Goal: Task Accomplishment & Management: Manage account settings

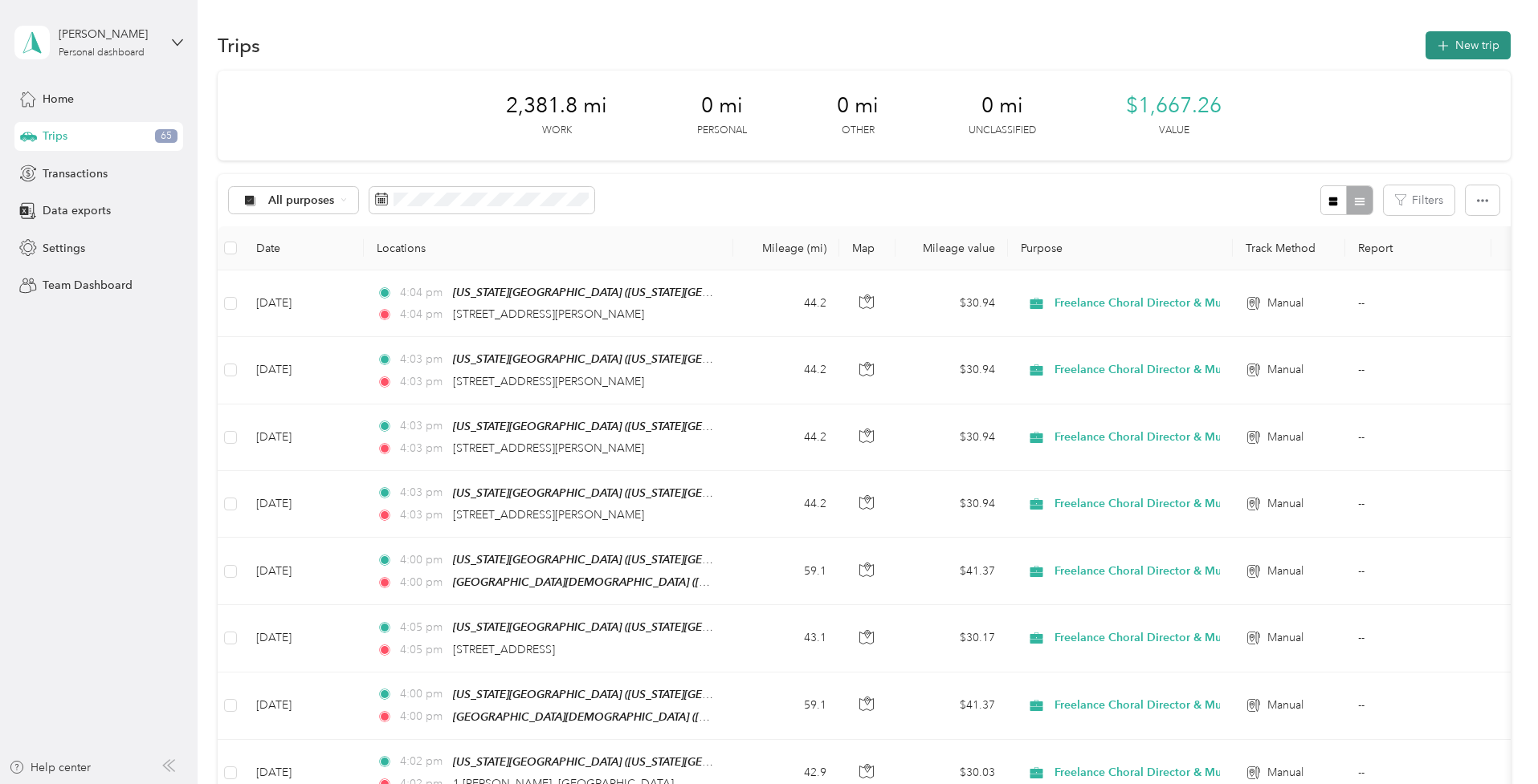
click at [1449, 43] on icon "button" at bounding box center [1443, 45] width 18 height 18
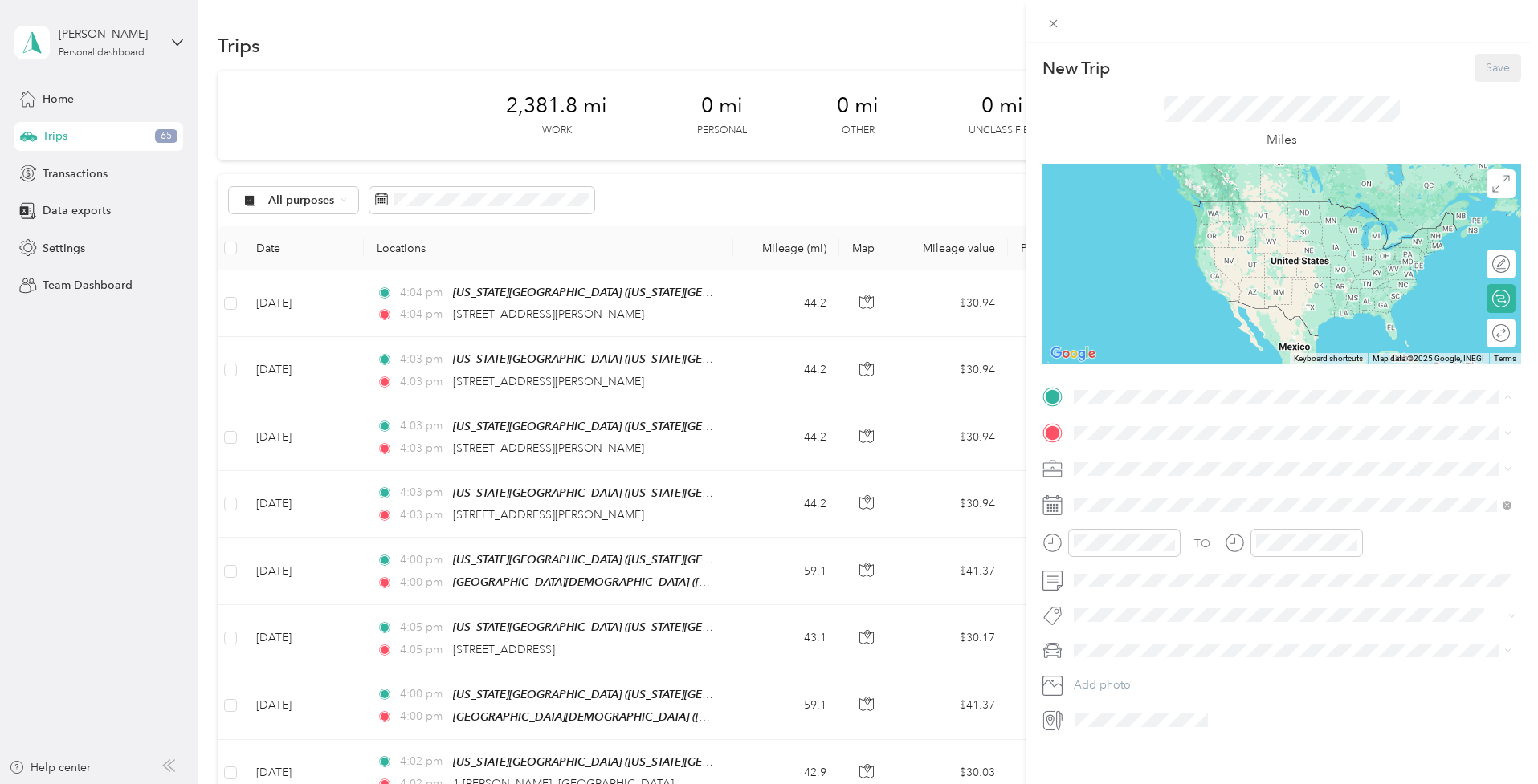
click at [1121, 478] on span "Illinois Street, 46030, Arcadia, Indiana, United States" at bounding box center [1284, 478] width 361 height 14
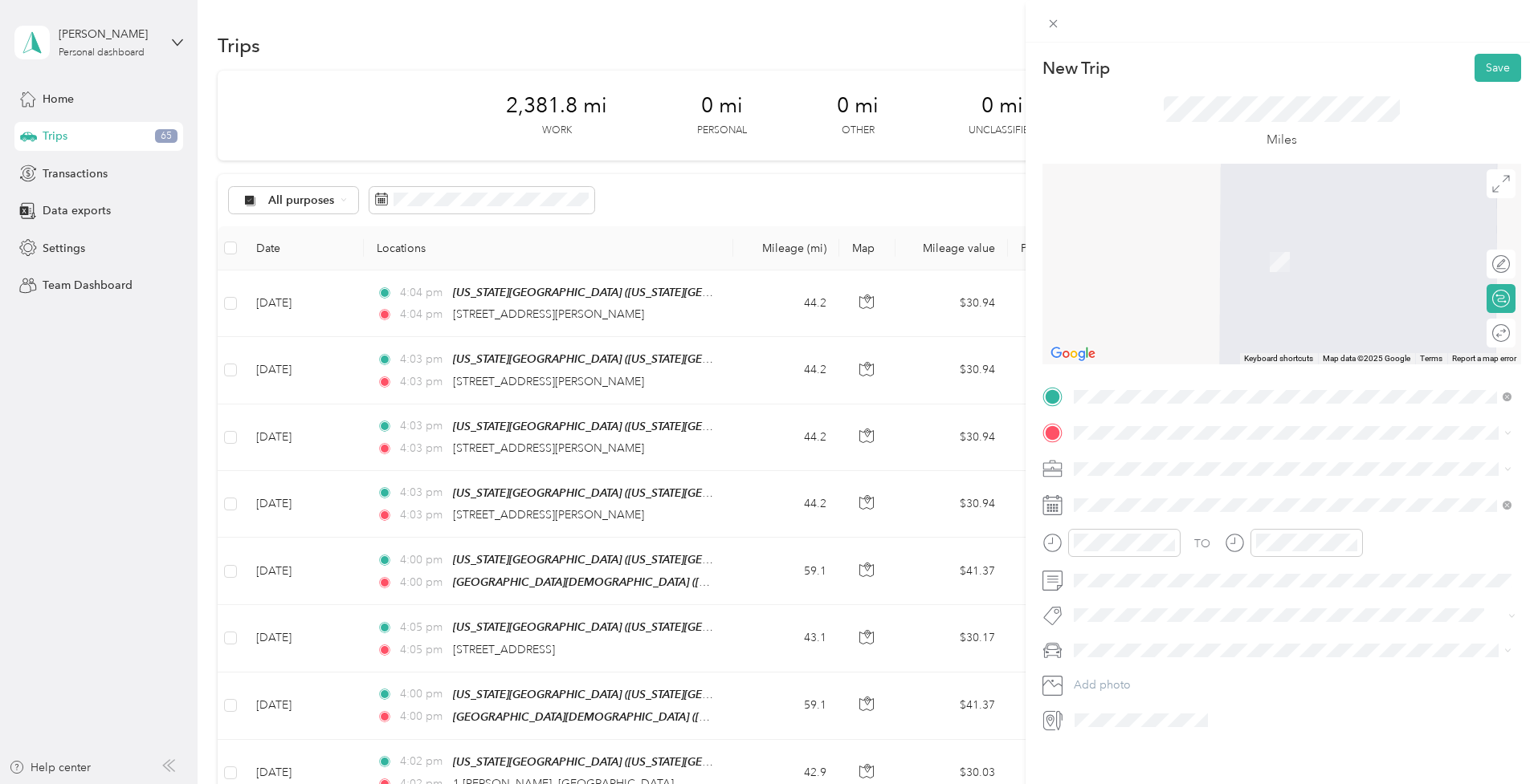
click at [1183, 497] on span "1230 Greyhound Lane Indianapolis, Indiana 46227, United States" at bounding box center [1184, 490] width 161 height 15
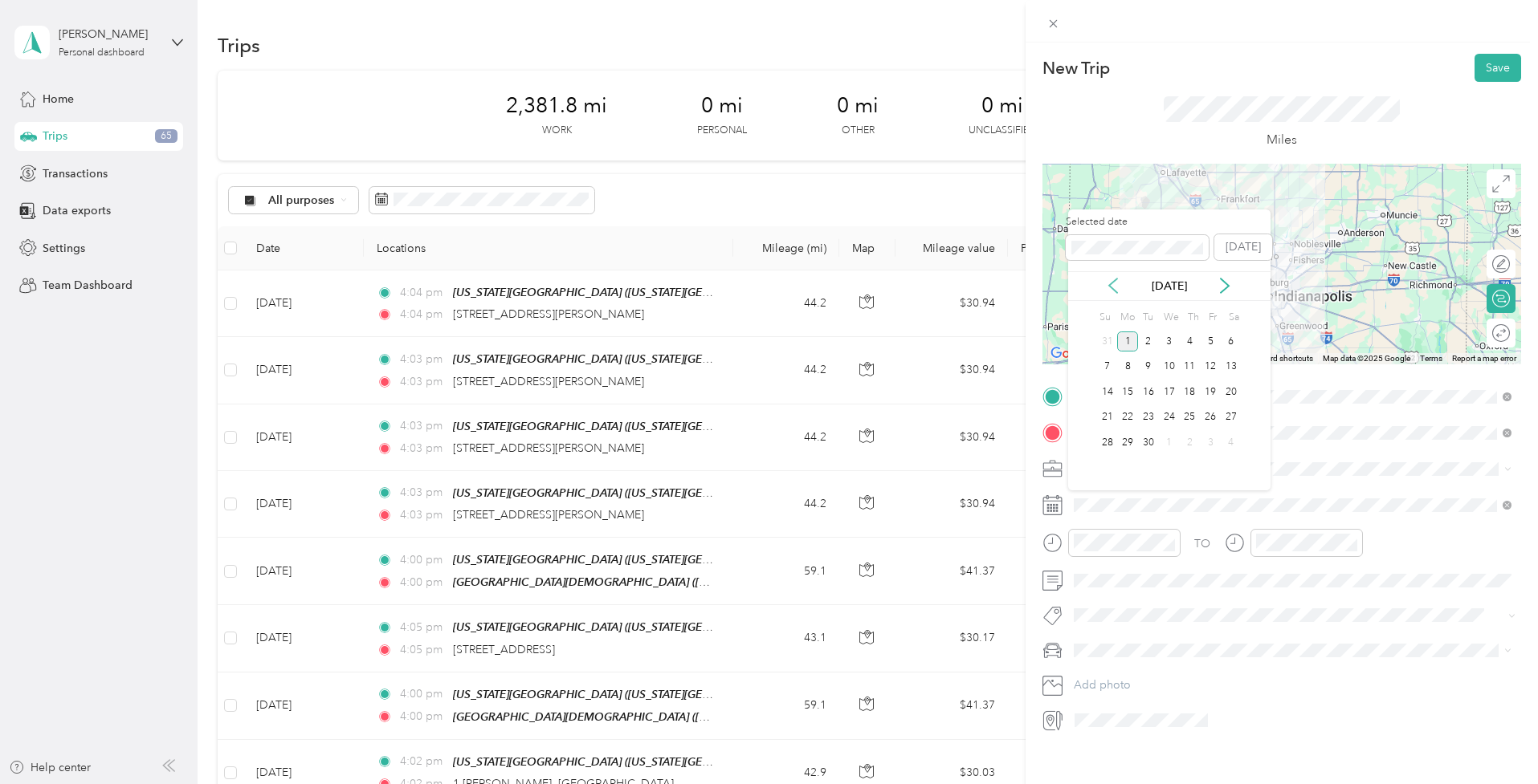
click at [1115, 288] on icon at bounding box center [1113, 286] width 16 height 16
click at [1113, 286] on icon at bounding box center [1113, 286] width 16 height 16
click at [1110, 284] on icon at bounding box center [1113, 286] width 16 height 16
click at [1106, 419] on div "22" at bounding box center [1108, 417] width 21 height 20
click at [1126, 416] on div "23" at bounding box center [1128, 417] width 21 height 20
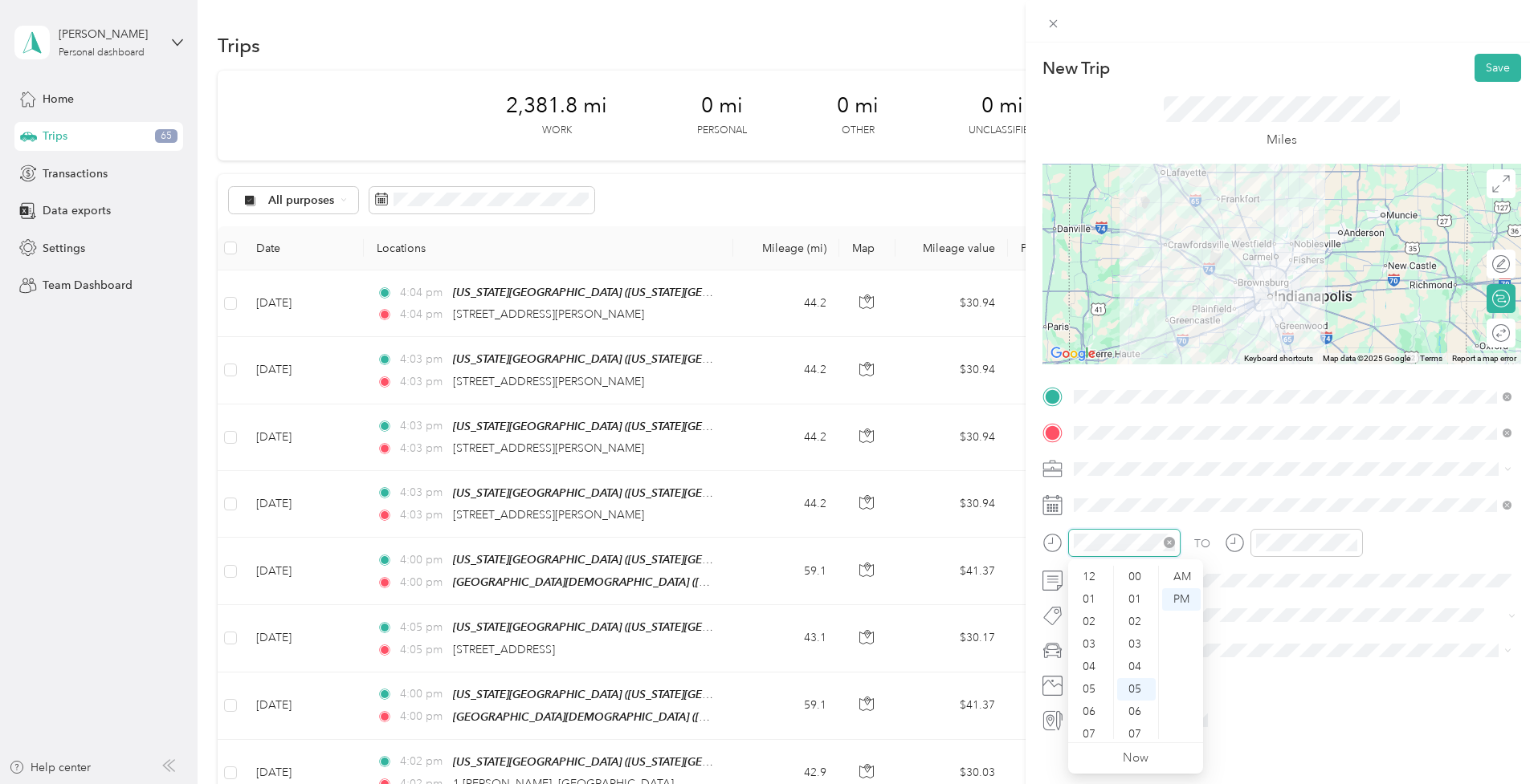
scroll to position [97, 0]
click at [1453, 534] on div "TO" at bounding box center [1282, 549] width 478 height 40
click at [1123, 551] on span "Freelance Choral Director & Musician" at bounding box center [1174, 553] width 189 height 14
click at [1496, 67] on button "Save" at bounding box center [1498, 68] width 46 height 28
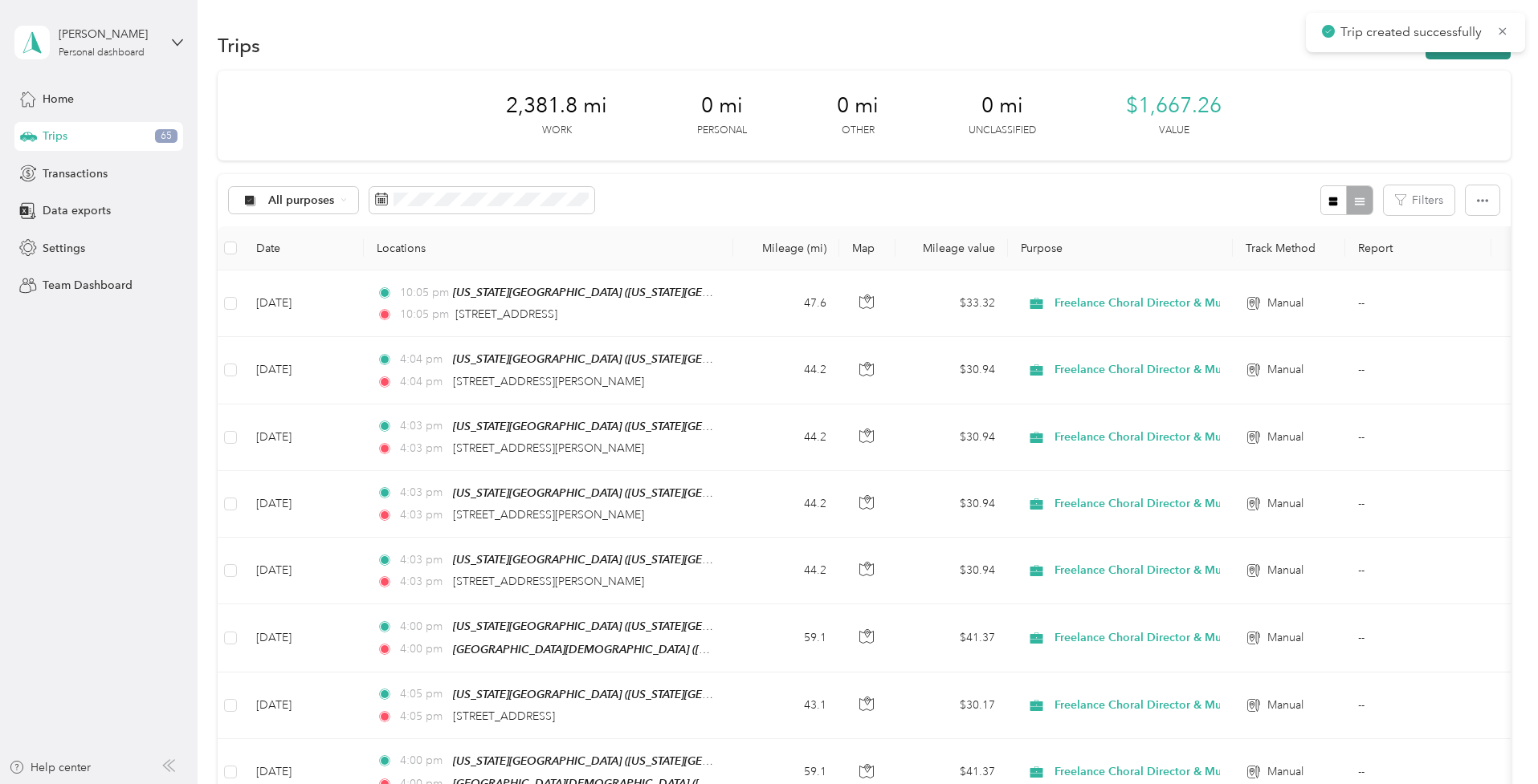
click at [1472, 55] on button "New trip" at bounding box center [1468, 45] width 85 height 28
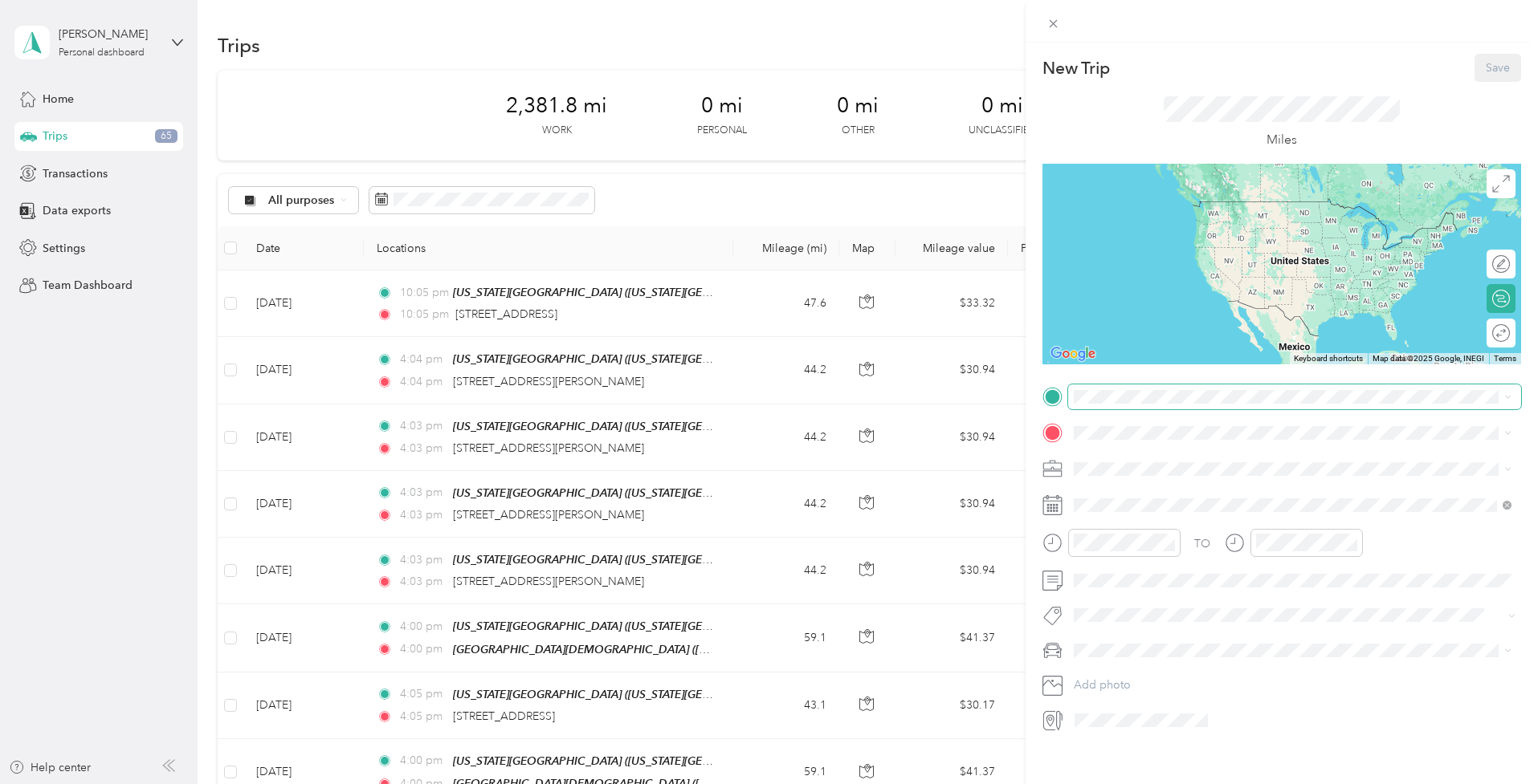
click at [1104, 403] on span at bounding box center [1295, 397] width 453 height 25
click at [1172, 457] on span "1230 Greyhound Lane Indianapolis, Indiana 46227, United States" at bounding box center [1184, 454] width 161 height 15
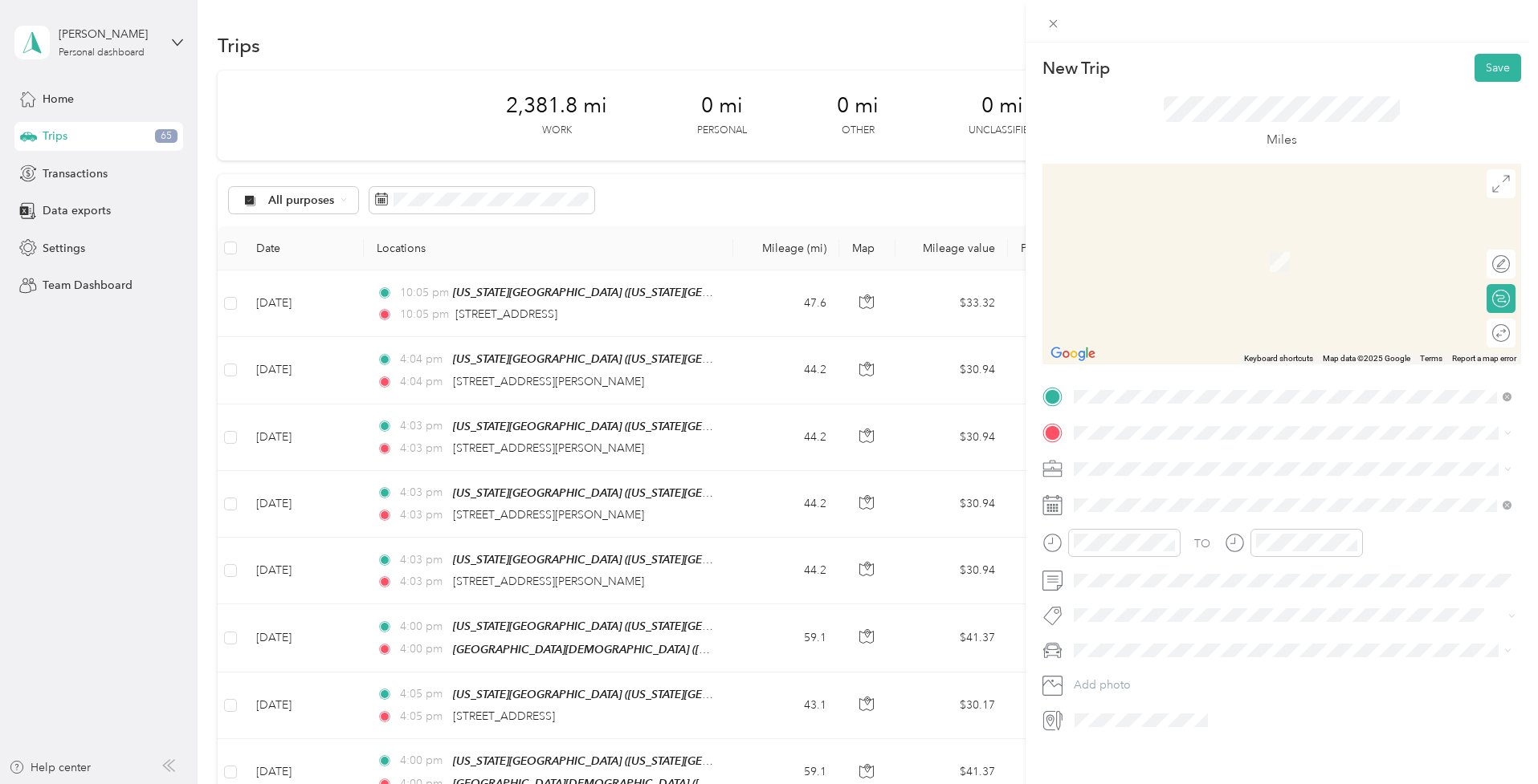
click at [1321, 41] on div at bounding box center [1281, 21] width 512 height 43
click at [1169, 498] on span "4000 Michigan Road Indianapolis, Indiana 46208, United States" at bounding box center [1214, 490] width 219 height 15
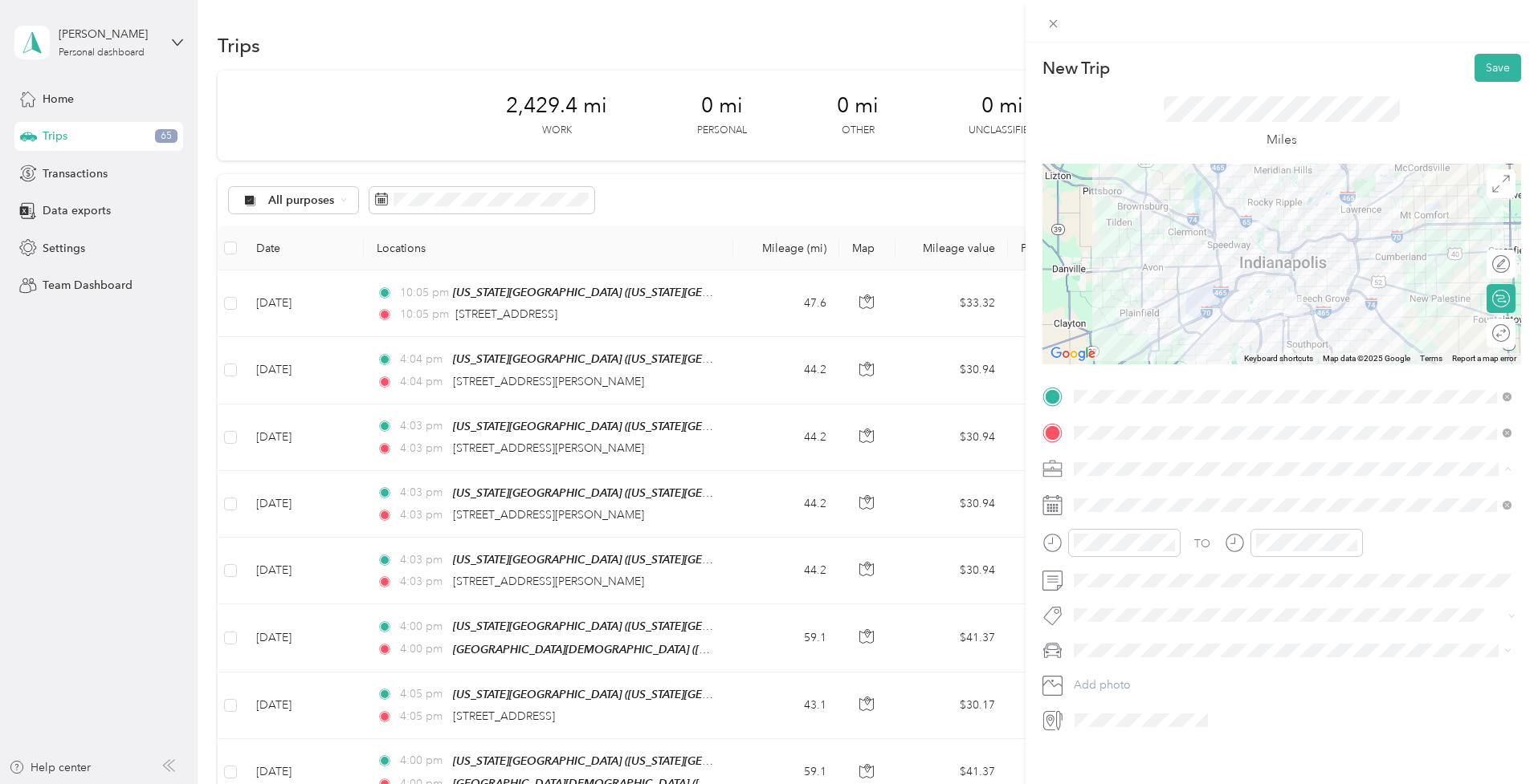
click at [1142, 558] on li "Freelance Choral Director & Musician" at bounding box center [1293, 553] width 449 height 28
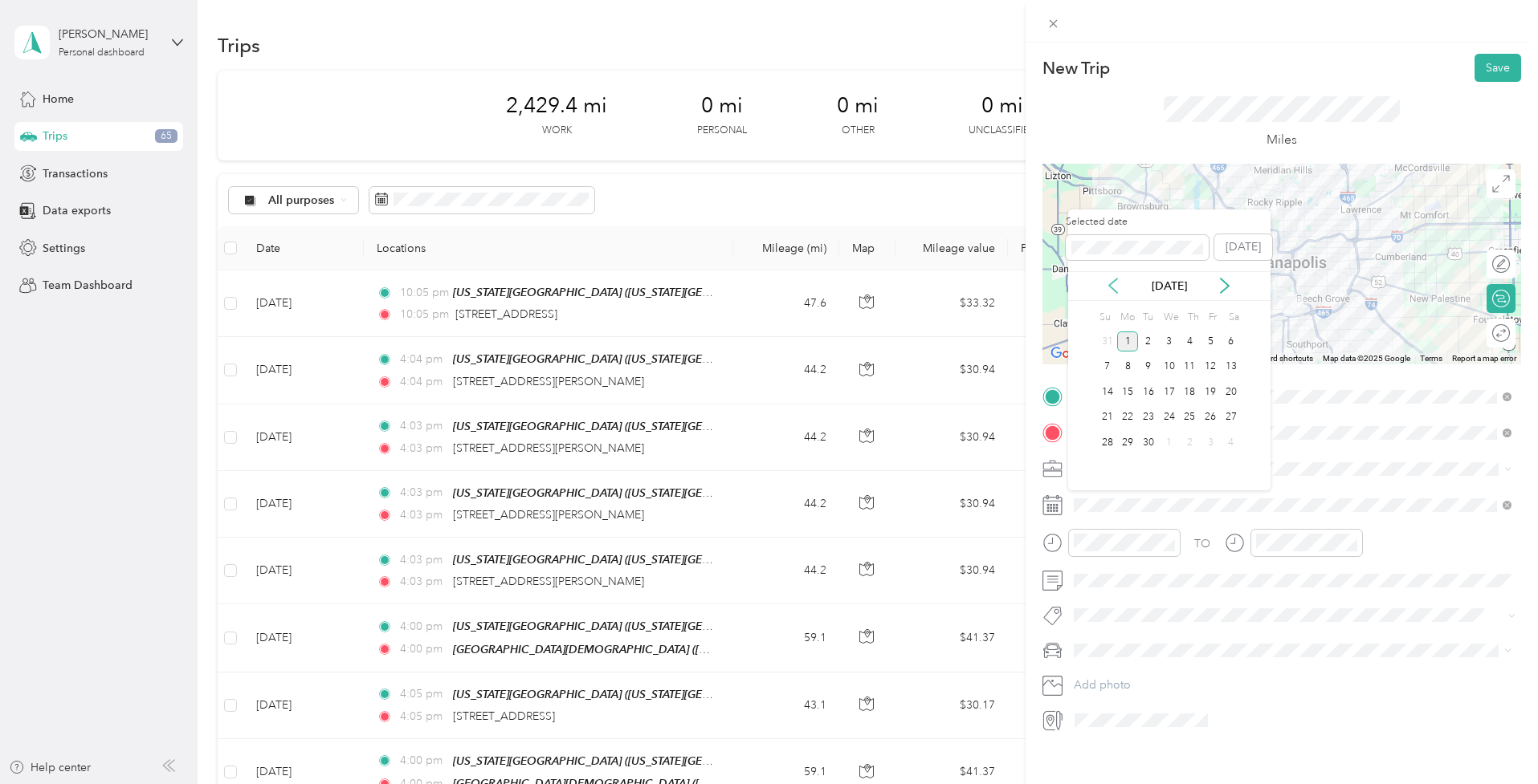
click at [1109, 286] on icon at bounding box center [1113, 286] width 16 height 16
click at [1097, 426] on div "22" at bounding box center [1108, 417] width 21 height 26
click at [1128, 417] on div "23" at bounding box center [1128, 417] width 21 height 20
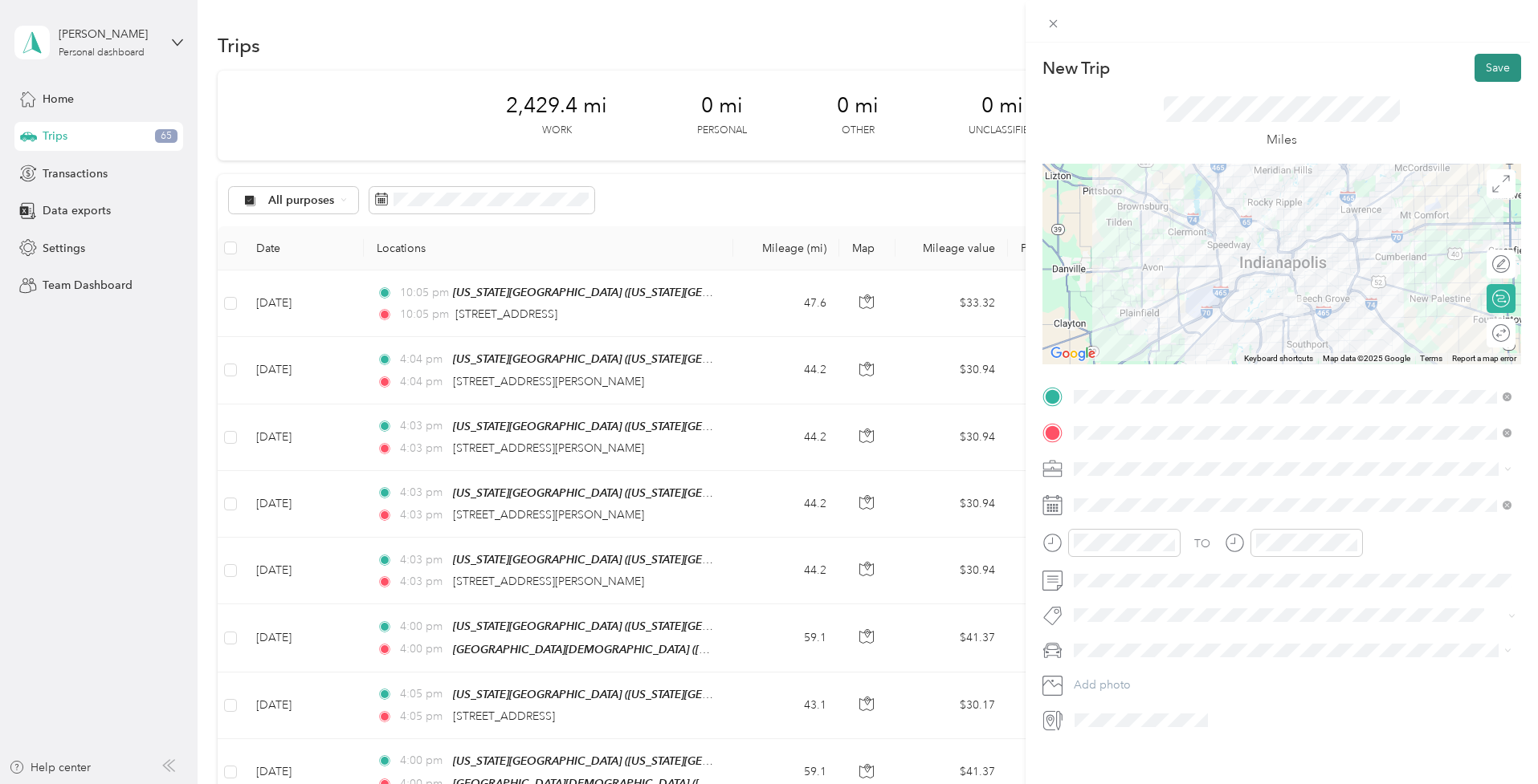
click at [1491, 65] on button "Save" at bounding box center [1498, 68] width 46 height 28
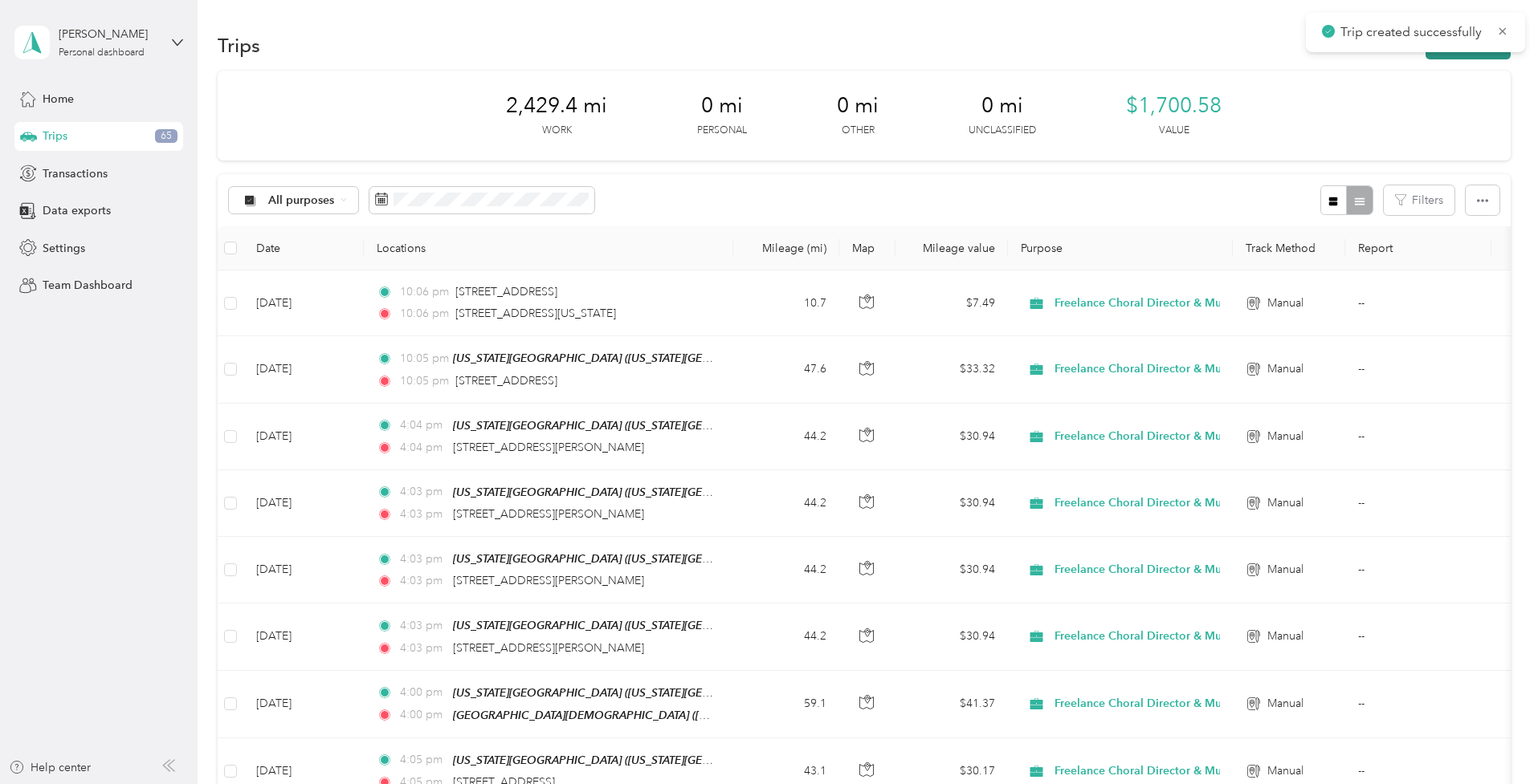
click at [1458, 56] on button "New trip" at bounding box center [1468, 45] width 85 height 28
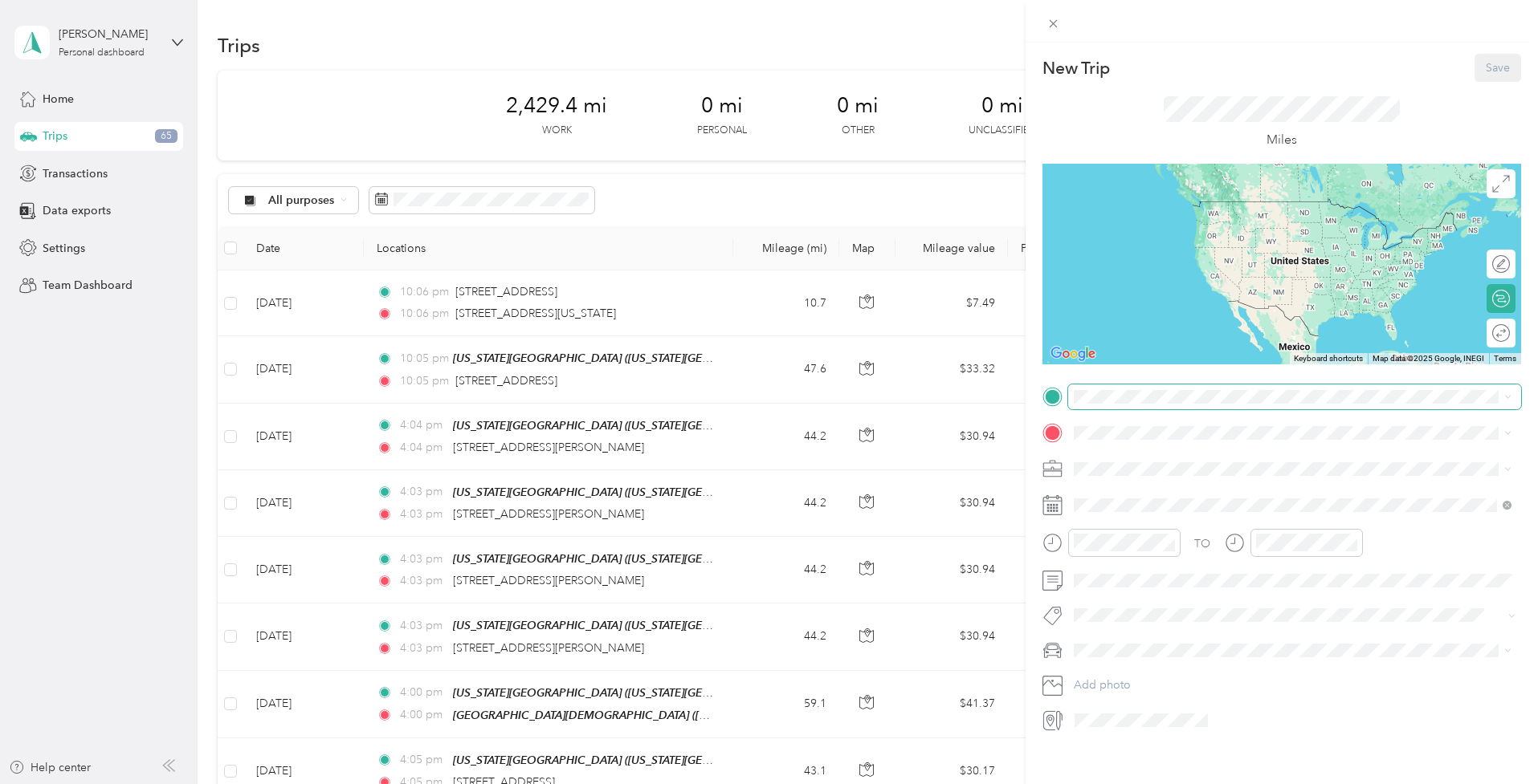
click at [1113, 386] on span at bounding box center [1295, 397] width 453 height 25
click at [1139, 466] on div "4000 Michigan Road Indianapolis, Indiana 46208, United States" at bounding box center [1293, 455] width 426 height 21
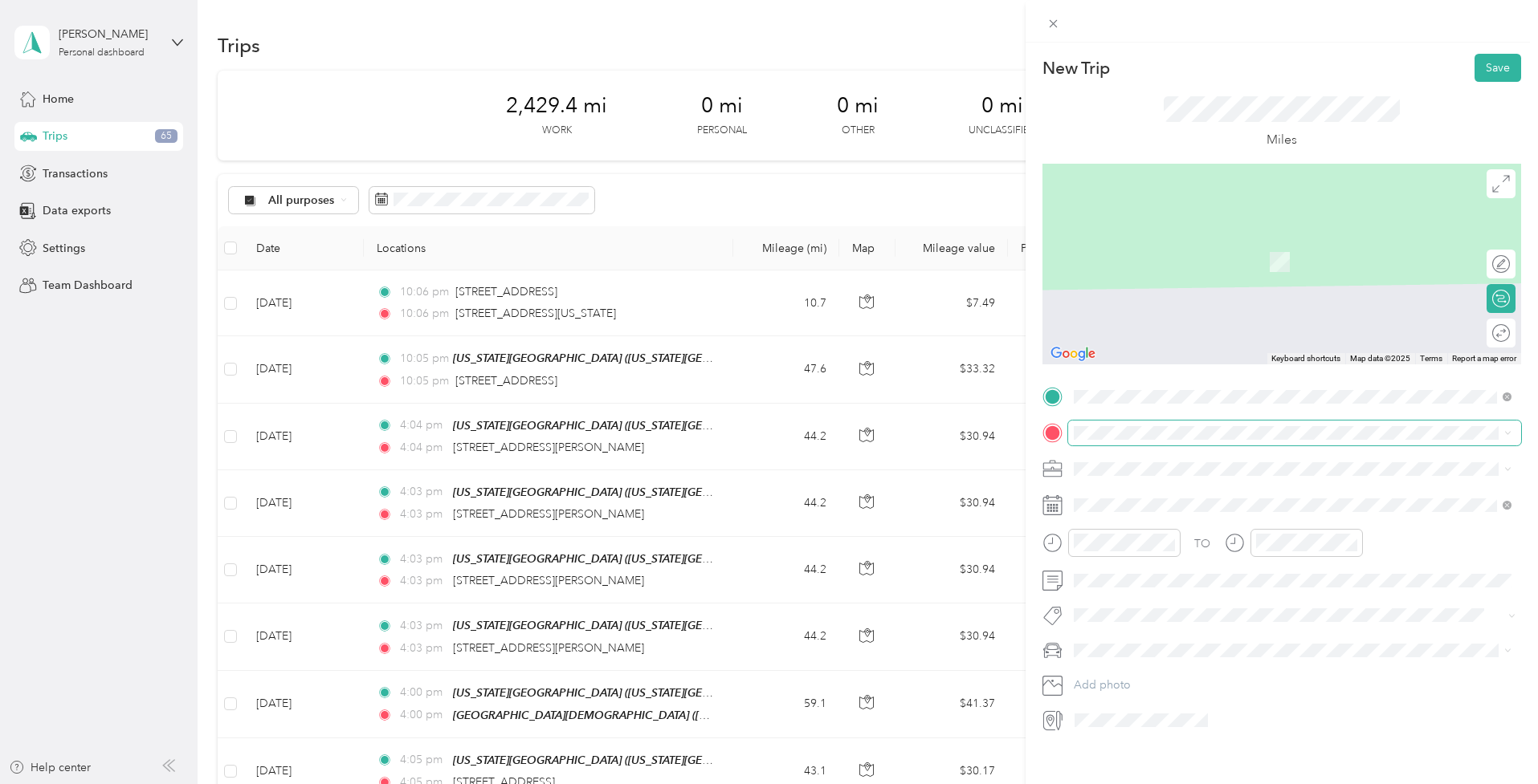
click at [1100, 423] on span at bounding box center [1295, 434] width 453 height 25
click at [1139, 513] on span "[US_STATE][GEOGRAPHIC_DATA], [US_STATE], [GEOGRAPHIC_DATA]" at bounding box center [1284, 514] width 361 height 14
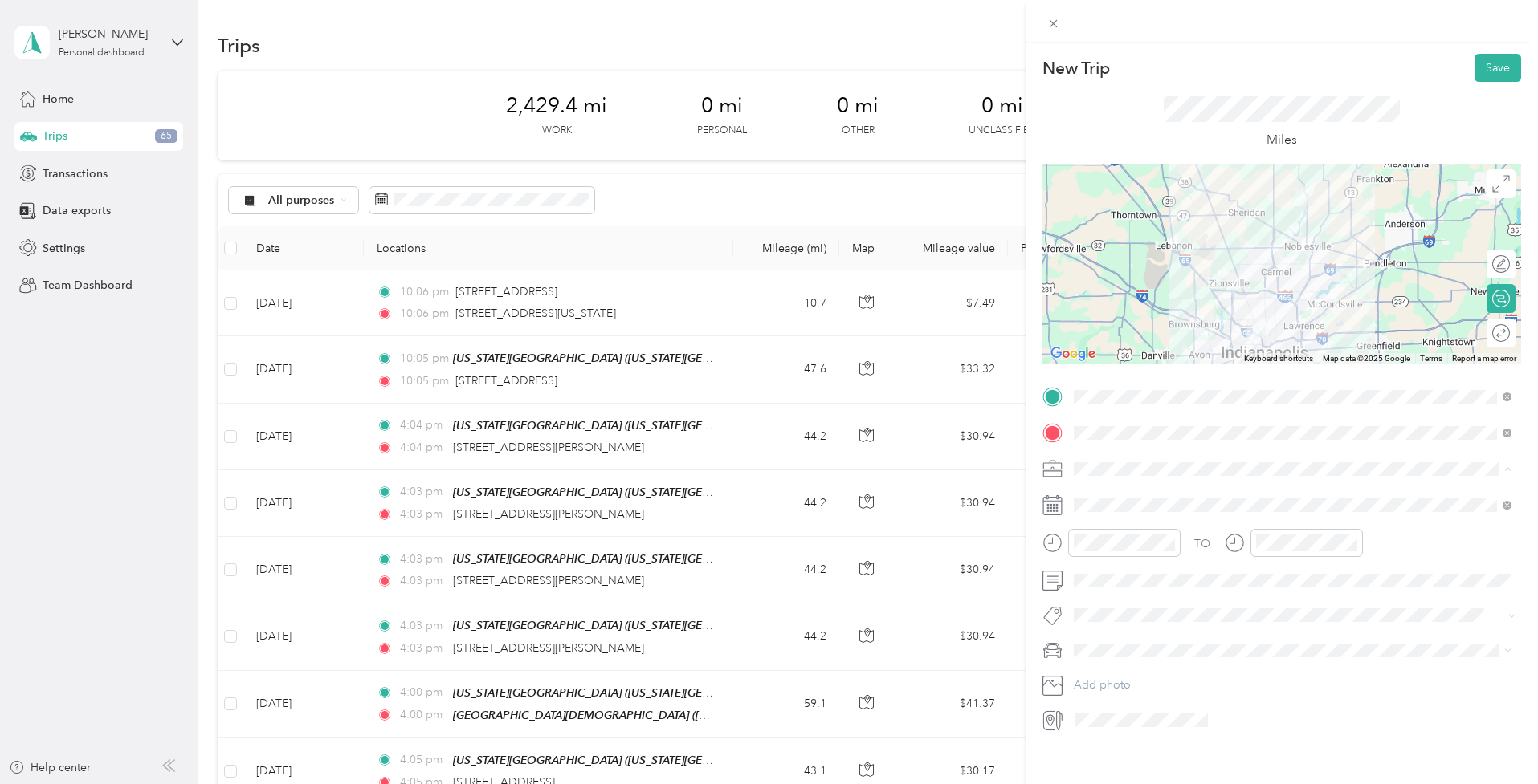
click at [1133, 562] on ol "Work Personal Freelance Choral Director & Musician Other Charity Medical Moving…" at bounding box center [1293, 595] width 449 height 225
click at [1121, 555] on div "Freelance Choral Director & Musician" at bounding box center [1293, 552] width 426 height 16
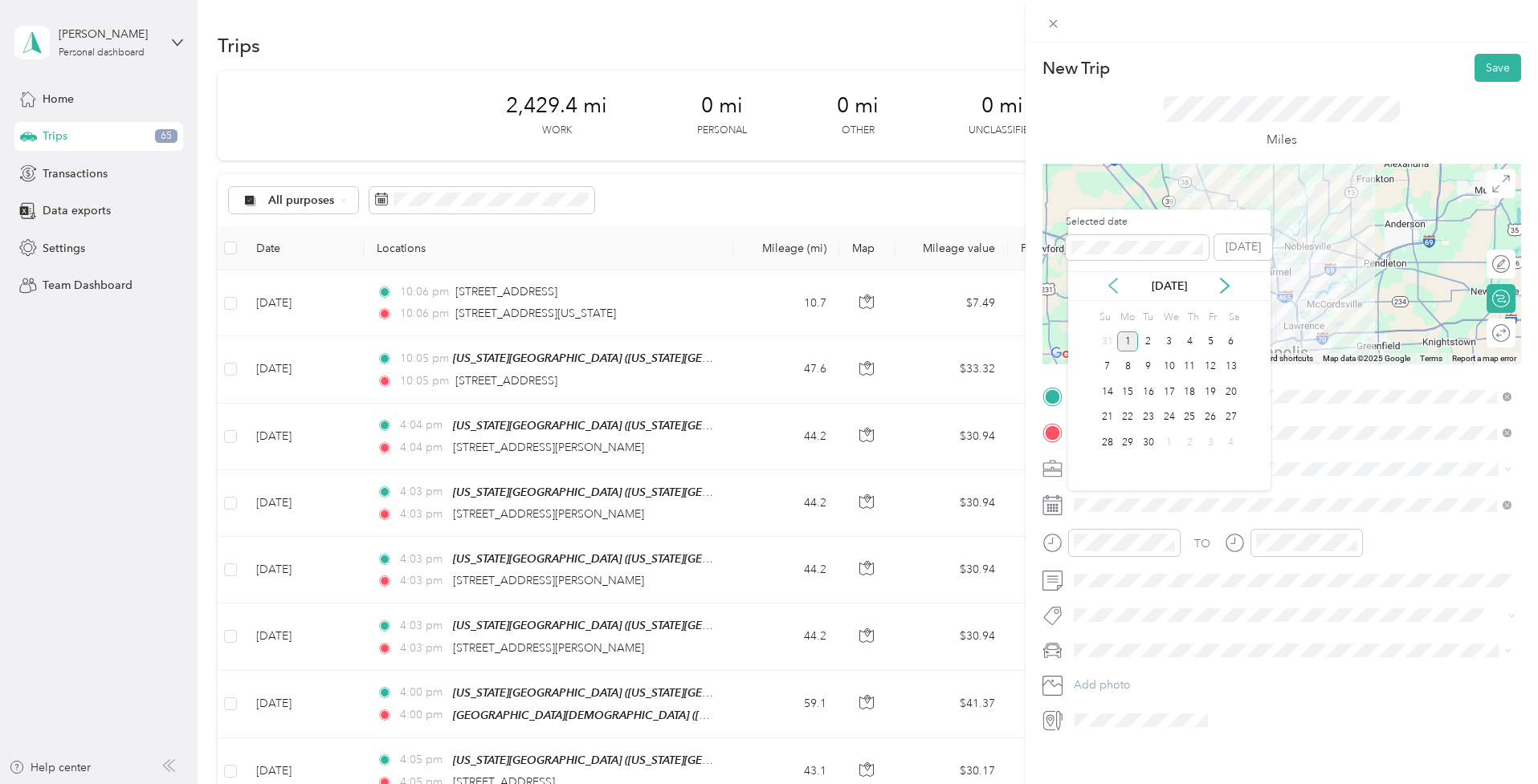
click at [1119, 286] on icon at bounding box center [1113, 286] width 16 height 16
click at [1109, 409] on div "22" at bounding box center [1108, 417] width 21 height 20
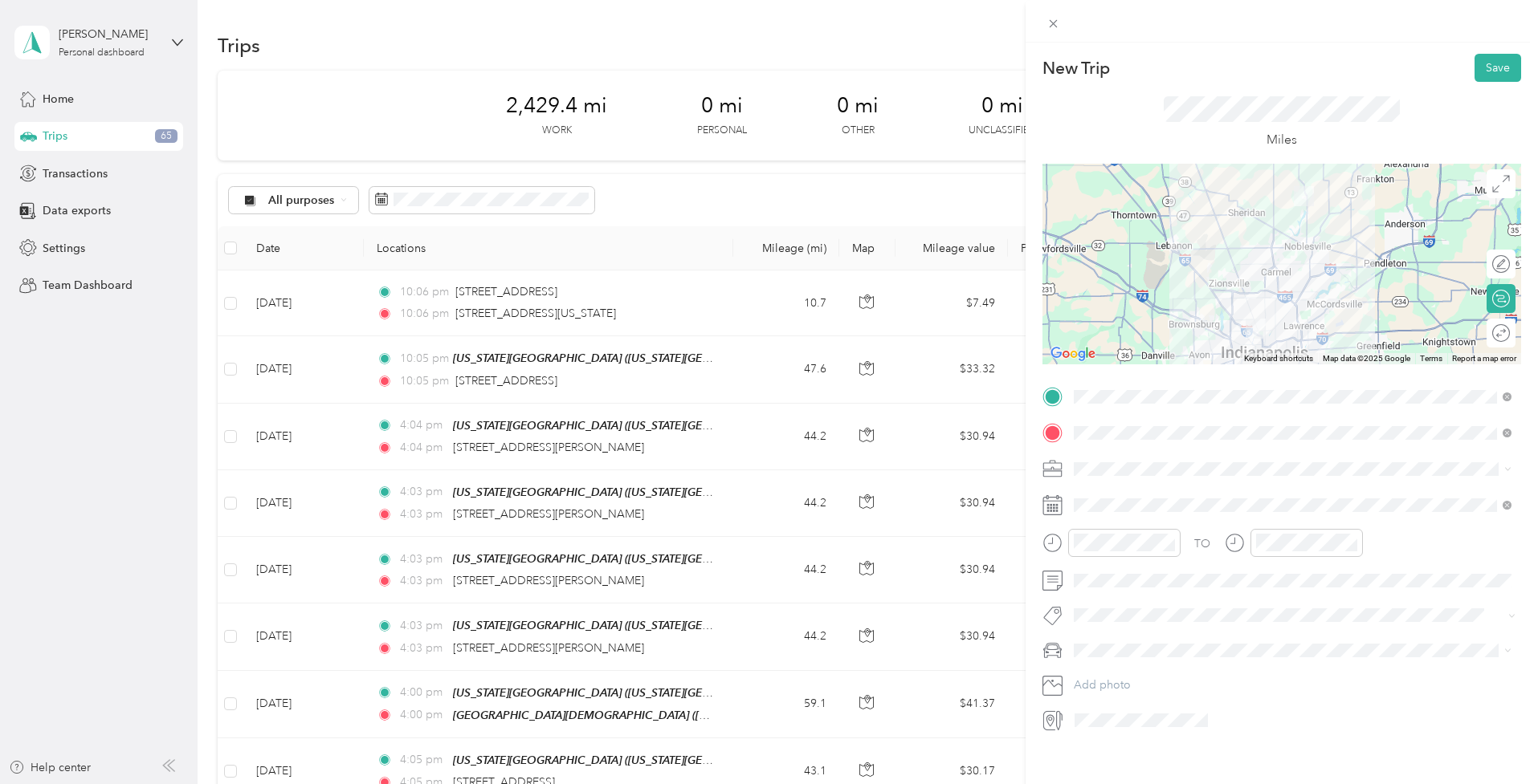
click at [1109, 409] on div "22" at bounding box center [1108, 417] width 21 height 20
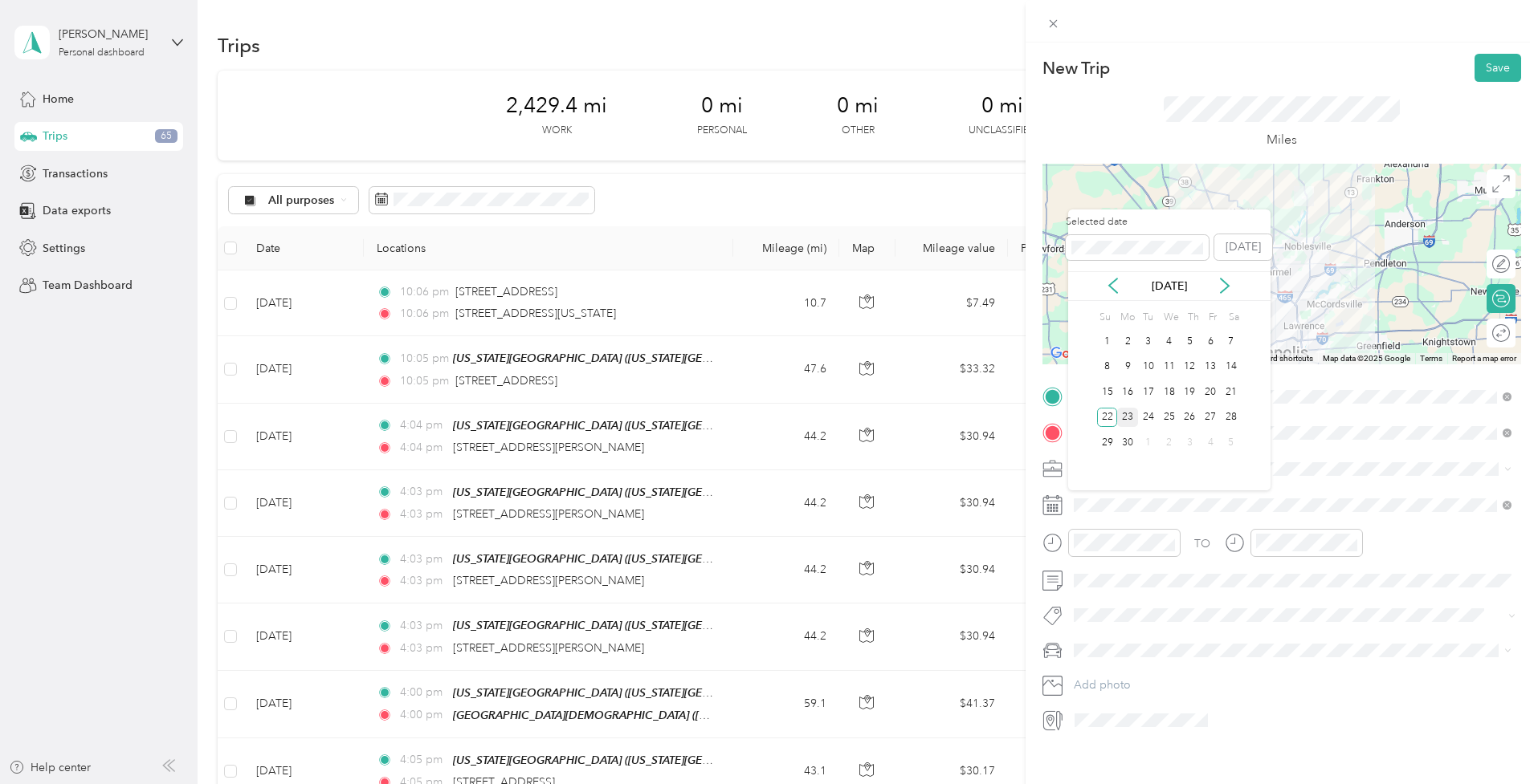
click at [1127, 421] on div "23" at bounding box center [1128, 417] width 21 height 20
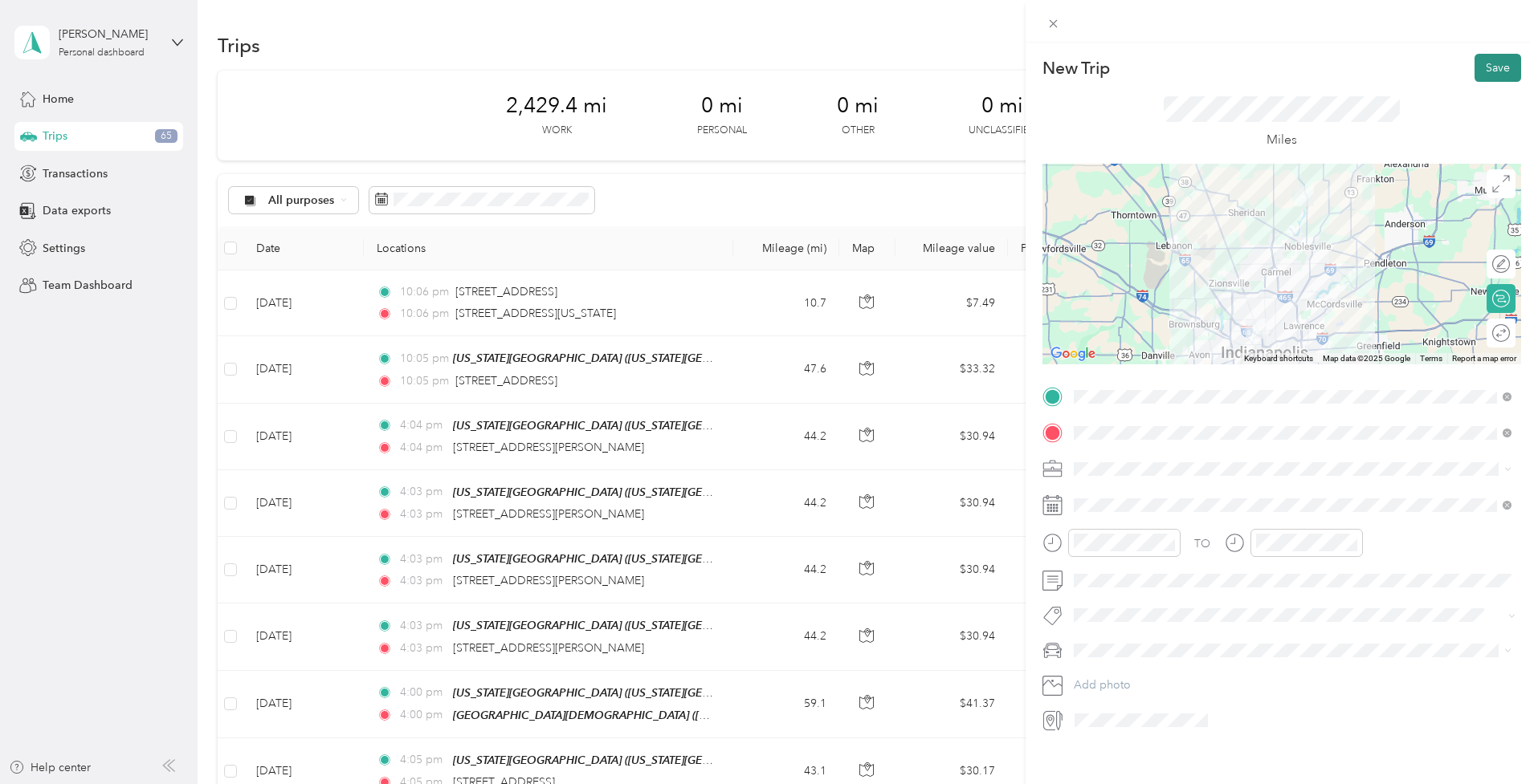
click at [1486, 73] on button "Save" at bounding box center [1498, 68] width 46 height 28
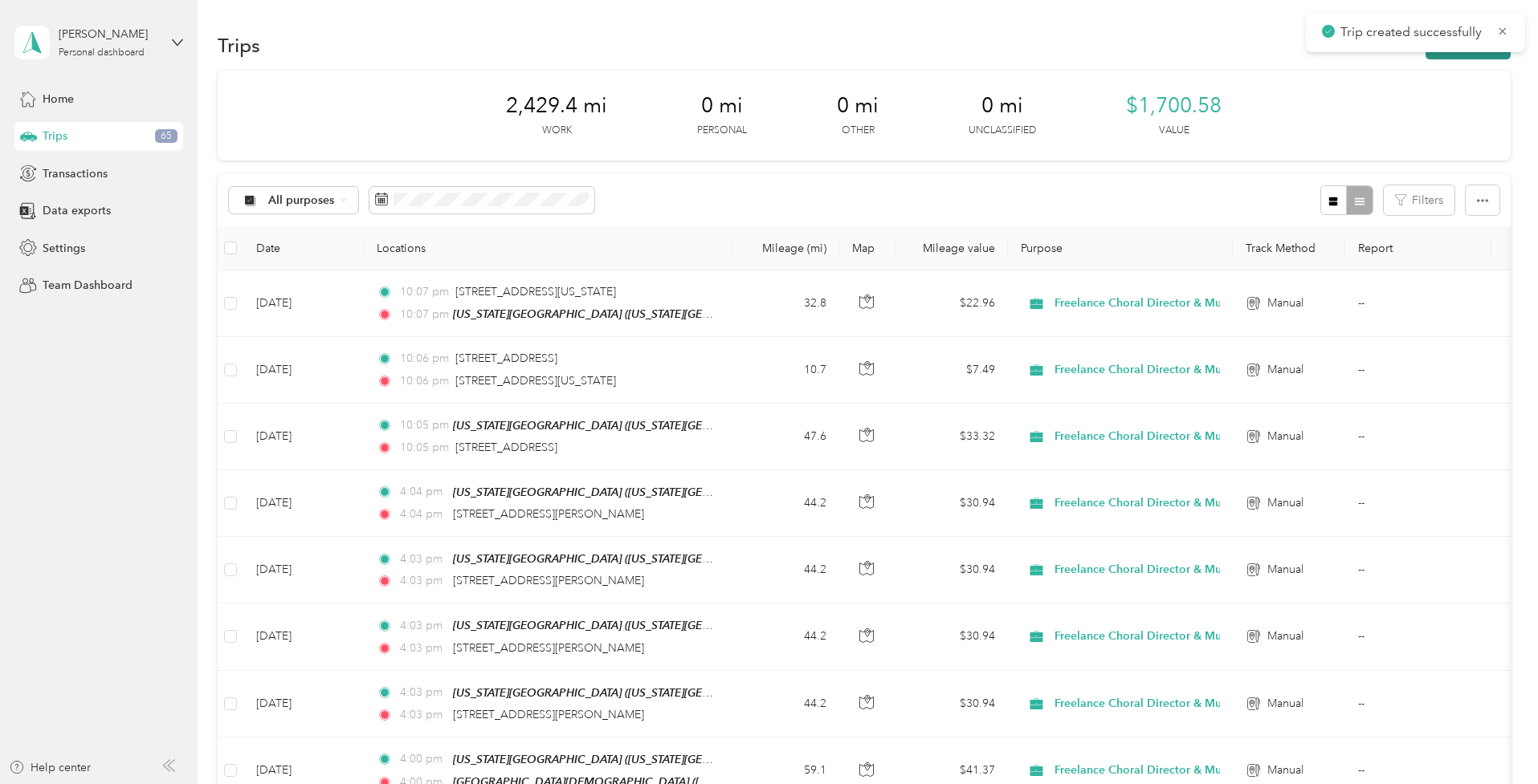
click at [1459, 58] on button "New trip" at bounding box center [1468, 45] width 85 height 28
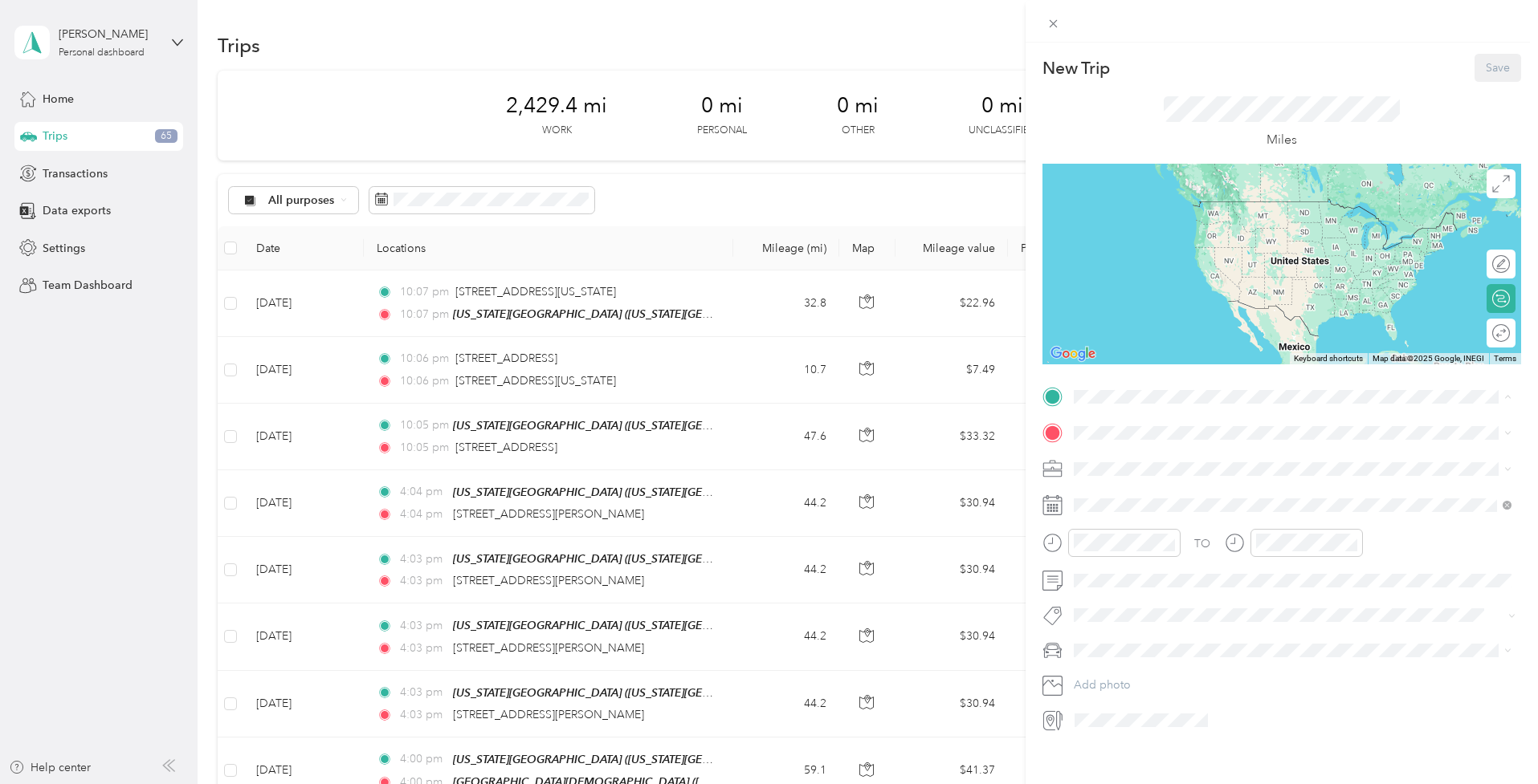
click at [1119, 471] on span "[US_STATE][GEOGRAPHIC_DATA], [US_STATE], [GEOGRAPHIC_DATA]" at bounding box center [1284, 478] width 361 height 14
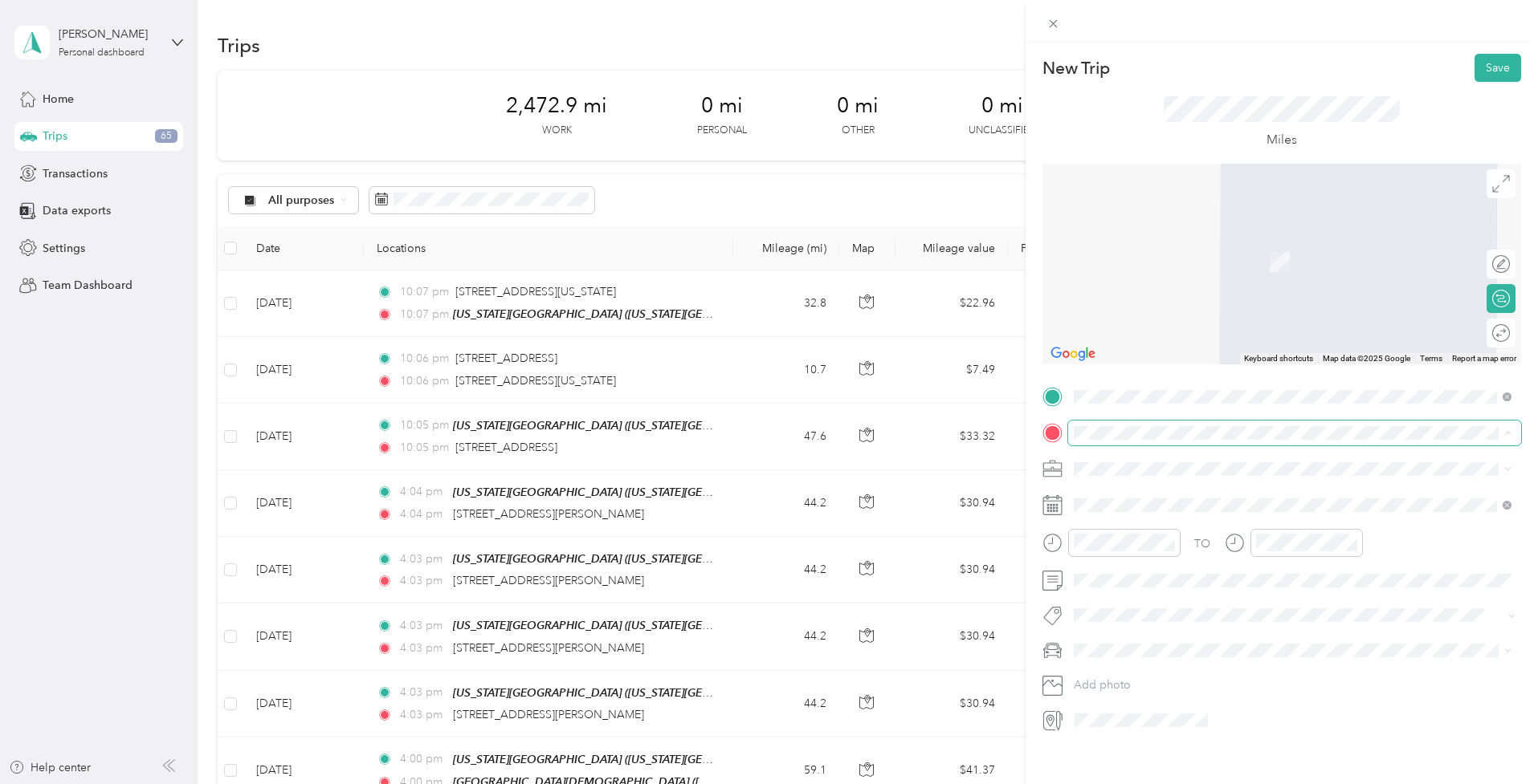
click at [1136, 439] on span at bounding box center [1295, 434] width 453 height 25
click at [1134, 497] on span "1230 Greyhound Lane Indianapolis, Indiana 46227, United States" at bounding box center [1184, 489] width 161 height 15
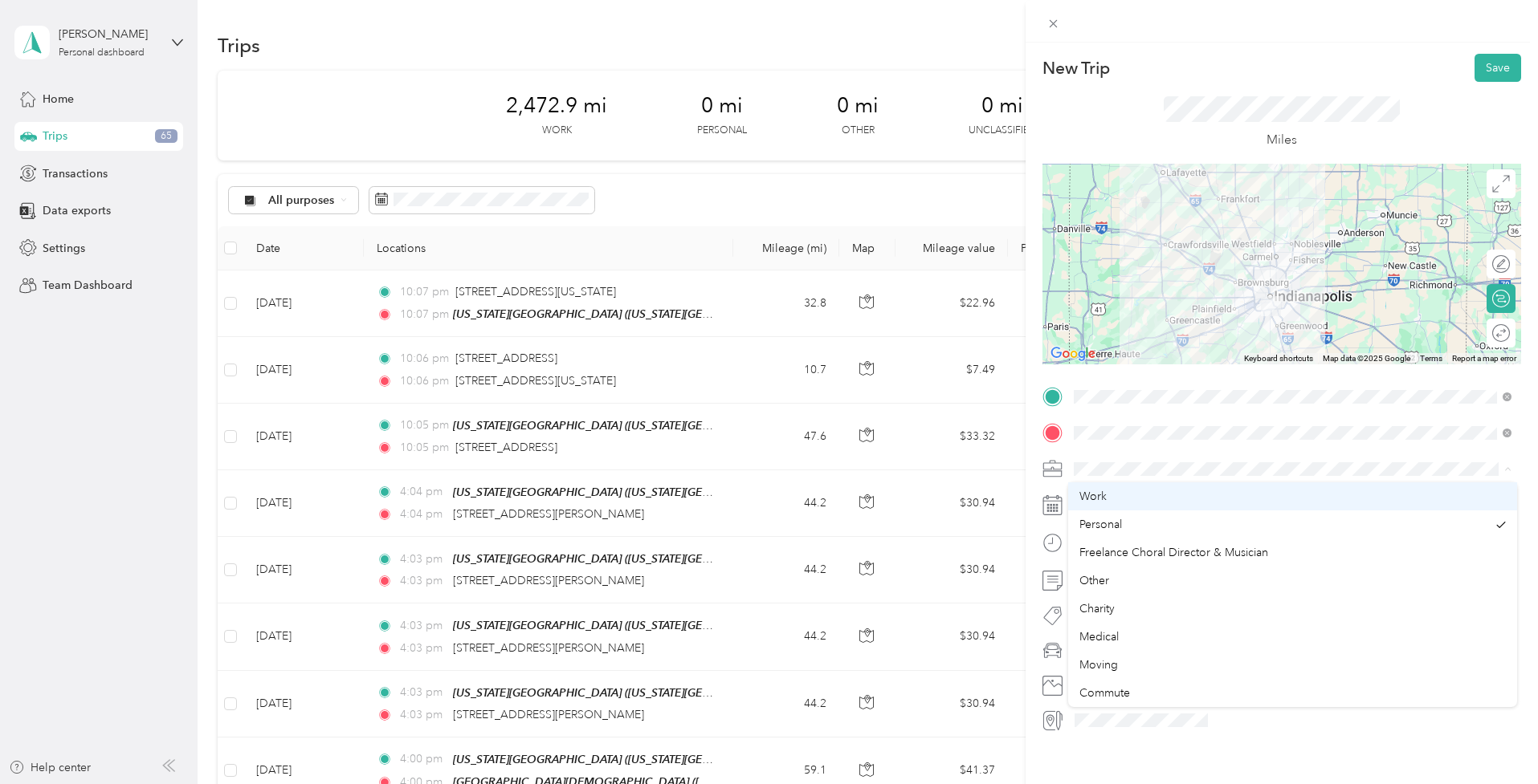
scroll to position [0, 0]
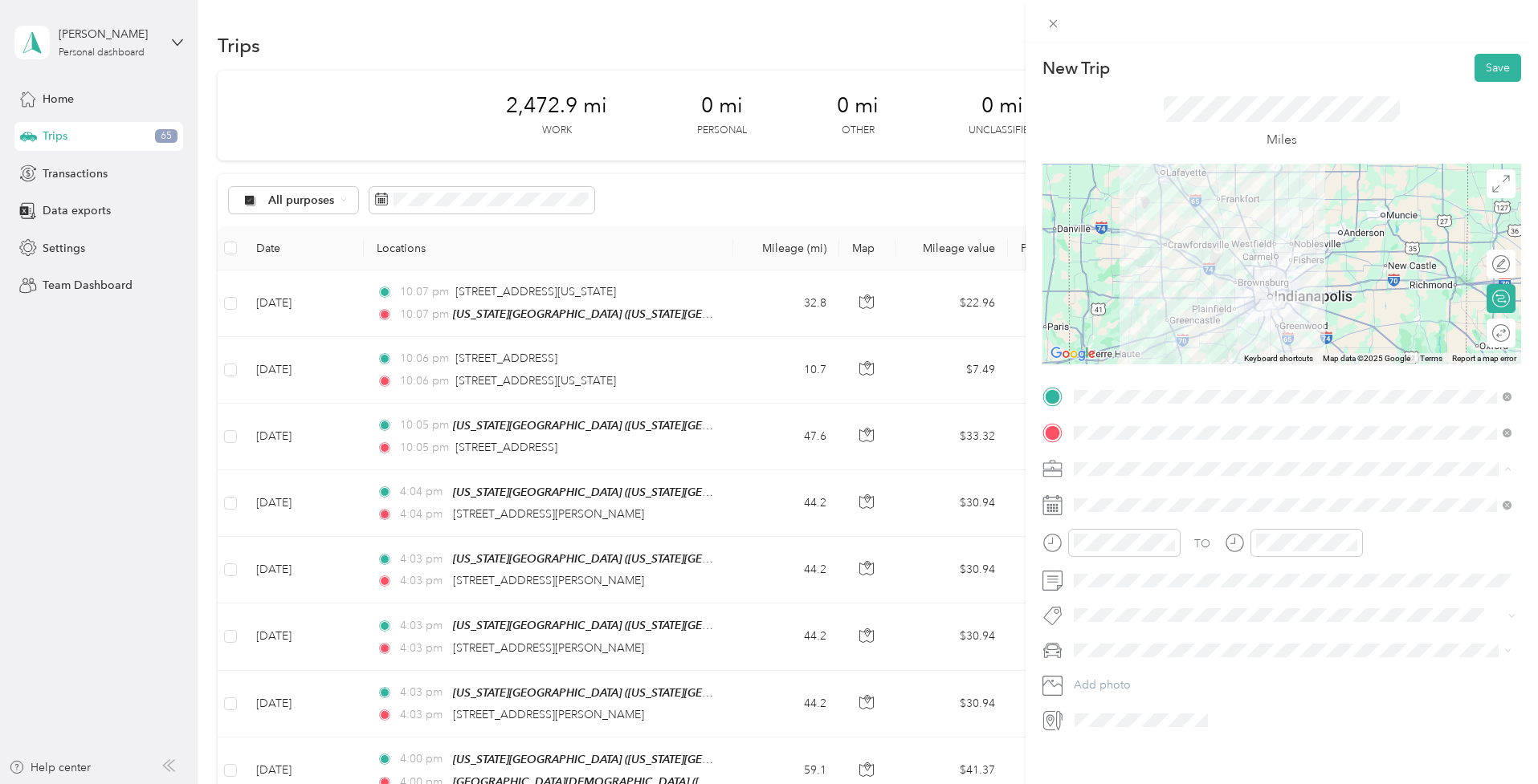
click at [1123, 496] on div "Work" at bounding box center [1293, 496] width 426 height 16
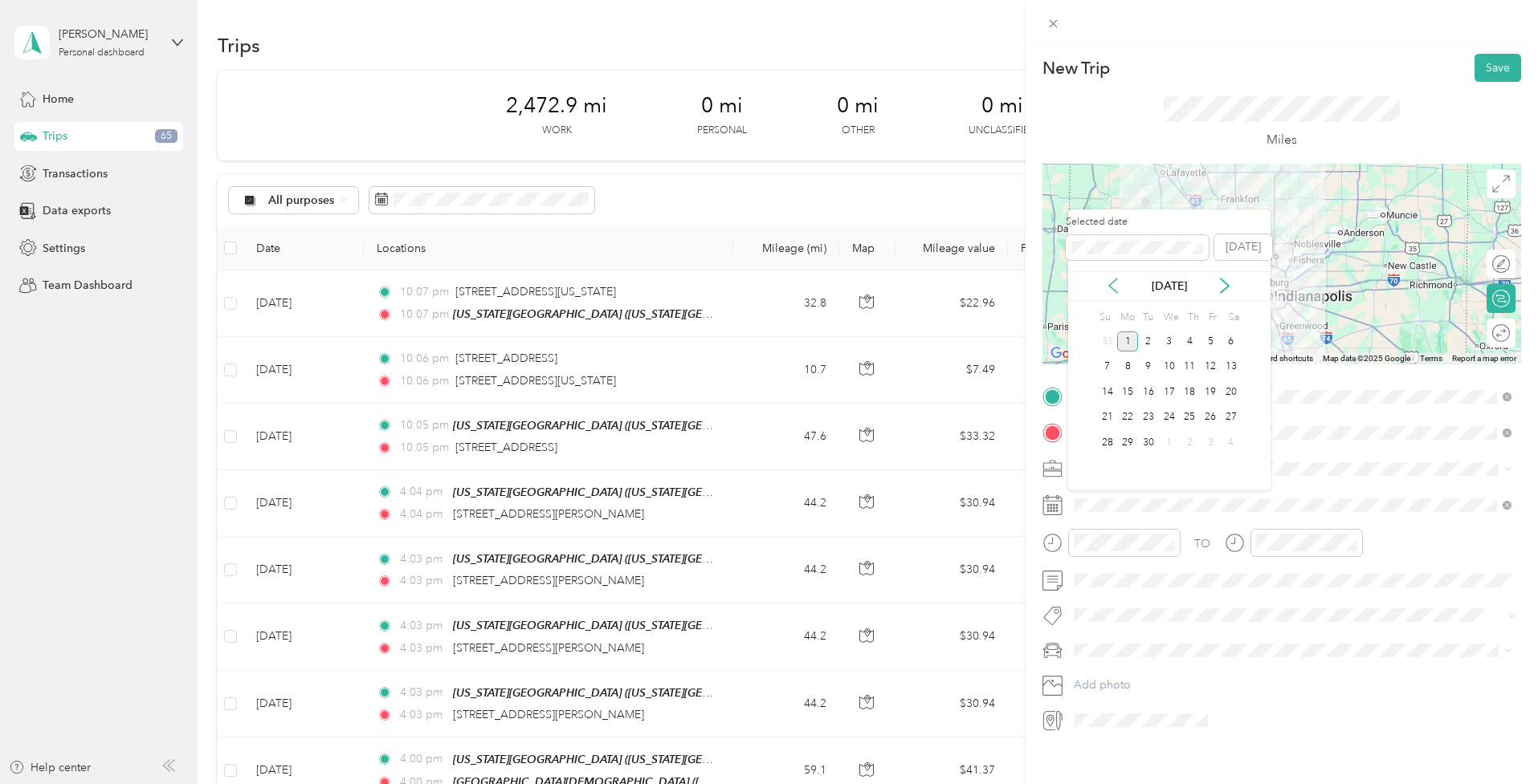
click at [1109, 282] on icon at bounding box center [1113, 286] width 16 height 16
click at [1225, 284] on icon at bounding box center [1225, 286] width 16 height 16
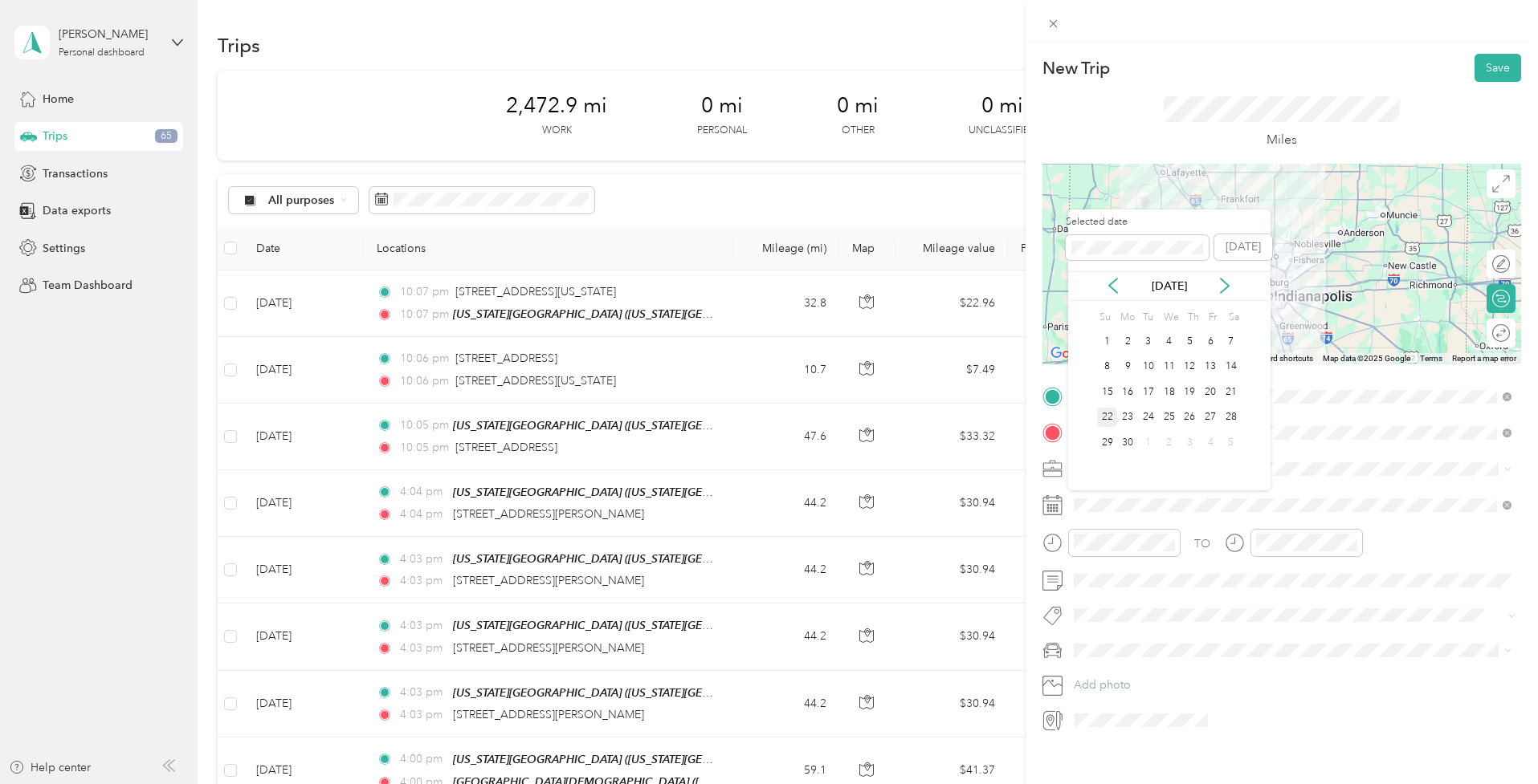
click at [1107, 412] on div "22" at bounding box center [1108, 417] width 21 height 20
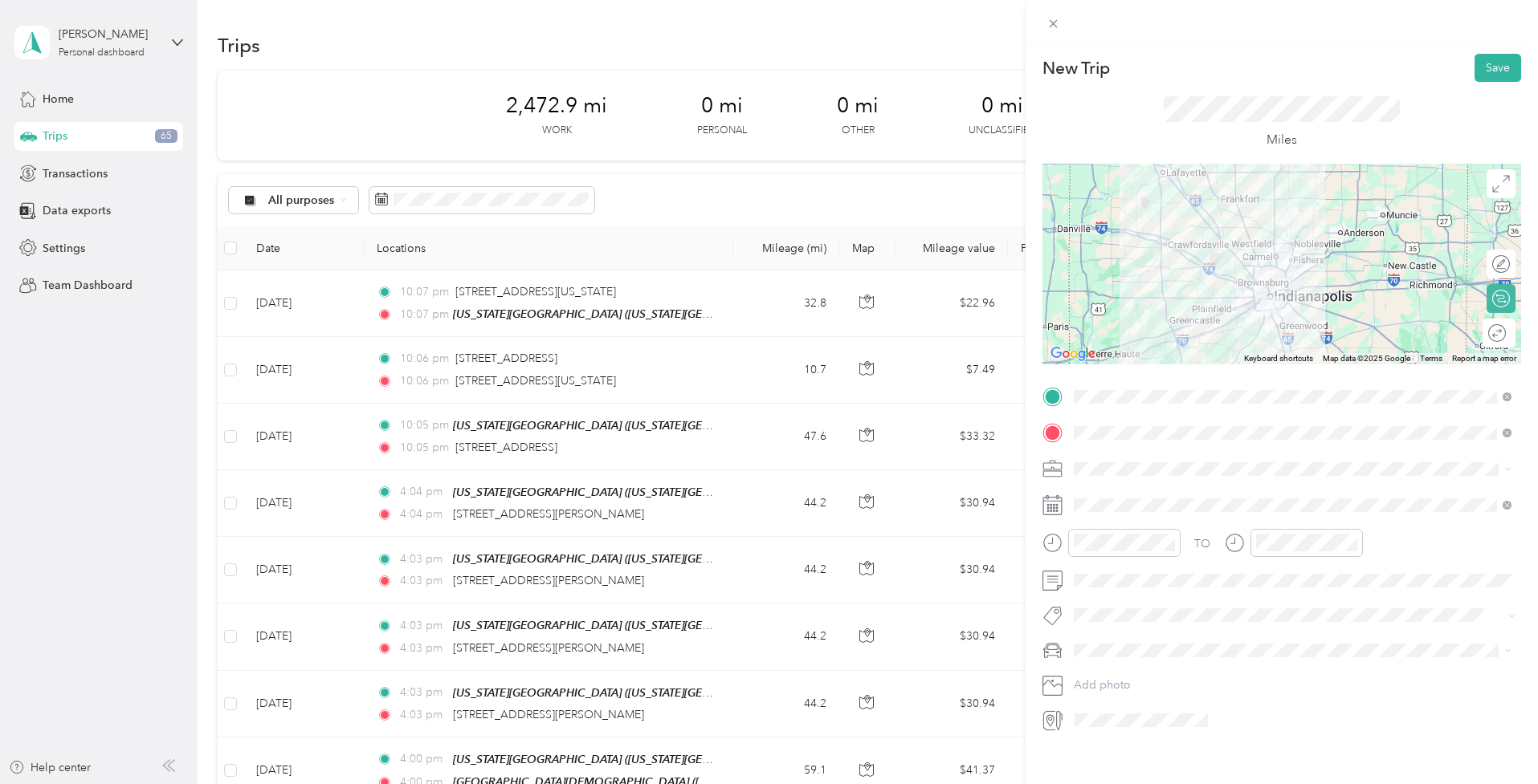
click at [1506, 333] on div "Round trip" at bounding box center [1508, 333] width 4 height 16
click at [1495, 333] on div at bounding box center [1493, 333] width 34 height 16
click at [1497, 64] on button "Save" at bounding box center [1498, 68] width 46 height 28
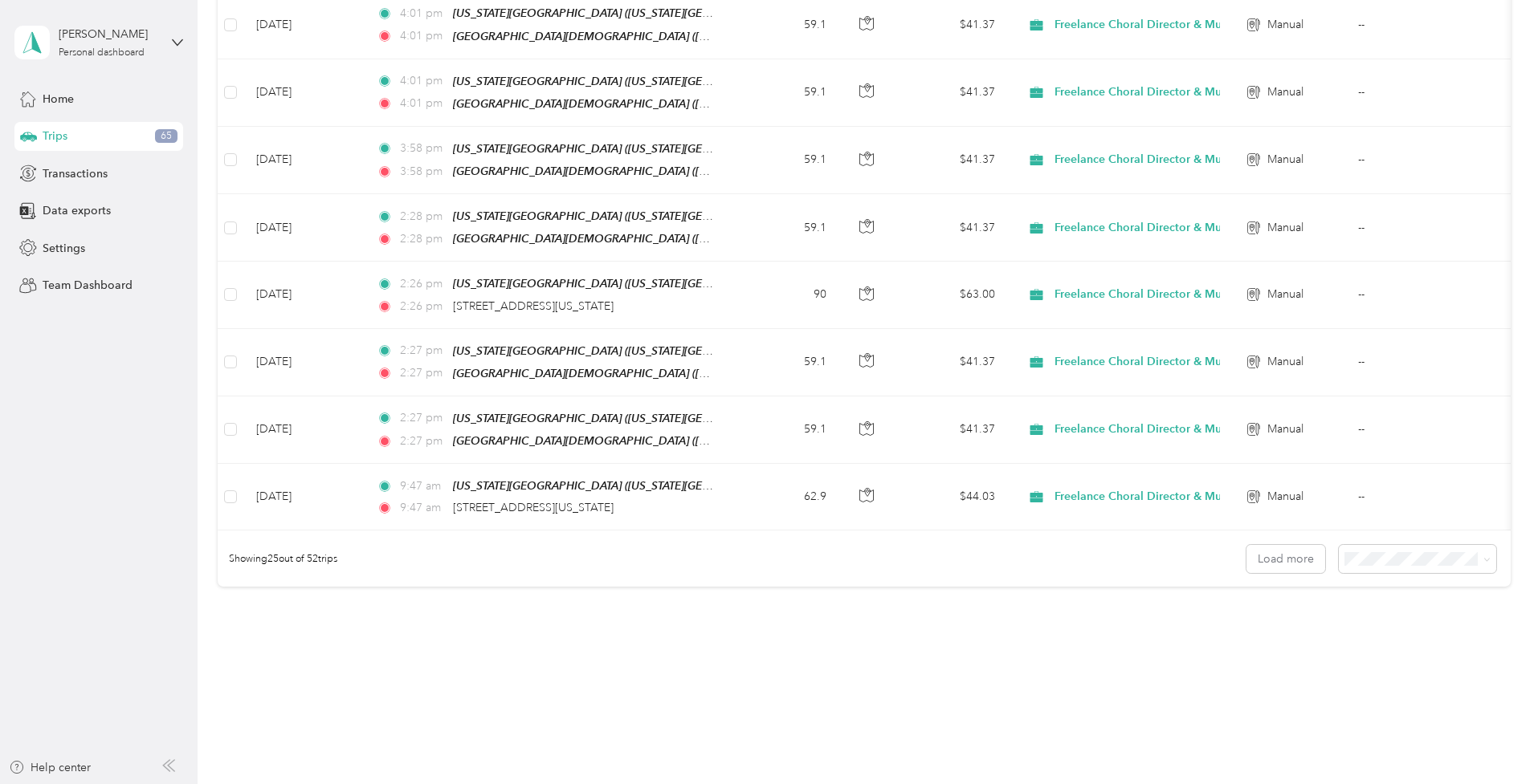
scroll to position [1419, 0]
click at [1392, 617] on span "100 per load" at bounding box center [1387, 620] width 66 height 14
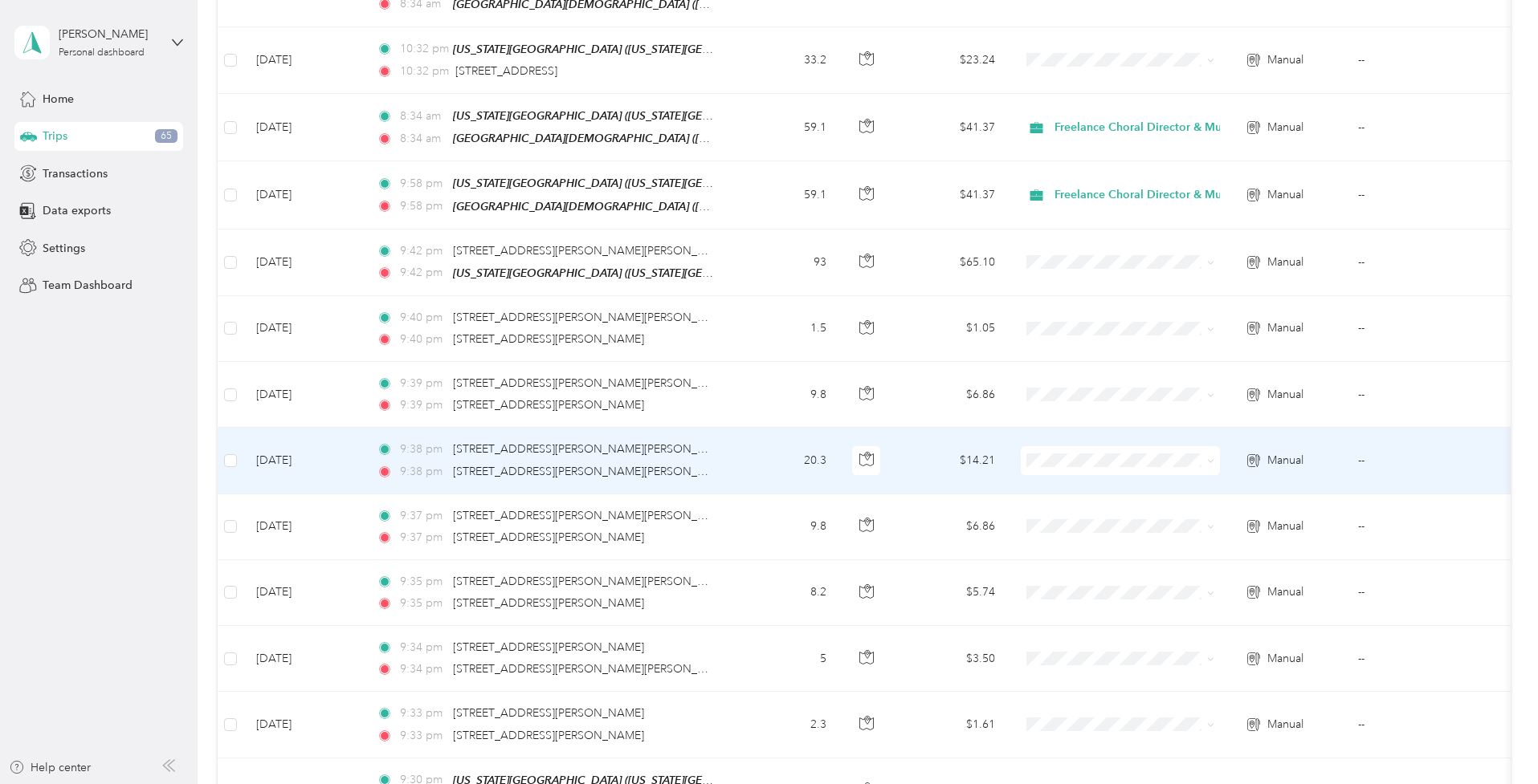
scroll to position [2869, 0]
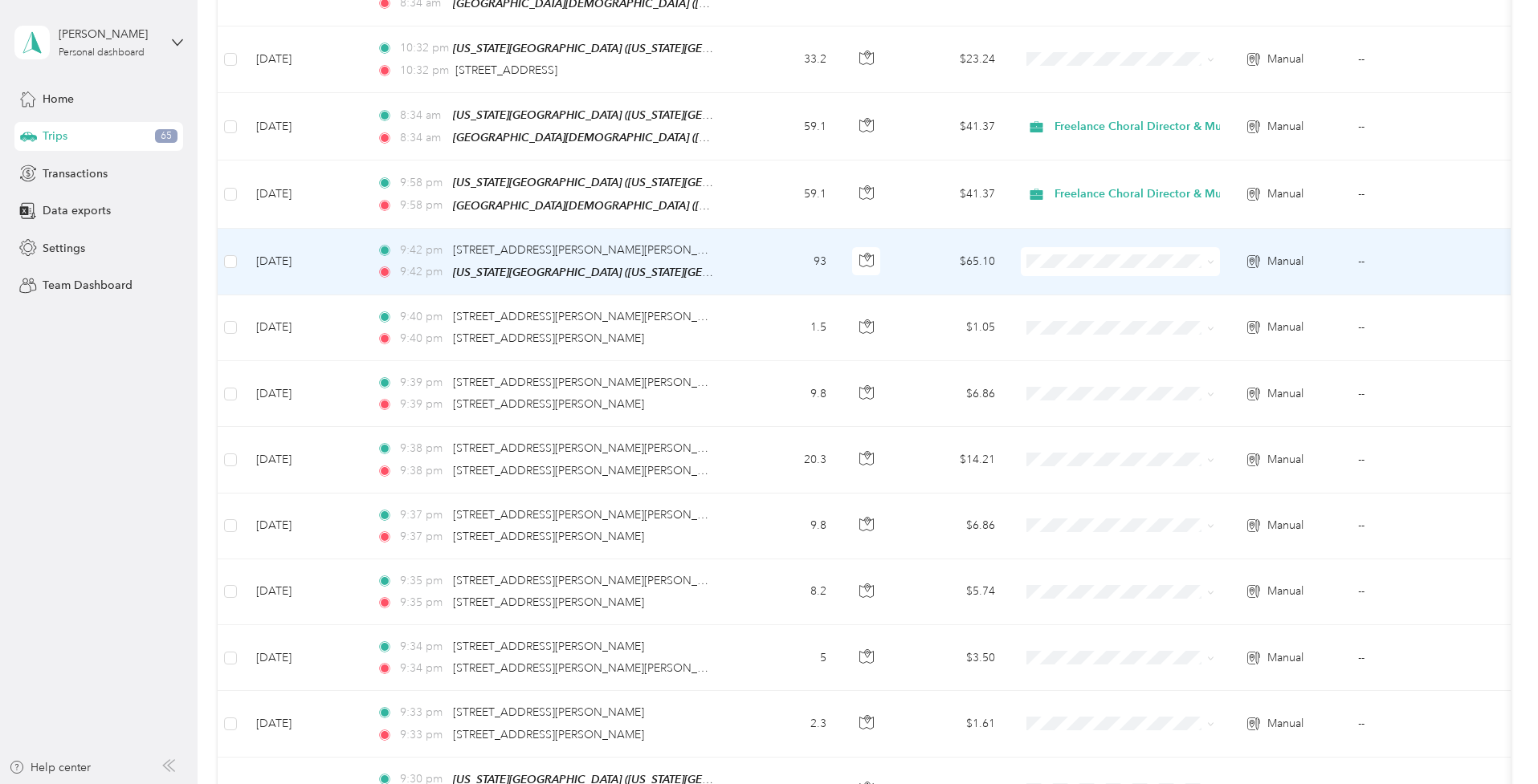
click at [1204, 253] on span at bounding box center [1208, 261] width 13 height 17
click at [1215, 258] on icon at bounding box center [1211, 261] width 7 height 7
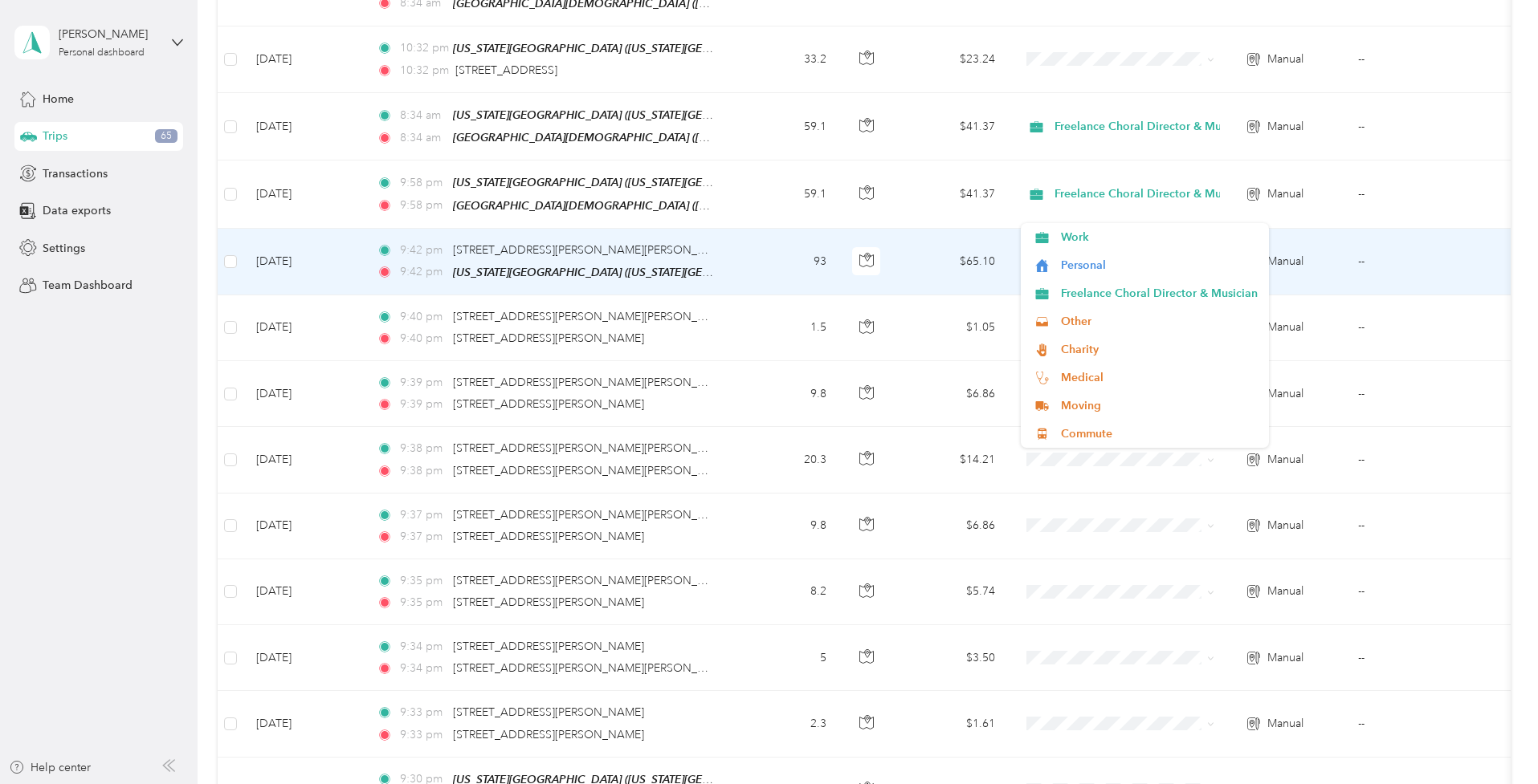
click at [1215, 258] on icon at bounding box center [1211, 261] width 7 height 7
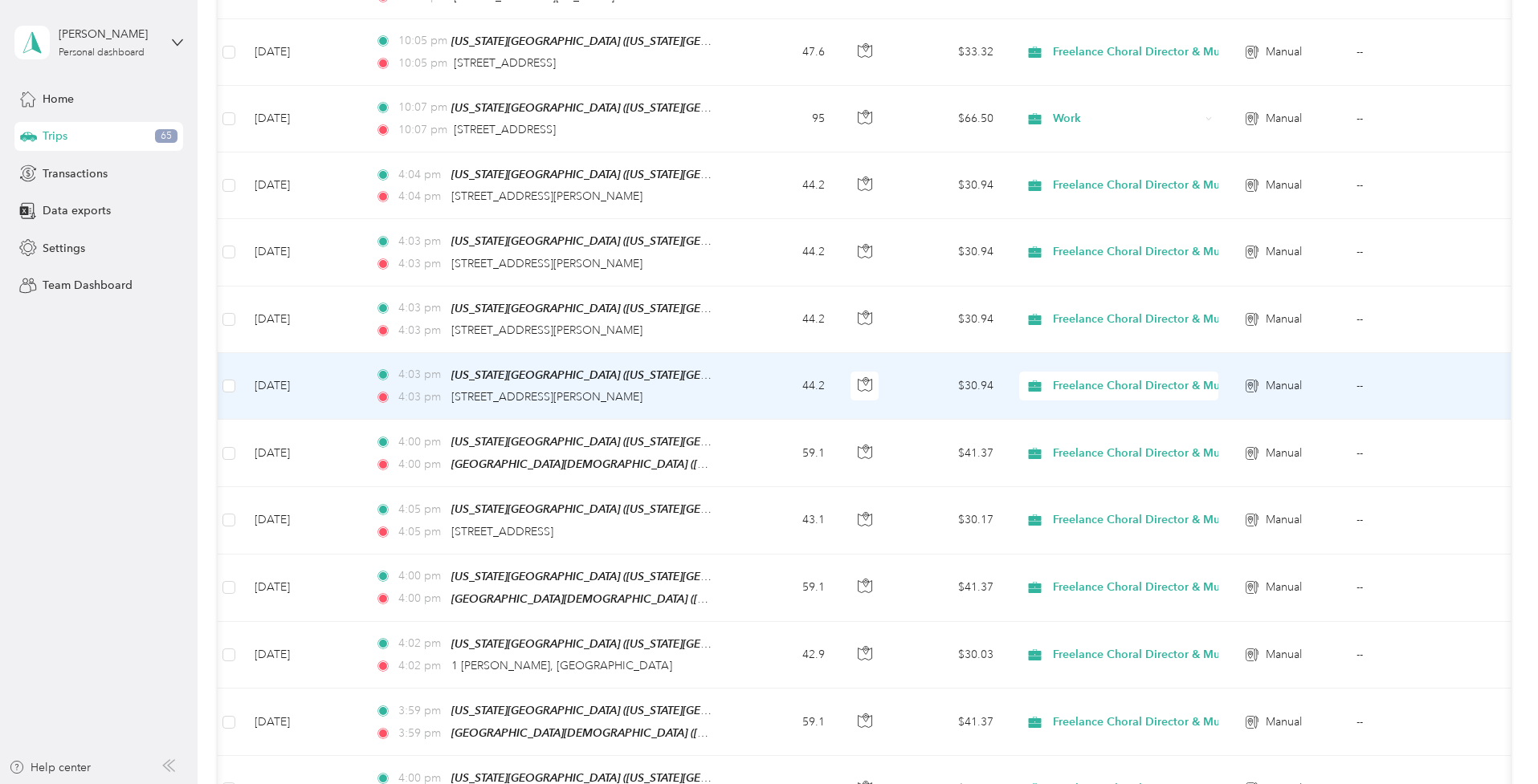
scroll to position [182, 0]
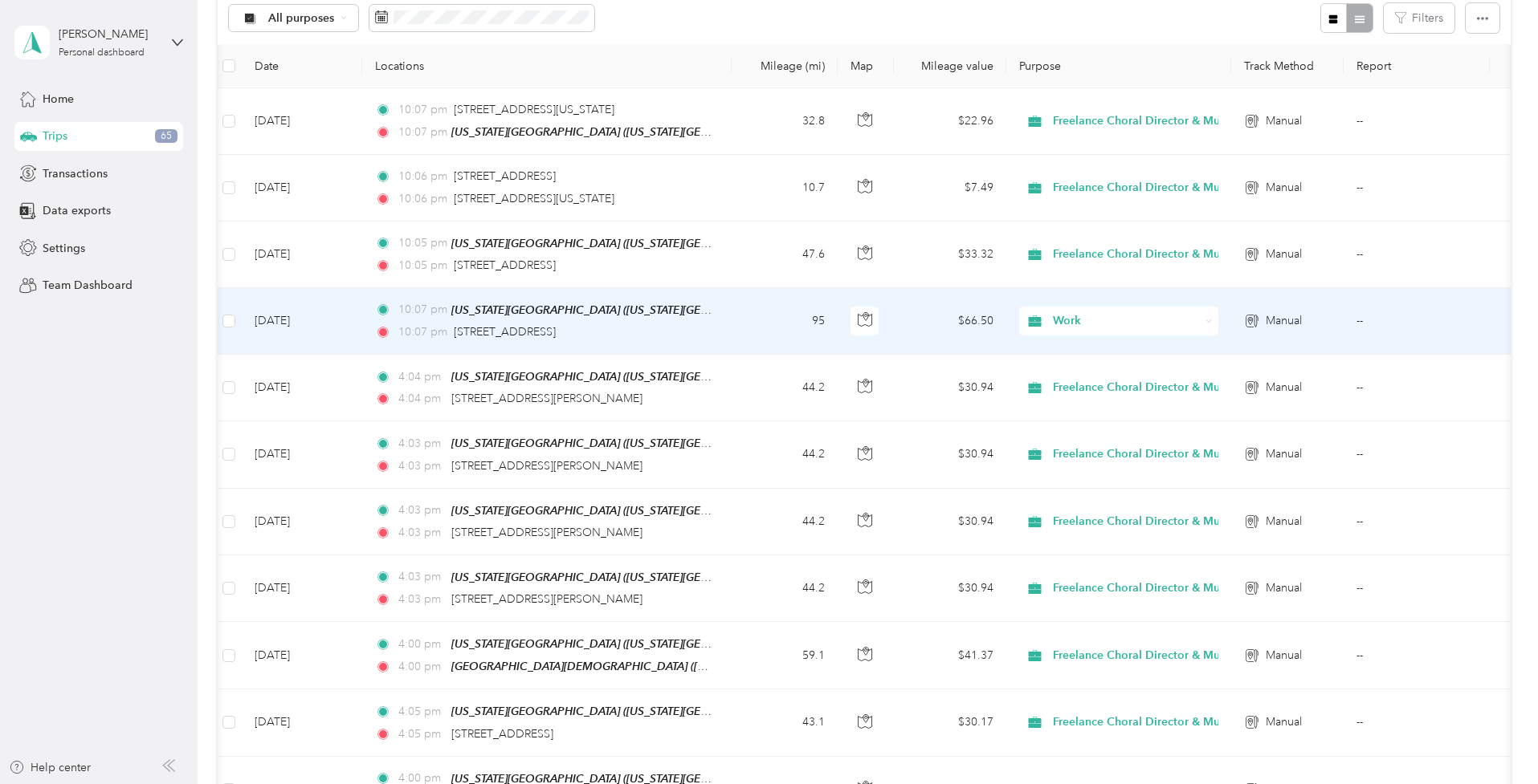
click at [1208, 317] on icon at bounding box center [1209, 320] width 7 height 7
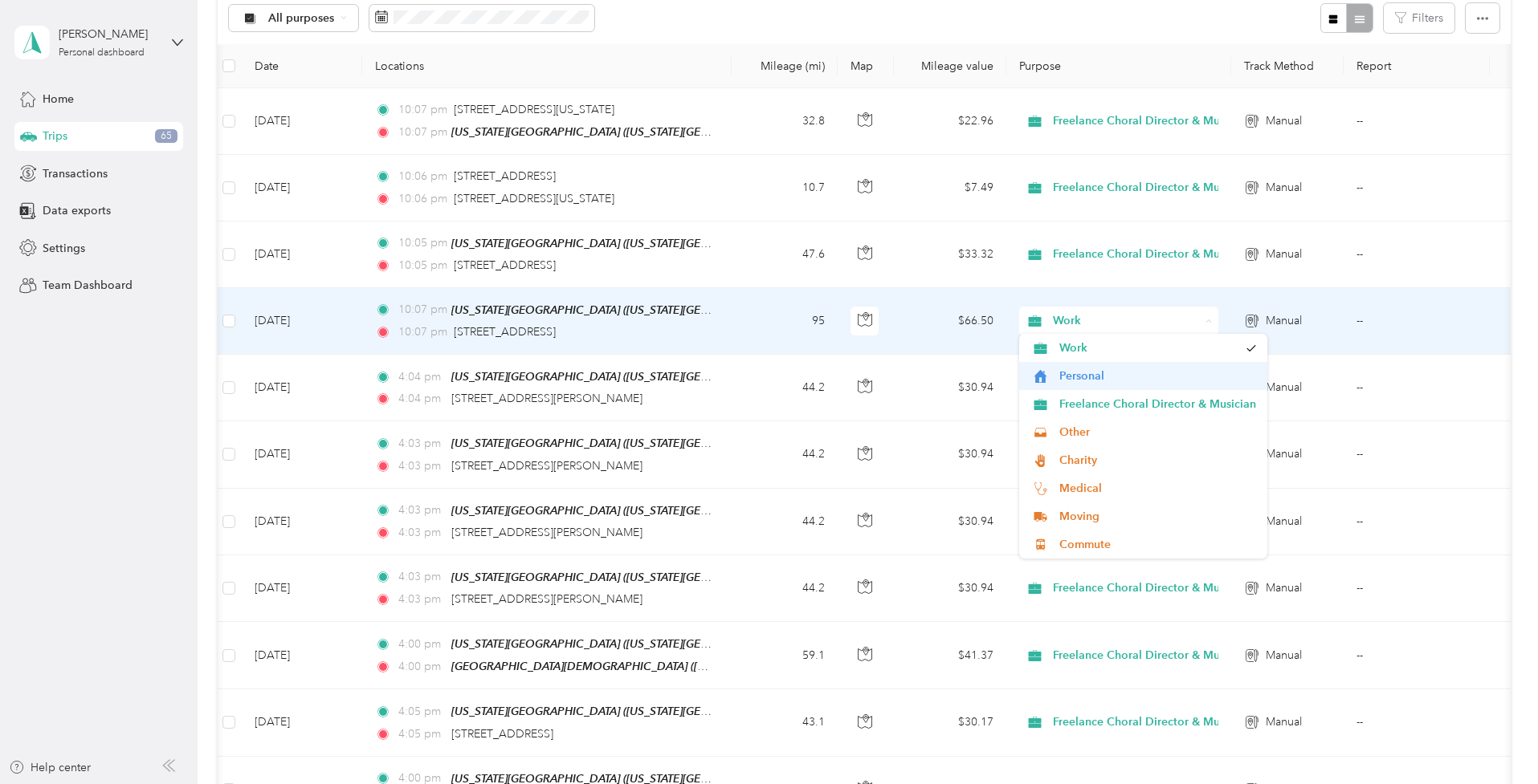
scroll to position [0, 0]
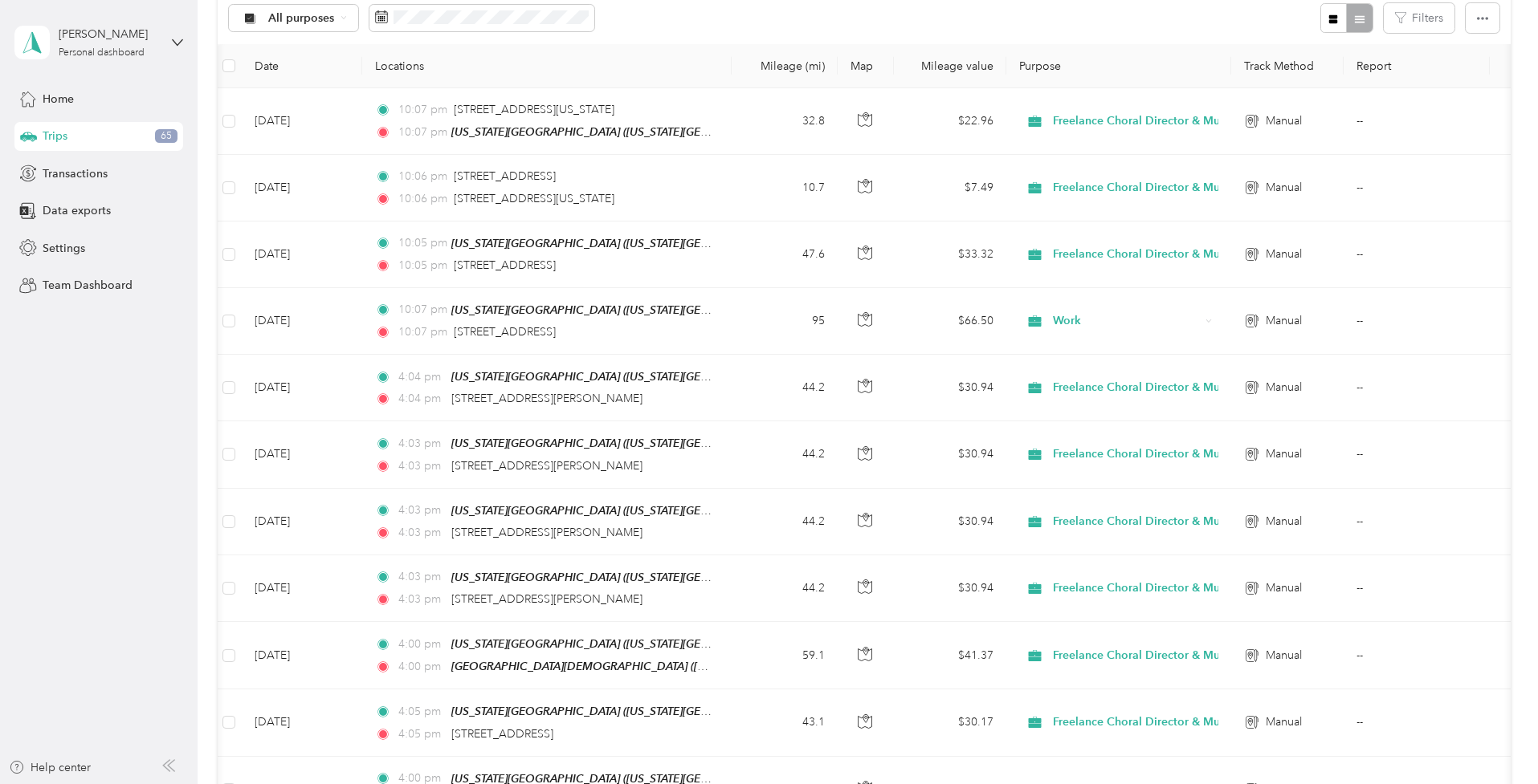
click at [163, 398] on aside "Jennifer Kitzmiller Personal dashboard Home Trips 65 Transactions Data exports …" at bounding box center [99, 392] width 198 height 784
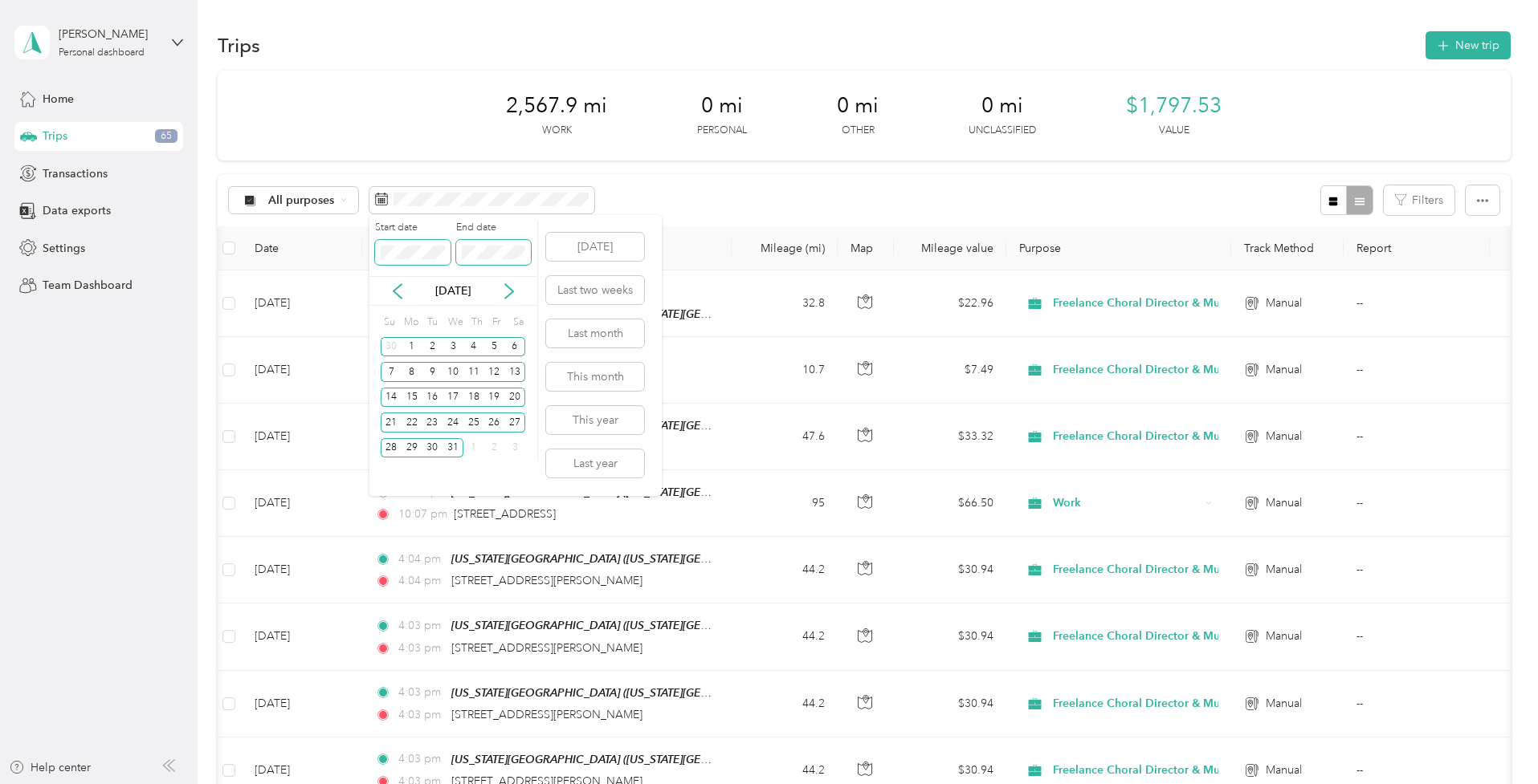
click at [446, 242] on div "Start date End date" at bounding box center [453, 249] width 168 height 56
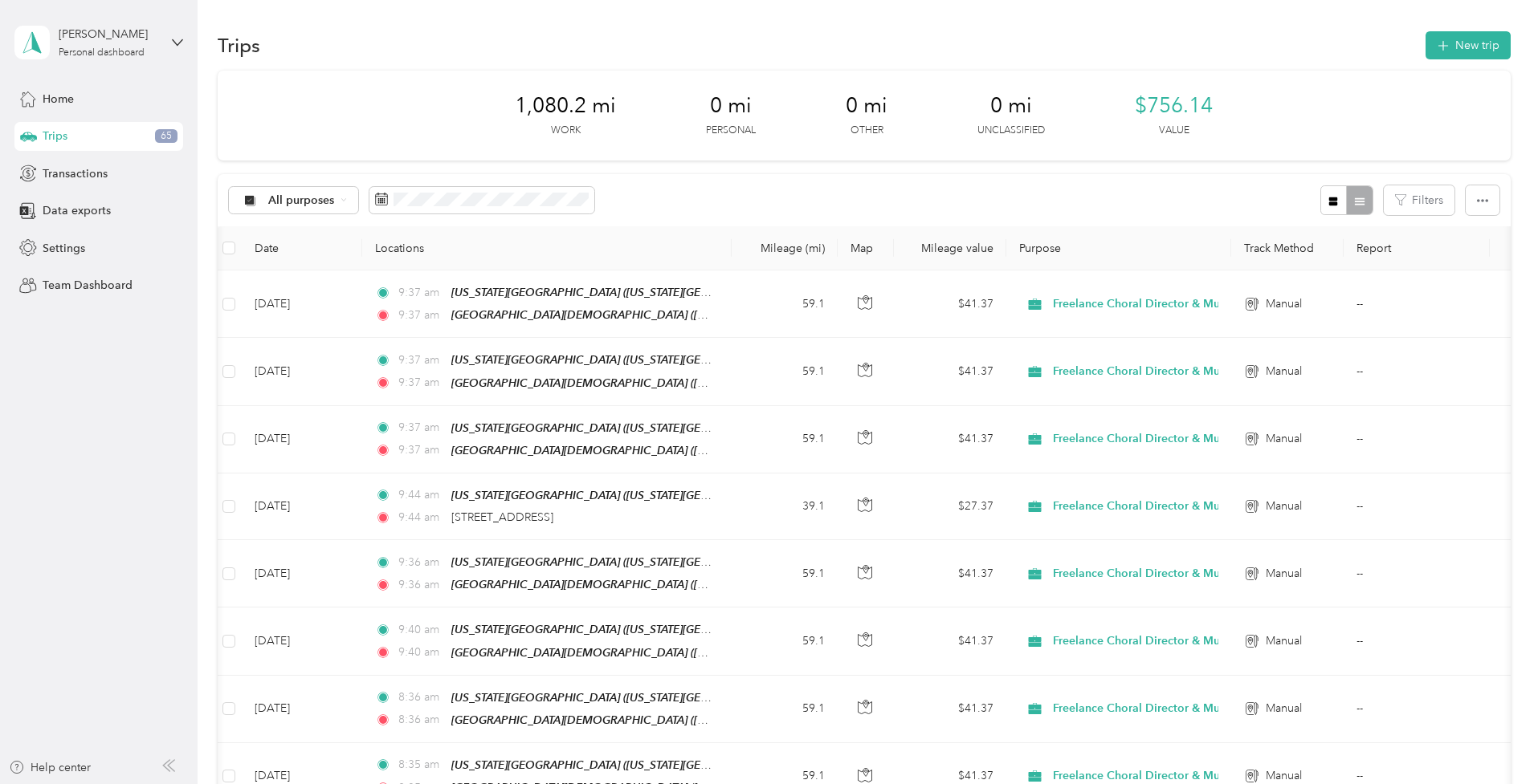
click at [730, 187] on div "All purposes Filters" at bounding box center [864, 200] width 1293 height 52
click at [1428, 189] on button "Filters" at bounding box center [1419, 200] width 71 height 30
click at [1419, 196] on button "Filters" at bounding box center [1419, 200] width 71 height 30
click at [77, 243] on span "Settings" at bounding box center [64, 248] width 43 height 16
click at [329, 199] on span "All purposes" at bounding box center [301, 201] width 67 height 12
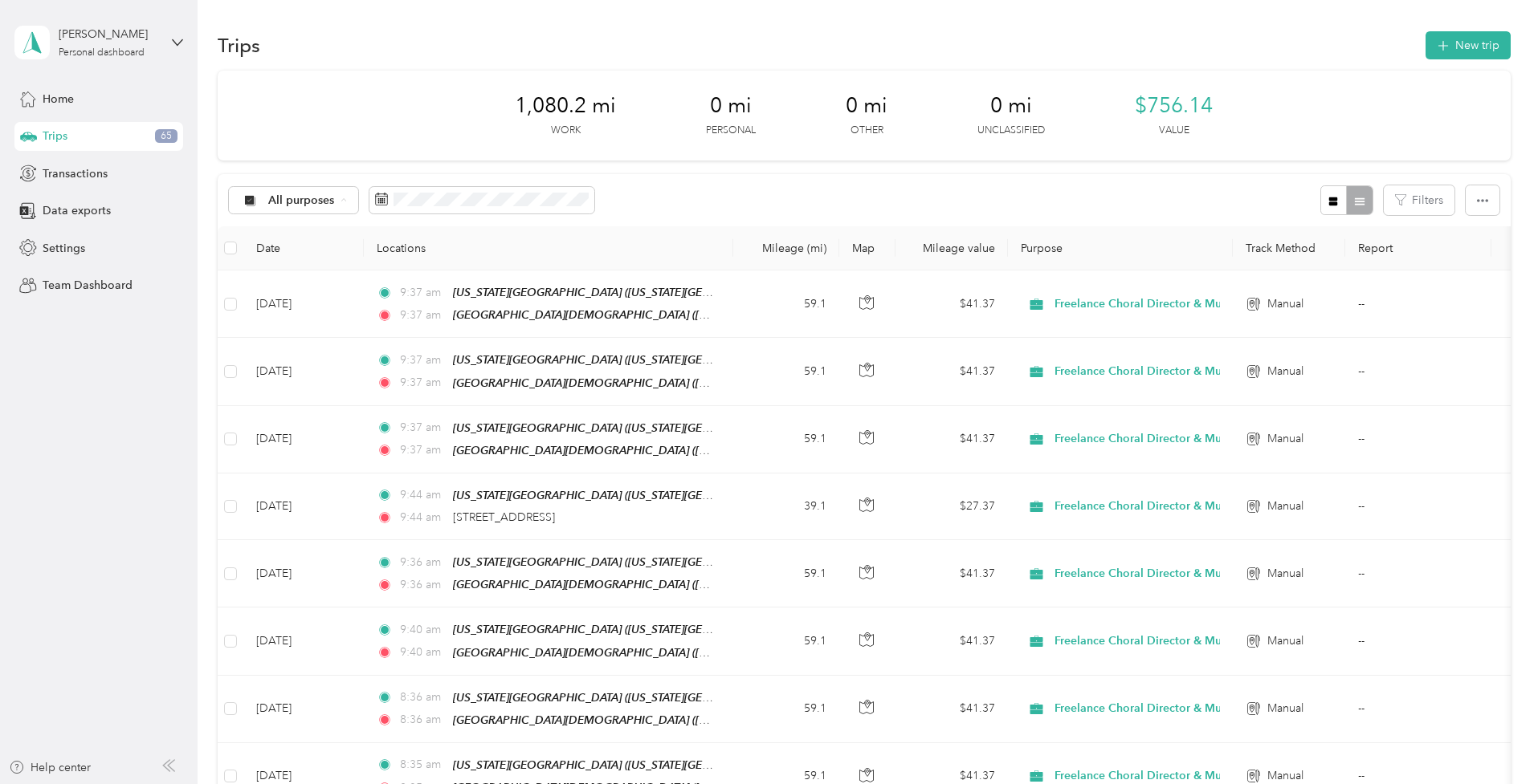
click at [327, 336] on span "Freelance Choral Director & Musician" at bounding box center [367, 340] width 197 height 16
click at [64, 254] on span "Settings" at bounding box center [64, 248] width 43 height 16
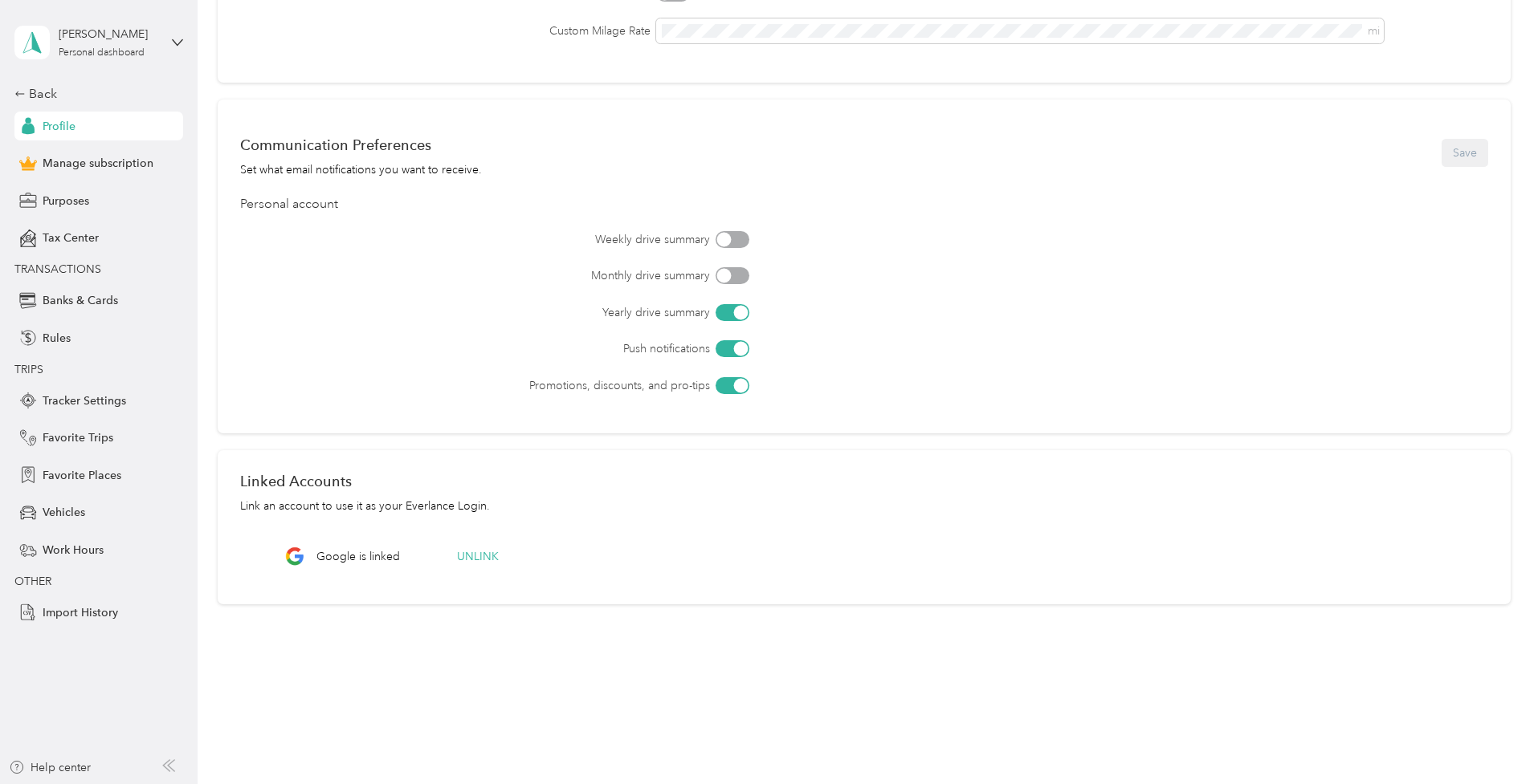
scroll to position [374, 0]
click at [59, 198] on span "Purposes" at bounding box center [66, 200] width 46 height 16
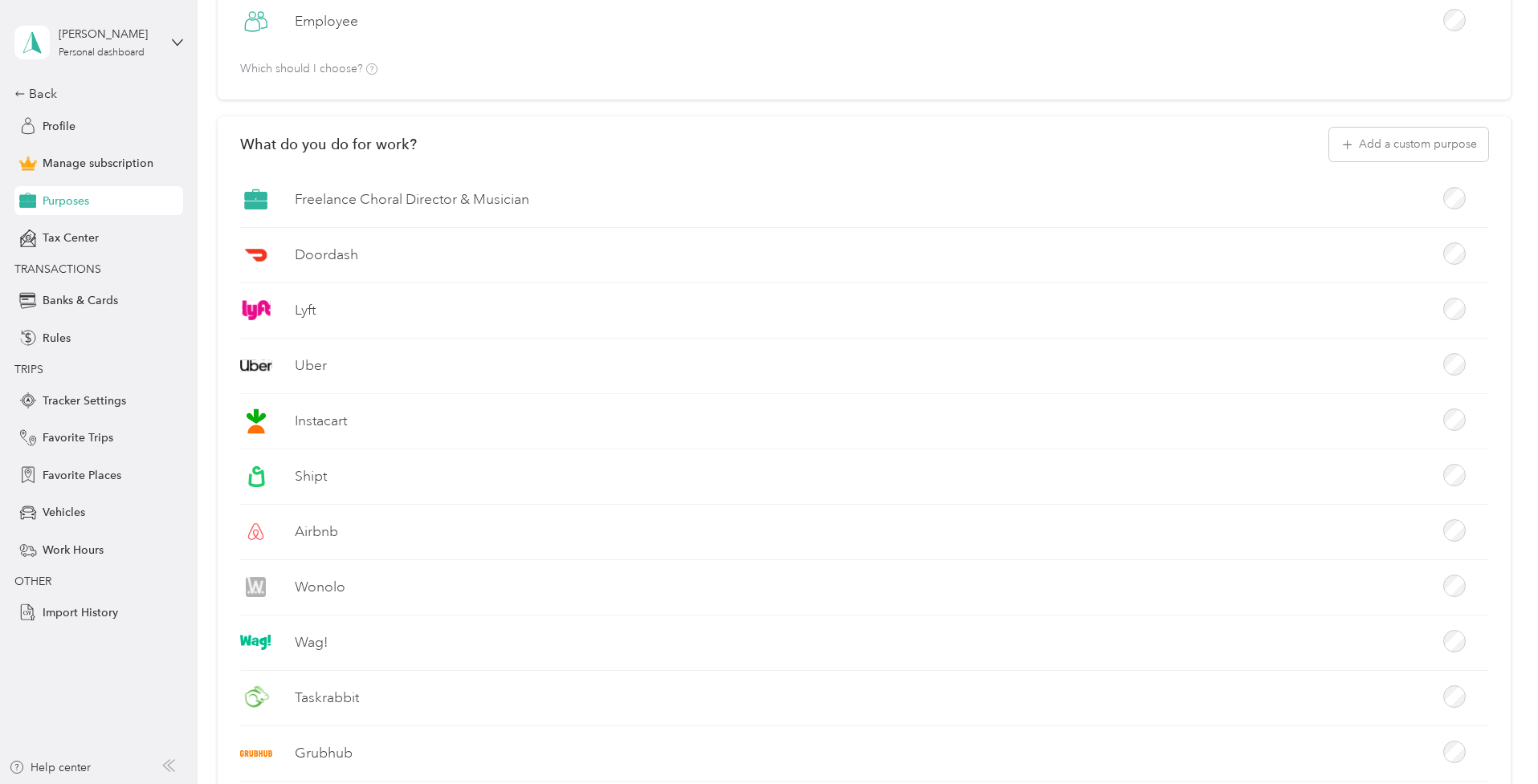
scroll to position [221, 0]
click at [1436, 138] on button "Add a custom purpose" at bounding box center [1409, 145] width 159 height 34
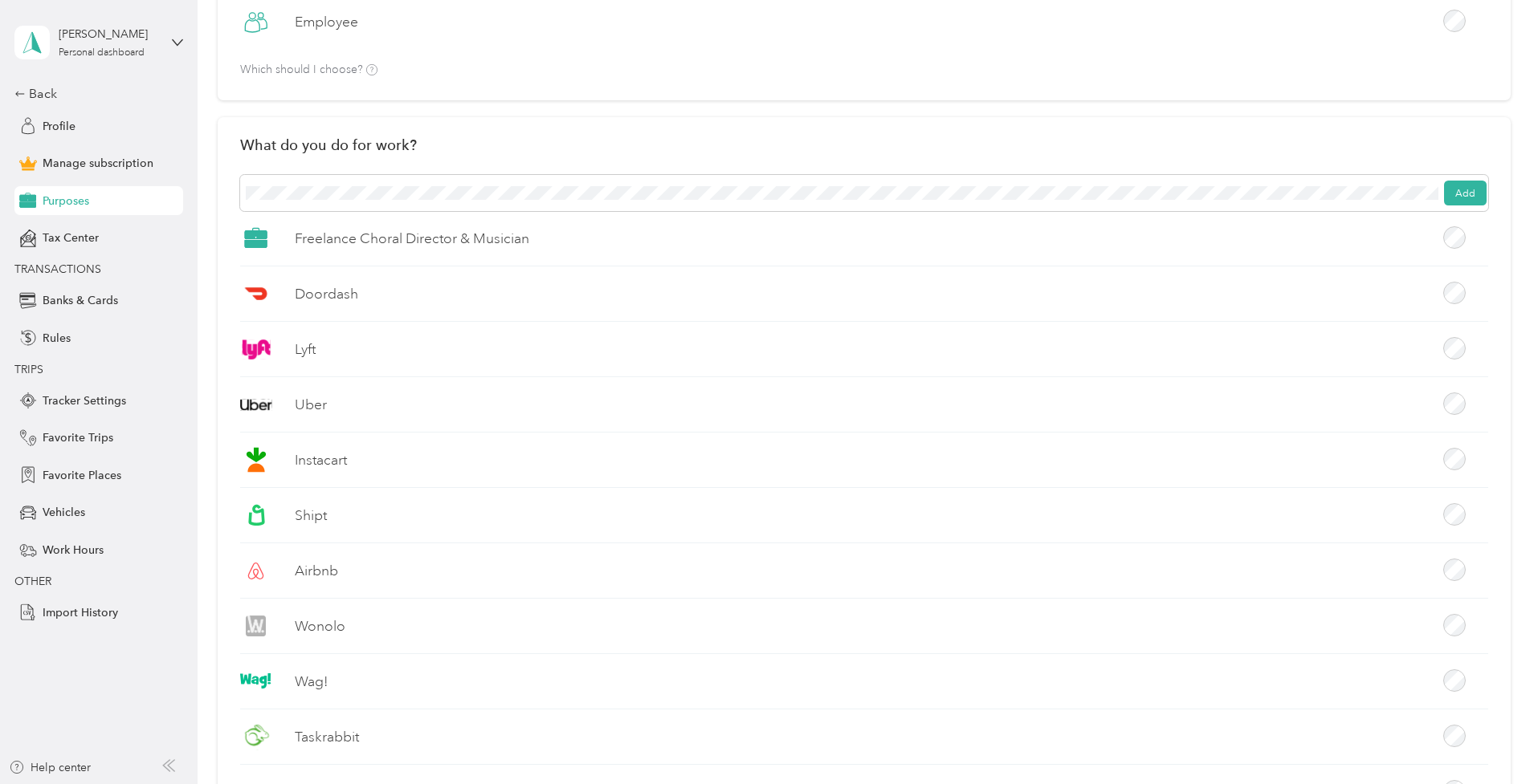
click at [1472, 190] on button "Add" at bounding box center [1465, 194] width 43 height 26
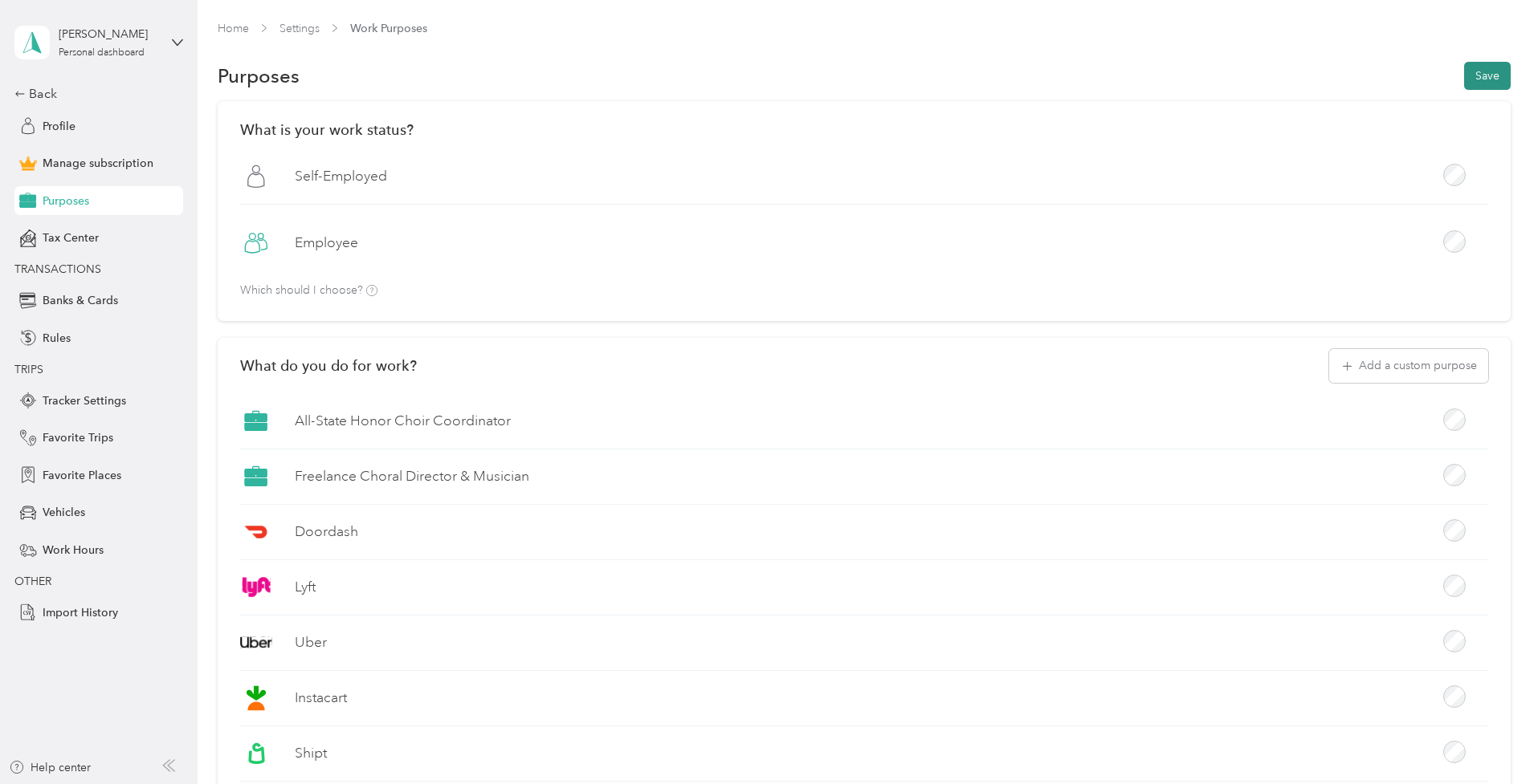
click at [1496, 76] on button "Save" at bounding box center [1488, 75] width 46 height 28
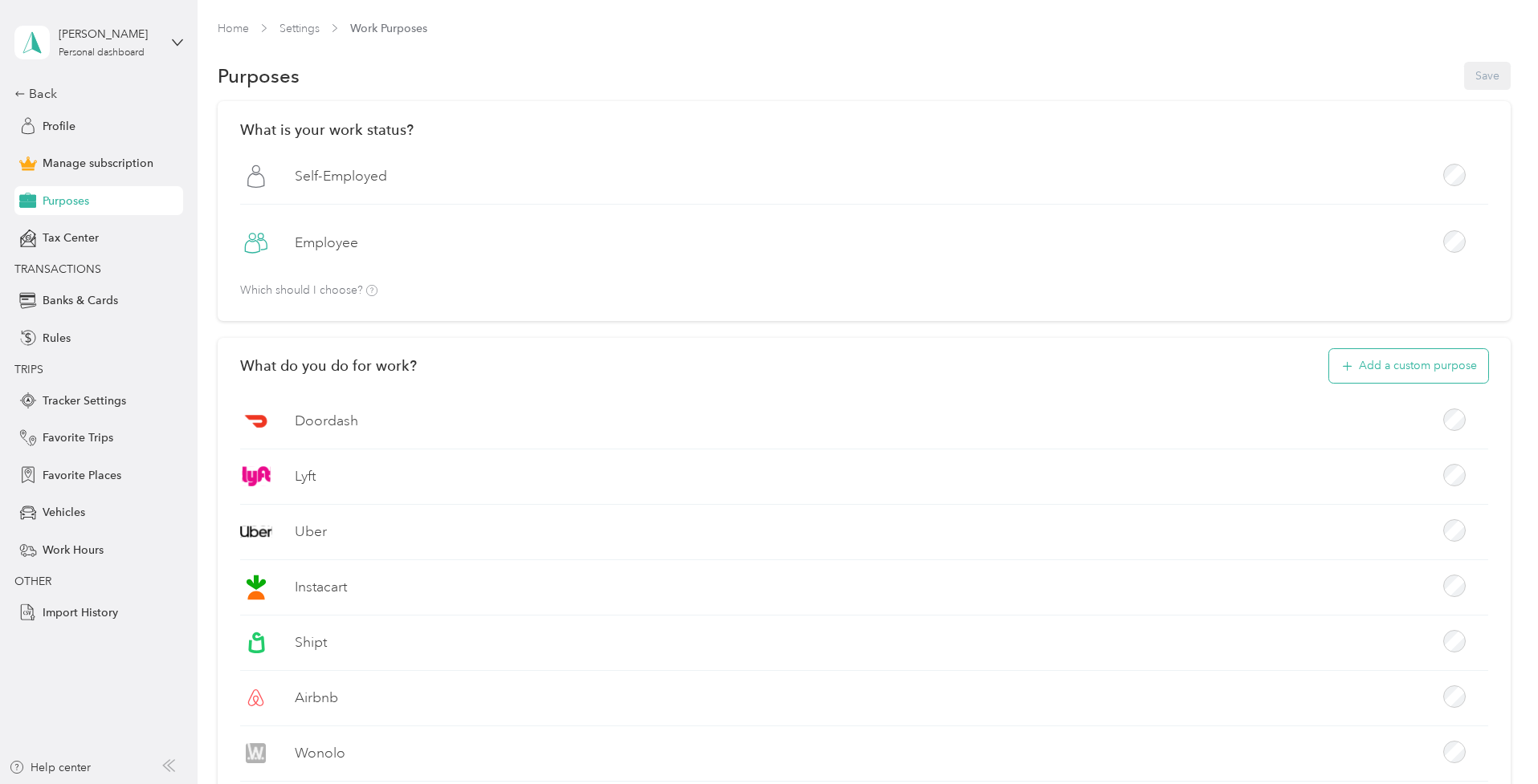
click at [1388, 375] on button "Add a custom purpose" at bounding box center [1409, 366] width 159 height 34
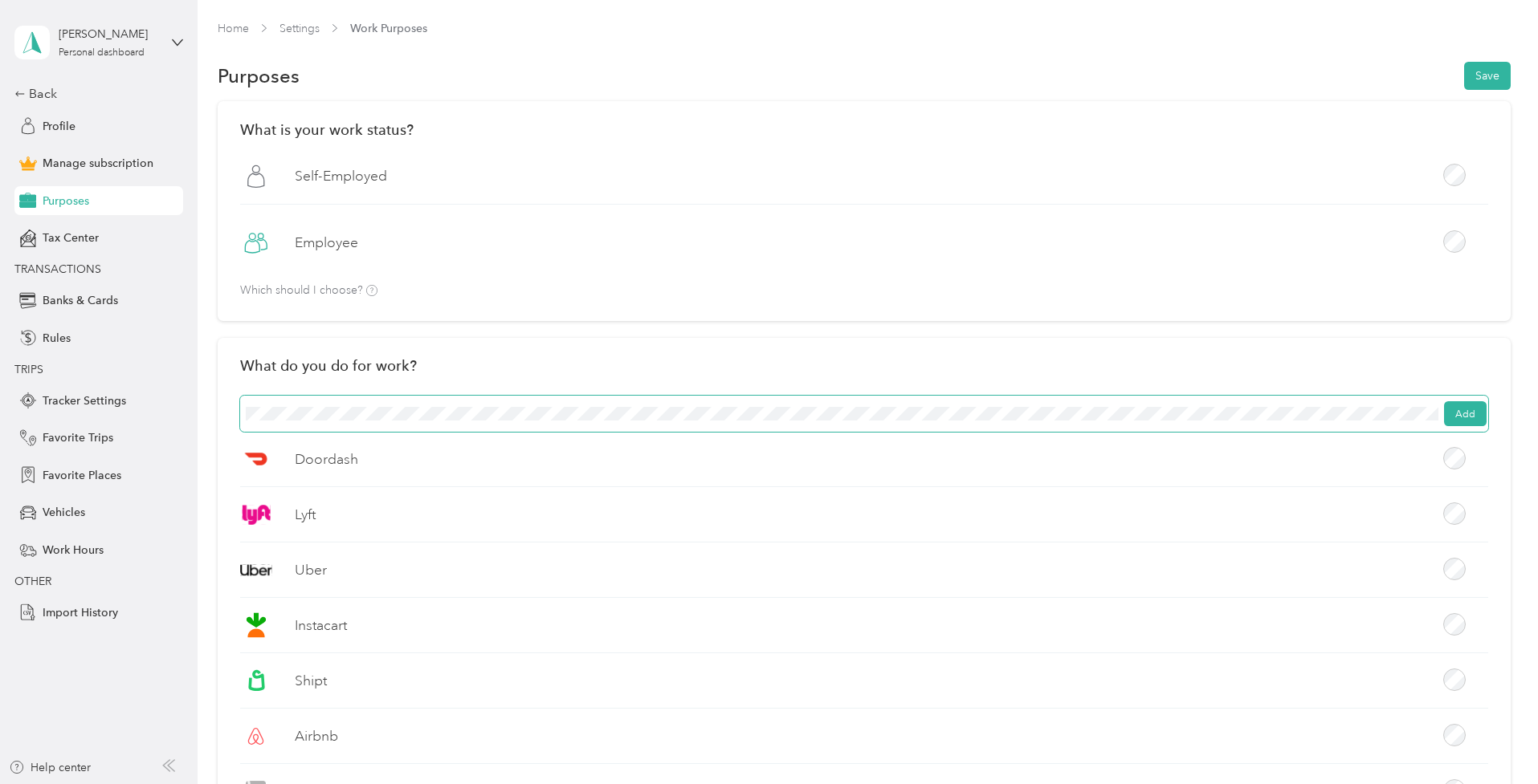
click at [1491, 75] on button "Save" at bounding box center [1488, 75] width 46 height 28
click at [1506, 32] on icon at bounding box center [1502, 31] width 13 height 15
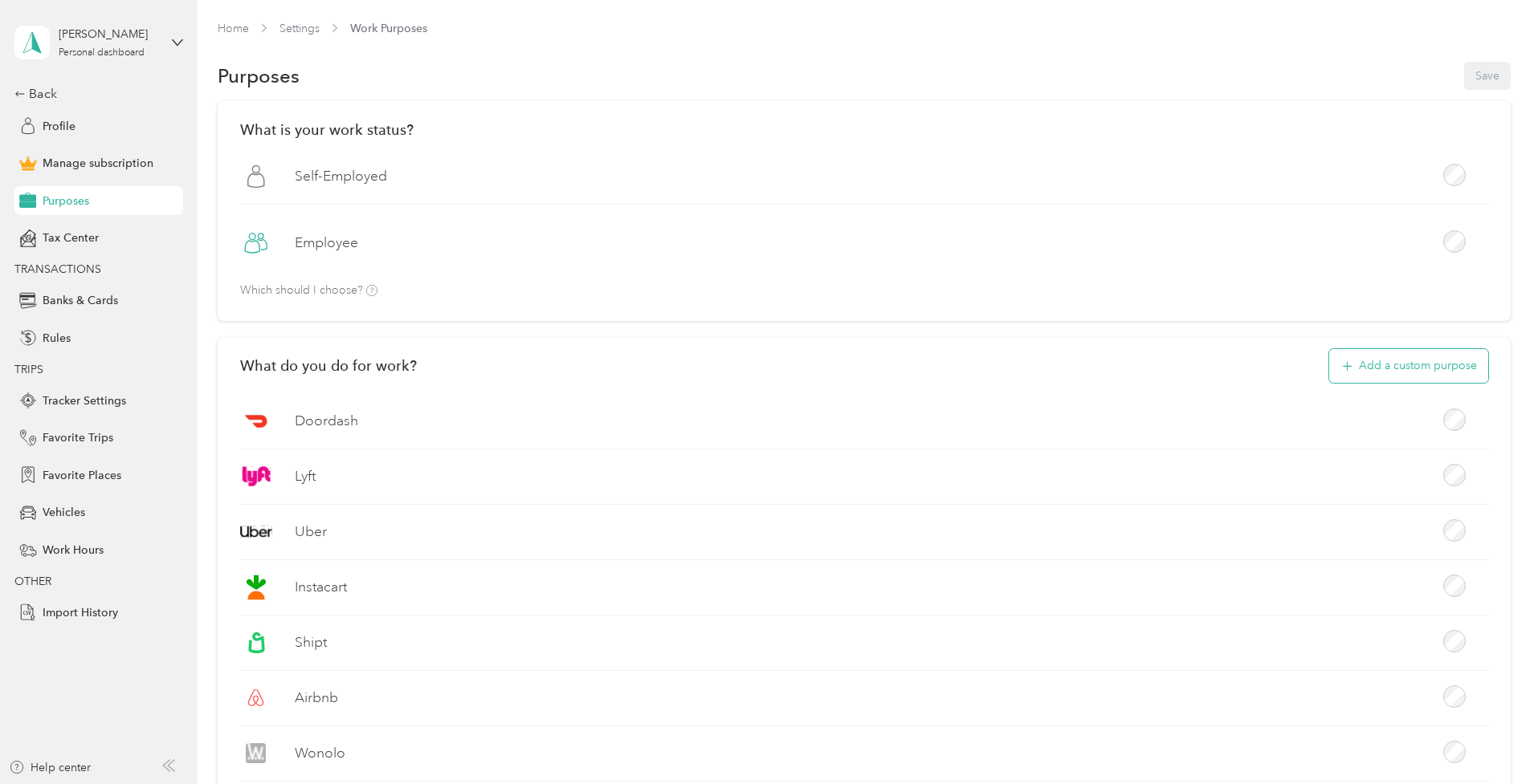
click at [1398, 357] on button "Add a custom purpose" at bounding box center [1409, 366] width 159 height 34
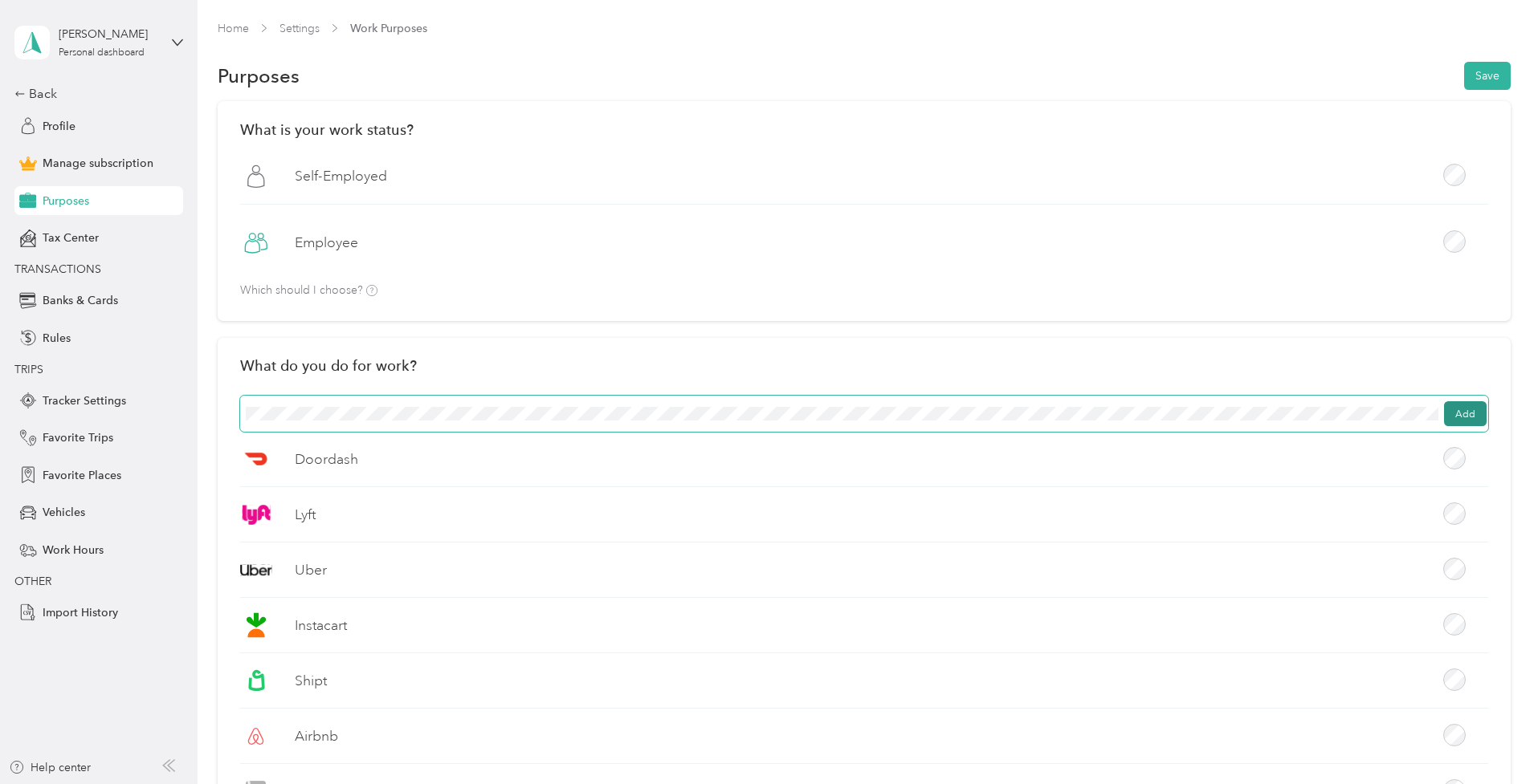
click at [1468, 416] on button "Add" at bounding box center [1465, 414] width 43 height 26
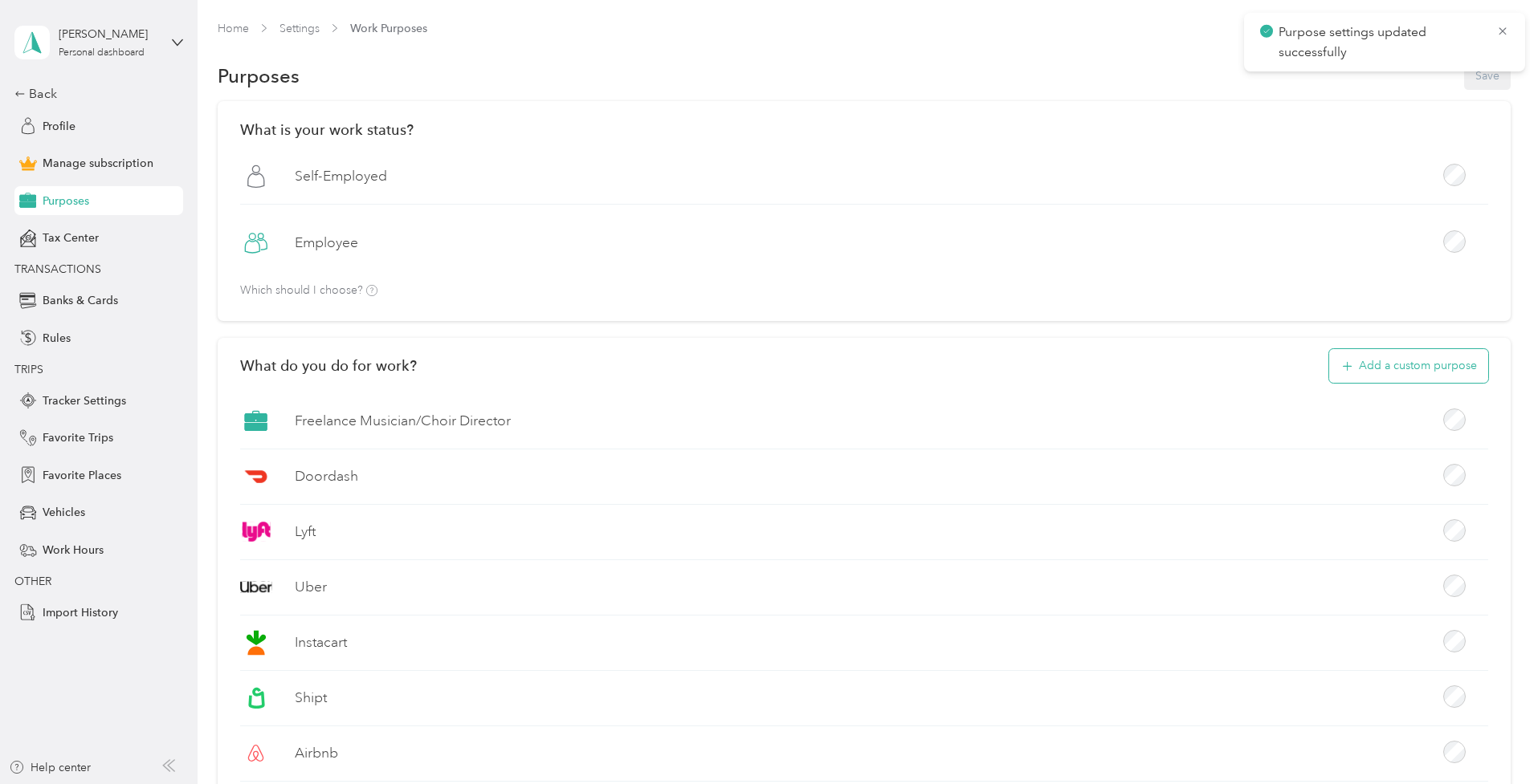
click at [1421, 365] on button "Add a custom purpose" at bounding box center [1409, 366] width 159 height 34
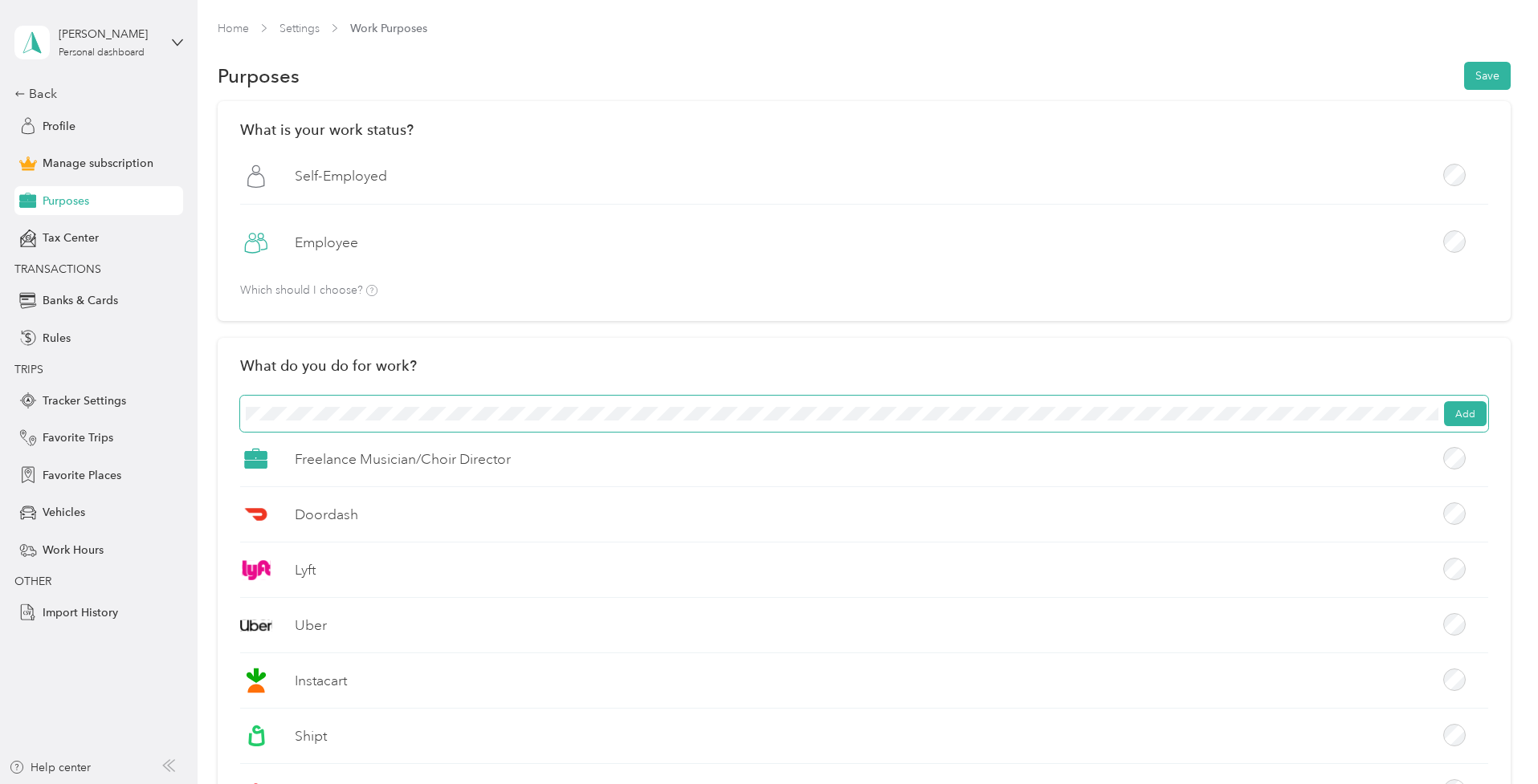
click at [1491, 75] on button "Save" at bounding box center [1488, 75] width 46 height 28
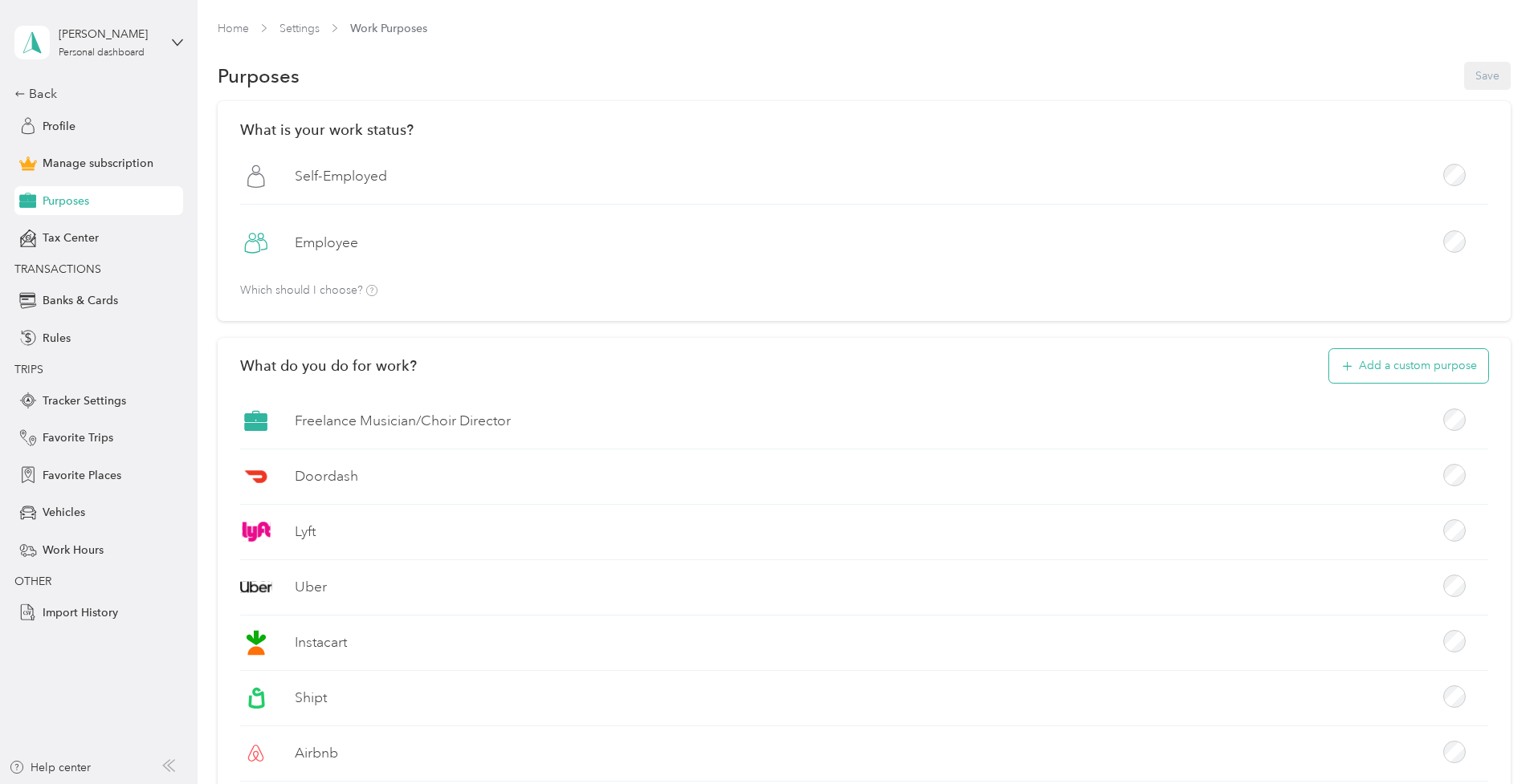
click at [1445, 371] on button "Add a custom purpose" at bounding box center [1409, 366] width 159 height 34
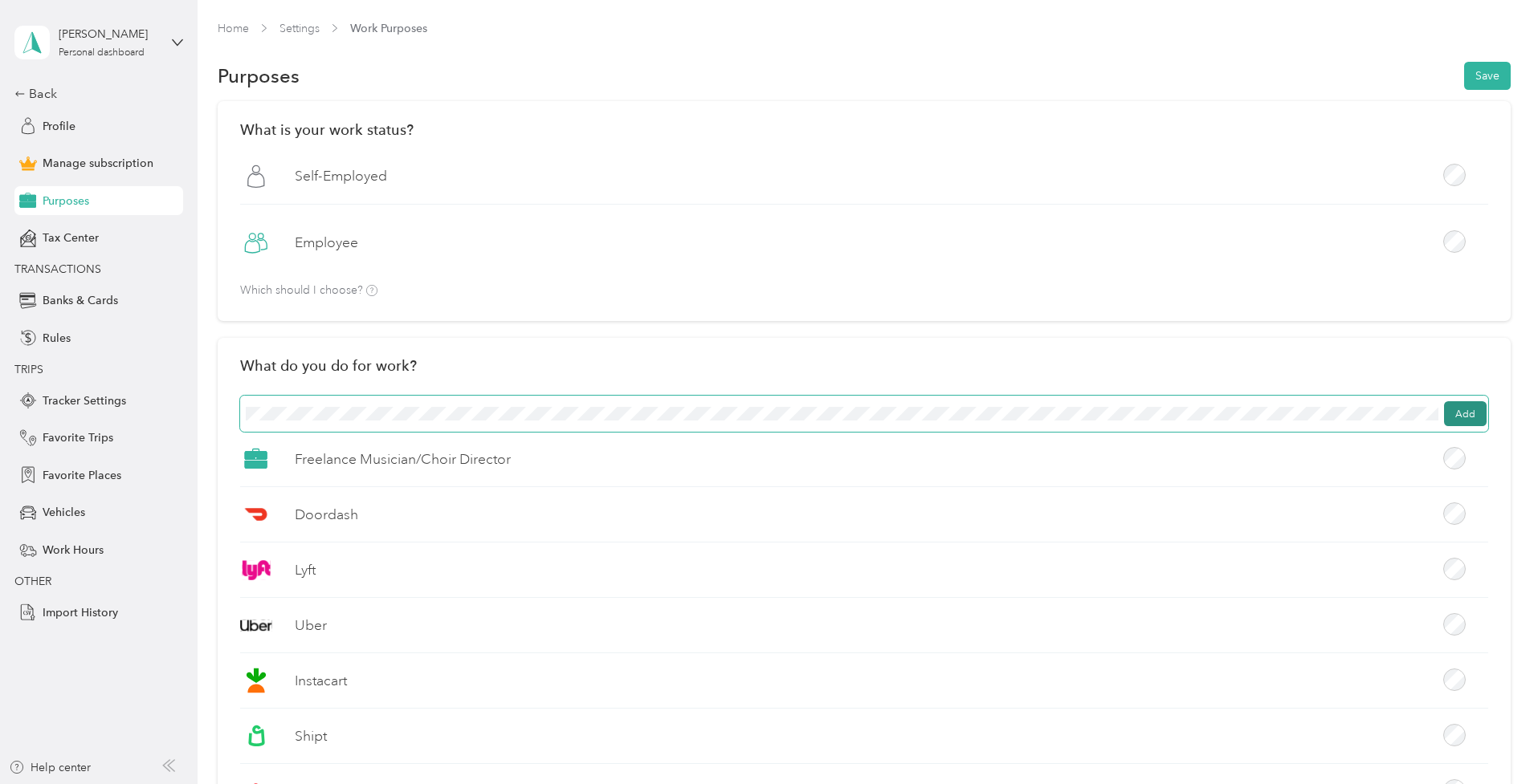
click at [1455, 408] on button "Add" at bounding box center [1465, 414] width 43 height 26
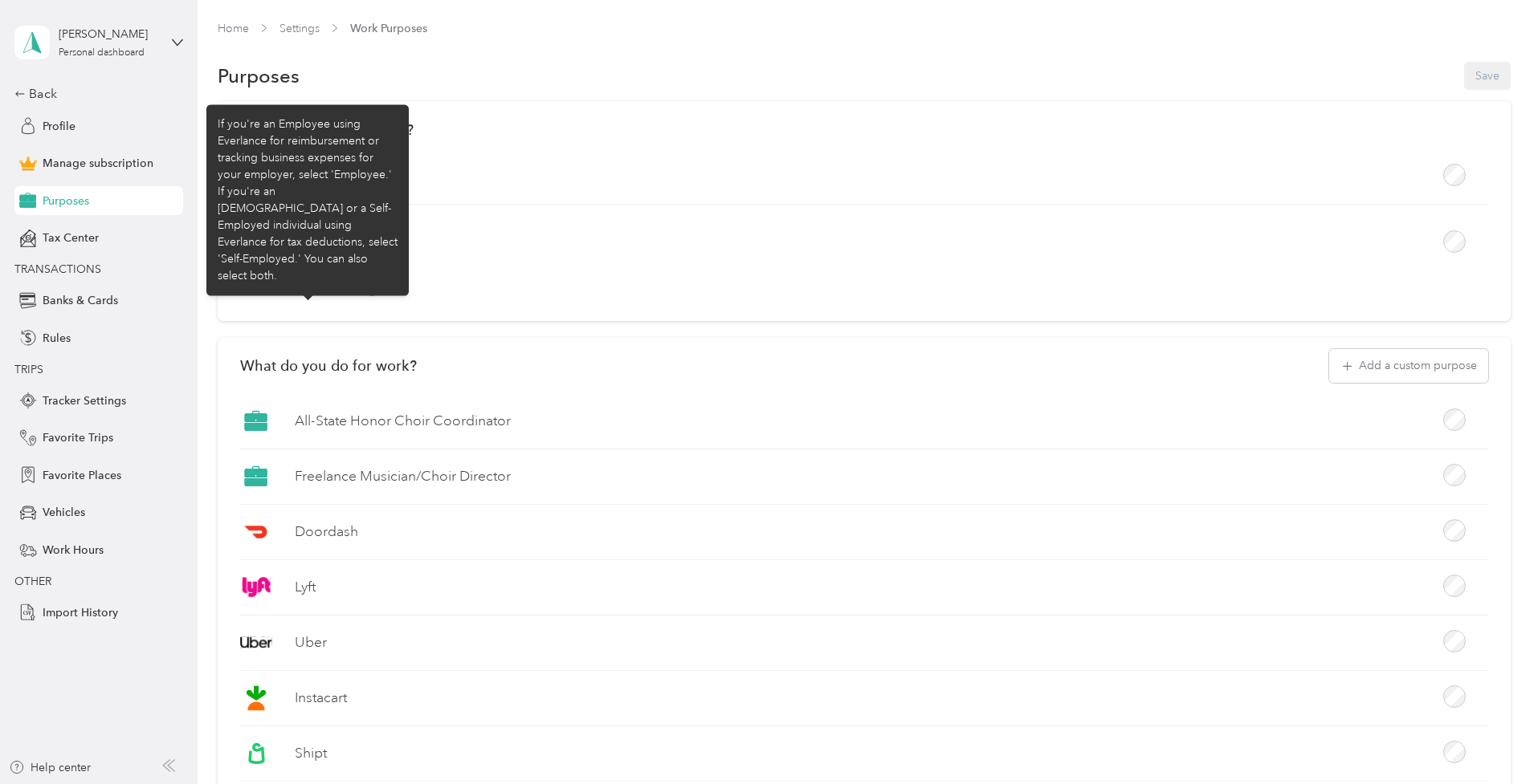
click at [370, 285] on p "Which should I choose?" at bounding box center [309, 290] width 138 height 12
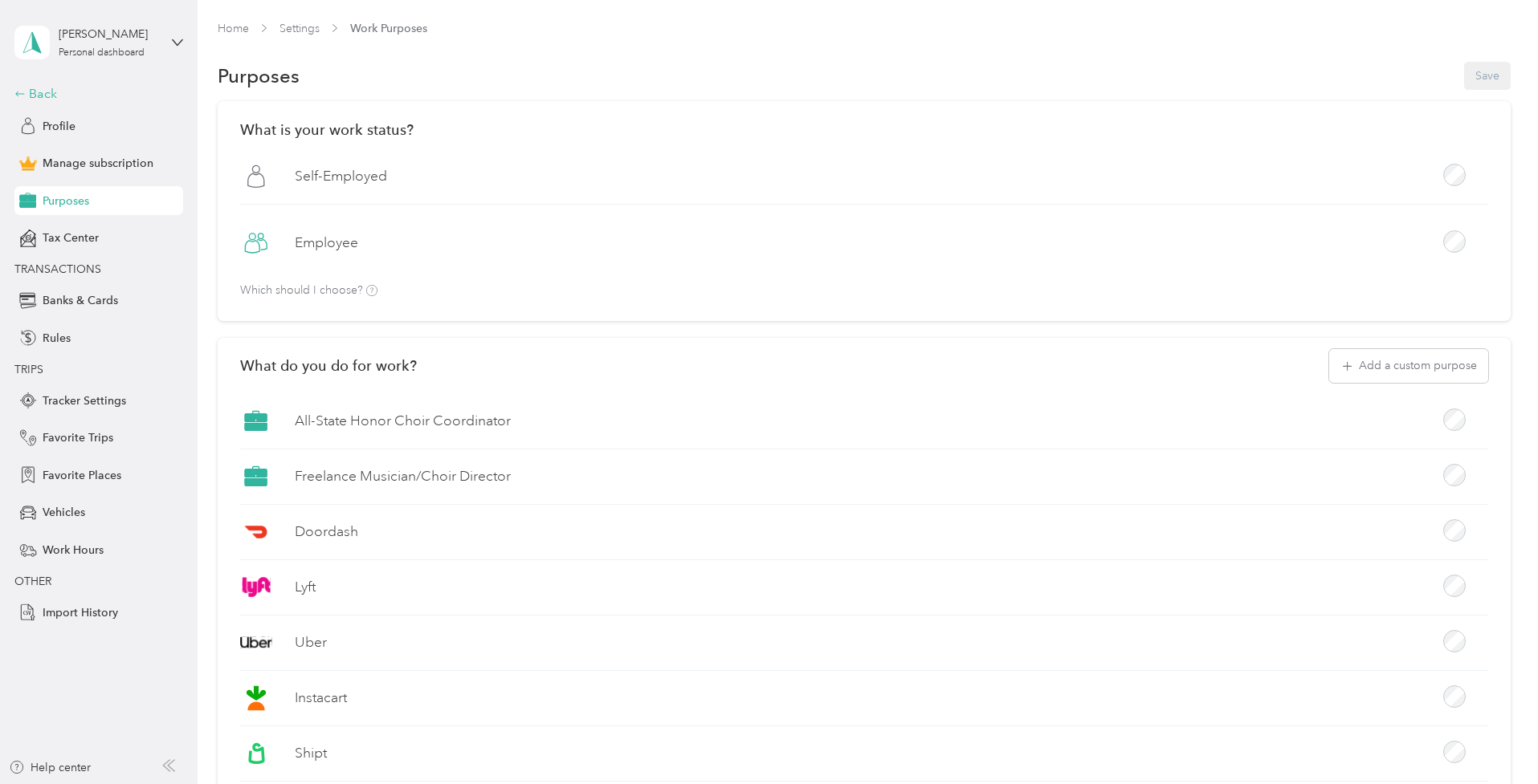
click at [53, 88] on div "Back" at bounding box center [95, 94] width 161 height 19
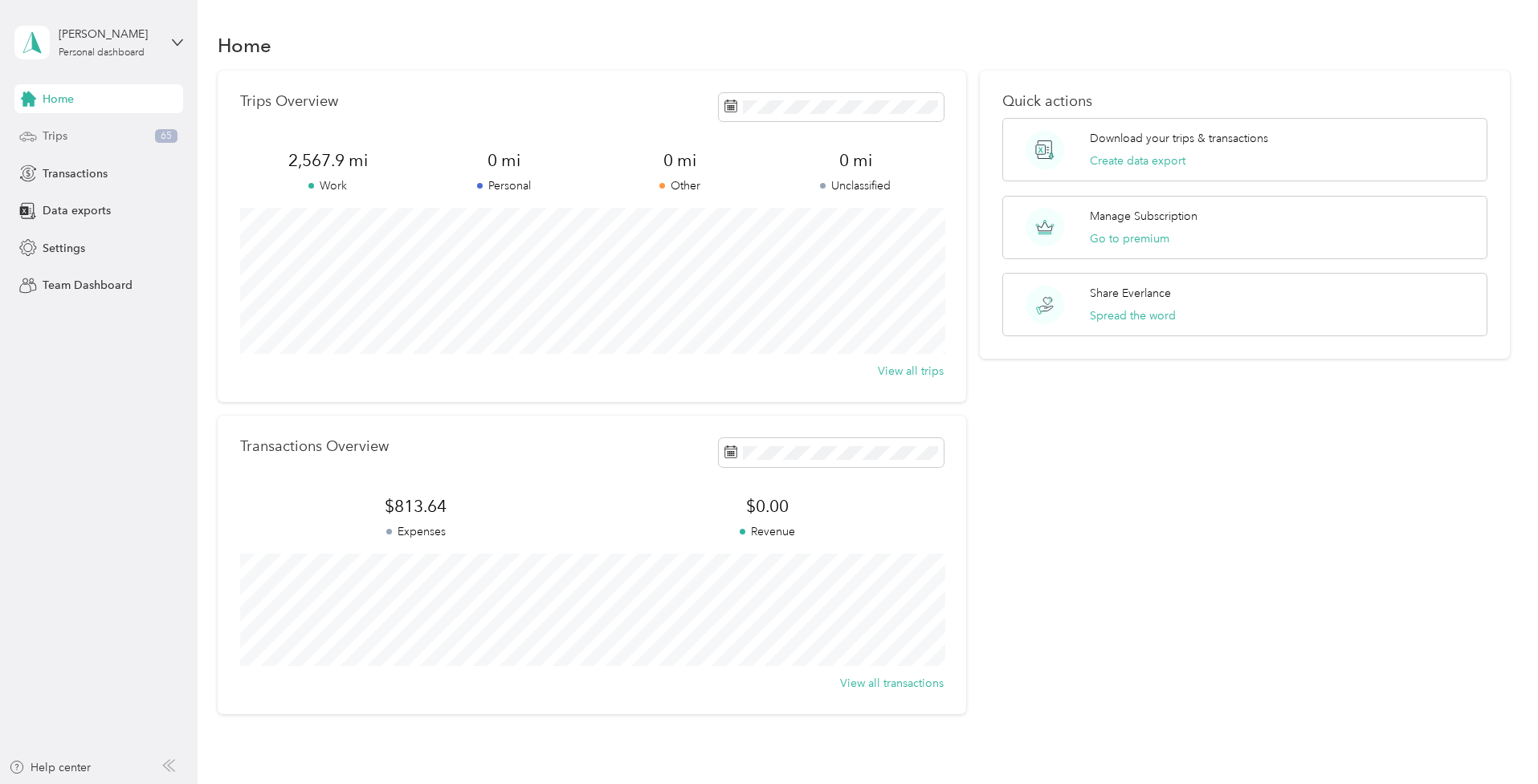
click at [70, 139] on div "Trips 65" at bounding box center [99, 136] width 169 height 29
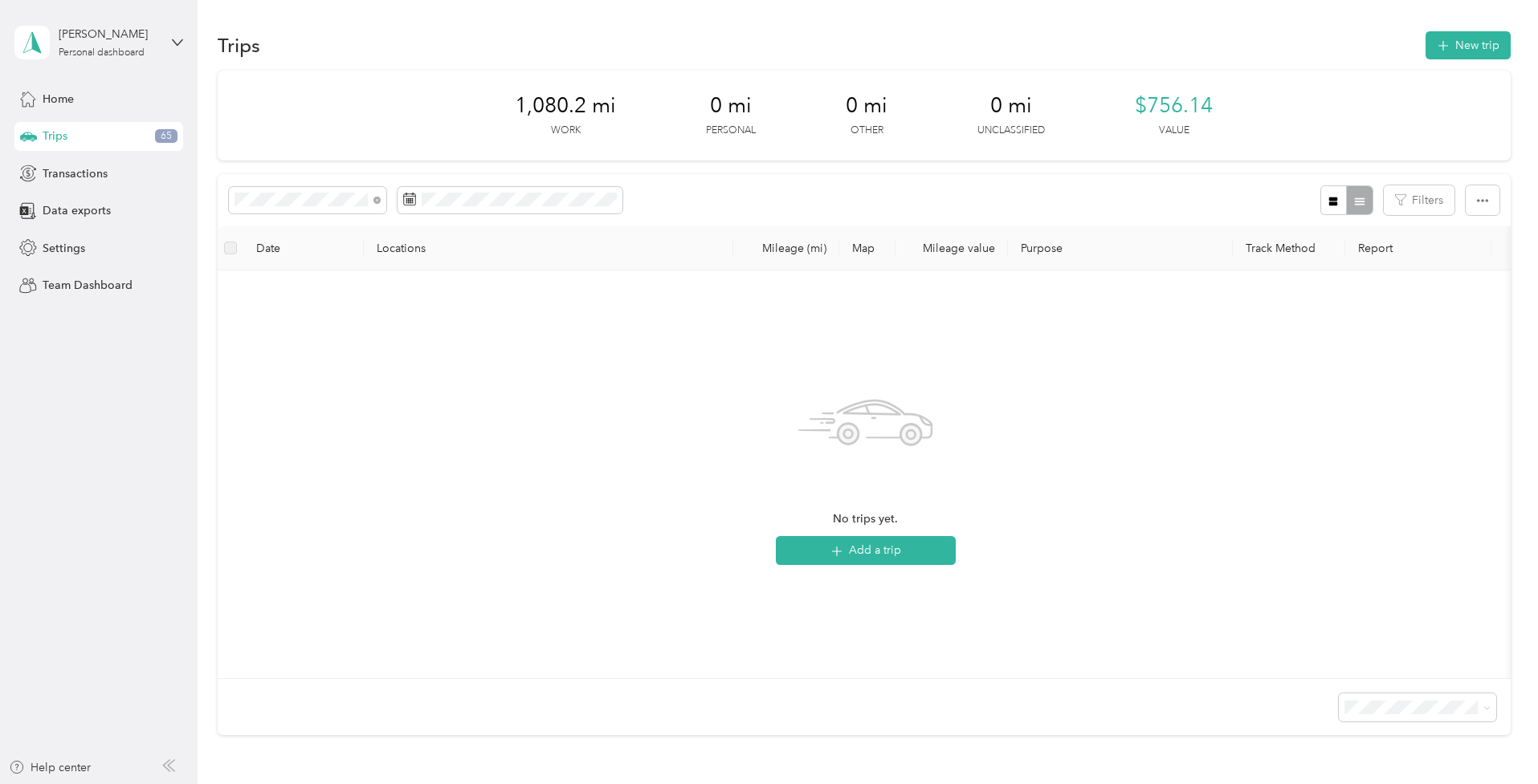
click at [318, 346] on li "All-State Honor Choir Coordinator" at bounding box center [345, 340] width 233 height 28
click at [1437, 186] on button "Filters" at bounding box center [1419, 200] width 71 height 30
click at [1464, 197] on div "Filters" at bounding box center [1410, 200] width 179 height 30
click at [1475, 200] on button "button" at bounding box center [1483, 200] width 34 height 30
click at [1480, 204] on button "button" at bounding box center [1483, 200] width 34 height 30
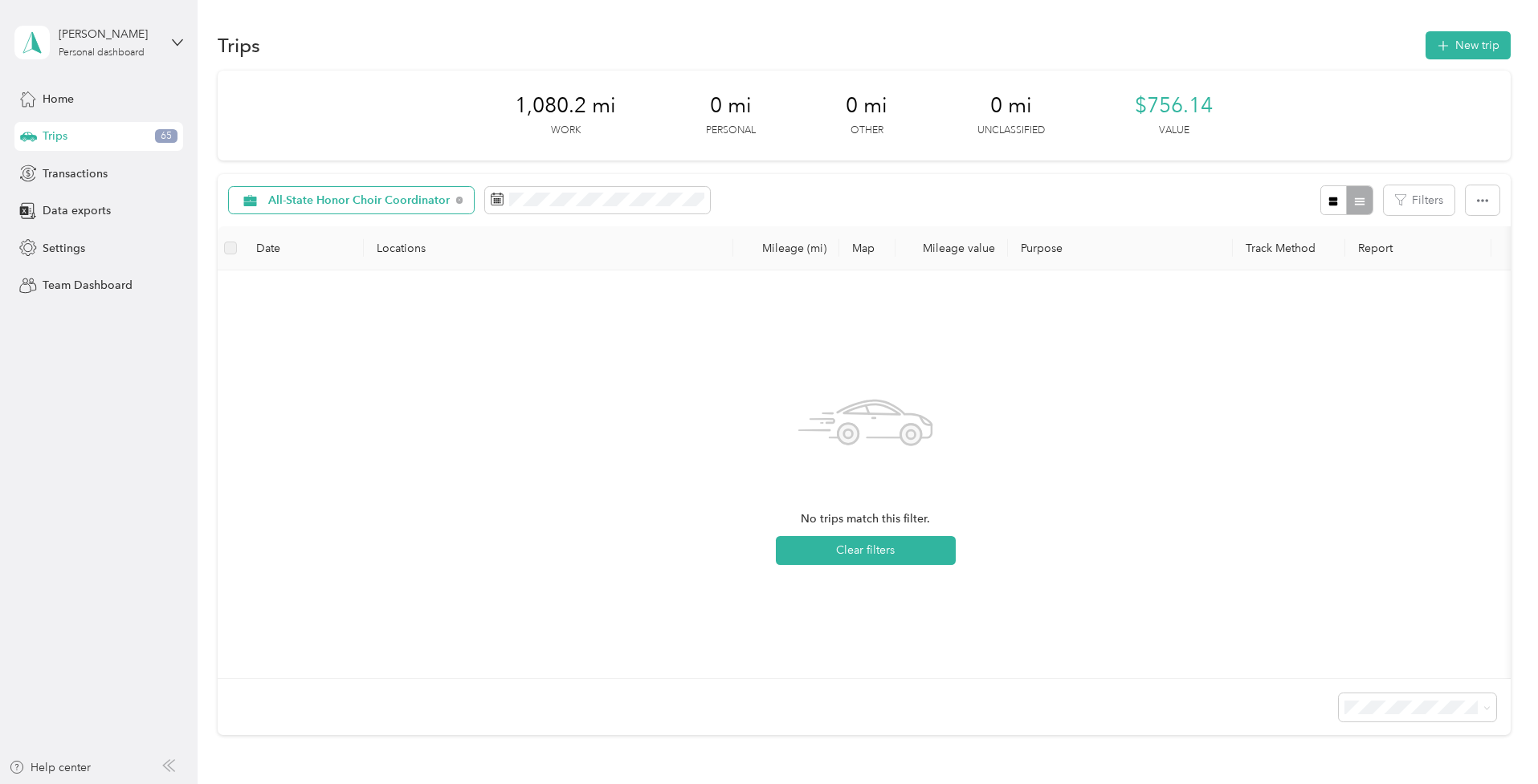
click at [356, 202] on span "All-State Honor Choir Coordinator" at bounding box center [358, 201] width 181 height 12
click at [313, 227] on span "All purposes" at bounding box center [370, 227] width 201 height 16
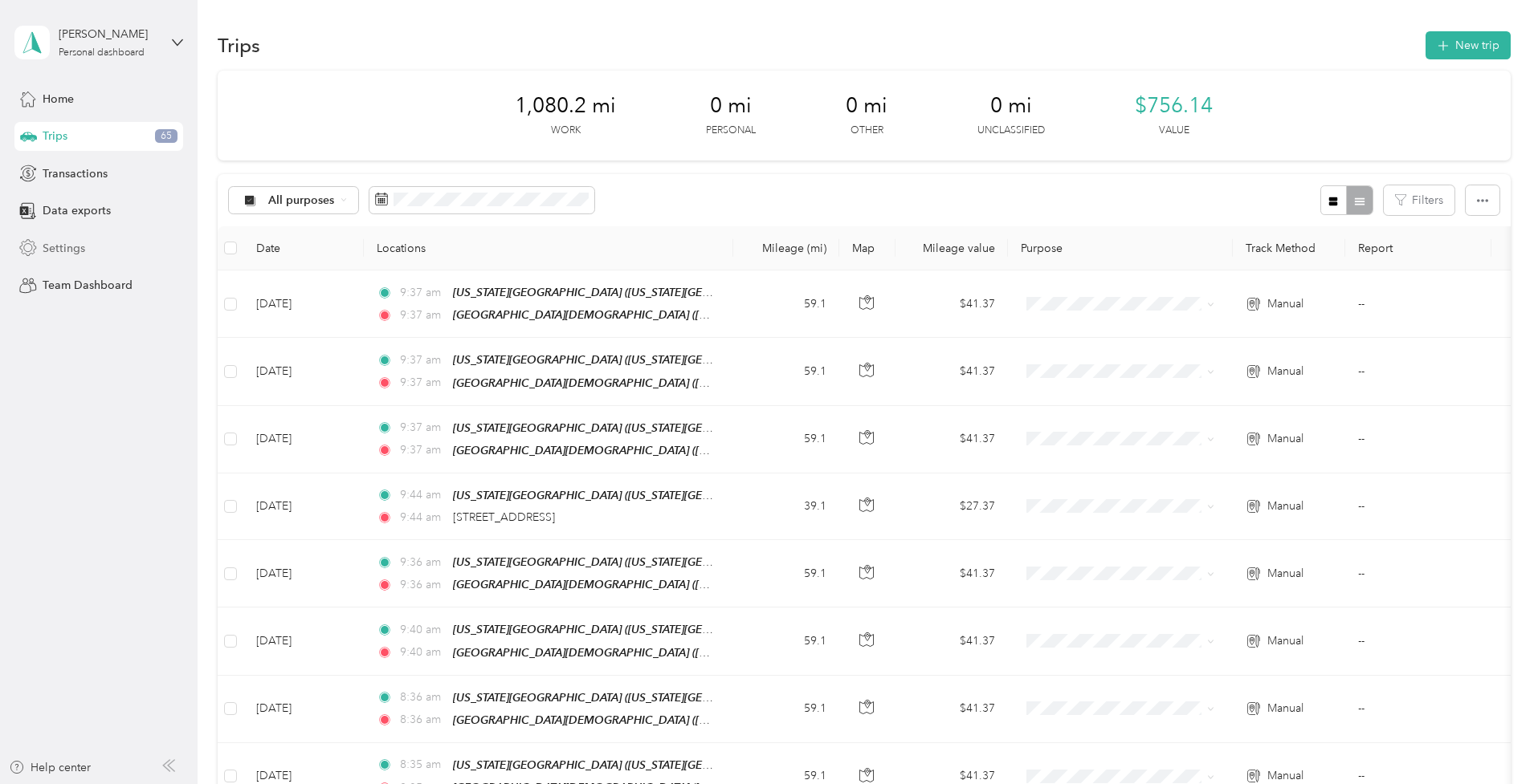
click at [54, 240] on span "Settings" at bounding box center [64, 248] width 43 height 16
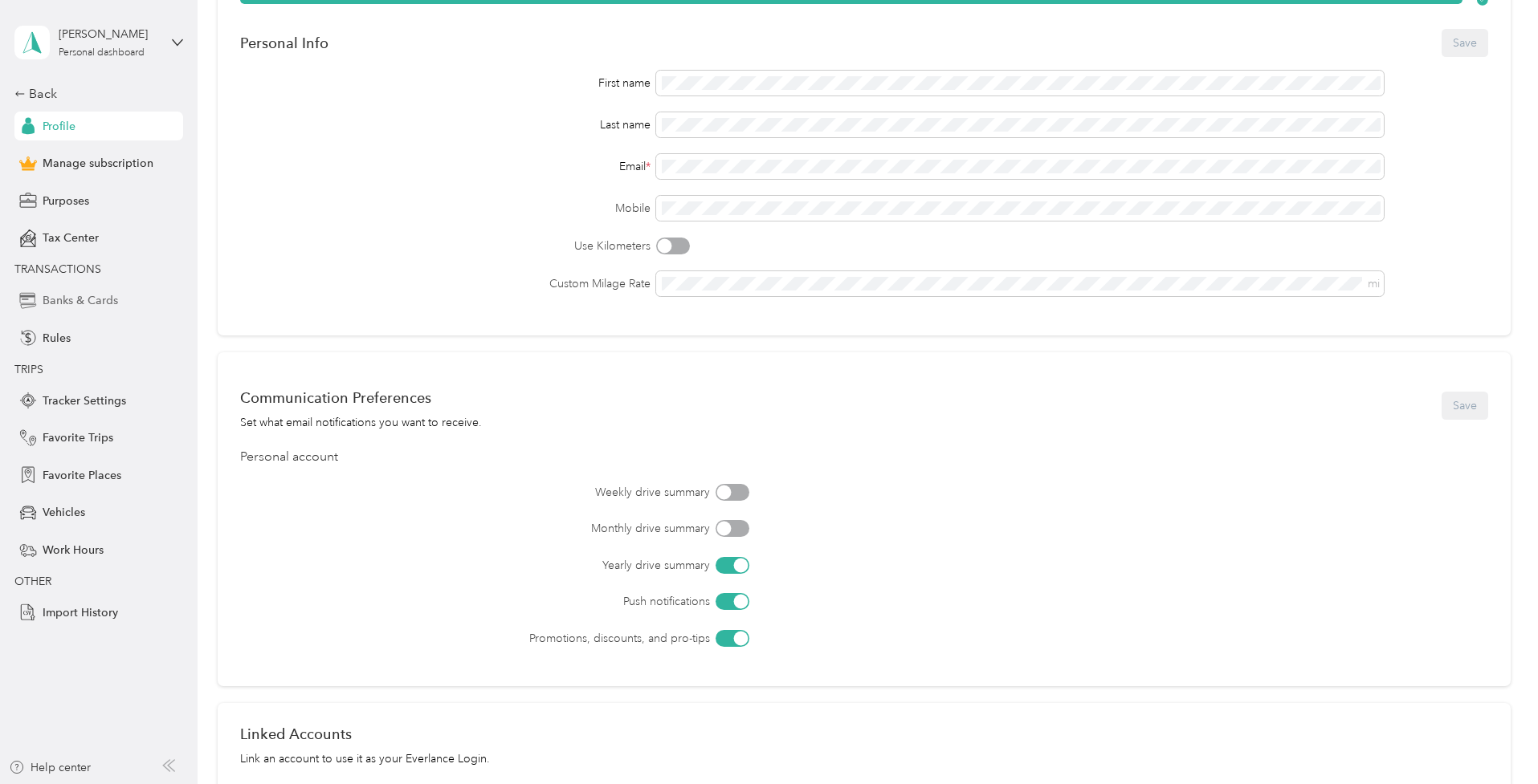
scroll to position [111, 0]
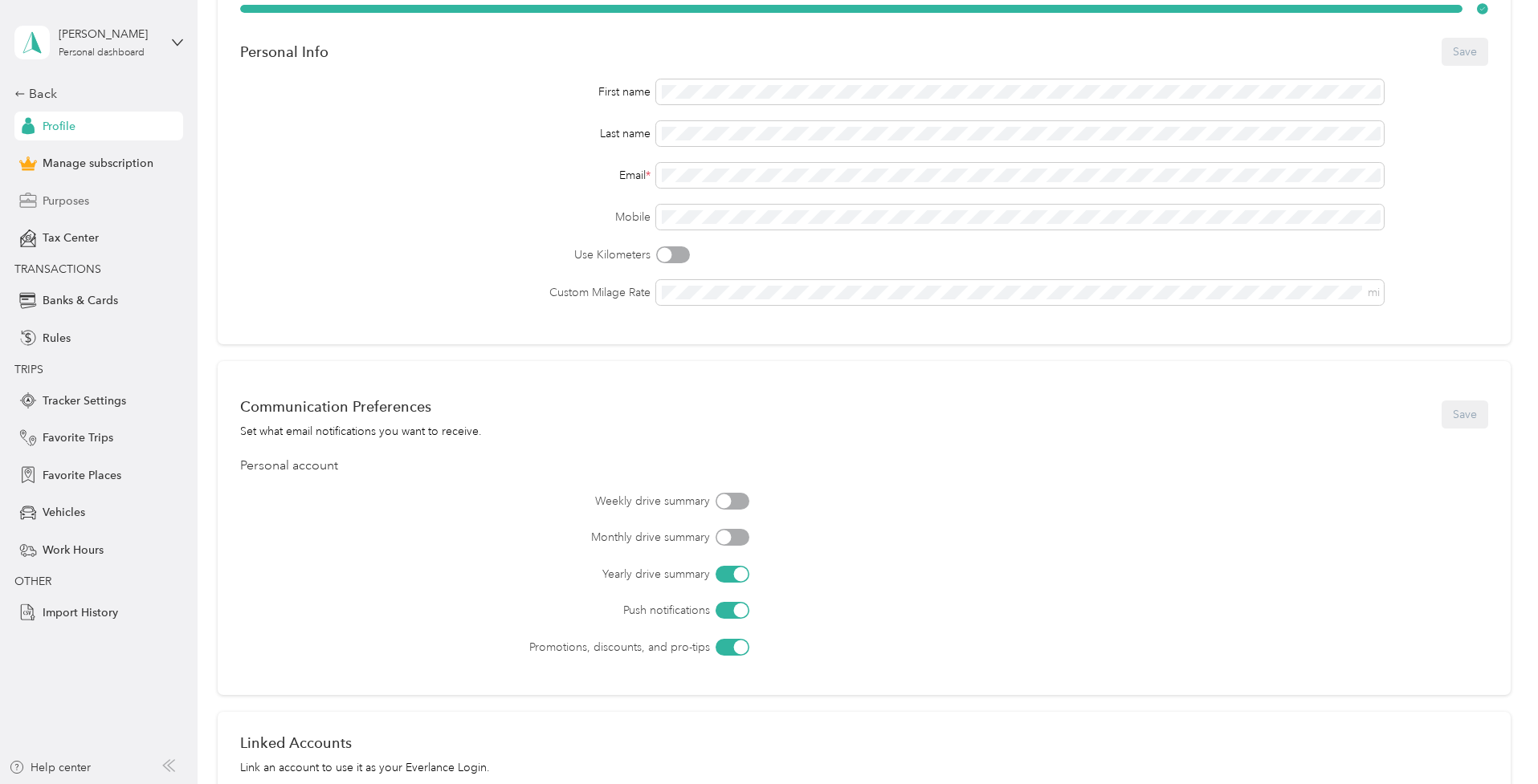
click at [67, 214] on div "Purposes" at bounding box center [99, 200] width 169 height 29
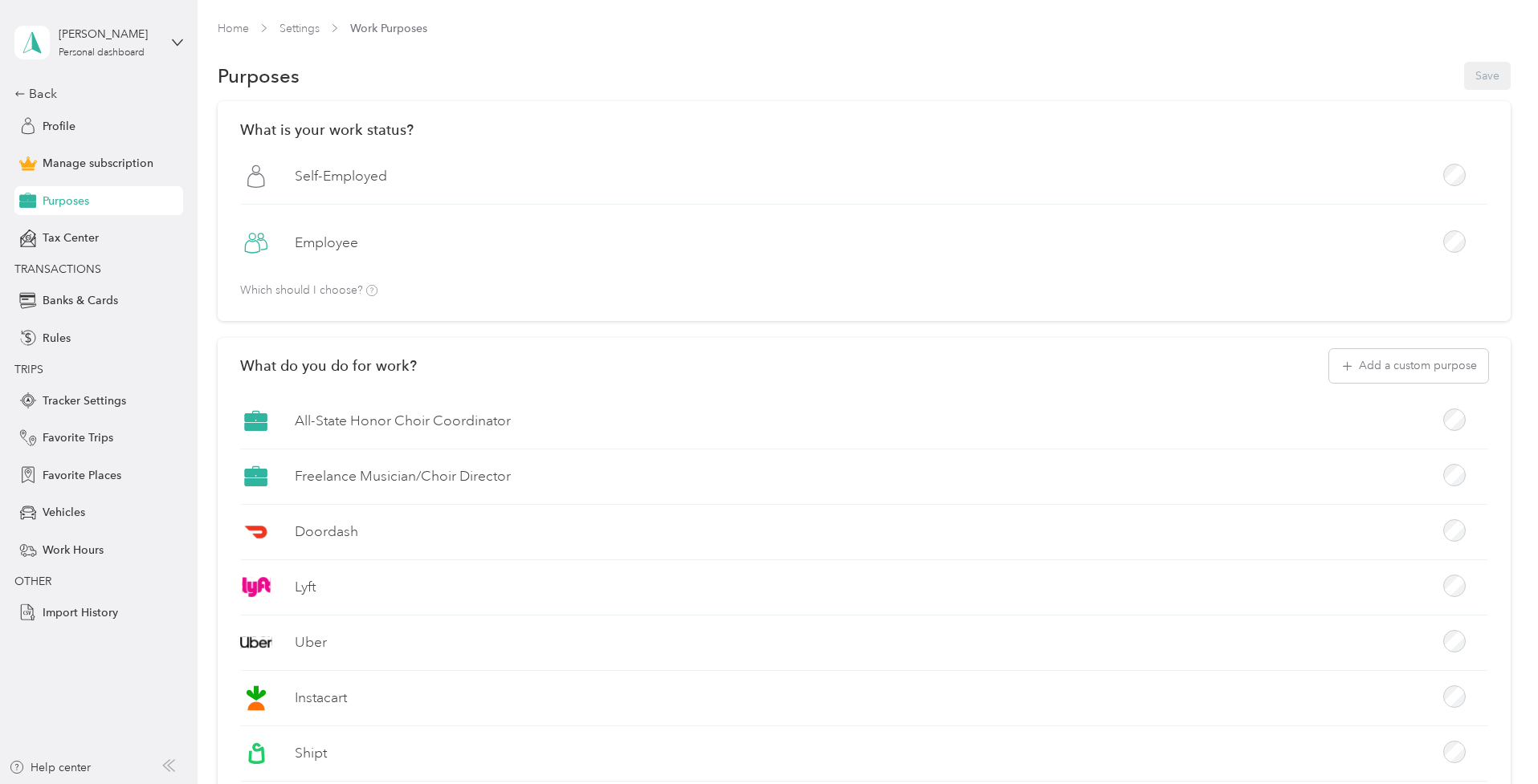
click at [459, 470] on label "Freelance Musician/Choir Director" at bounding box center [402, 476] width 216 height 20
click at [400, 477] on label "Freelance Musician/Choir Director" at bounding box center [402, 476] width 216 height 20
click at [474, 483] on label "Freelance Musician/Choir Director" at bounding box center [402, 476] width 216 height 20
click at [1387, 370] on button "Add a custom purpose" at bounding box center [1409, 366] width 159 height 34
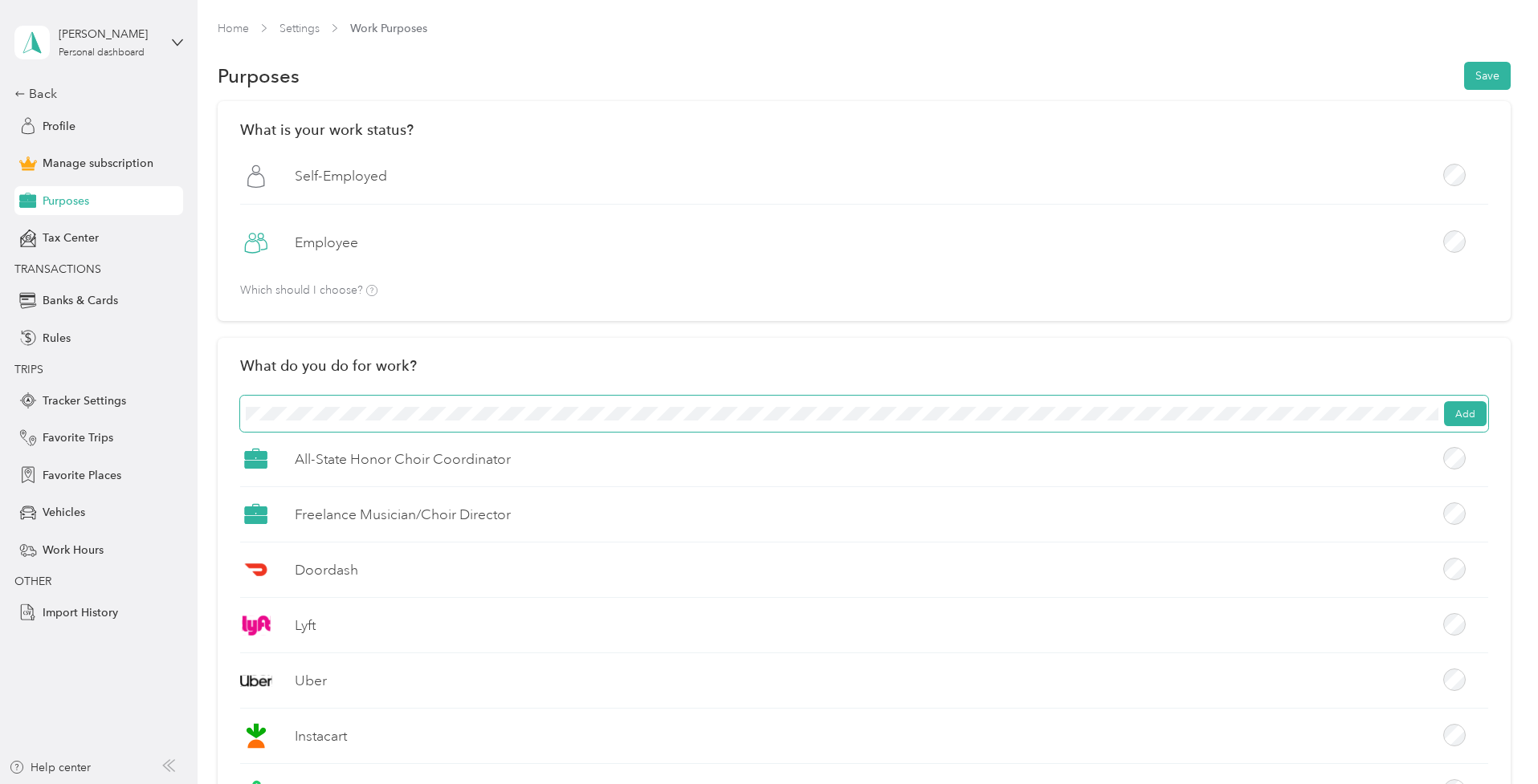
click at [1491, 75] on button "Save" at bounding box center [1488, 75] width 46 height 28
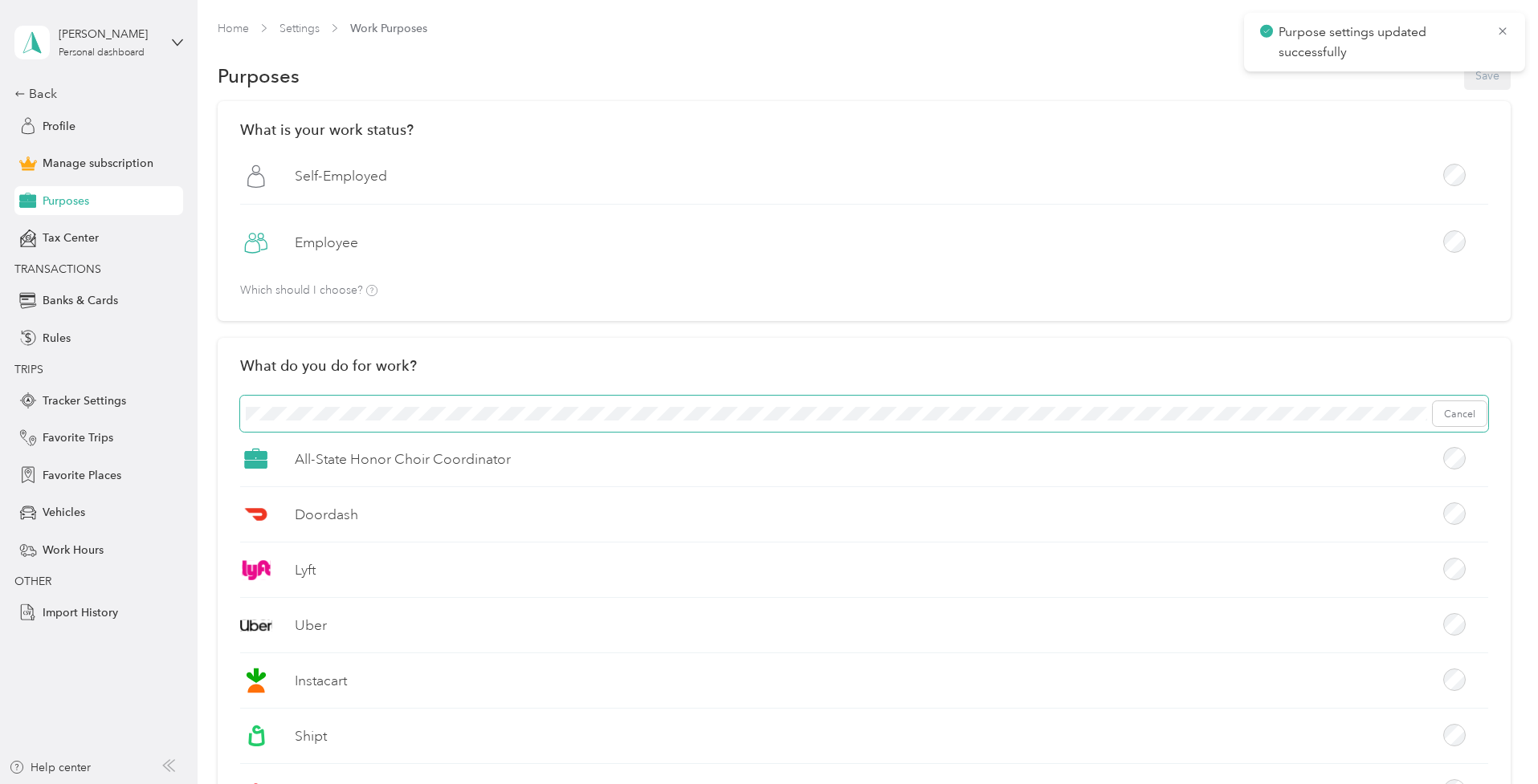
click at [689, 405] on span "Cancel" at bounding box center [864, 414] width 1248 height 37
click at [1489, 412] on span "Add" at bounding box center [864, 414] width 1248 height 37
click at [1469, 408] on button "Add" at bounding box center [1465, 414] width 43 height 26
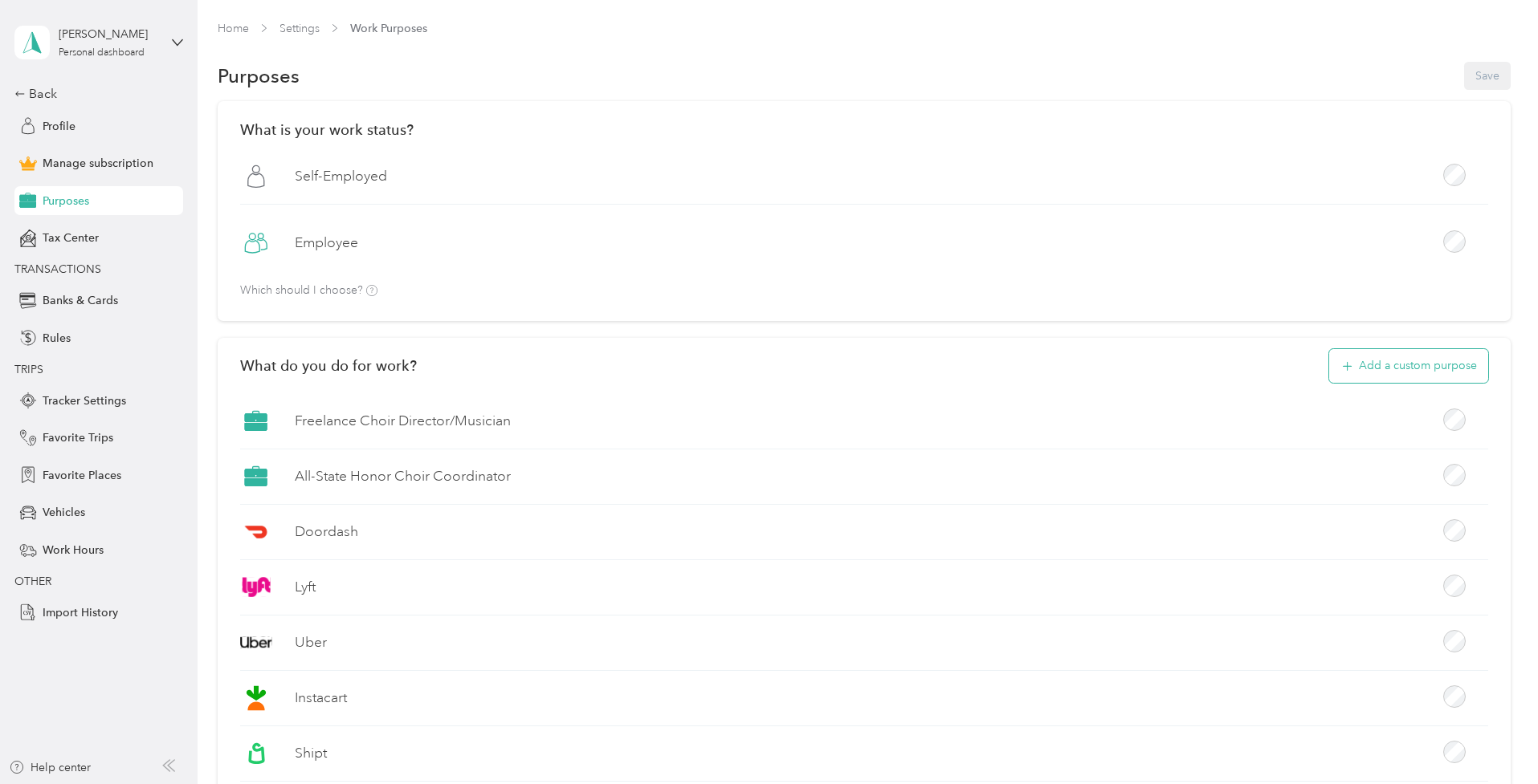
click at [1429, 370] on button "Add a custom purpose" at bounding box center [1409, 366] width 159 height 34
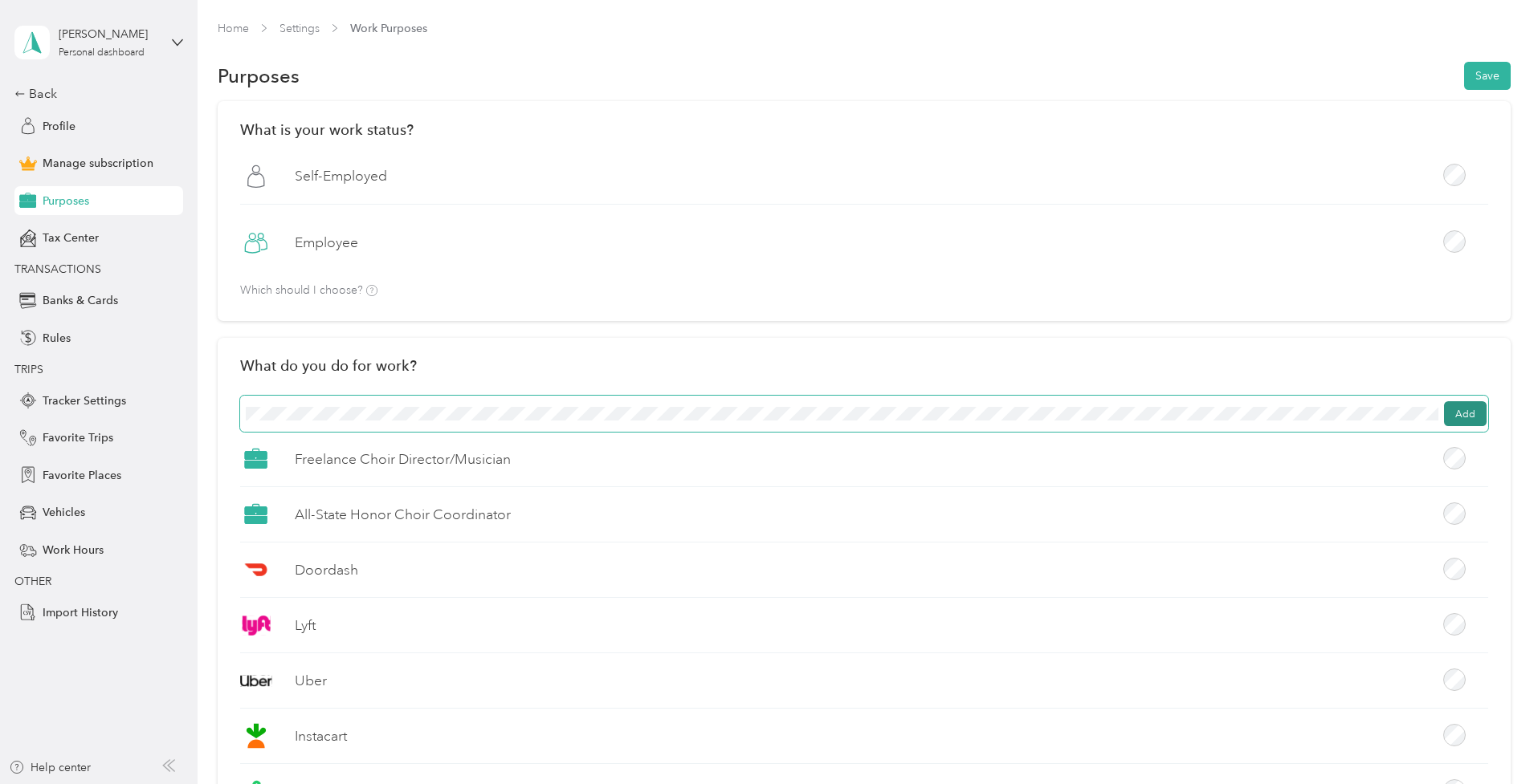
click at [1455, 421] on button "Add" at bounding box center [1465, 414] width 43 height 26
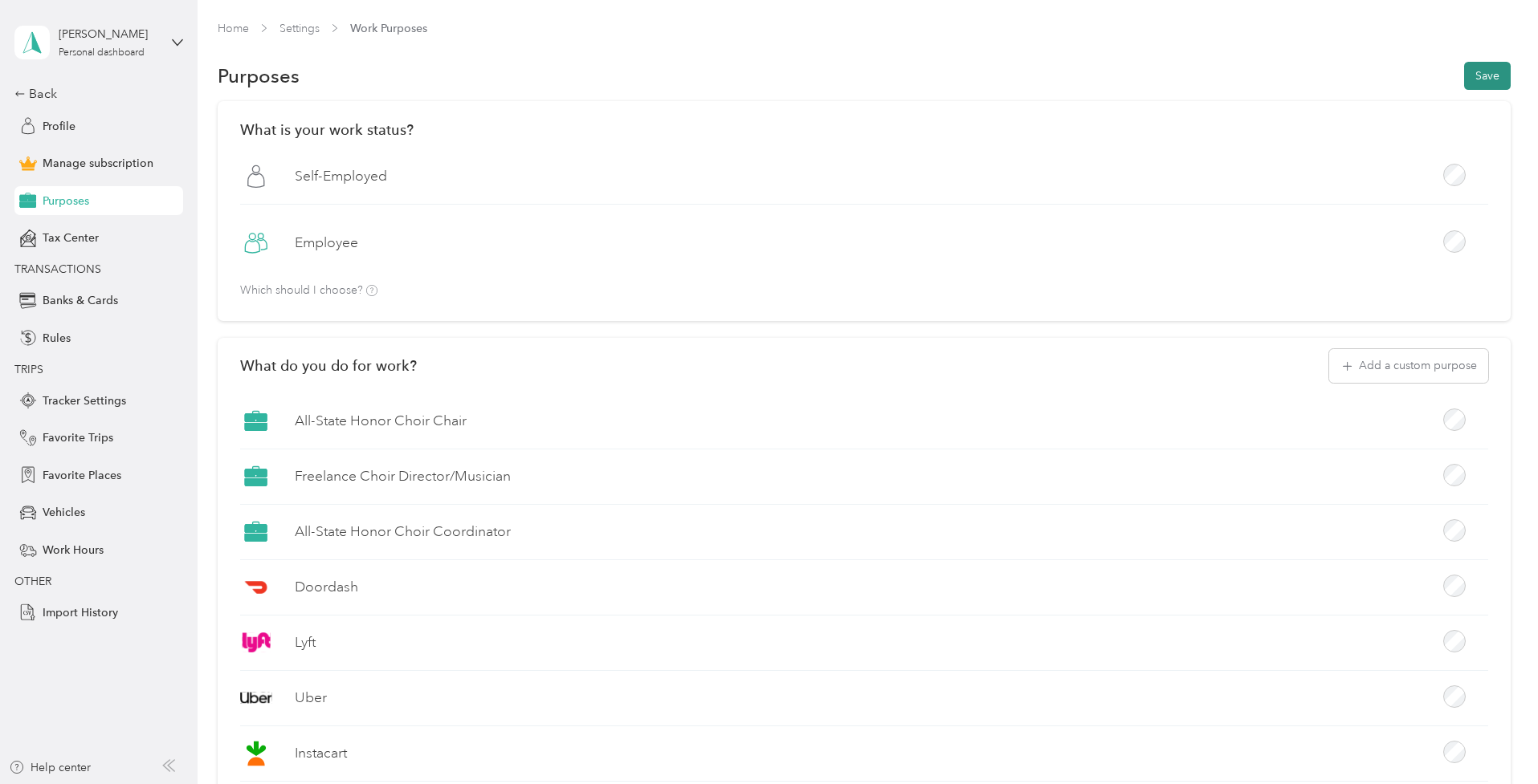
click at [1472, 76] on button "Save" at bounding box center [1488, 75] width 46 height 28
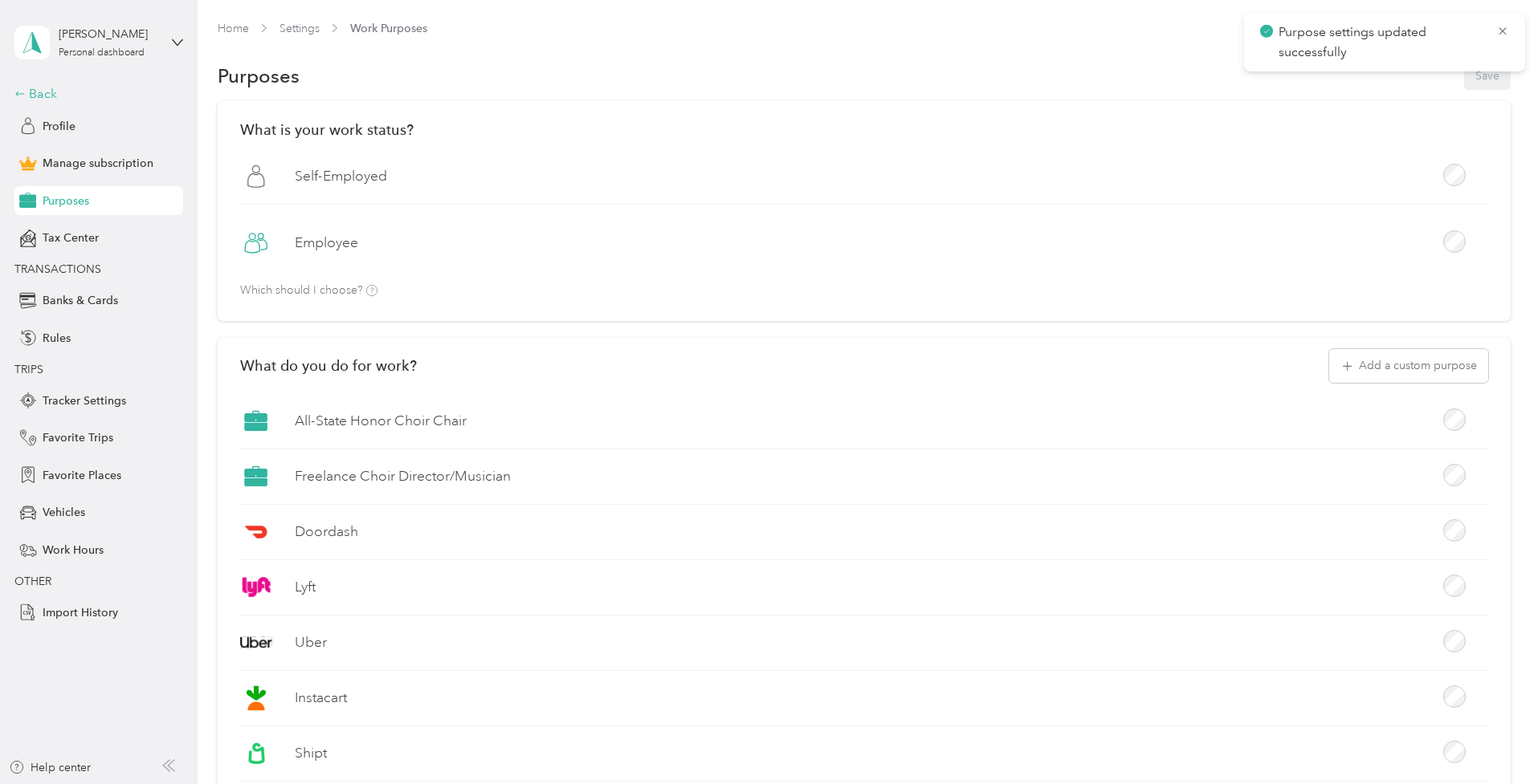
click at [45, 93] on div "Back" at bounding box center [95, 94] width 161 height 19
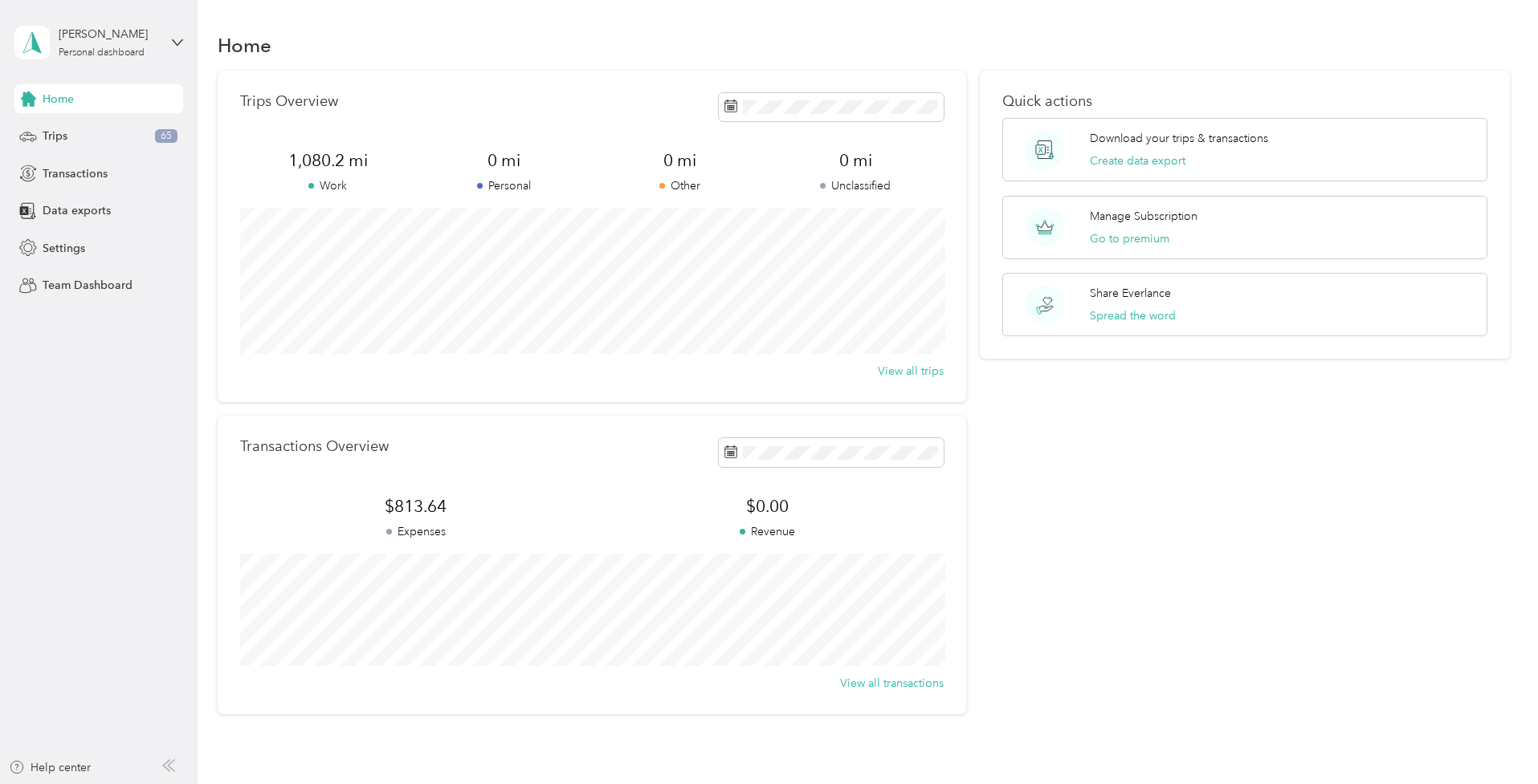
click at [916, 64] on section "Home Trips Overview 1,080.2 mi Work 0 mi Personal 0 mi Other 0 mi Unclassified …" at bounding box center [864, 371] width 1293 height 686
click at [908, 370] on button "View all trips" at bounding box center [911, 371] width 66 height 16
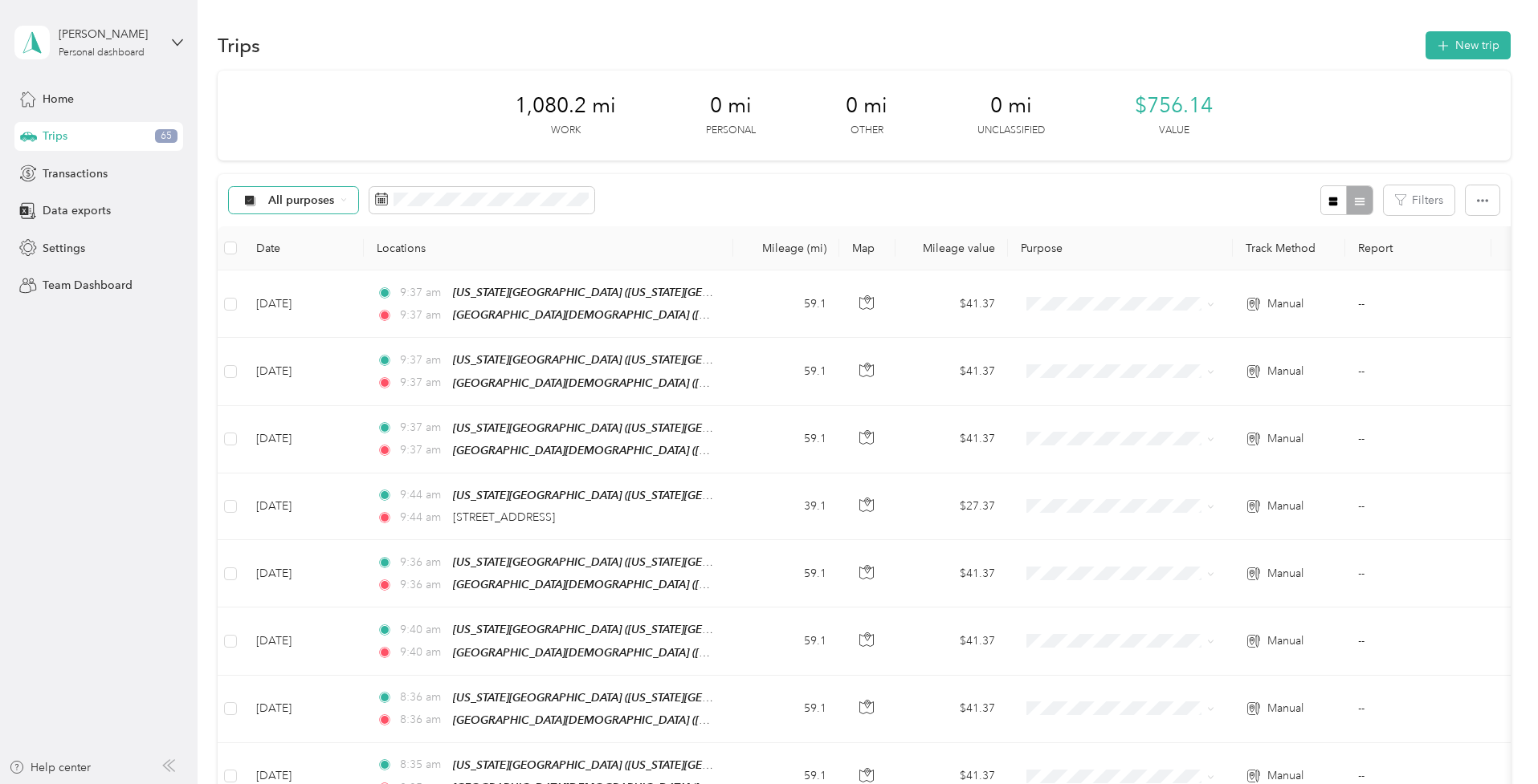
click at [344, 205] on div "All purposes" at bounding box center [293, 200] width 130 height 27
click at [360, 337] on span "All-State Honor Choir Chair" at bounding box center [359, 340] width 180 height 16
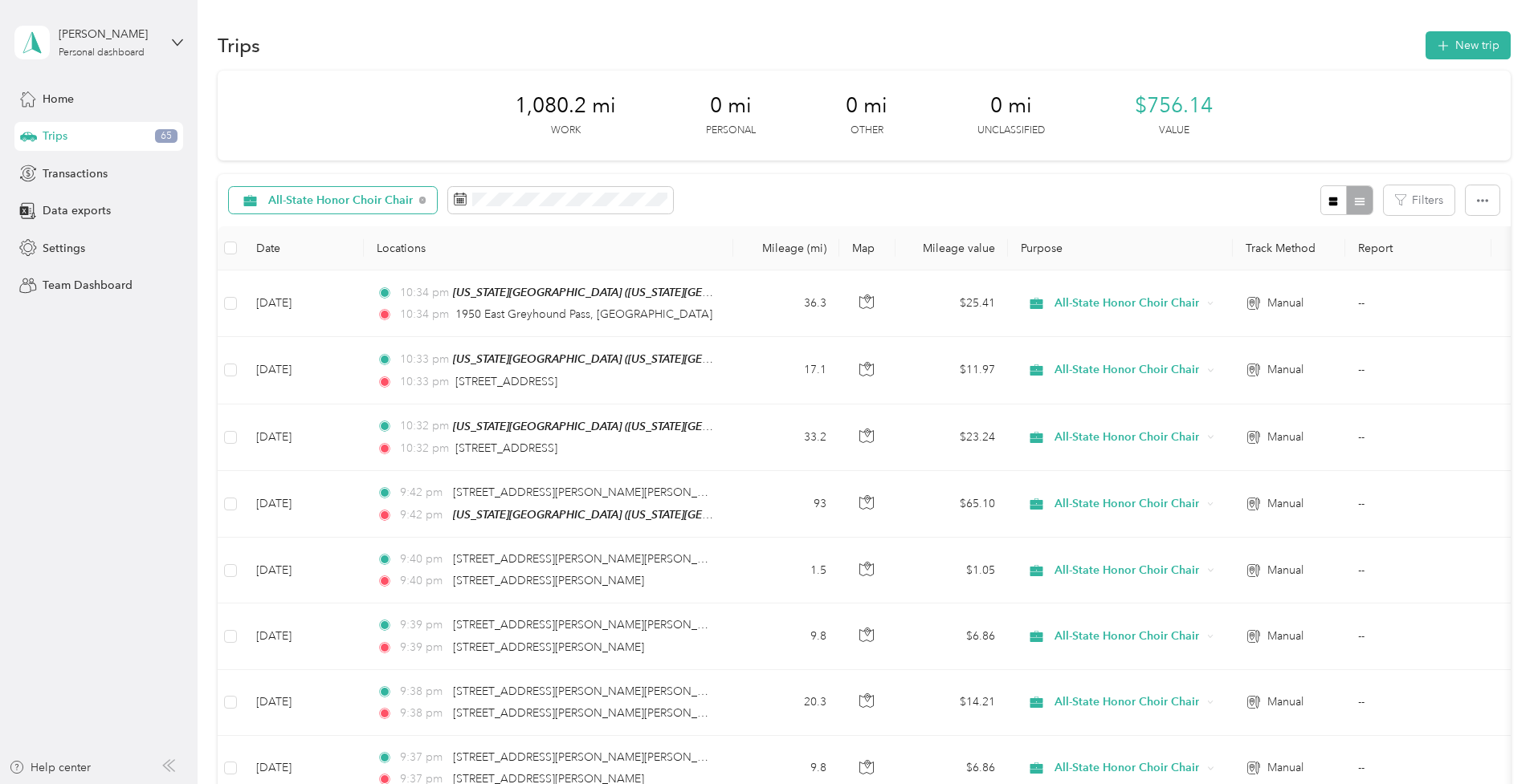
click at [367, 202] on span "All-State Honor Choir Chair" at bounding box center [340, 201] width 144 height 12
click at [323, 366] on span "Freelance Choir Director/Musician" at bounding box center [359, 368] width 180 height 16
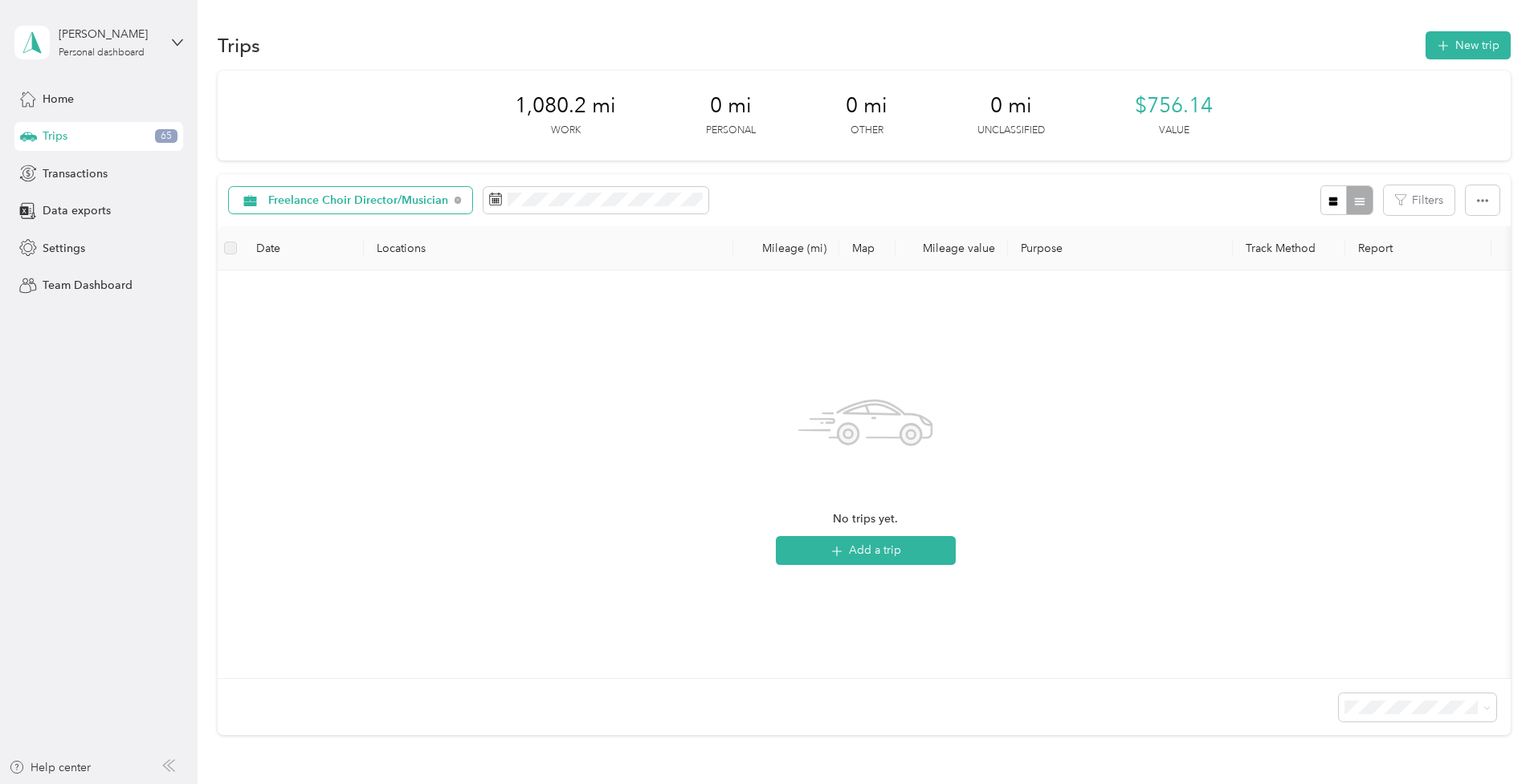
click at [413, 200] on span "Freelance Choir Director/Musician" at bounding box center [358, 201] width 180 height 12
click at [320, 228] on span "All purposes" at bounding box center [369, 227] width 200 height 16
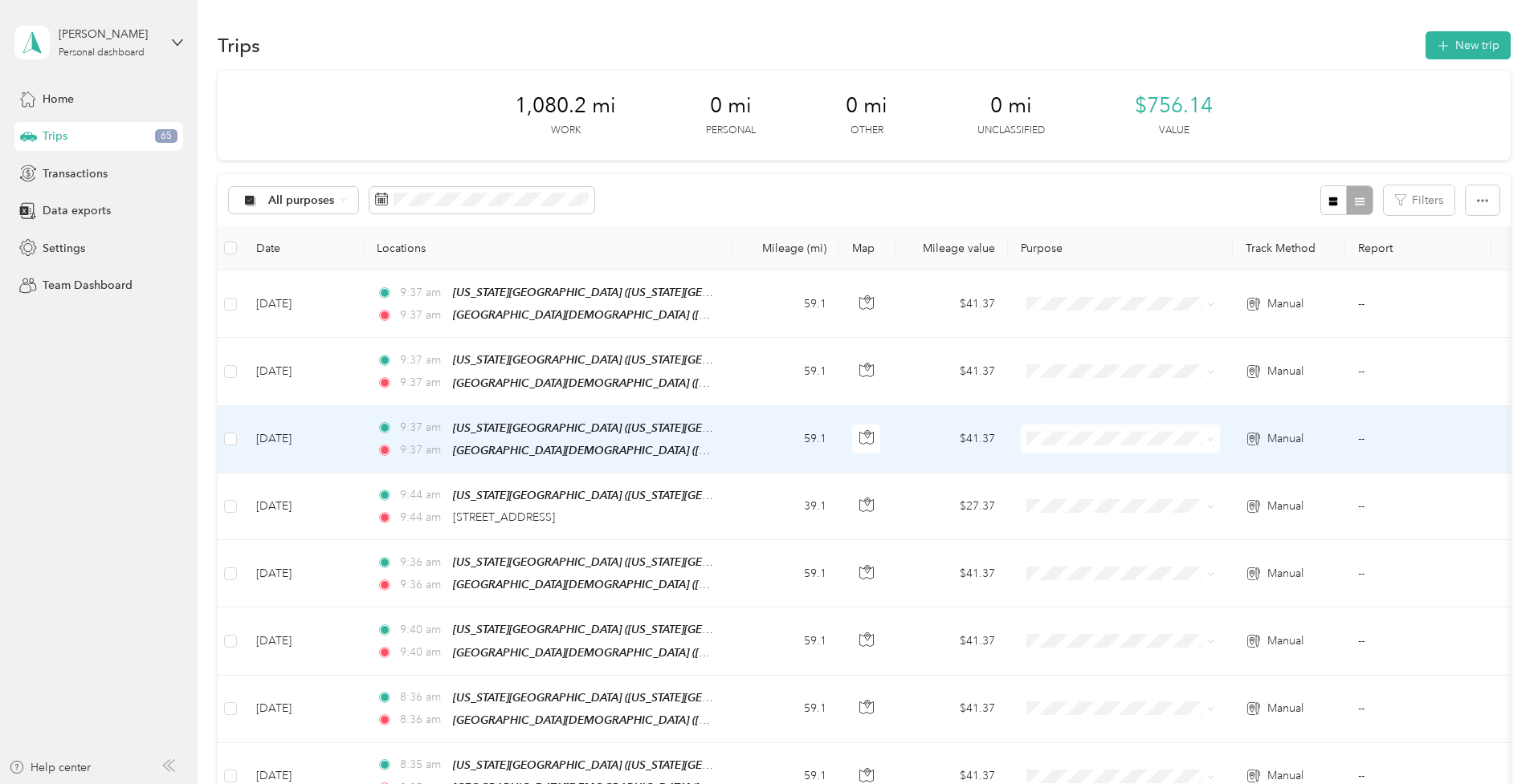
click at [1121, 444] on span at bounding box center [1121, 439] width 200 height 29
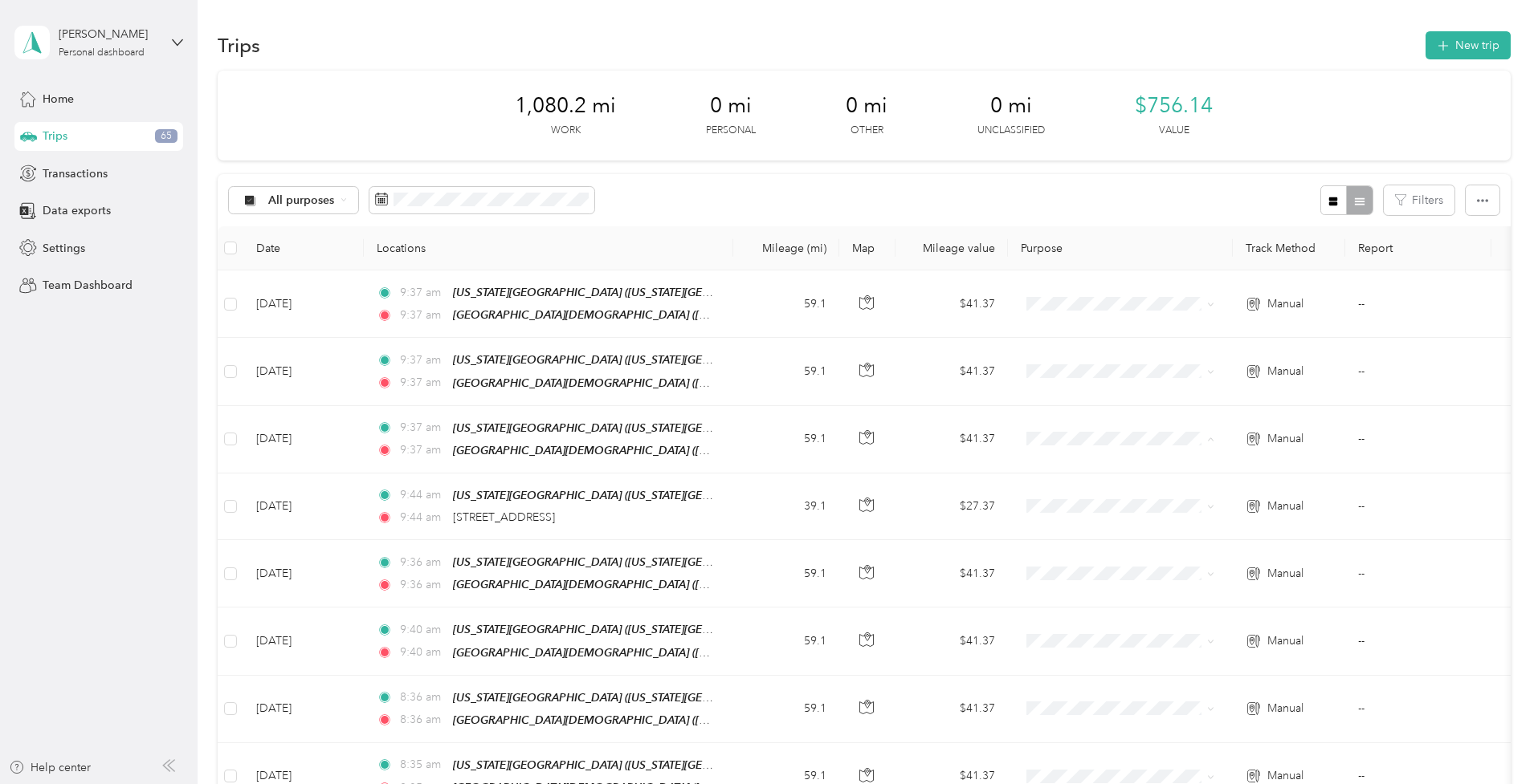
click at [1138, 181] on div "All purposes Filters" at bounding box center [864, 200] width 1293 height 52
click at [65, 244] on span "Settings" at bounding box center [64, 248] width 43 height 16
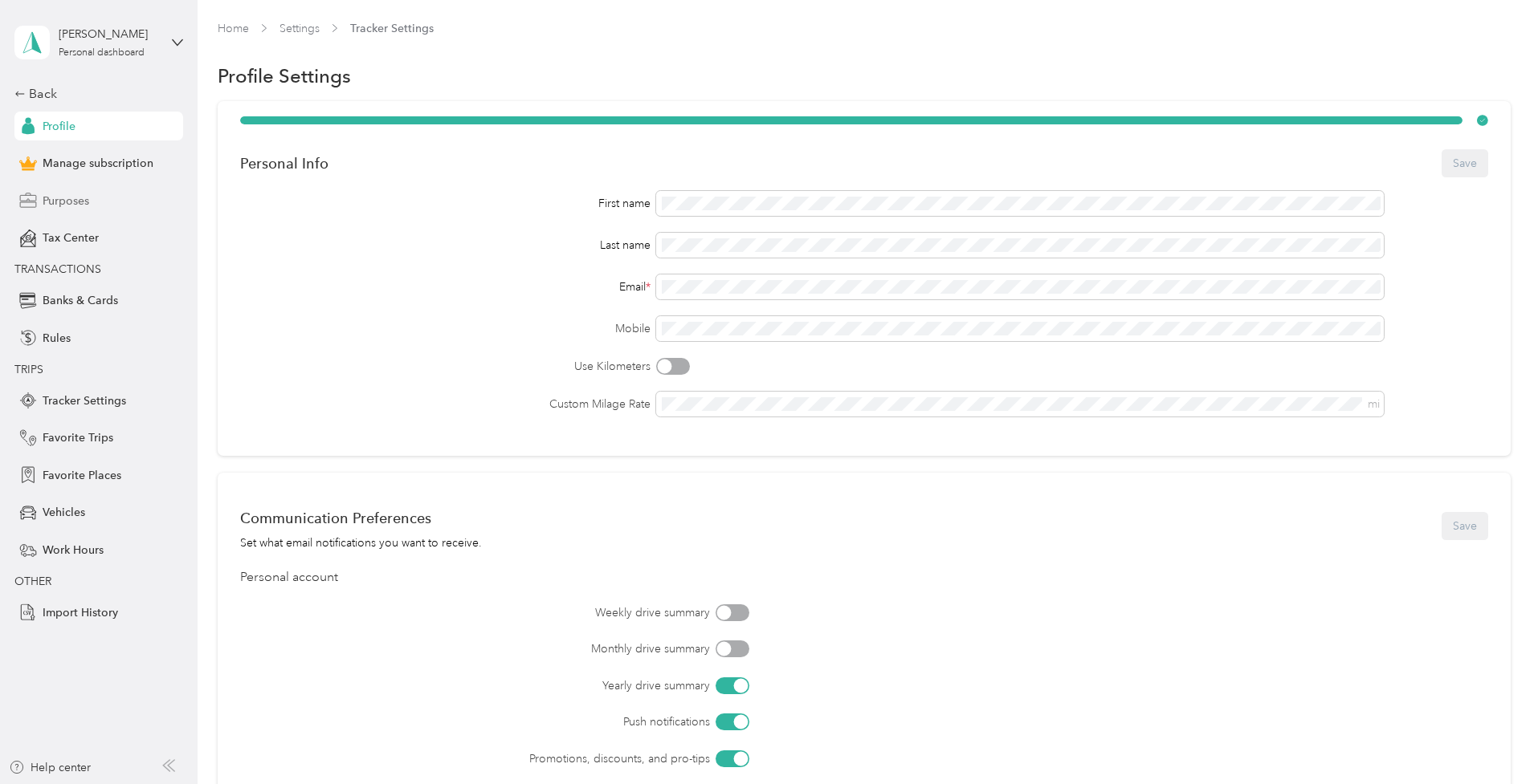
click at [82, 196] on span "Purposes" at bounding box center [66, 200] width 46 height 16
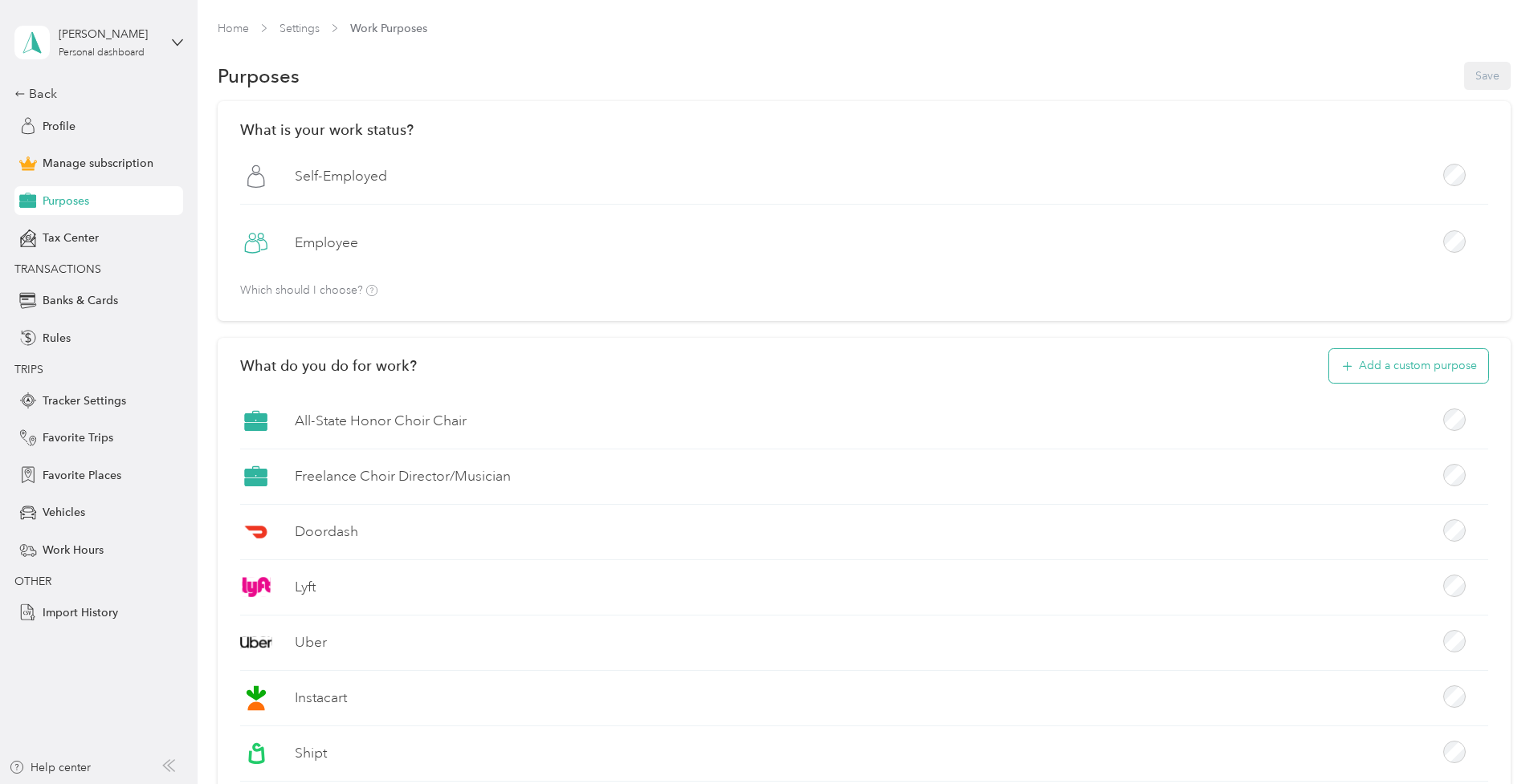
click at [1372, 371] on button "Add a custom purpose" at bounding box center [1409, 366] width 159 height 34
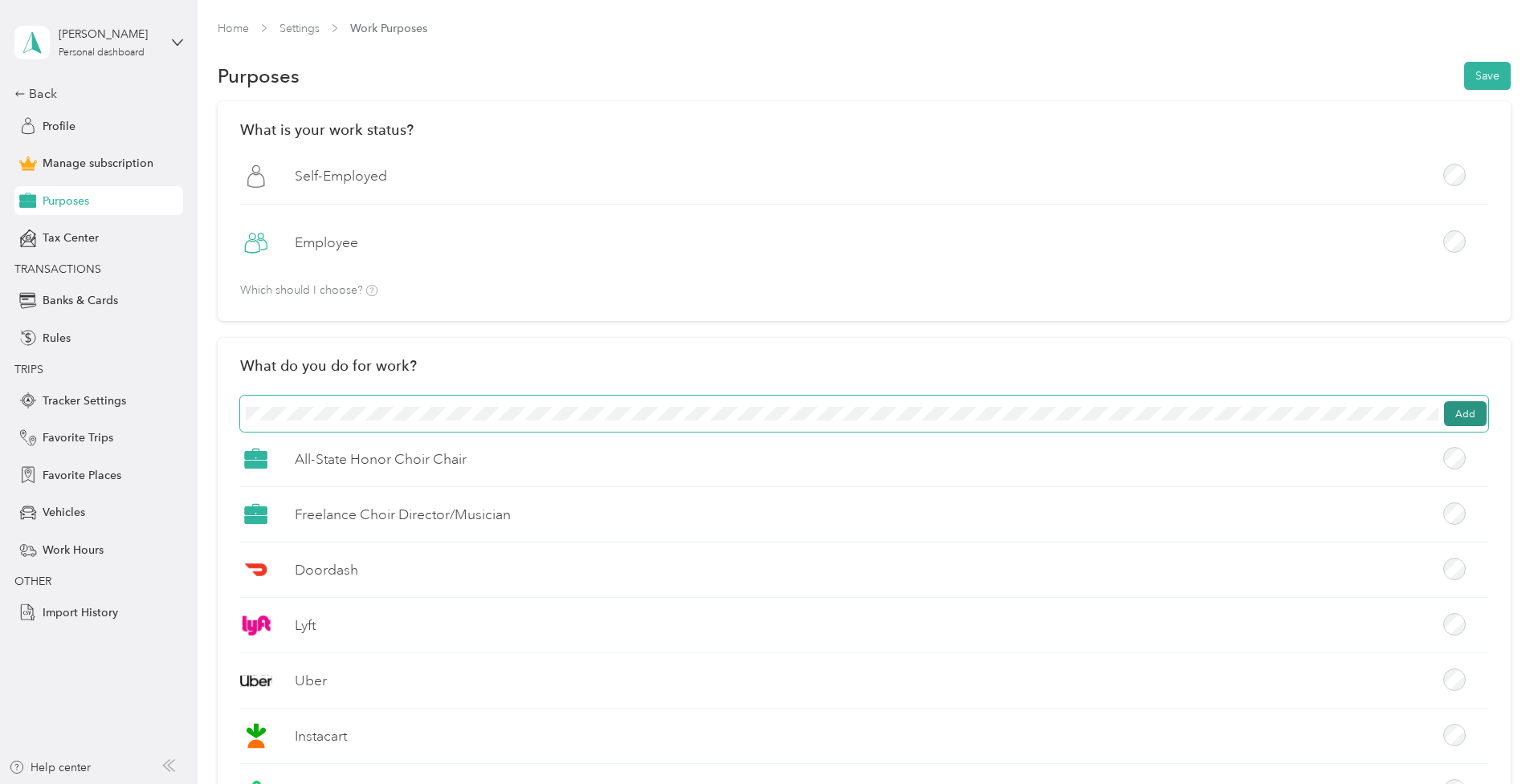
click at [1469, 410] on button "Add" at bounding box center [1465, 414] width 43 height 26
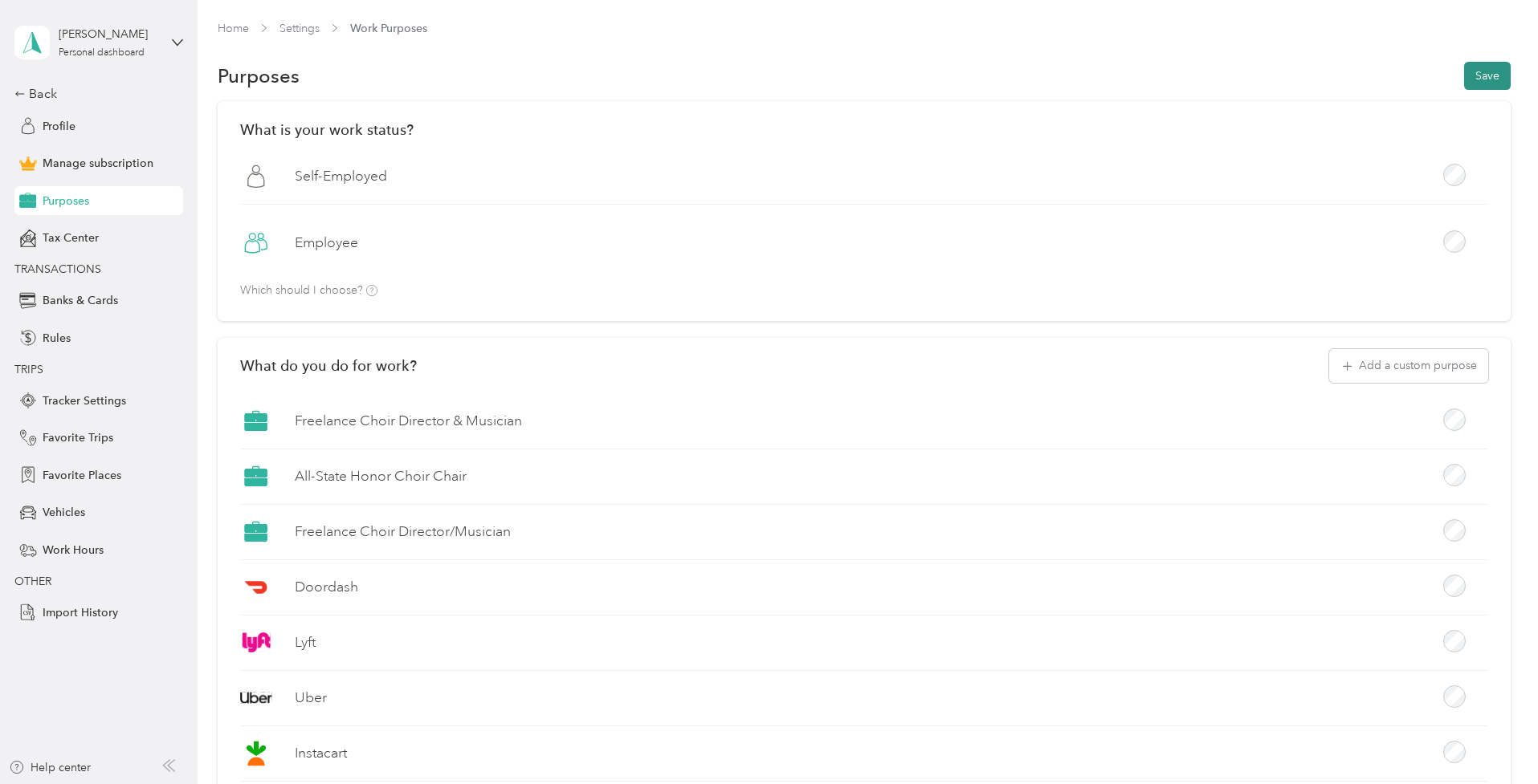
click at [1489, 75] on button "Save" at bounding box center [1488, 75] width 46 height 28
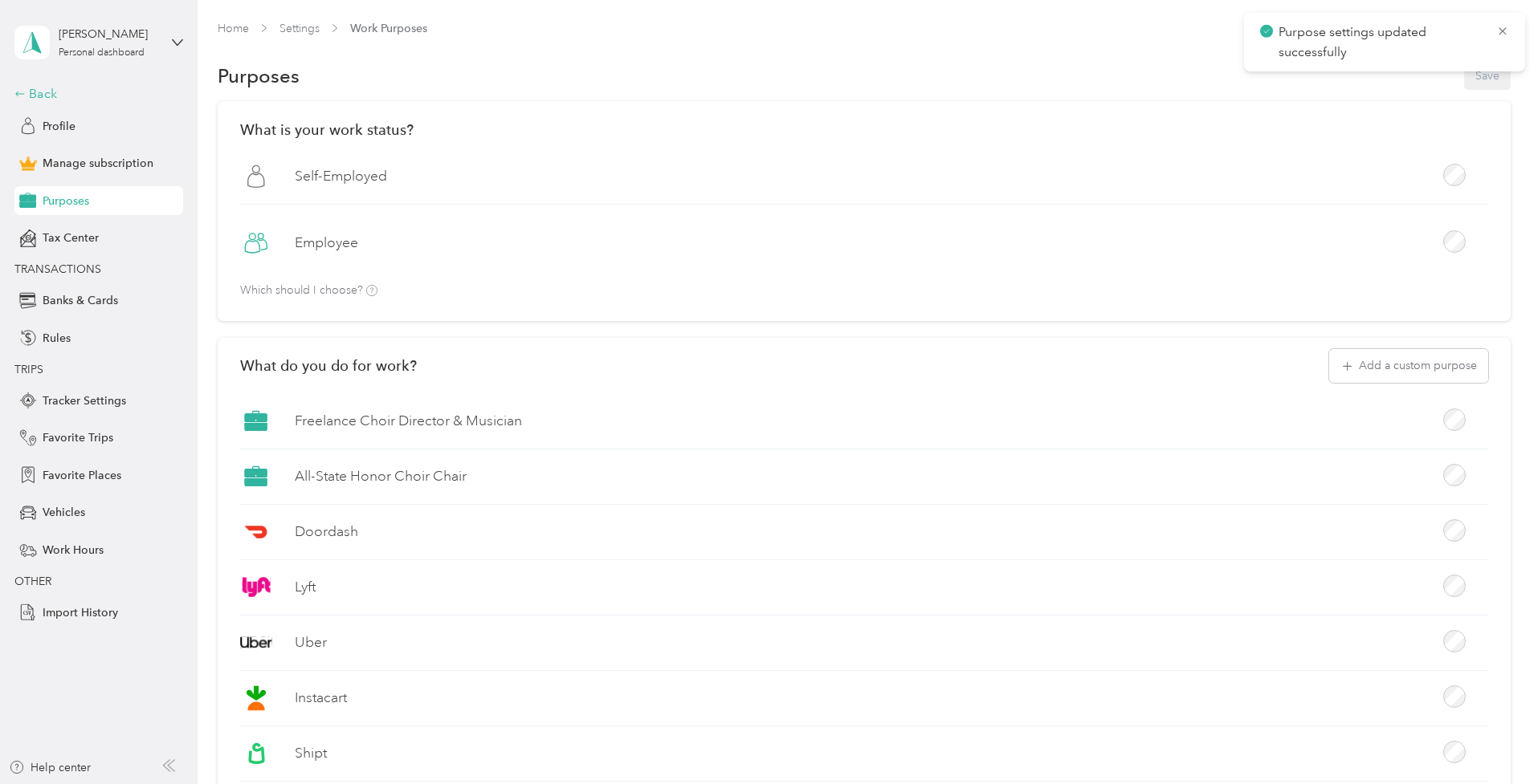
click at [35, 90] on div "Back" at bounding box center [95, 94] width 161 height 19
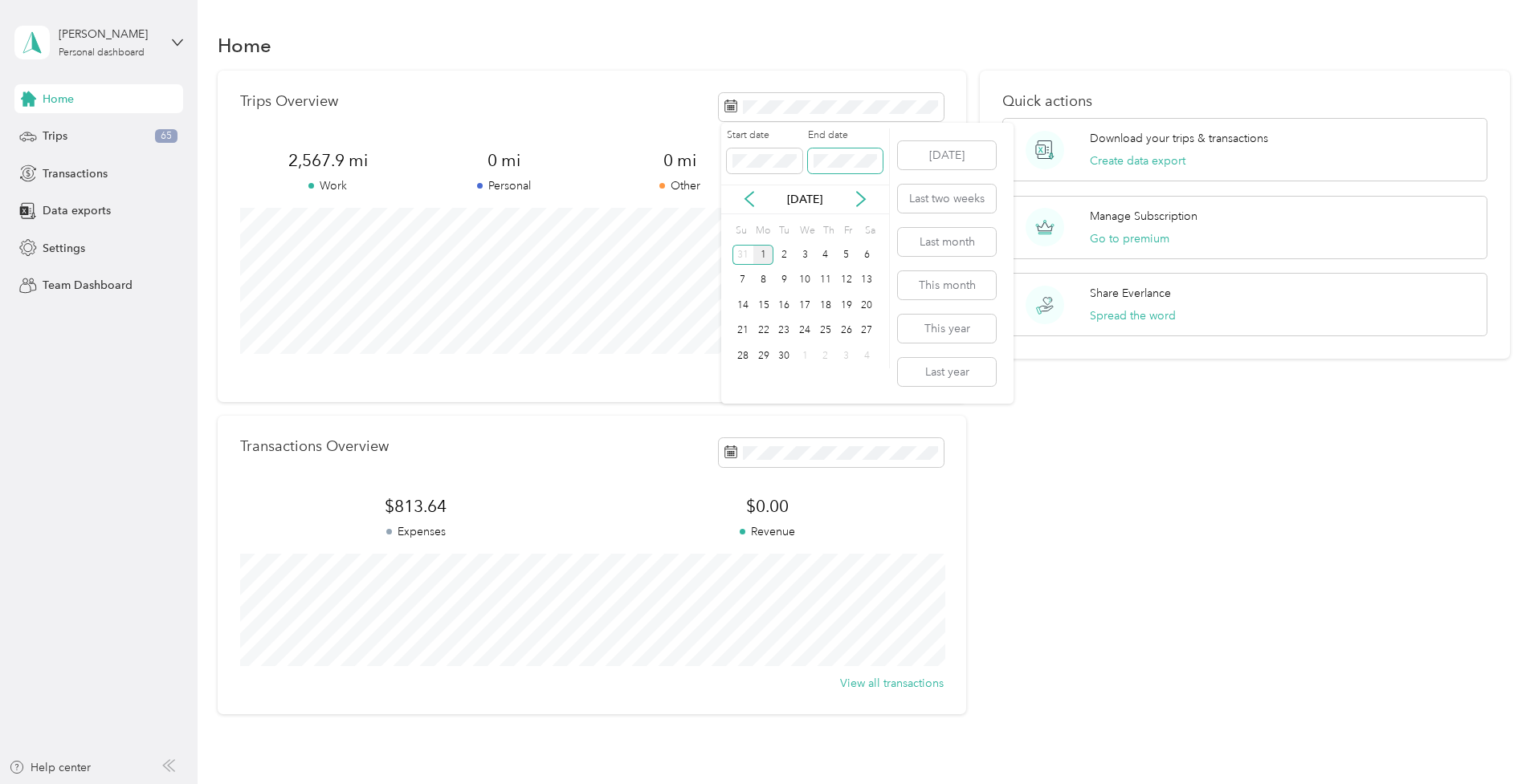
click at [813, 161] on span at bounding box center [845, 161] width 75 height 25
click at [1034, 444] on div "Quick actions Download your trips & transactions Create data export Manage Subs…" at bounding box center [1245, 392] width 530 height 644
click at [85, 137] on div "Trips 65" at bounding box center [99, 136] width 169 height 29
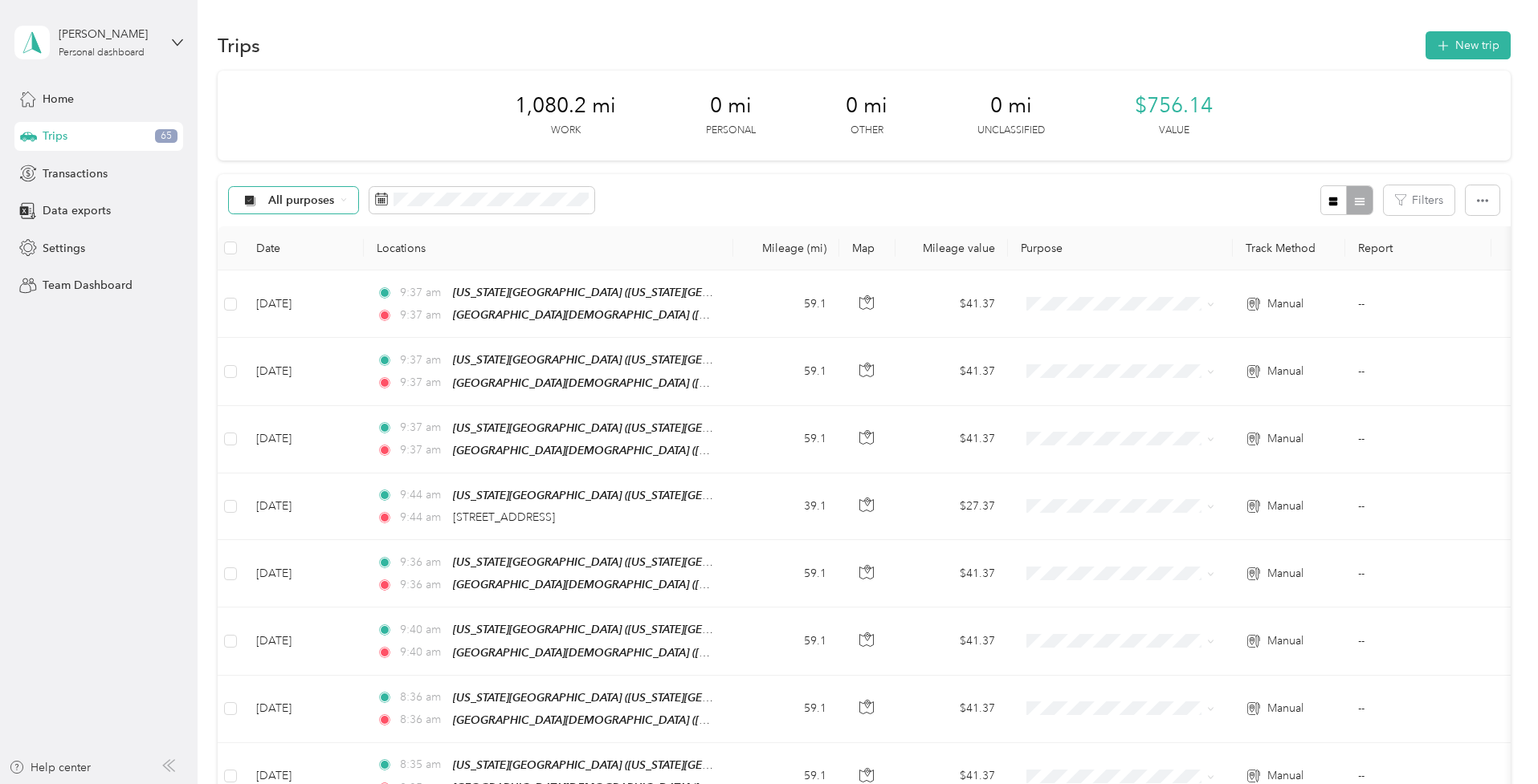
click at [338, 197] on div "All purposes" at bounding box center [293, 200] width 130 height 27
click at [834, 191] on div "All purposes Filters" at bounding box center [864, 200] width 1293 height 52
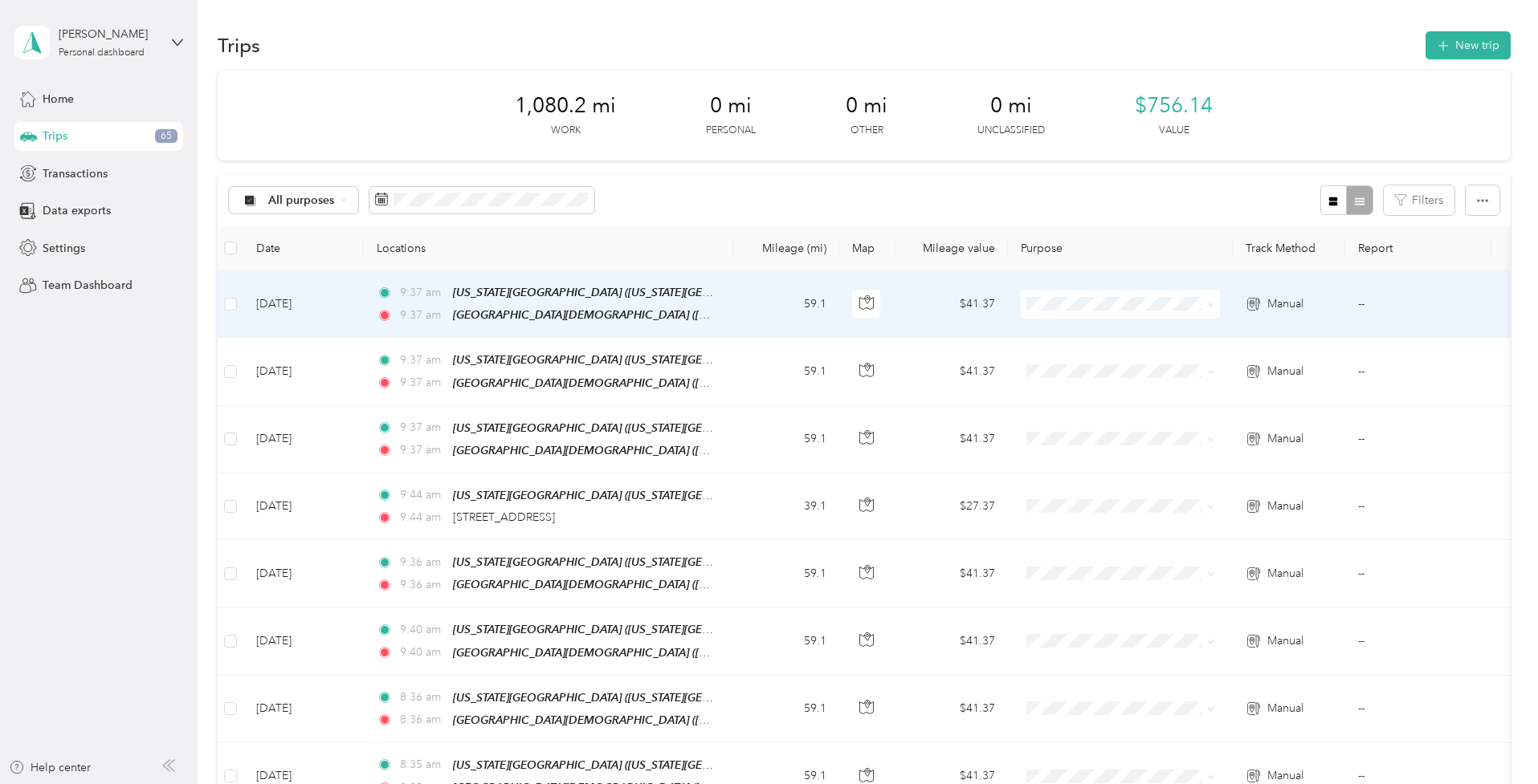
scroll to position [17, 0]
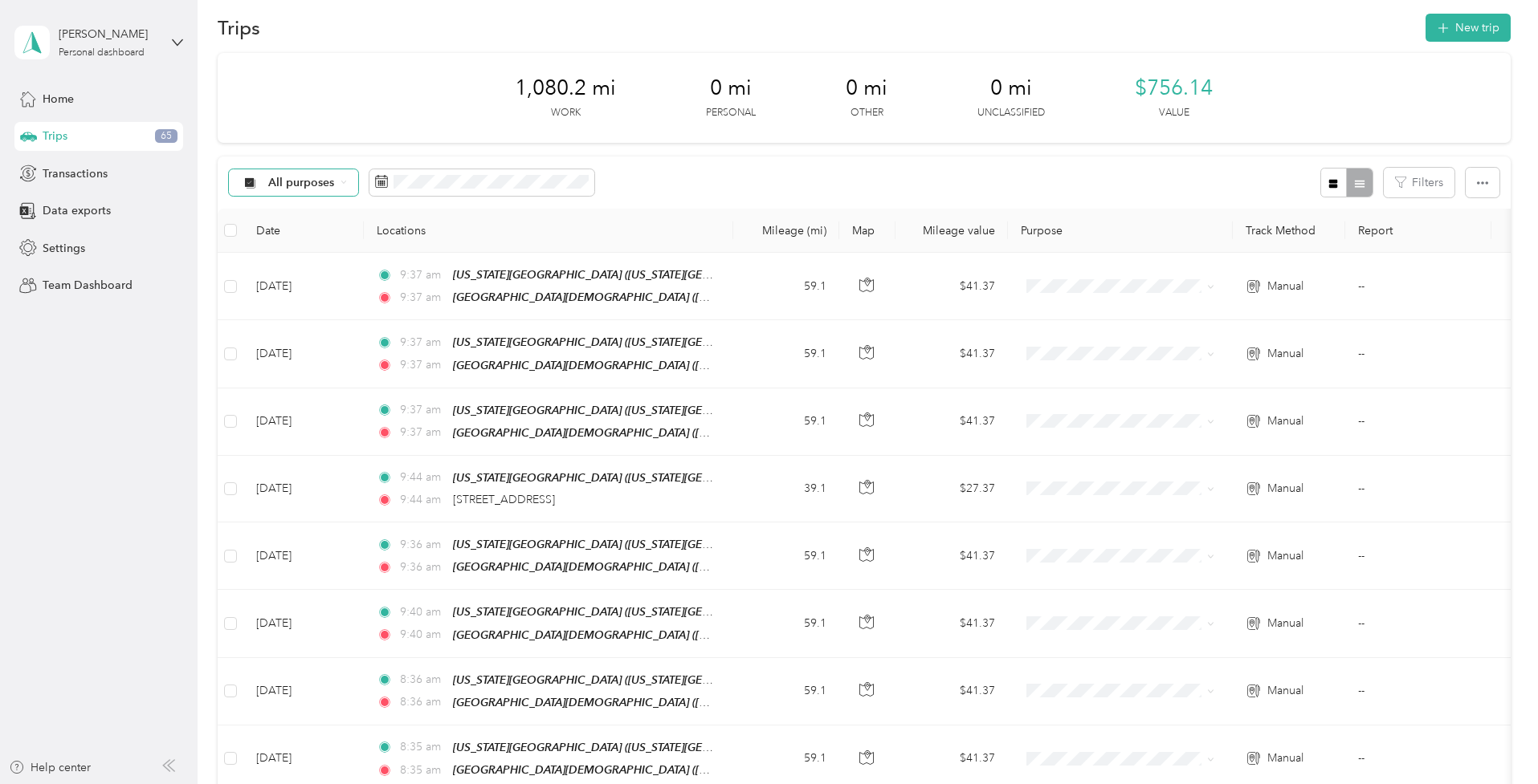
click at [350, 178] on div "All purposes" at bounding box center [293, 183] width 130 height 27
click at [310, 267] on span "Work" at bounding box center [364, 266] width 191 height 16
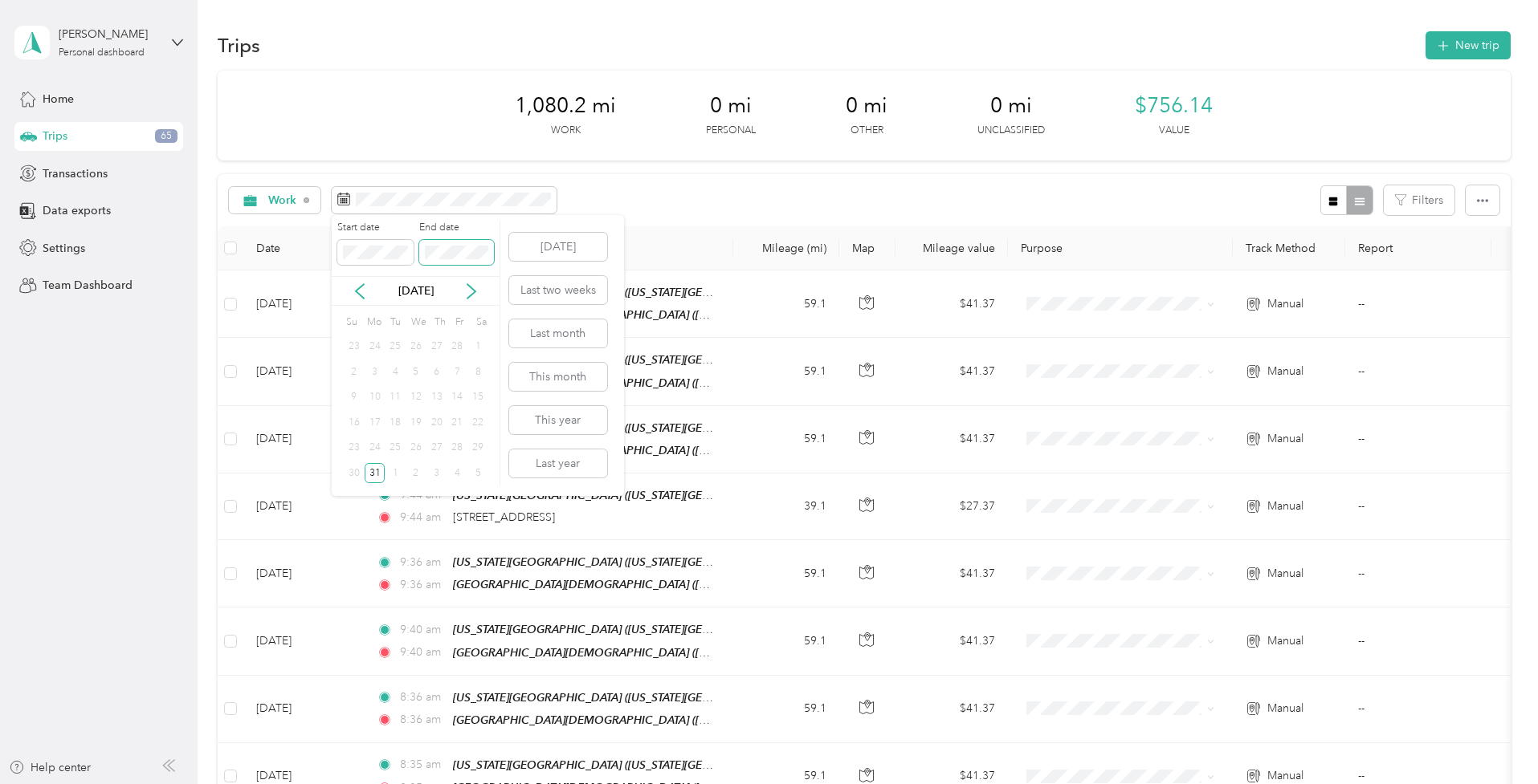
click at [420, 258] on span at bounding box center [456, 253] width 75 height 25
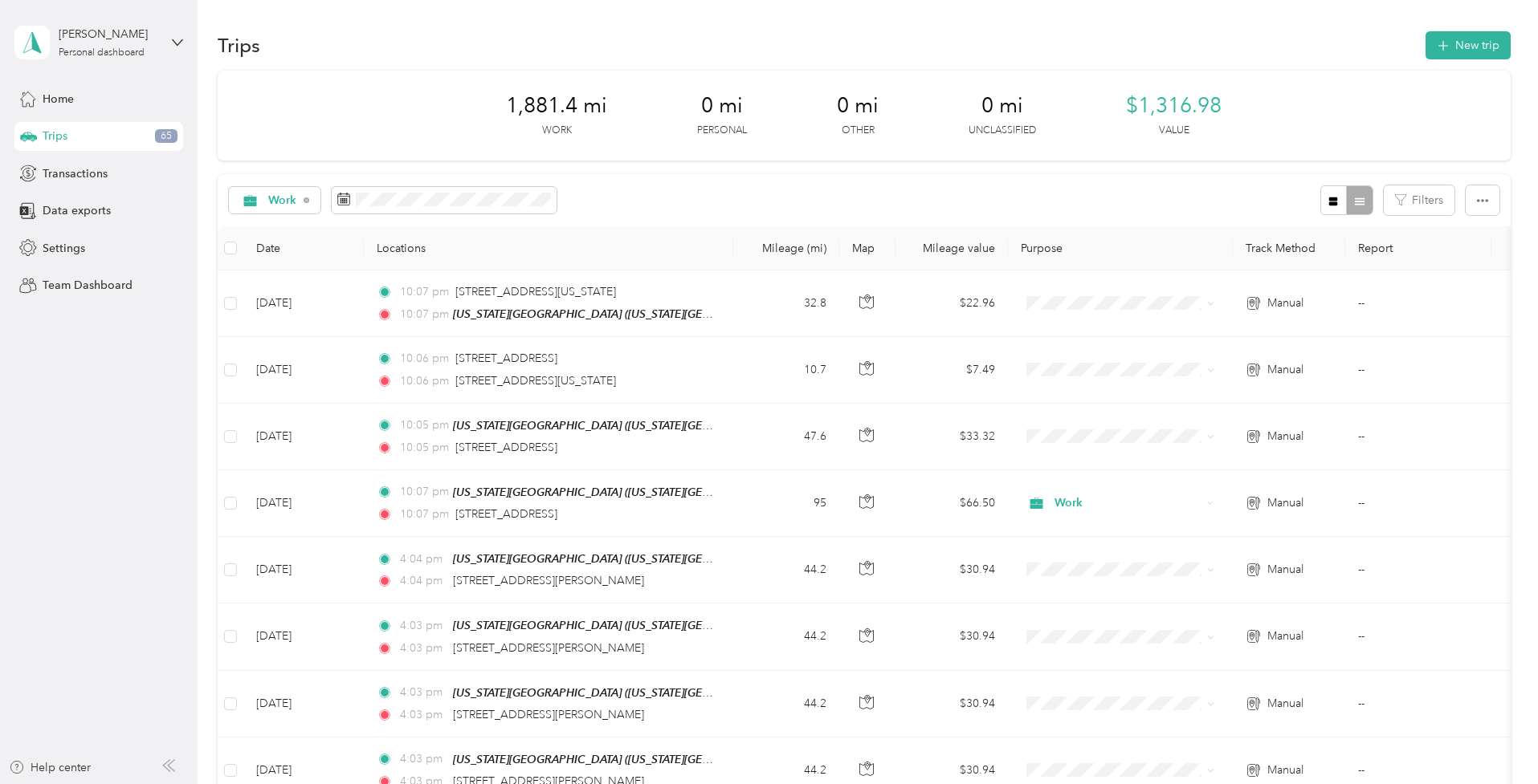
click at [678, 197] on div "Work Filters" at bounding box center [864, 200] width 1293 height 52
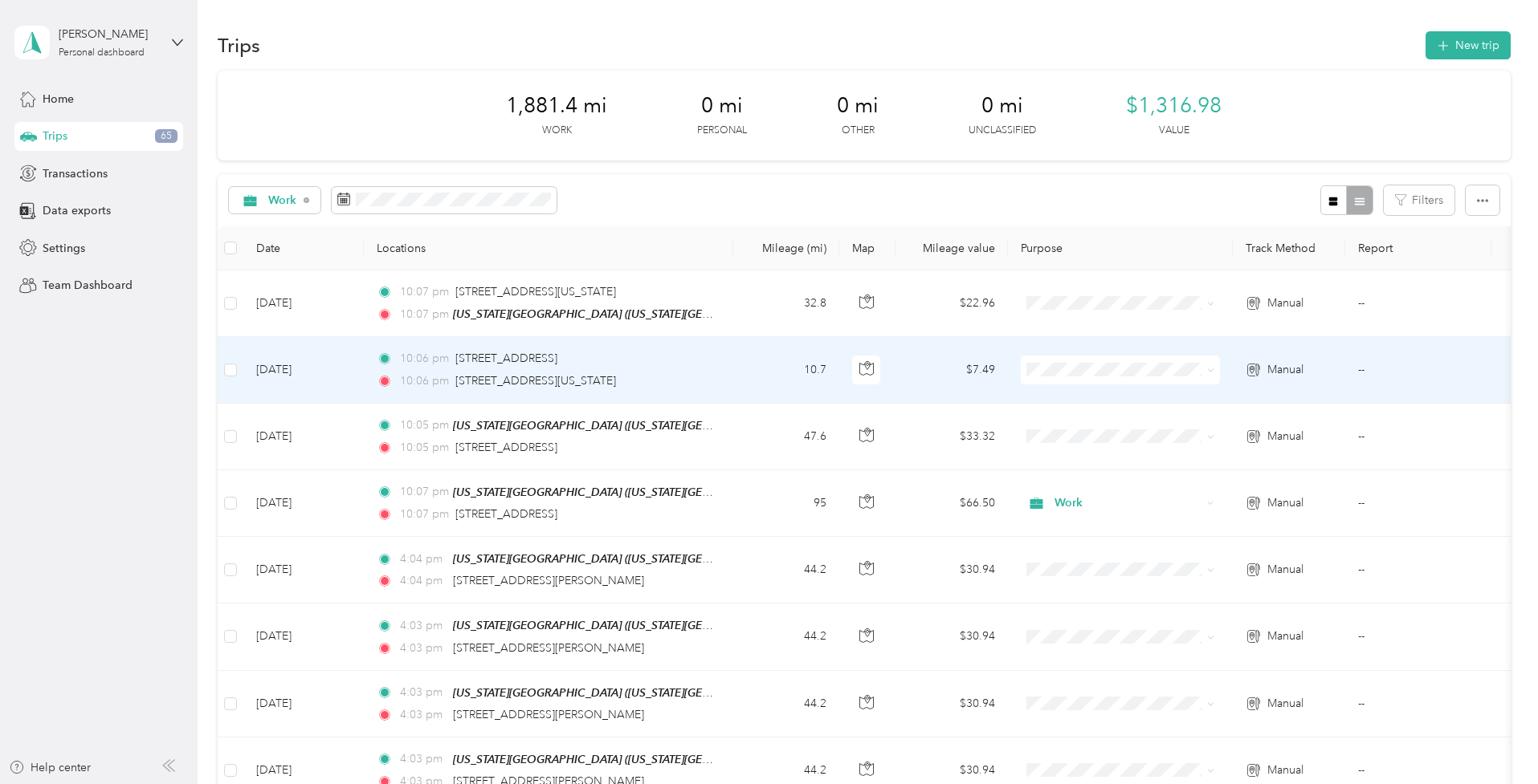
scroll to position [9, 0]
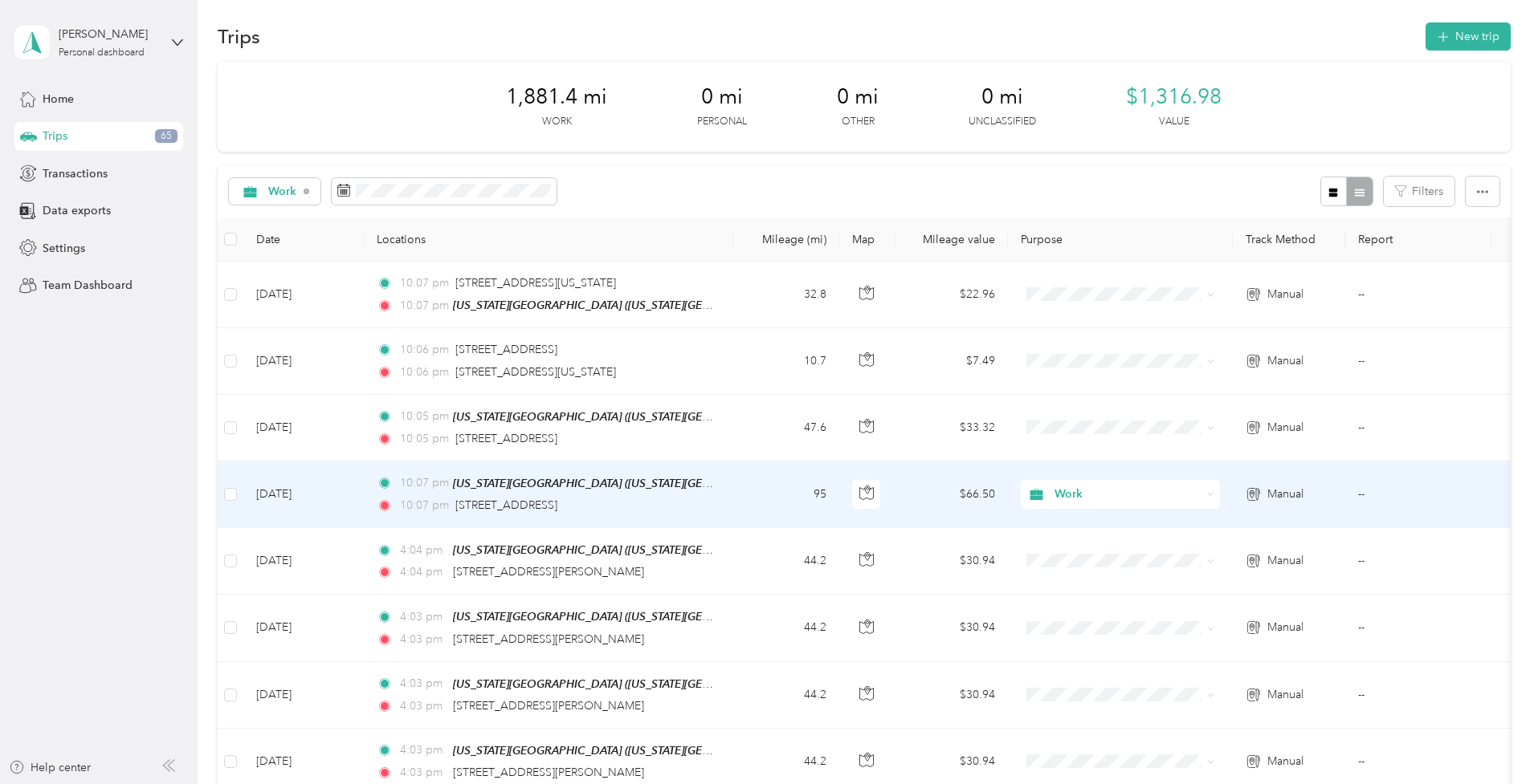
click at [1067, 489] on span "Work" at bounding box center [1128, 495] width 147 height 17
click at [1067, 578] on span "Freelance Choir Director & Musician" at bounding box center [1156, 577] width 191 height 16
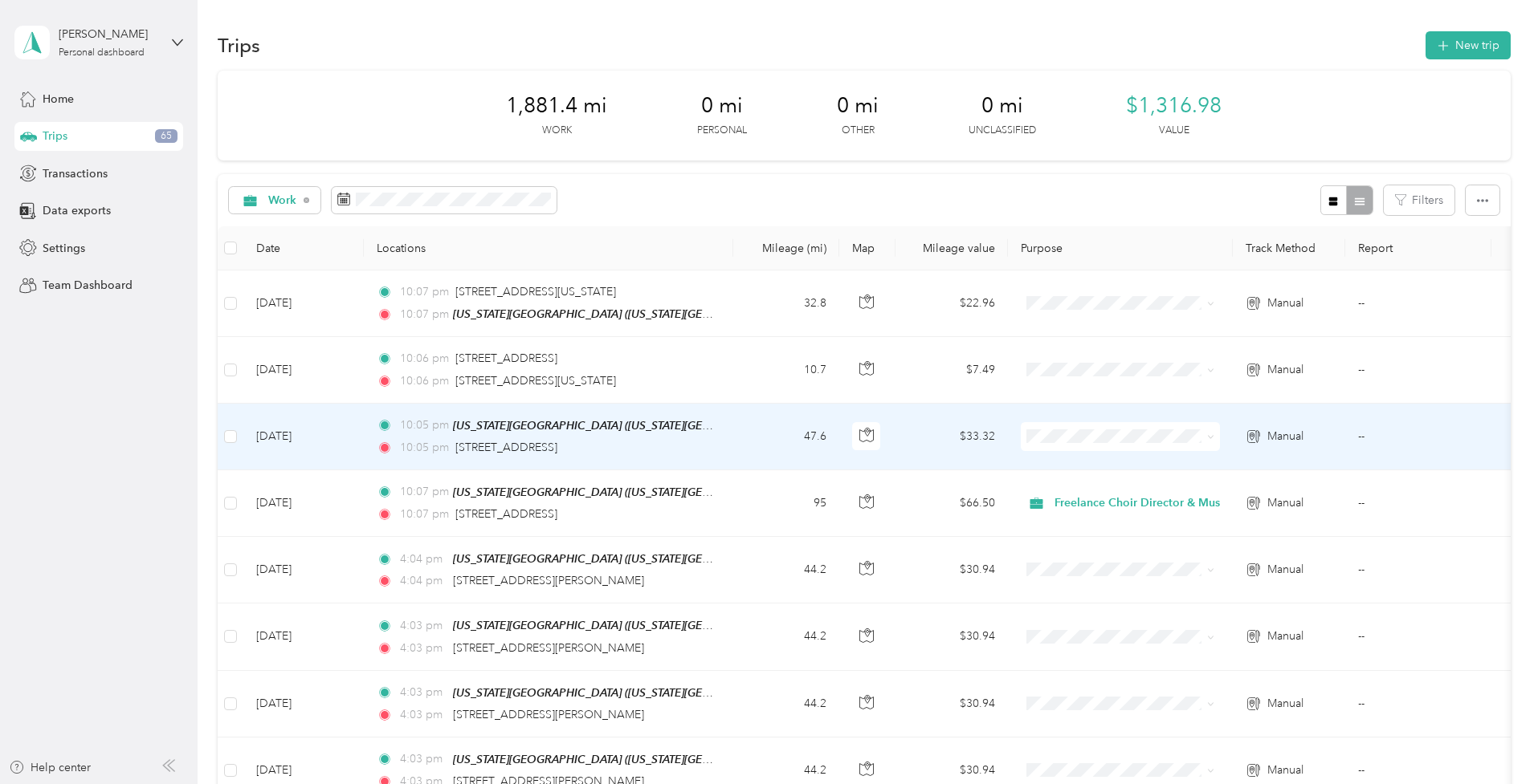
scroll to position [0, 0]
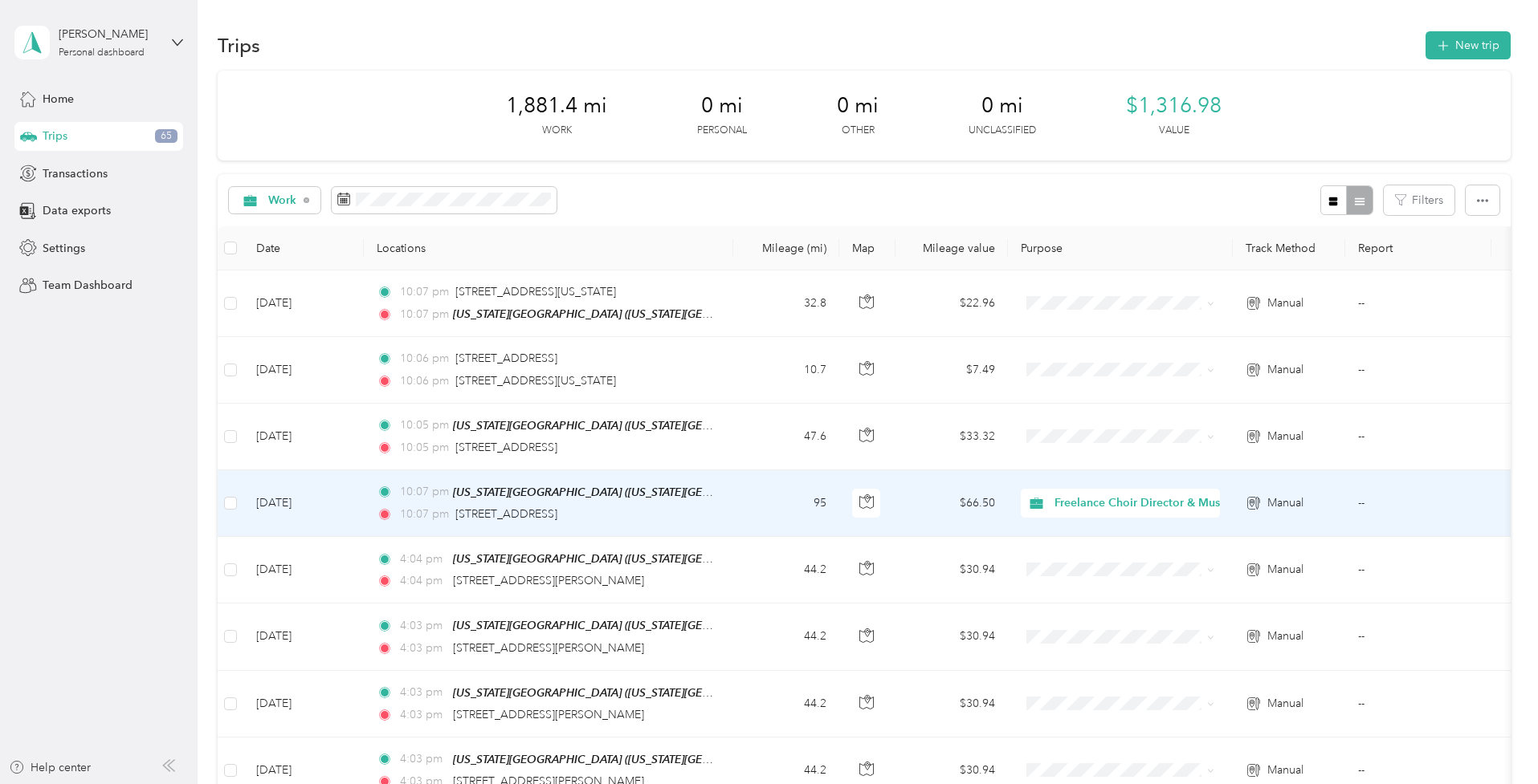
click at [1095, 498] on span "Freelance Choir Director & Musician" at bounding box center [1150, 503] width 191 height 17
click at [1083, 615] on span "All-State Honor Choir Chair" at bounding box center [1166, 614] width 210 height 16
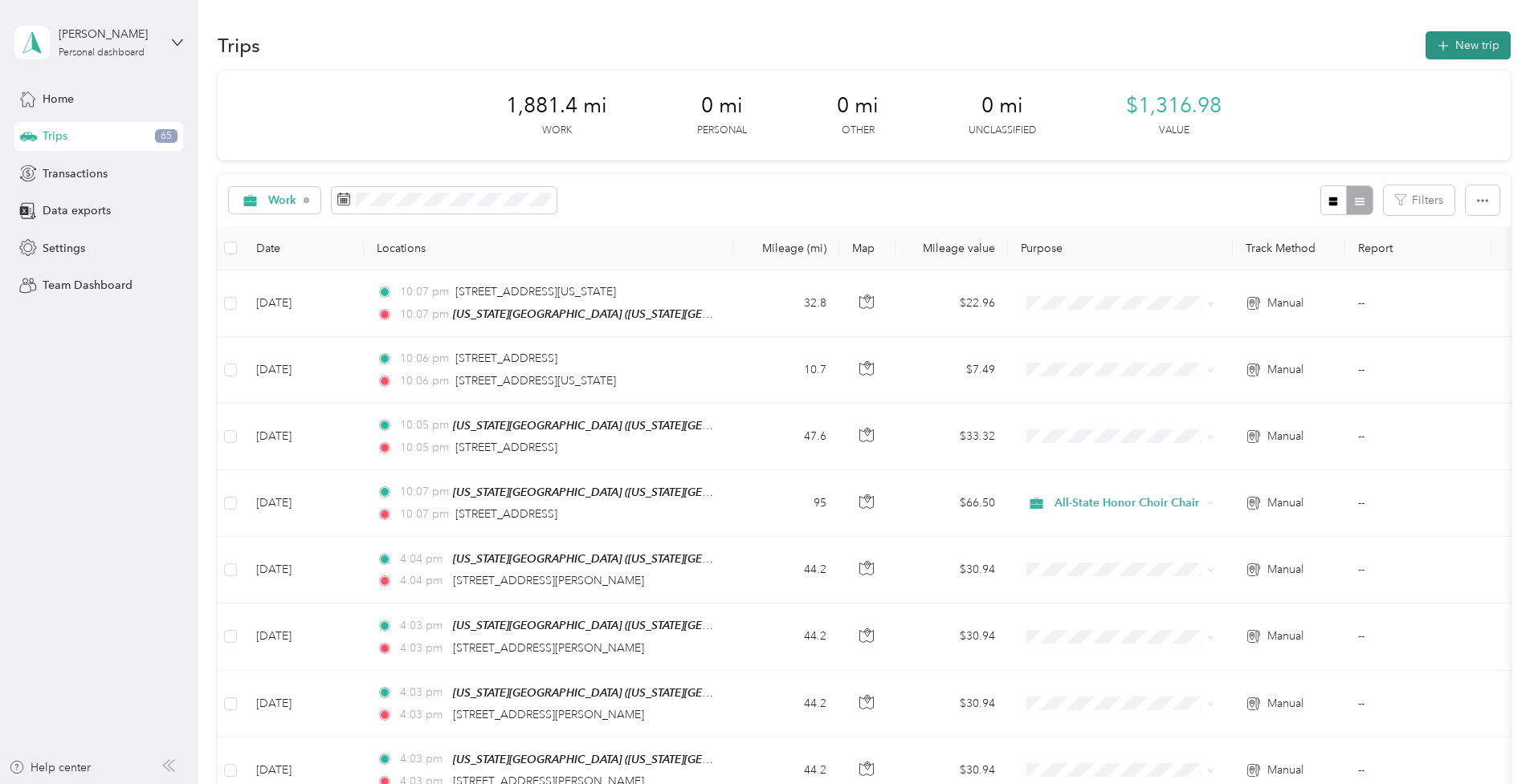
click at [1458, 43] on button "New trip" at bounding box center [1468, 45] width 85 height 28
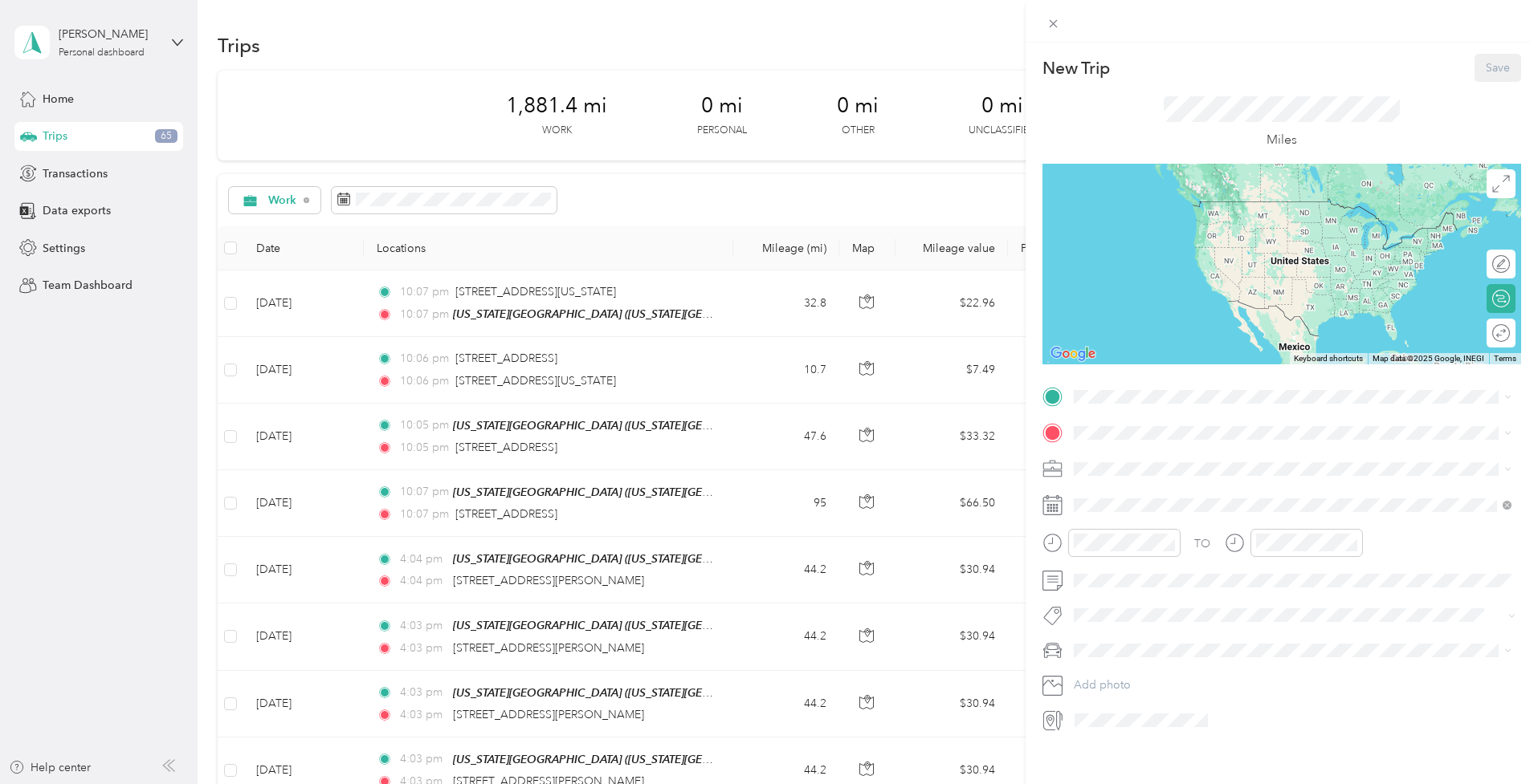
click at [1125, 411] on div "TO Add photo" at bounding box center [1282, 558] width 478 height 348
click at [1132, 467] on div "[US_STATE][GEOGRAPHIC_DATA][US_STATE], [US_STATE], [GEOGRAPHIC_DATA]" at bounding box center [1284, 467] width 361 height 34
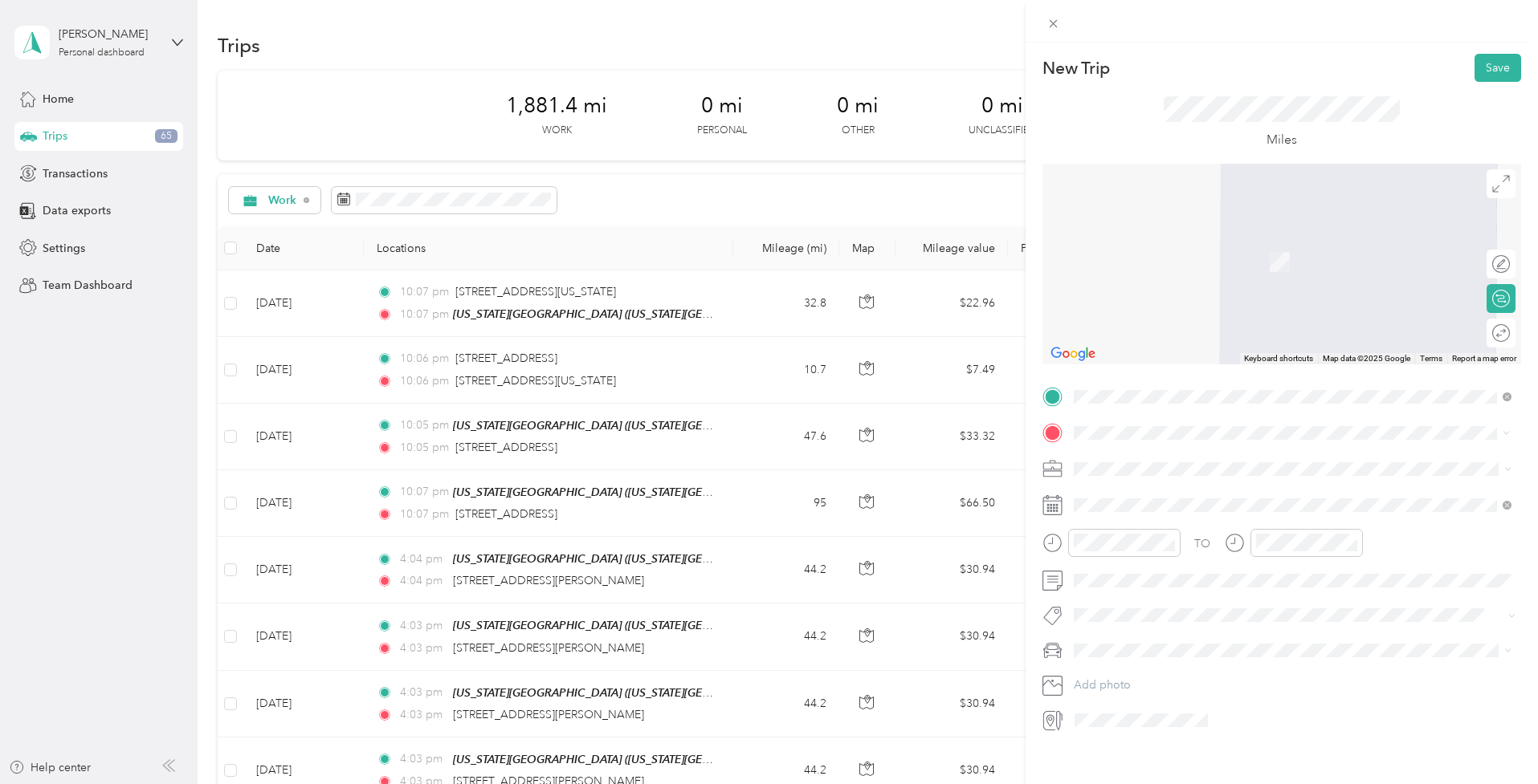
click at [1195, 498] on span "1230 Greyhound Lane Indianapolis, Indiana 46227, United States" at bounding box center [1184, 490] width 161 height 15
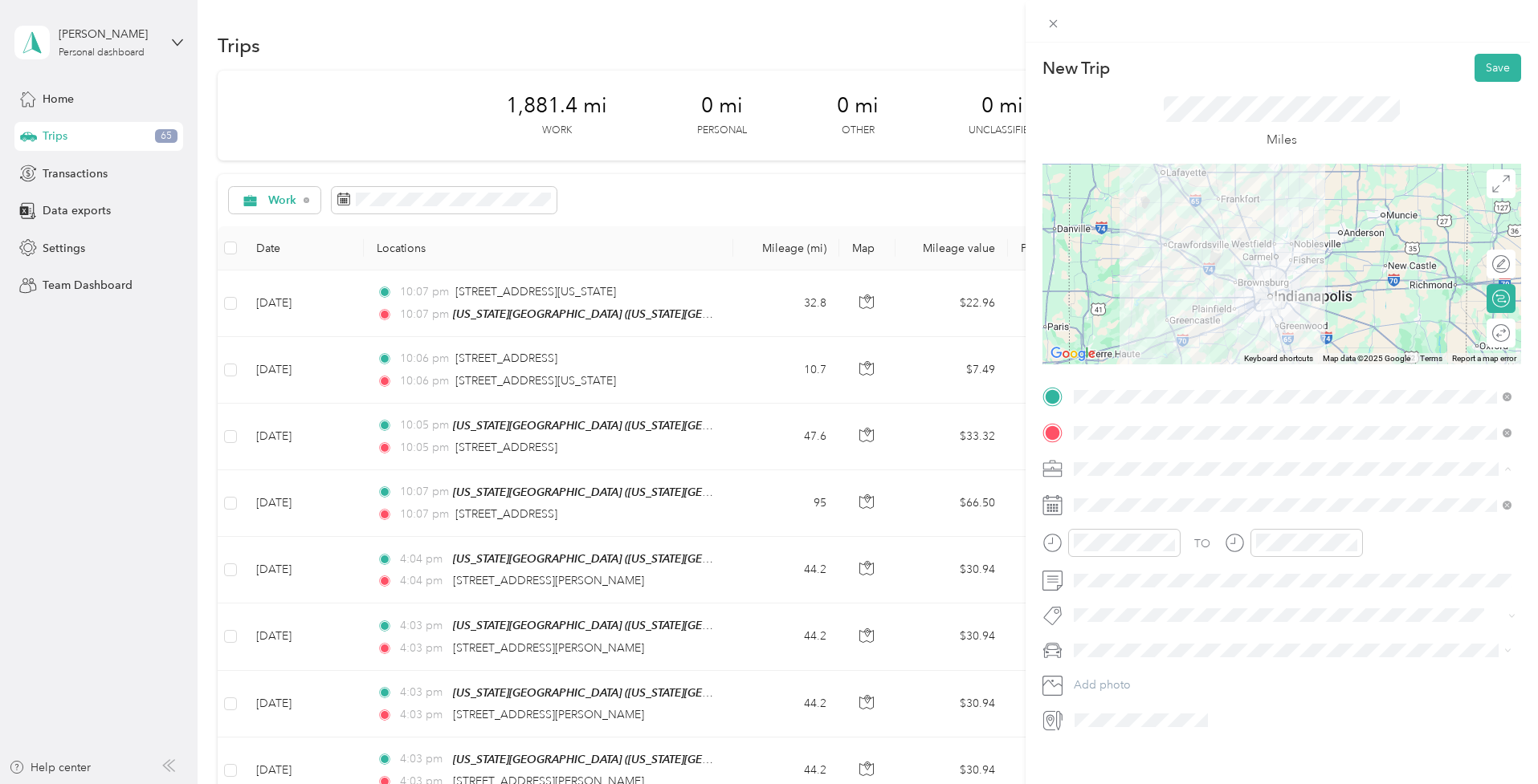
click at [1141, 555] on div "Freelance Choir Director & Musician" at bounding box center [1293, 552] width 426 height 16
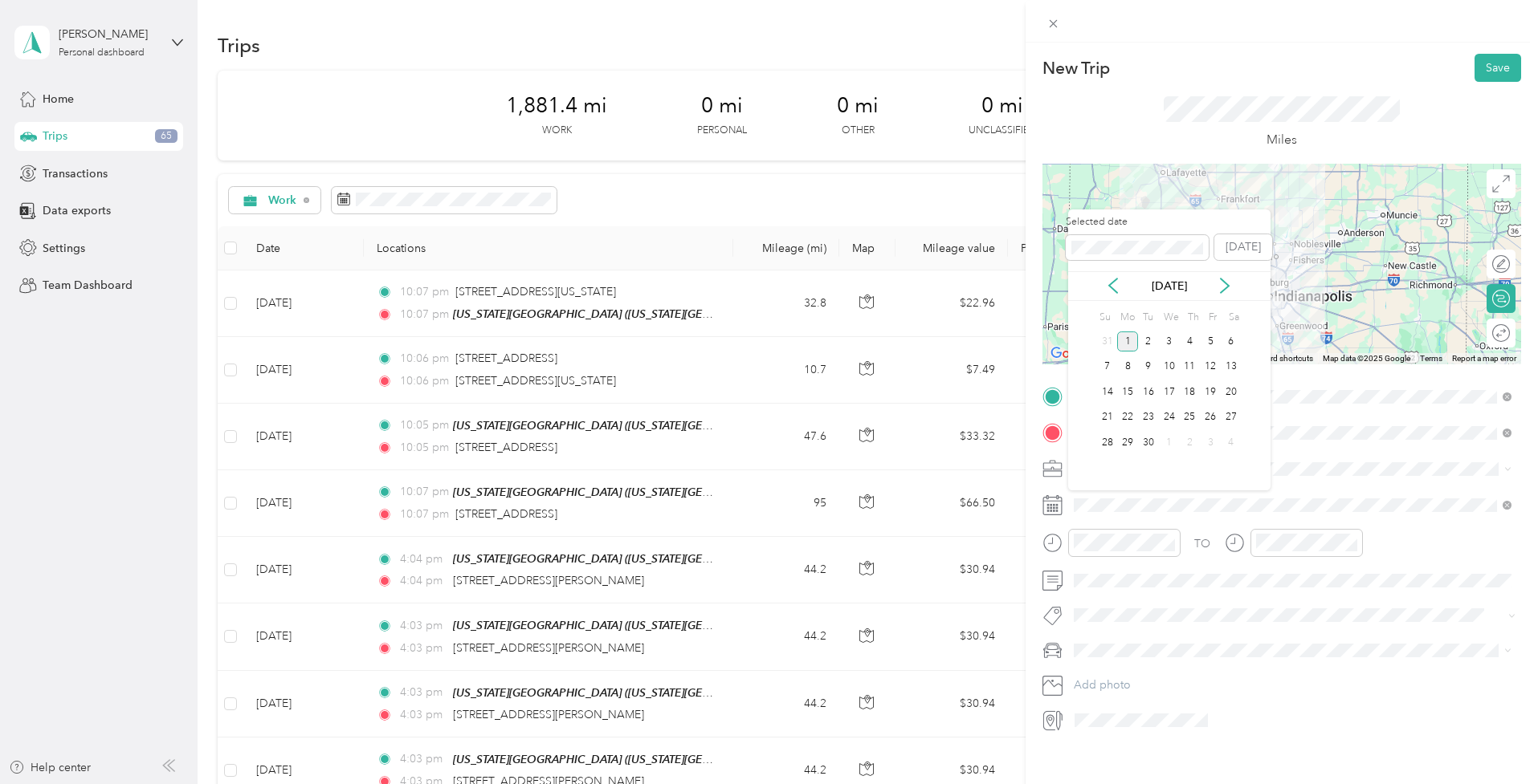
click at [1123, 286] on div "[DATE]" at bounding box center [1169, 286] width 202 height 16
click at [1114, 286] on icon at bounding box center [1113, 286] width 16 height 16
click at [1114, 287] on icon at bounding box center [1113, 286] width 16 height 16
click at [1130, 416] on div "23" at bounding box center [1128, 417] width 21 height 20
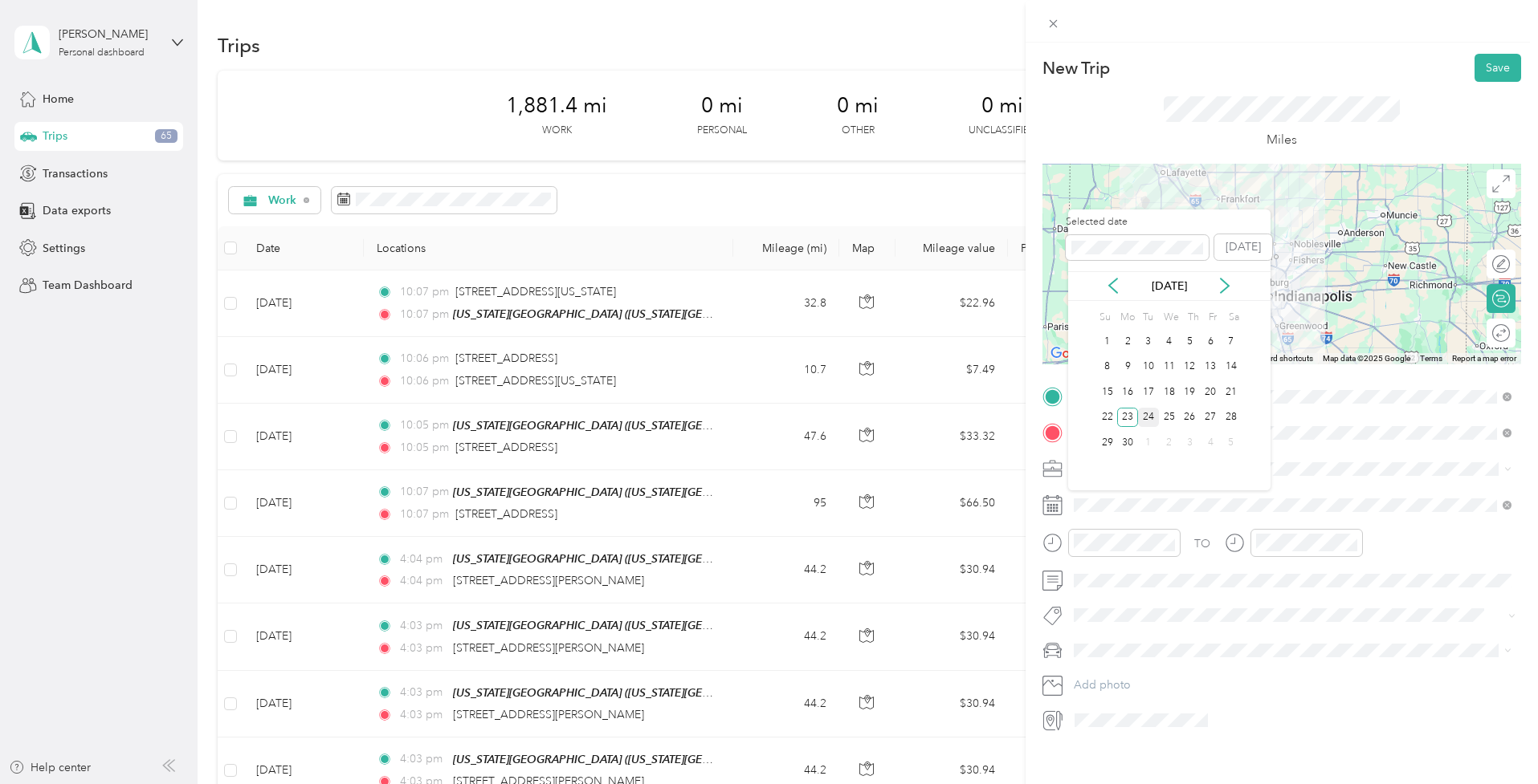
click at [1147, 412] on div "24" at bounding box center [1149, 417] width 21 height 20
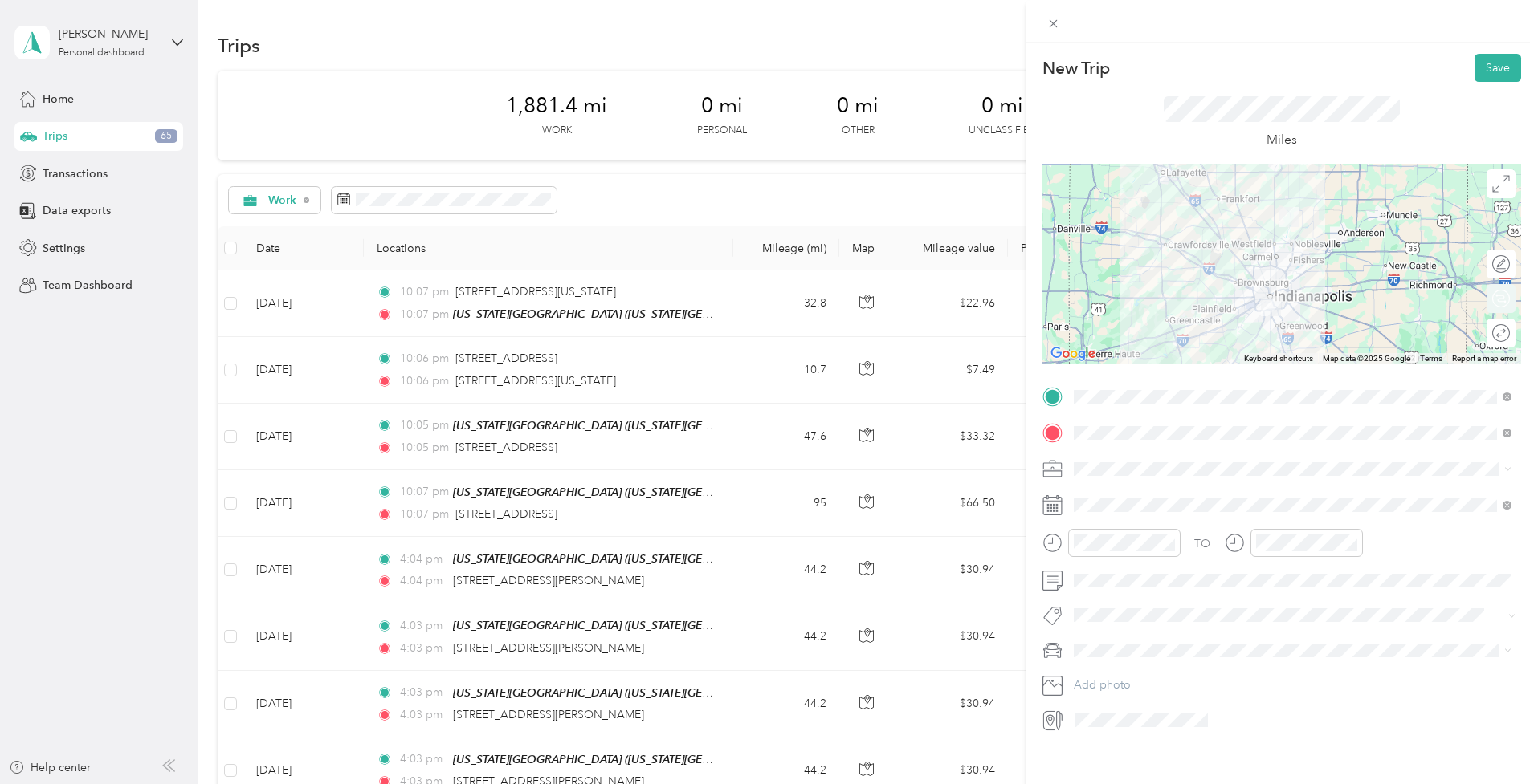
click at [1510, 334] on div "Round trip" at bounding box center [1510, 333] width 0 height 16
click at [1494, 332] on div at bounding box center [1493, 333] width 34 height 16
click at [1489, 60] on button "Save" at bounding box center [1498, 68] width 46 height 28
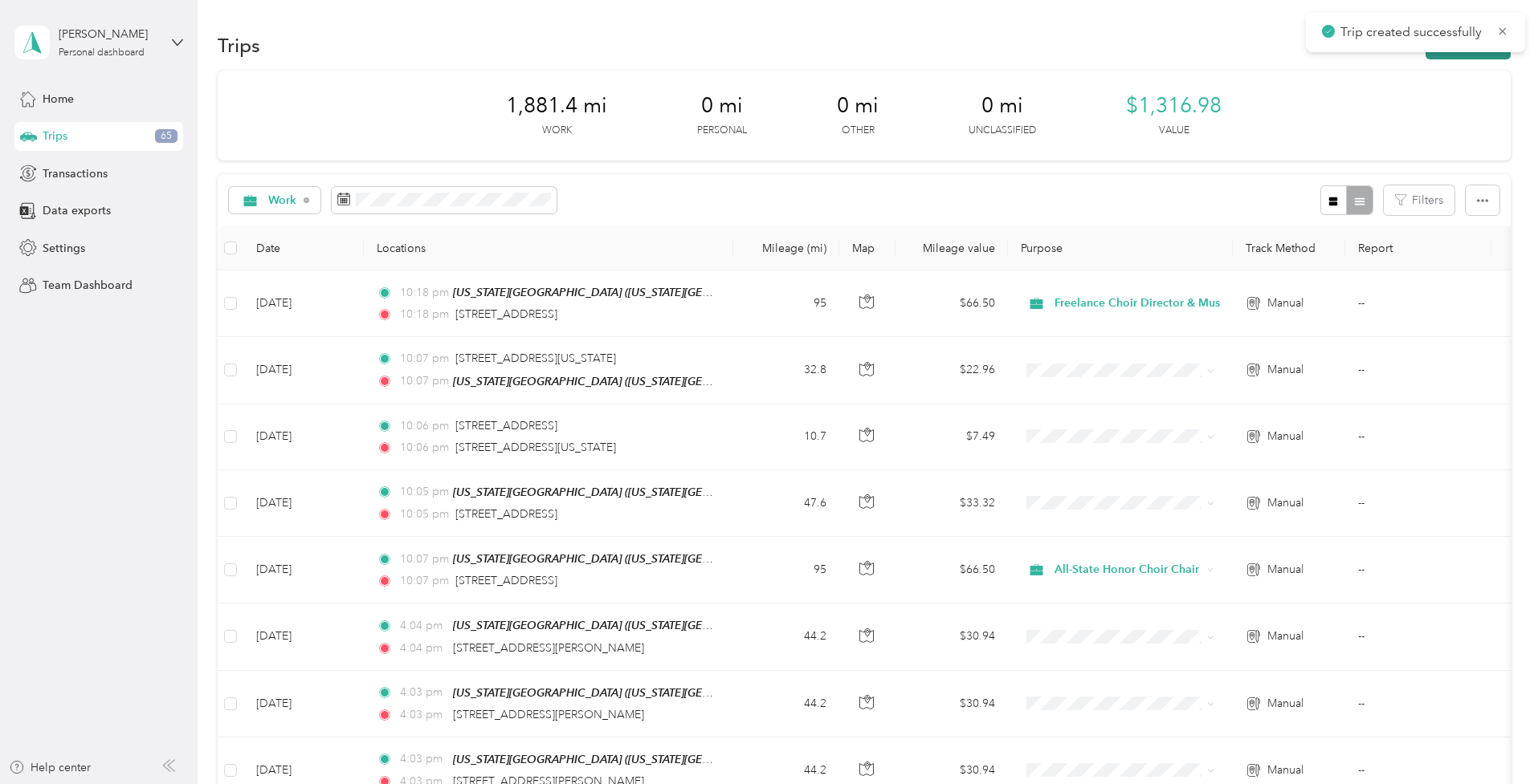
click at [1449, 54] on button "New trip" at bounding box center [1468, 45] width 85 height 28
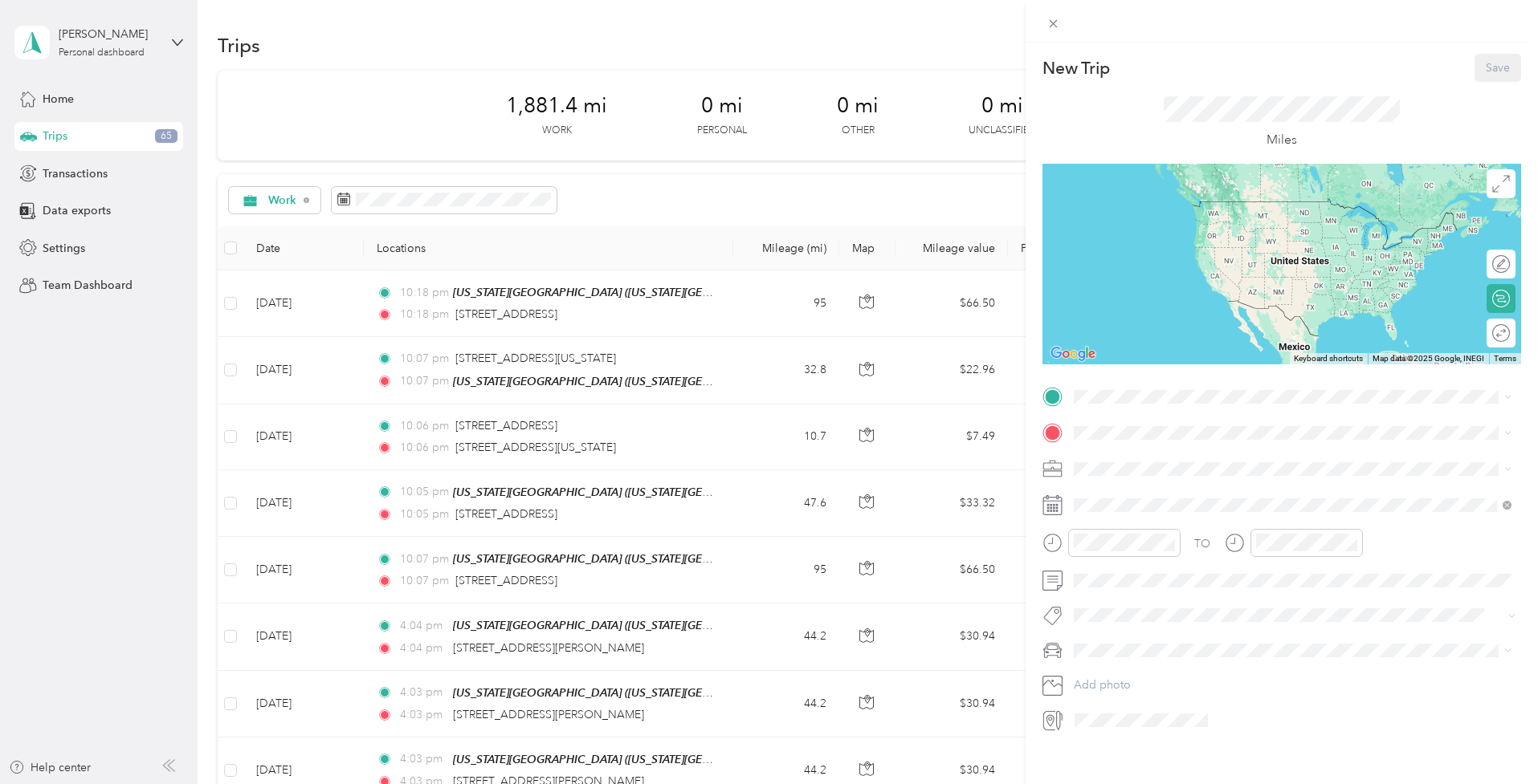
click at [1132, 477] on span "[US_STATE][GEOGRAPHIC_DATA], [US_STATE], [GEOGRAPHIC_DATA]" at bounding box center [1284, 478] width 361 height 14
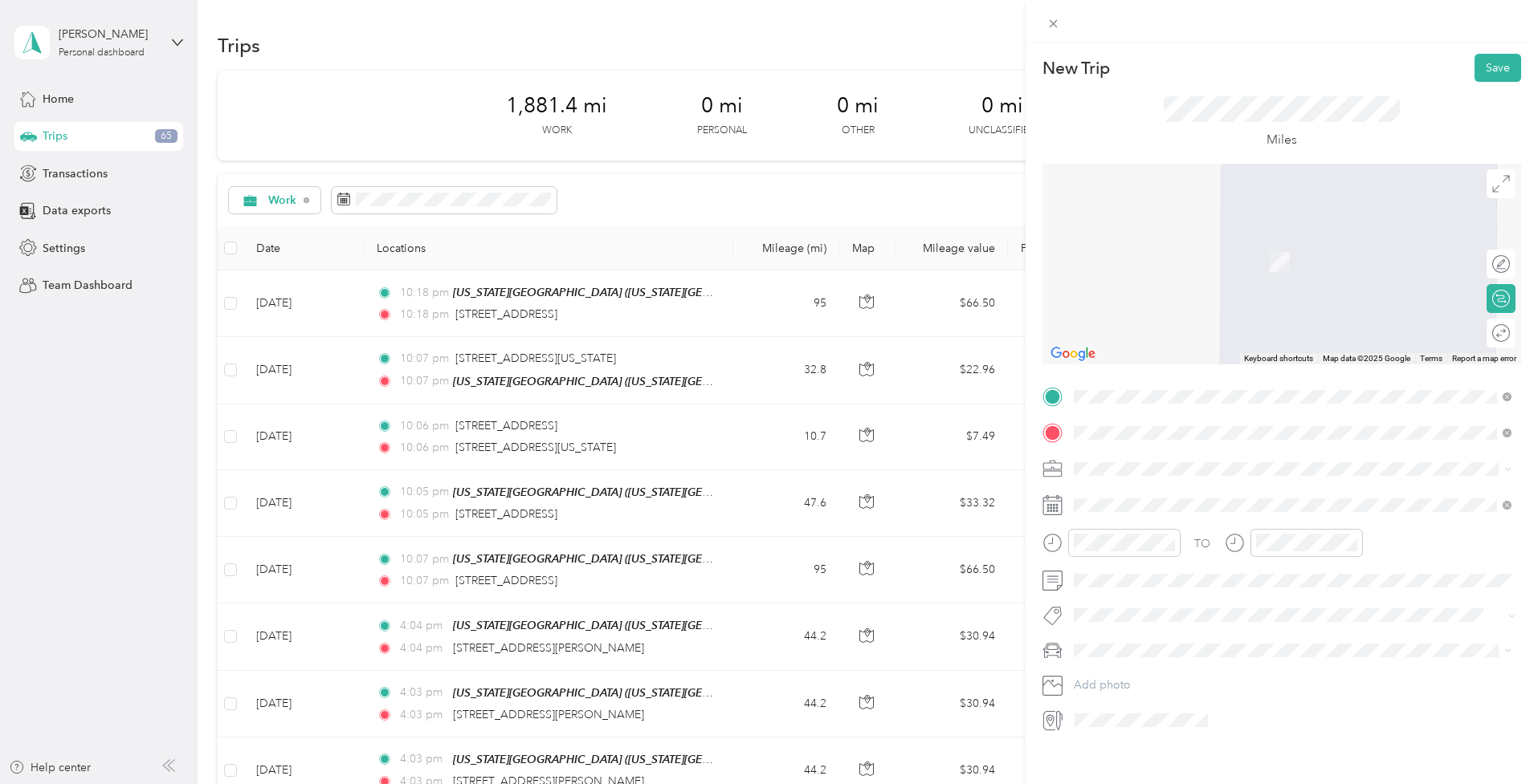
drag, startPoint x: 1113, startPoint y: 459, endPoint x: 1142, endPoint y: 502, distance: 51.9
click at [1142, 498] on span "1230 Greyhound Lane Indianapolis, Indiana 46227, United States" at bounding box center [1184, 490] width 161 height 15
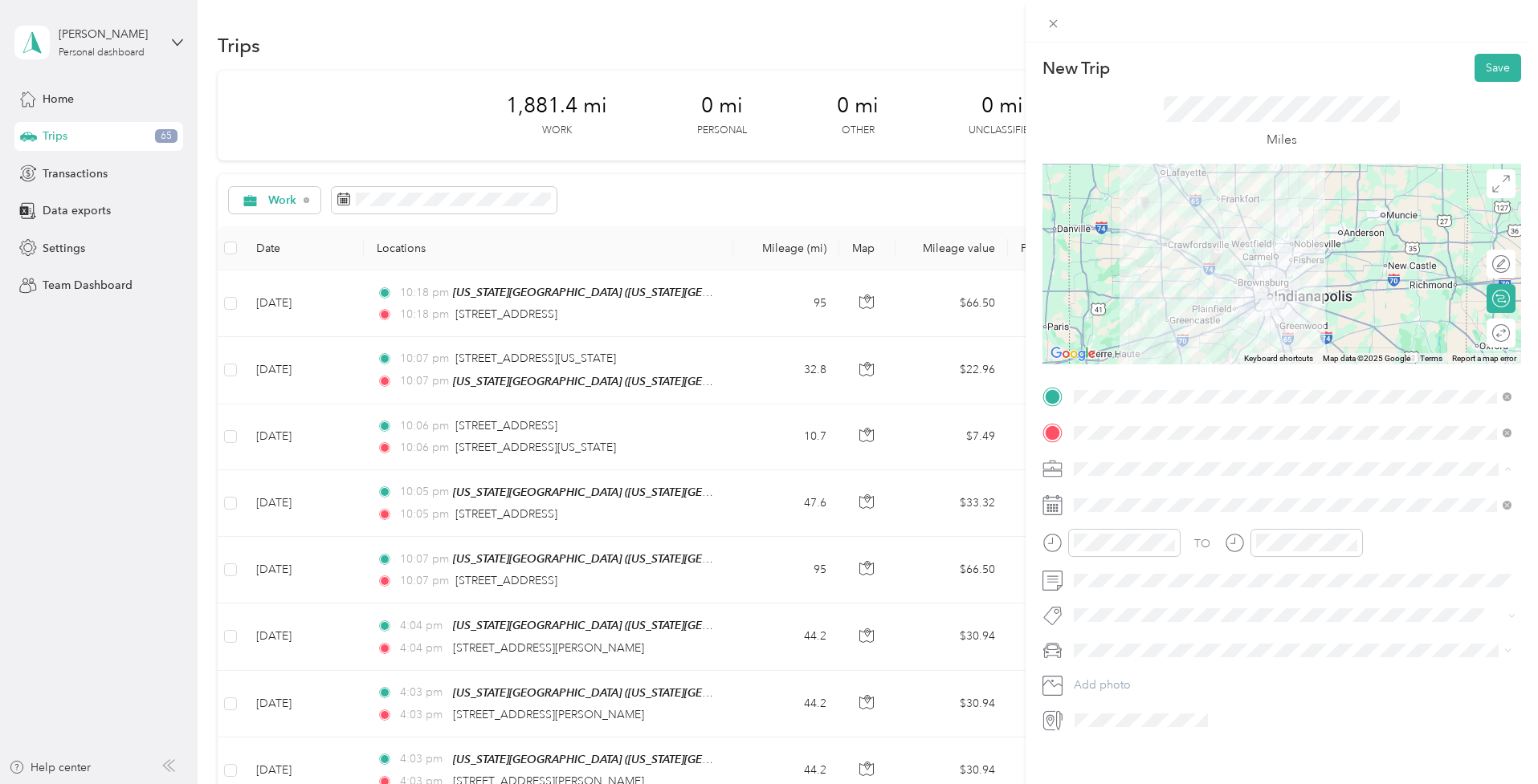
click at [1156, 560] on li "Freelance Choir Director & Musician" at bounding box center [1293, 553] width 449 height 28
click at [1087, 493] on span at bounding box center [1295, 505] width 453 height 25
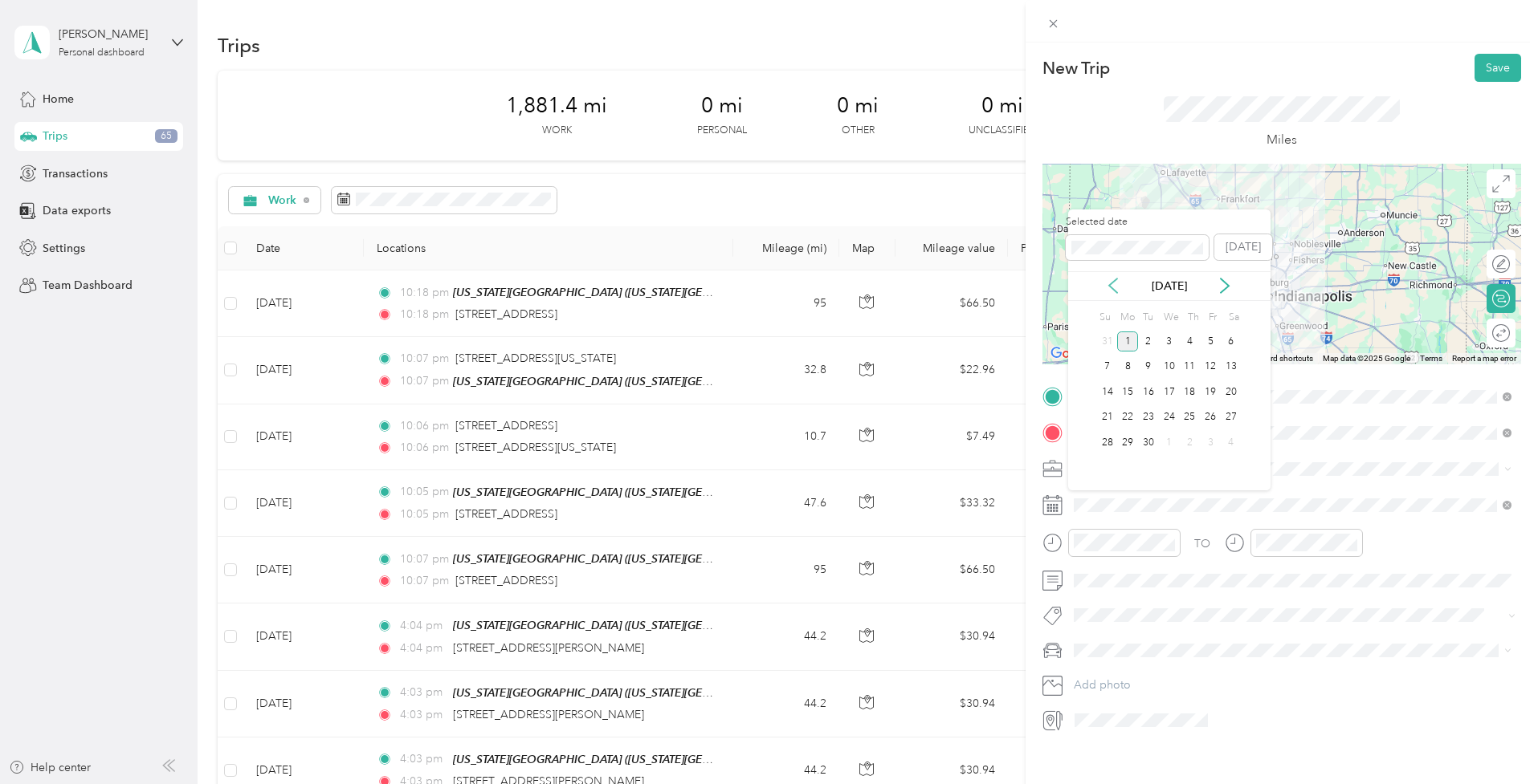
click at [1117, 288] on icon at bounding box center [1113, 286] width 16 height 16
click at [1164, 419] on div "25" at bounding box center [1170, 417] width 21 height 20
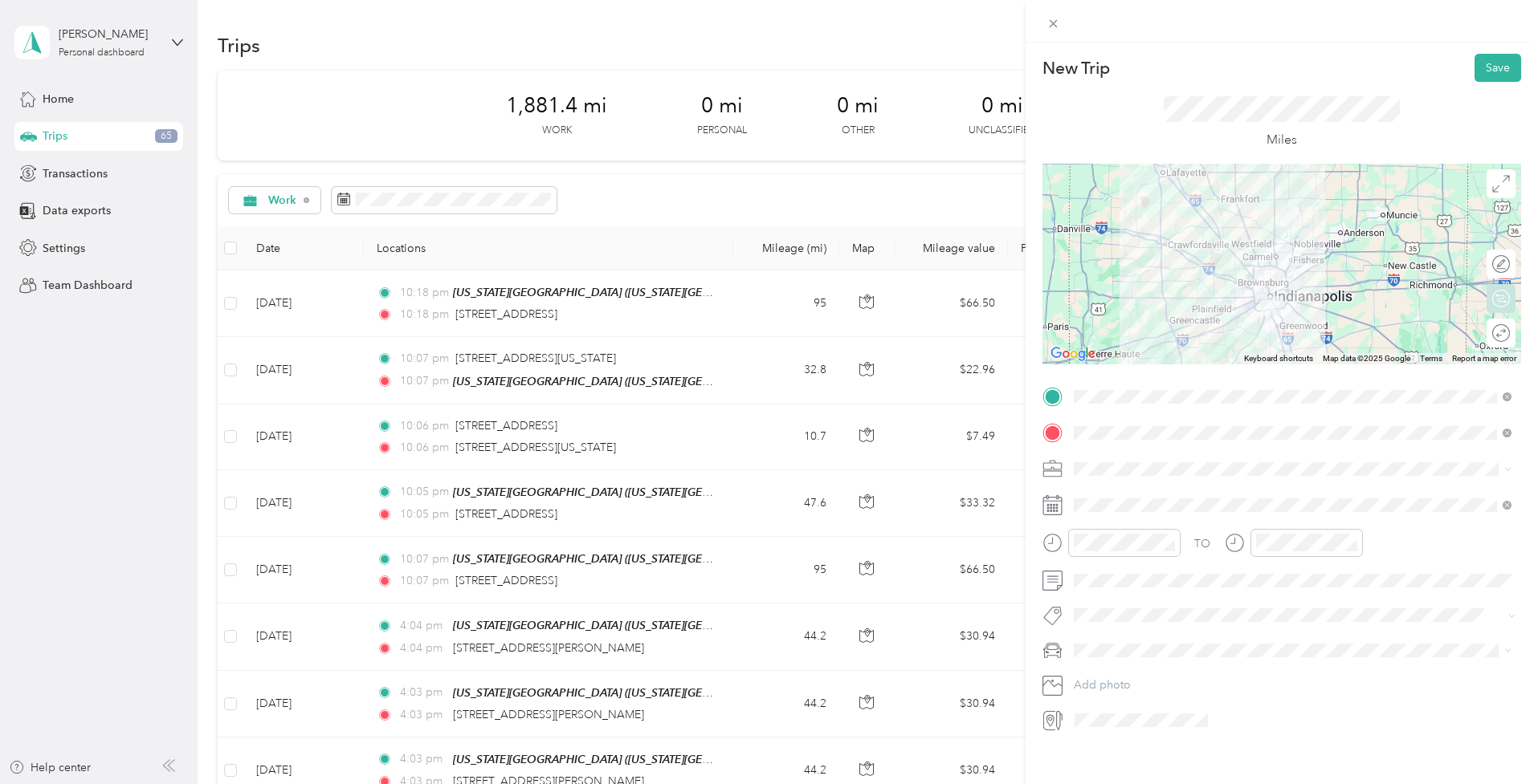
click at [1510, 332] on div "Round trip" at bounding box center [1510, 333] width 0 height 16
click at [1494, 335] on div at bounding box center [1493, 333] width 34 height 16
click at [1493, 65] on button "Save" at bounding box center [1498, 68] width 46 height 28
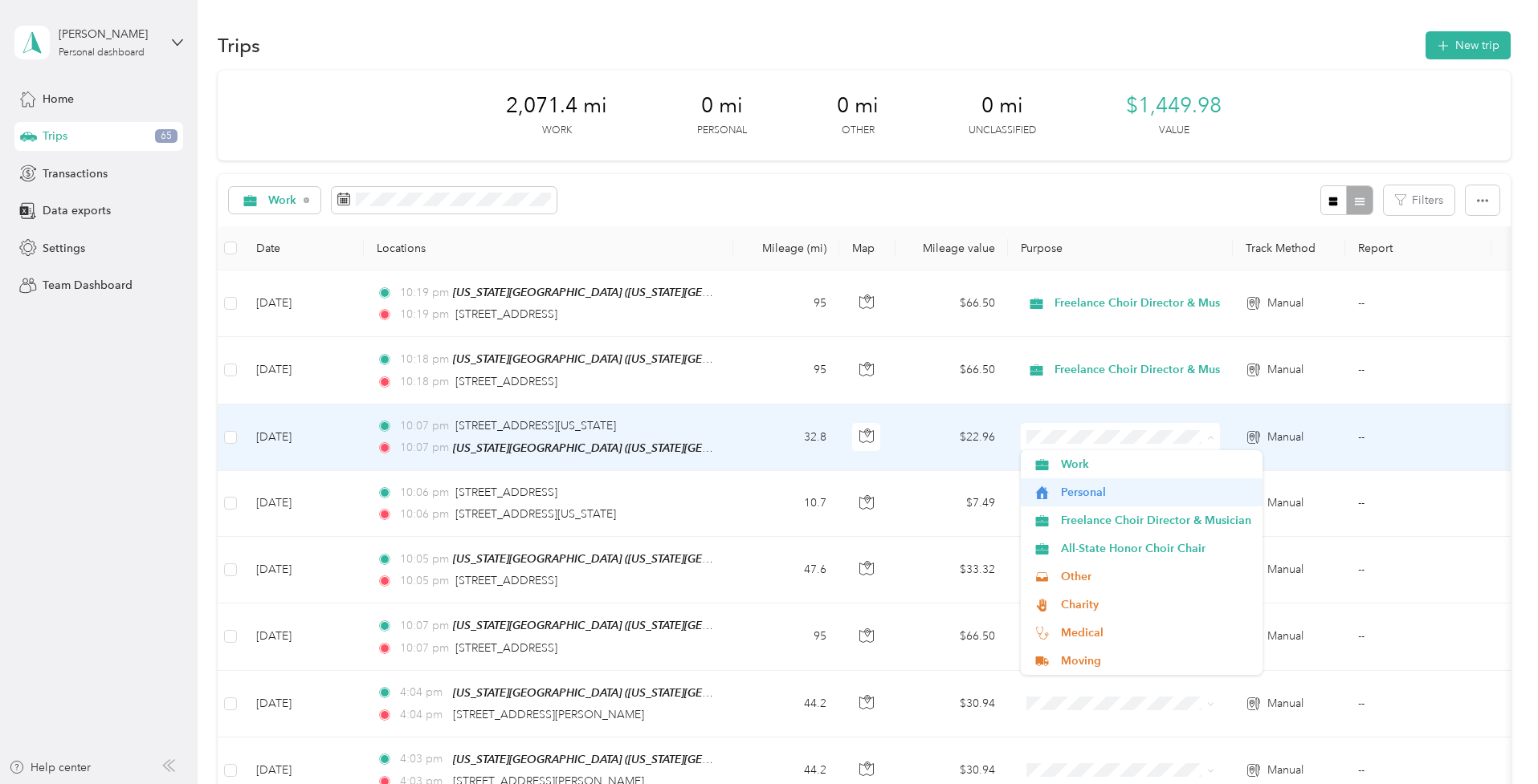
click at [1119, 513] on span "Freelance Choir Director & Musician" at bounding box center [1156, 520] width 191 height 16
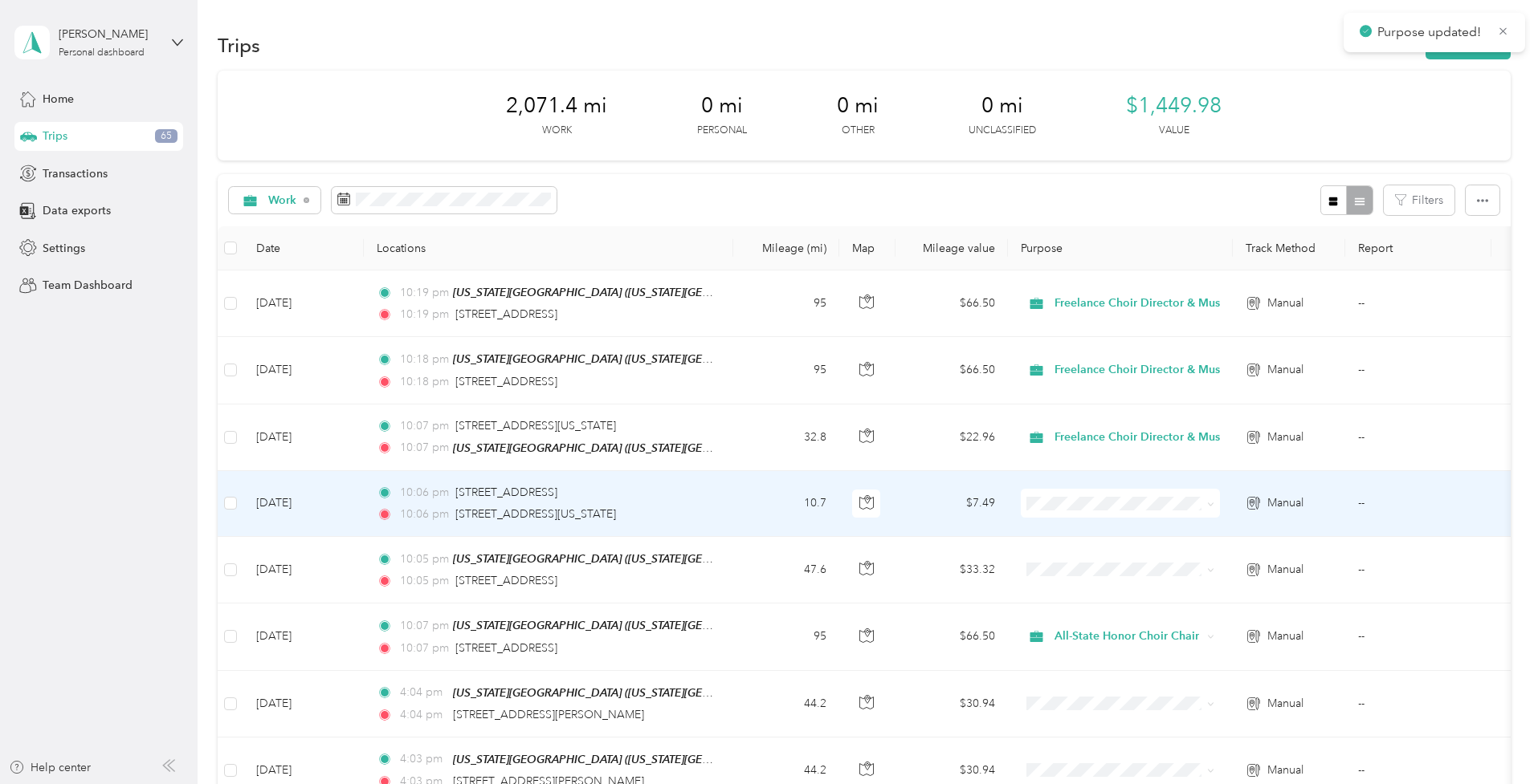
click at [1096, 587] on span "Freelance Choir Director & Musician" at bounding box center [1156, 582] width 191 height 16
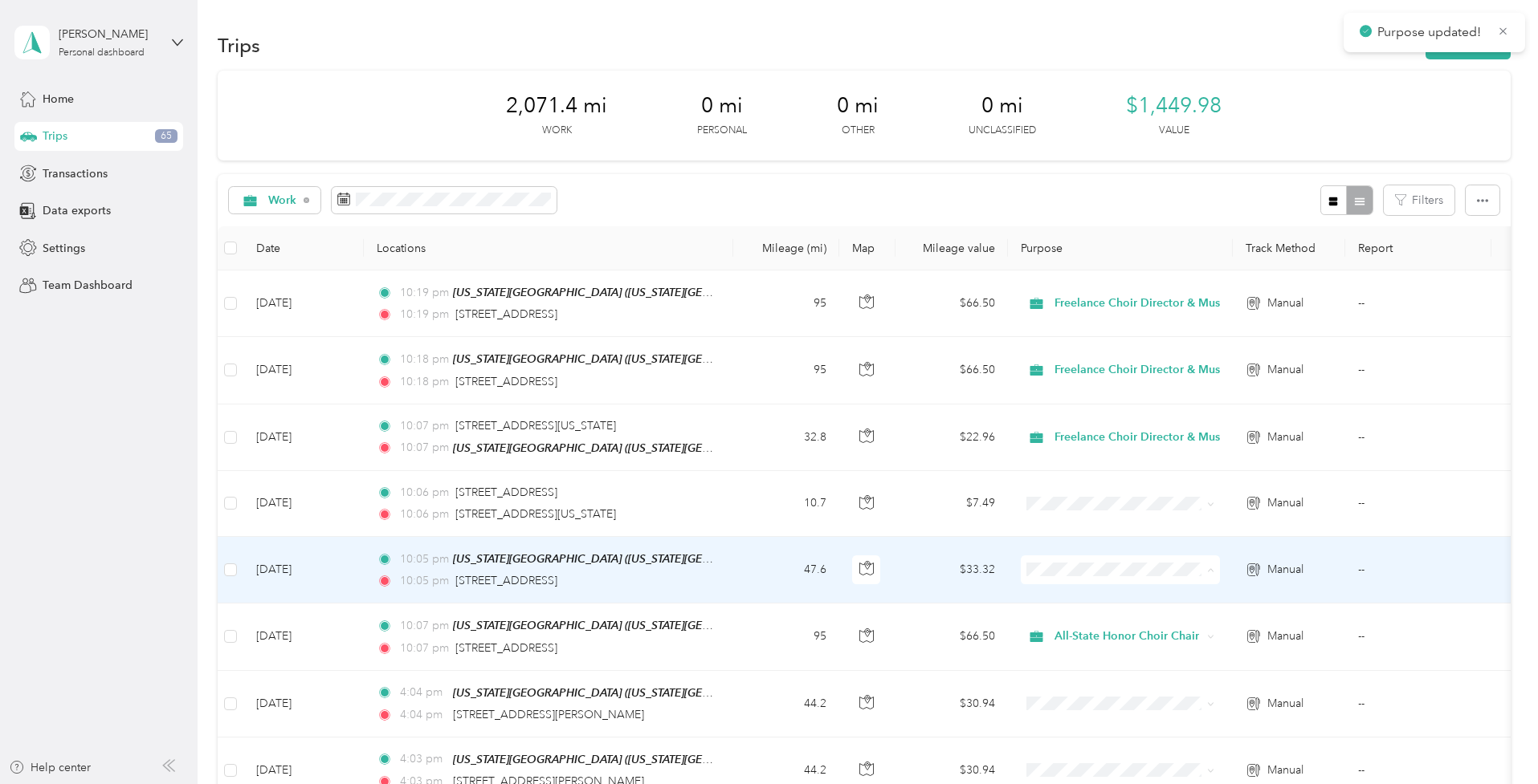
click at [1118, 403] on li "Freelance Choir Director & Musician" at bounding box center [1142, 396] width 242 height 28
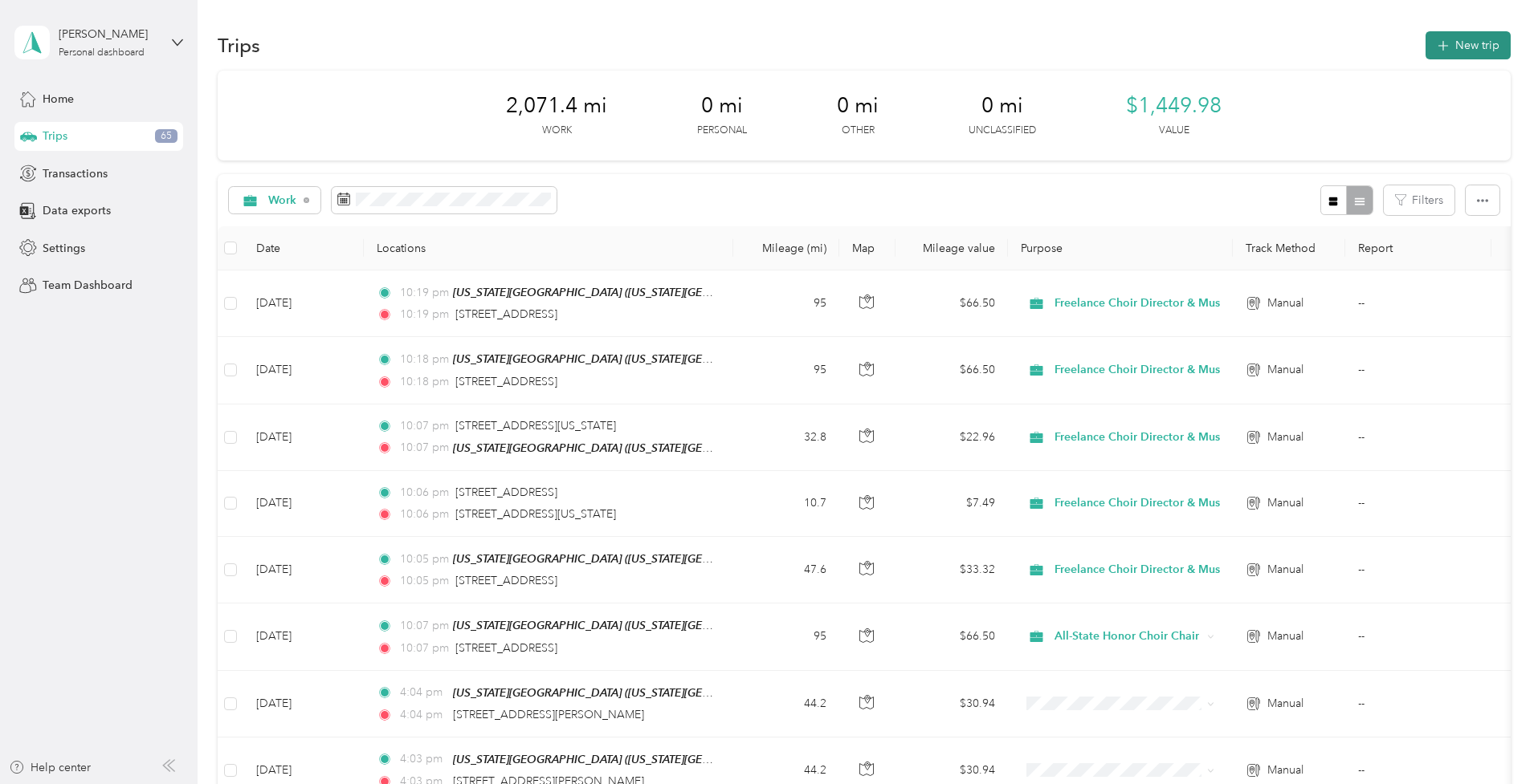
click at [1464, 51] on button "New trip" at bounding box center [1468, 45] width 85 height 28
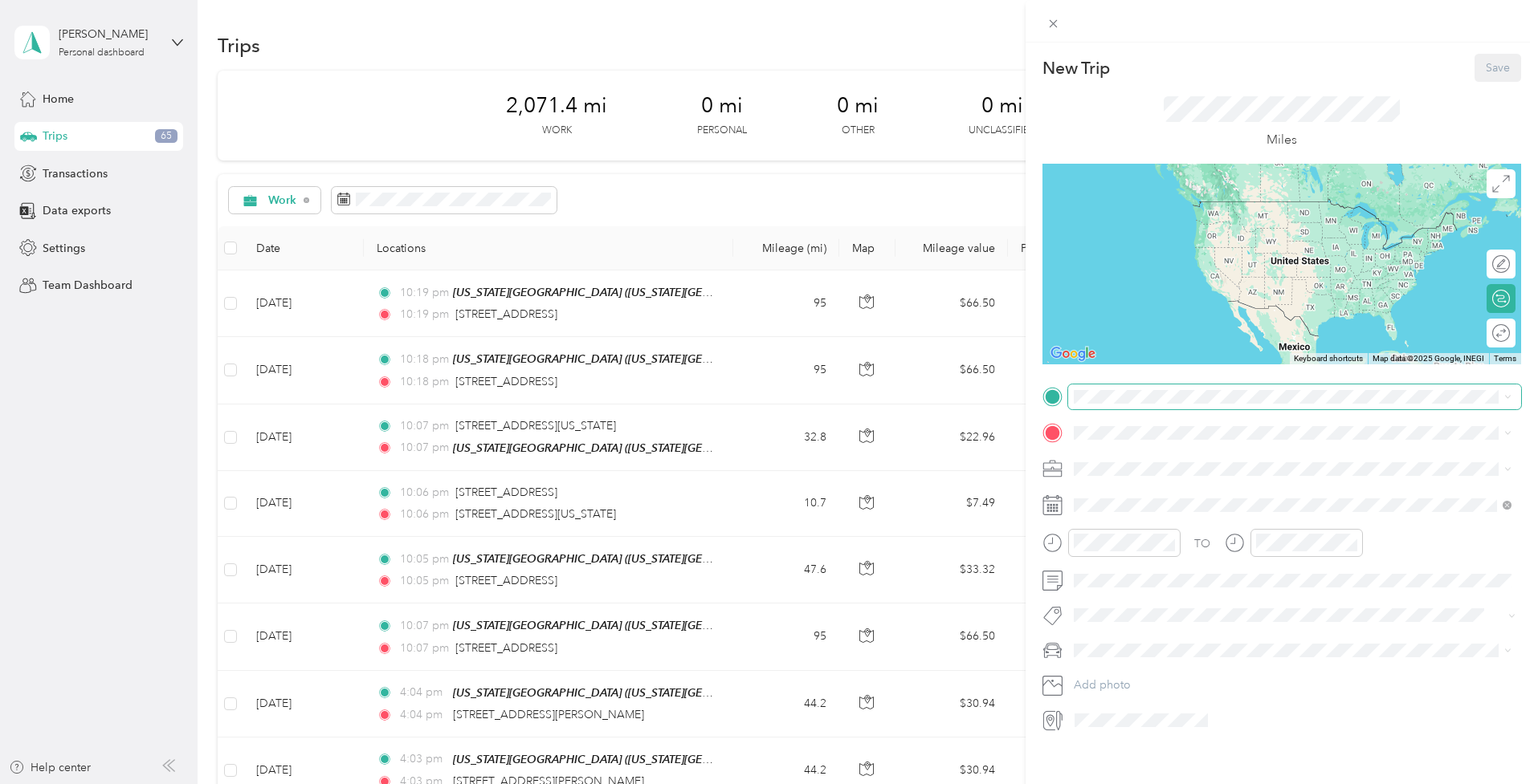
click at [1107, 405] on span at bounding box center [1295, 397] width 453 height 25
click at [1151, 513] on div "Buck [STREET_ADDRESS][US_STATE]" at bounding box center [1255, 511] width 303 height 34
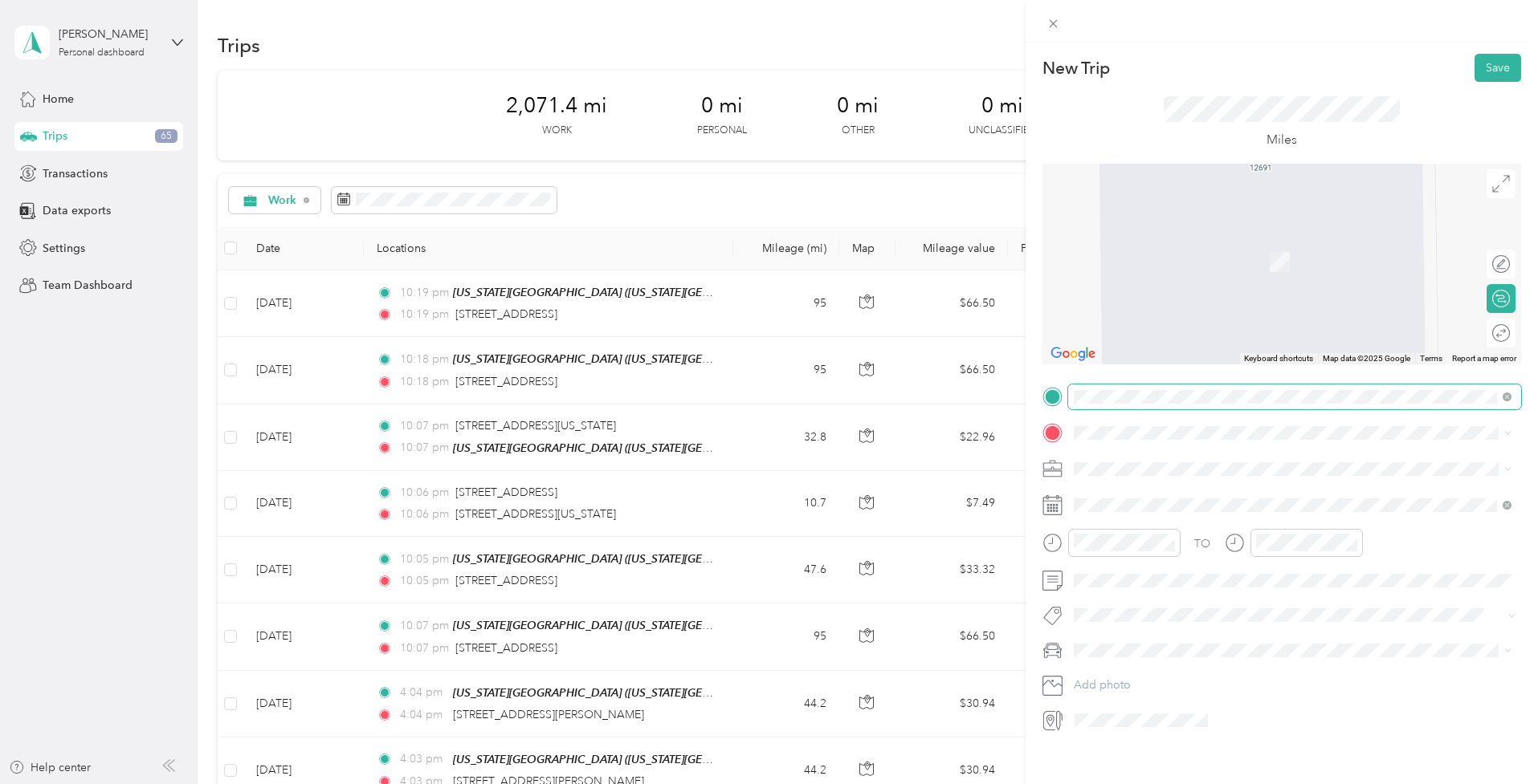
click at [1133, 407] on span at bounding box center [1295, 397] width 453 height 25
click at [1214, 388] on span at bounding box center [1295, 397] width 453 height 25
click at [1313, 404] on span at bounding box center [1295, 397] width 453 height 25
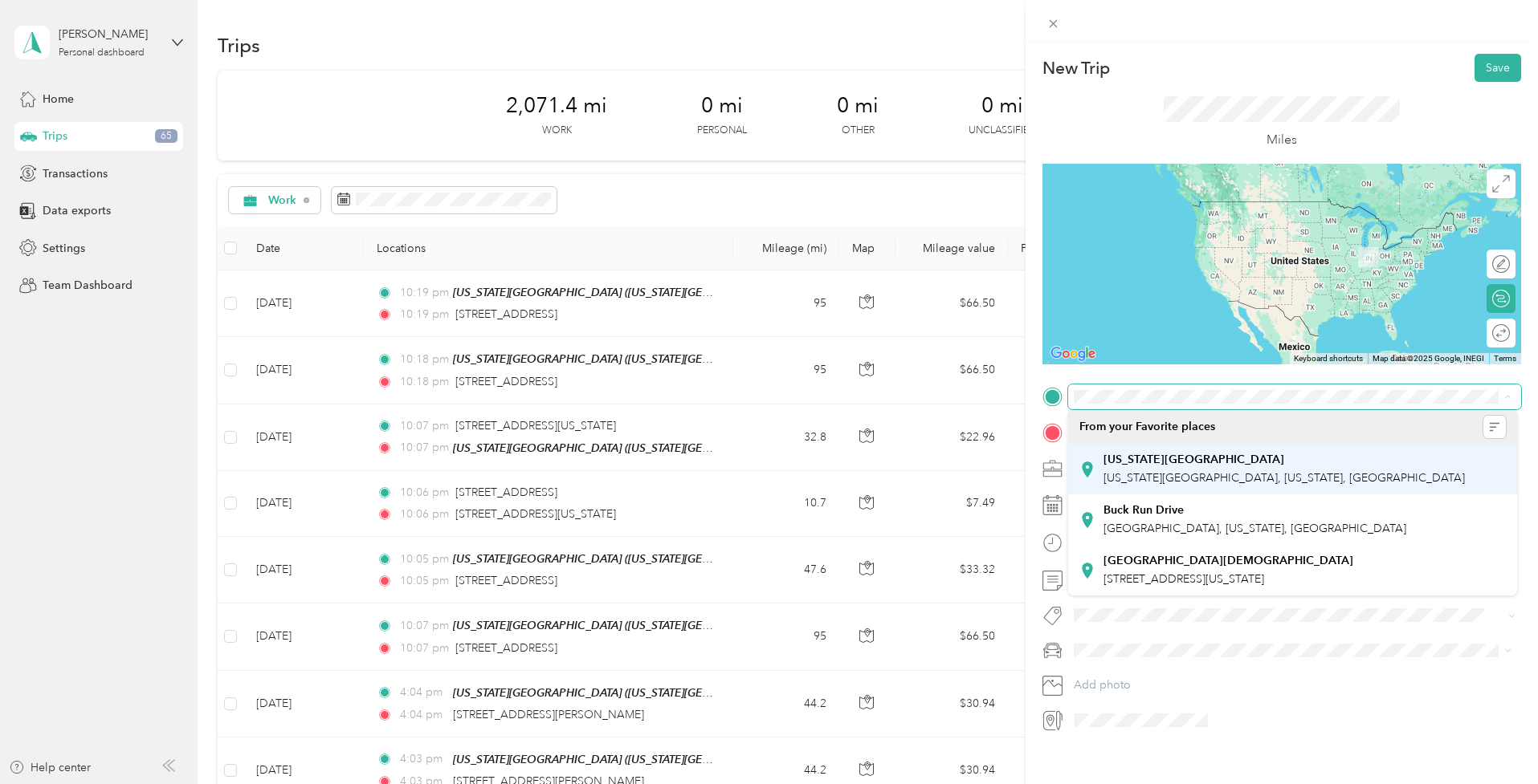
click at [1162, 466] on strong "[US_STATE][GEOGRAPHIC_DATA]" at bounding box center [1194, 460] width 181 height 15
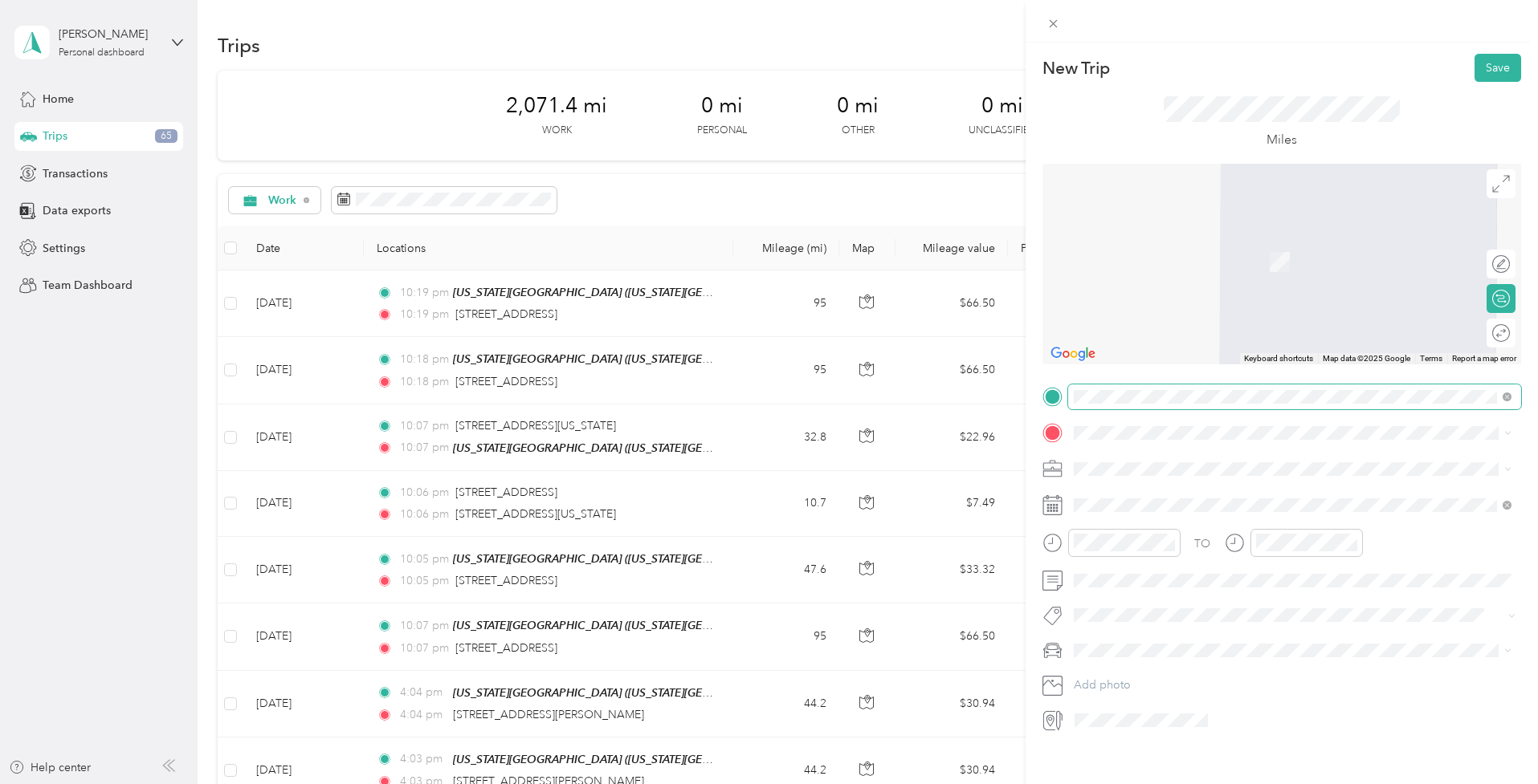
click at [1154, 605] on div "[GEOGRAPHIC_DATA][DEMOGRAPHIC_DATA] [STREET_ADDRESS][US_STATE]" at bounding box center [1229, 604] width 250 height 34
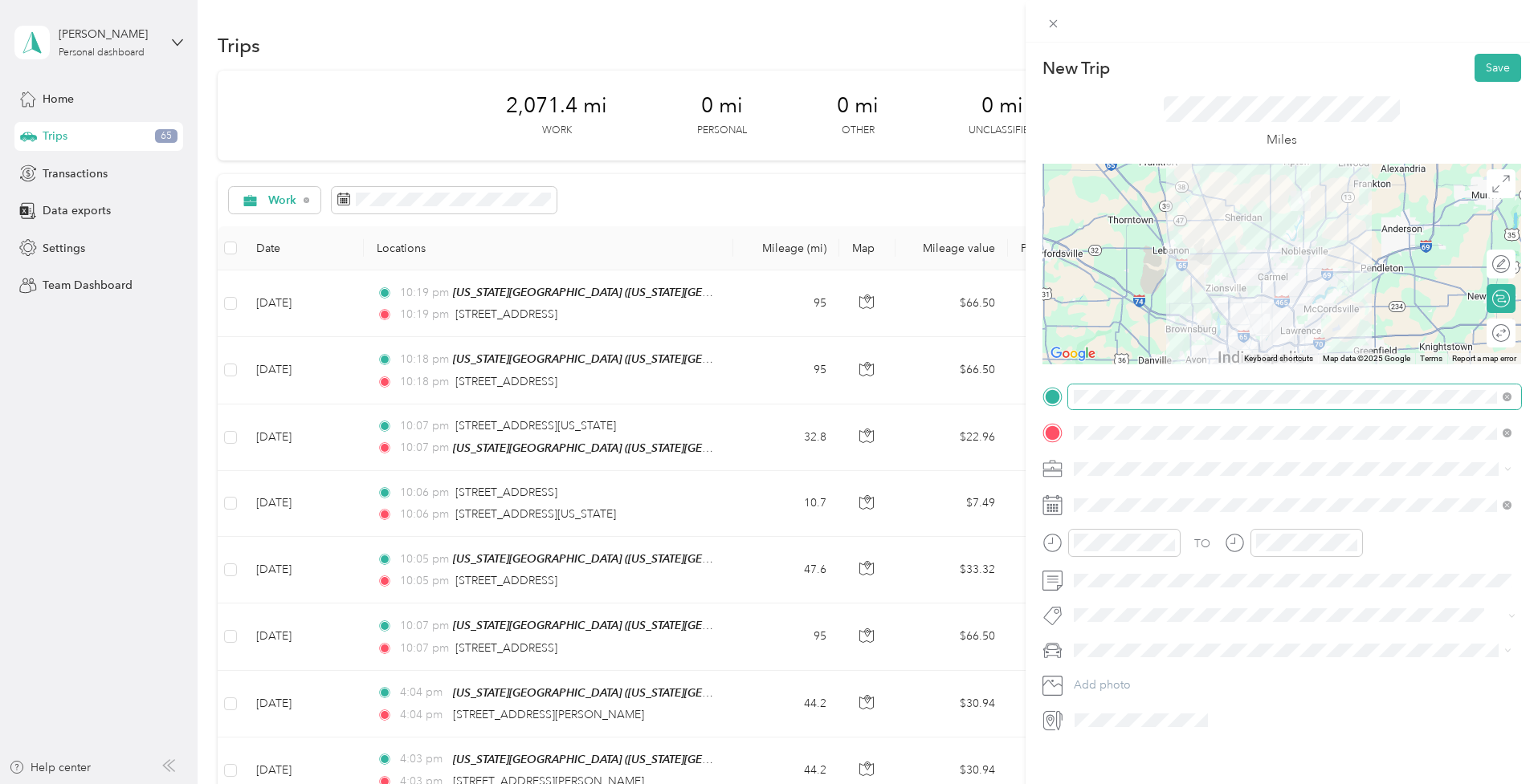
click at [1504, 332] on div "Round trip" at bounding box center [1501, 333] width 29 height 29
click at [1504, 332] on div at bounding box center [1493, 333] width 34 height 16
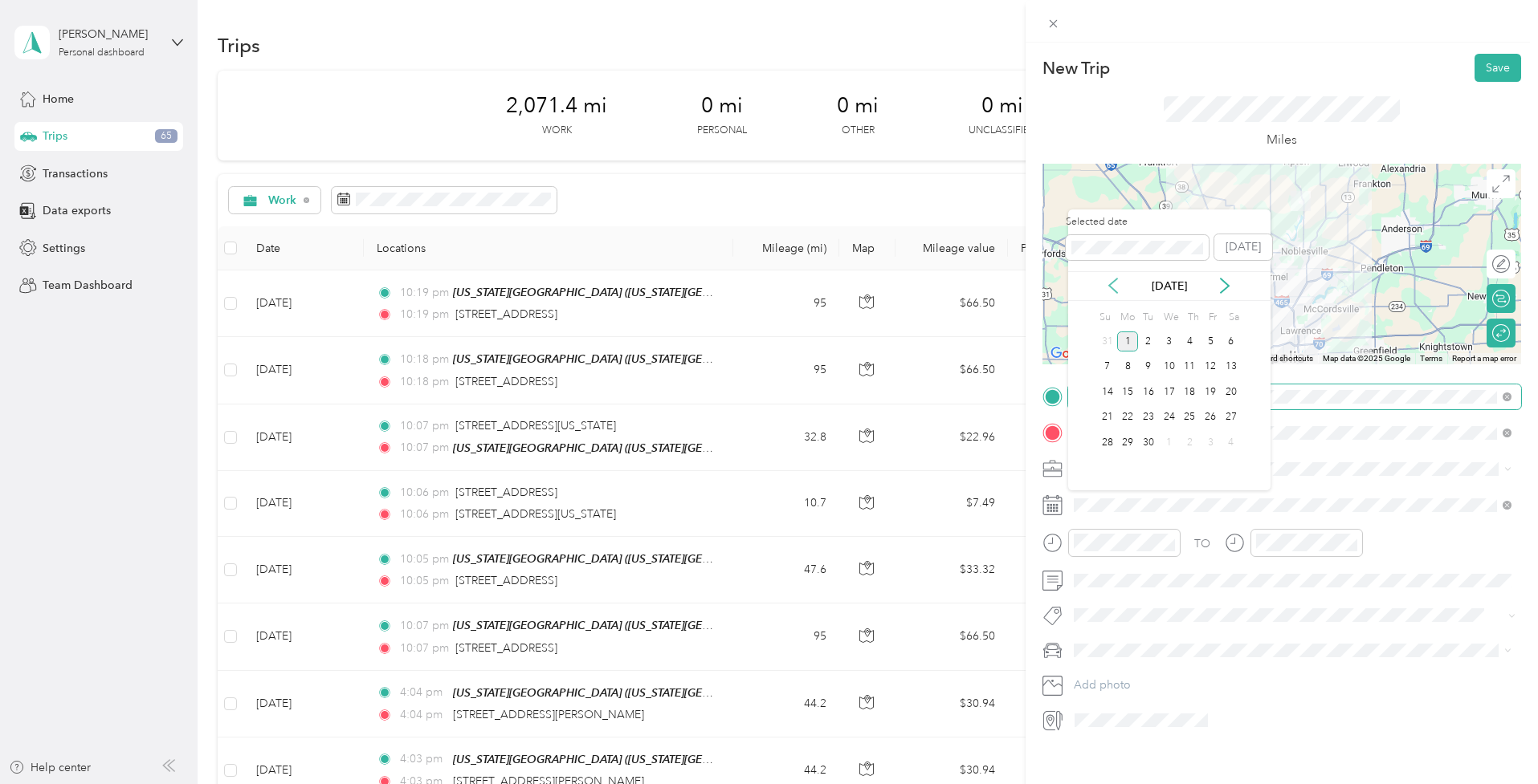
click at [1109, 288] on icon at bounding box center [1113, 286] width 16 height 16
click at [1123, 393] on div "11" at bounding box center [1128, 392] width 21 height 20
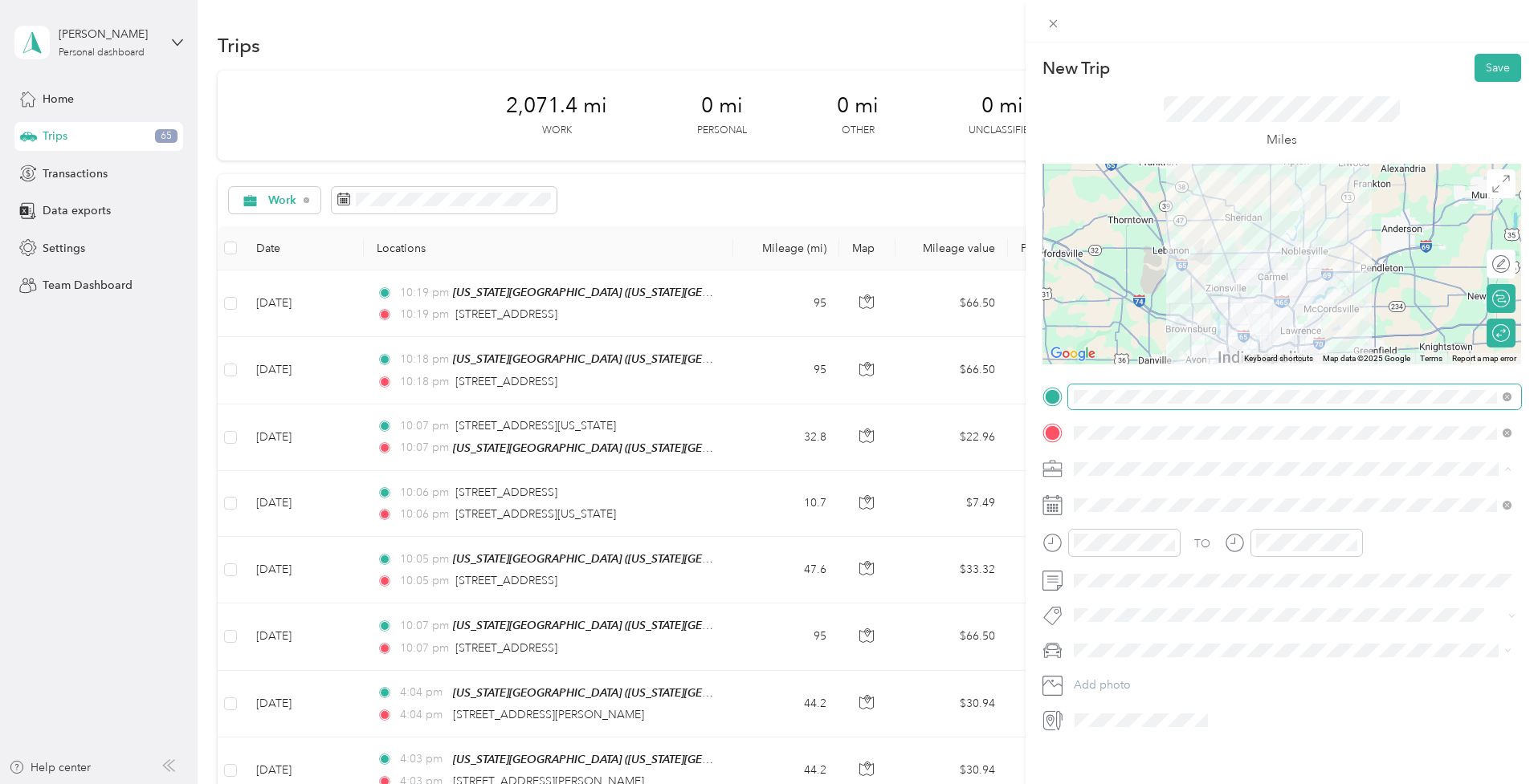
click at [1123, 554] on span "Freelance Choir Director & Musician" at bounding box center [1171, 553] width 183 height 14
click at [1491, 70] on button "Save" at bounding box center [1498, 68] width 46 height 28
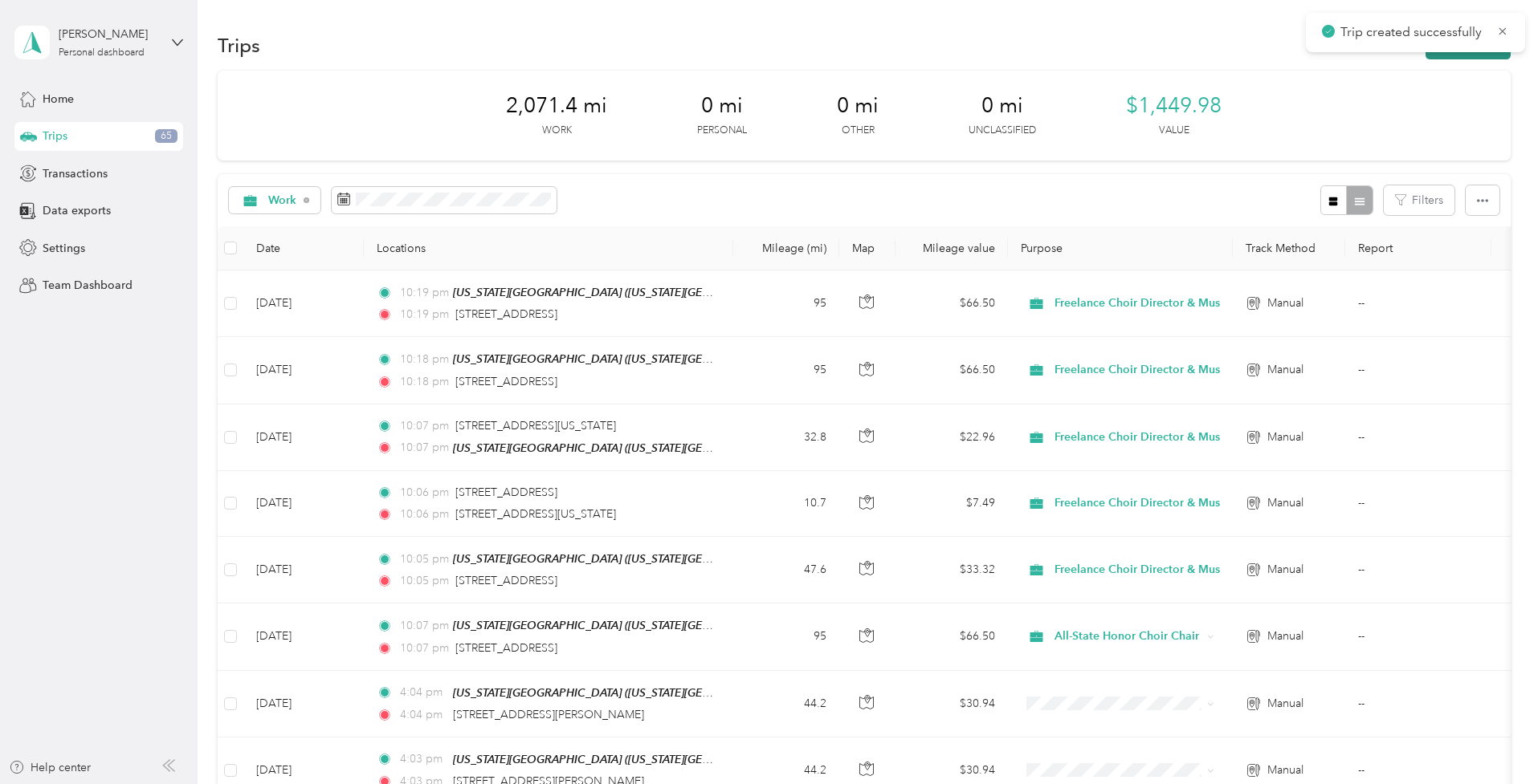
click at [1461, 57] on button "New trip" at bounding box center [1468, 45] width 85 height 28
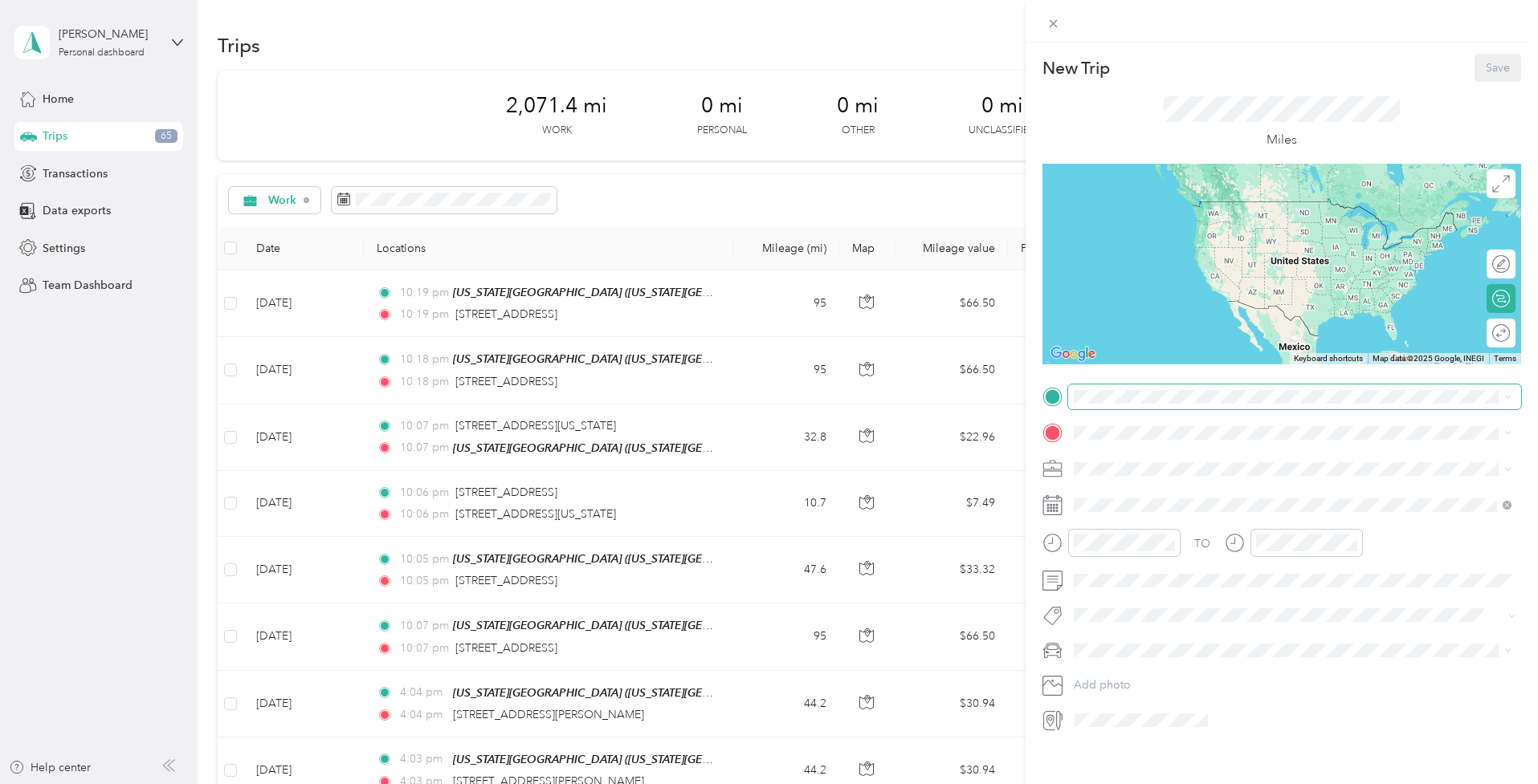
click at [1117, 388] on span at bounding box center [1295, 397] width 453 height 25
click at [1119, 468] on div "[US_STATE][GEOGRAPHIC_DATA][US_STATE], [US_STATE], [GEOGRAPHIC_DATA]" at bounding box center [1284, 463] width 361 height 34
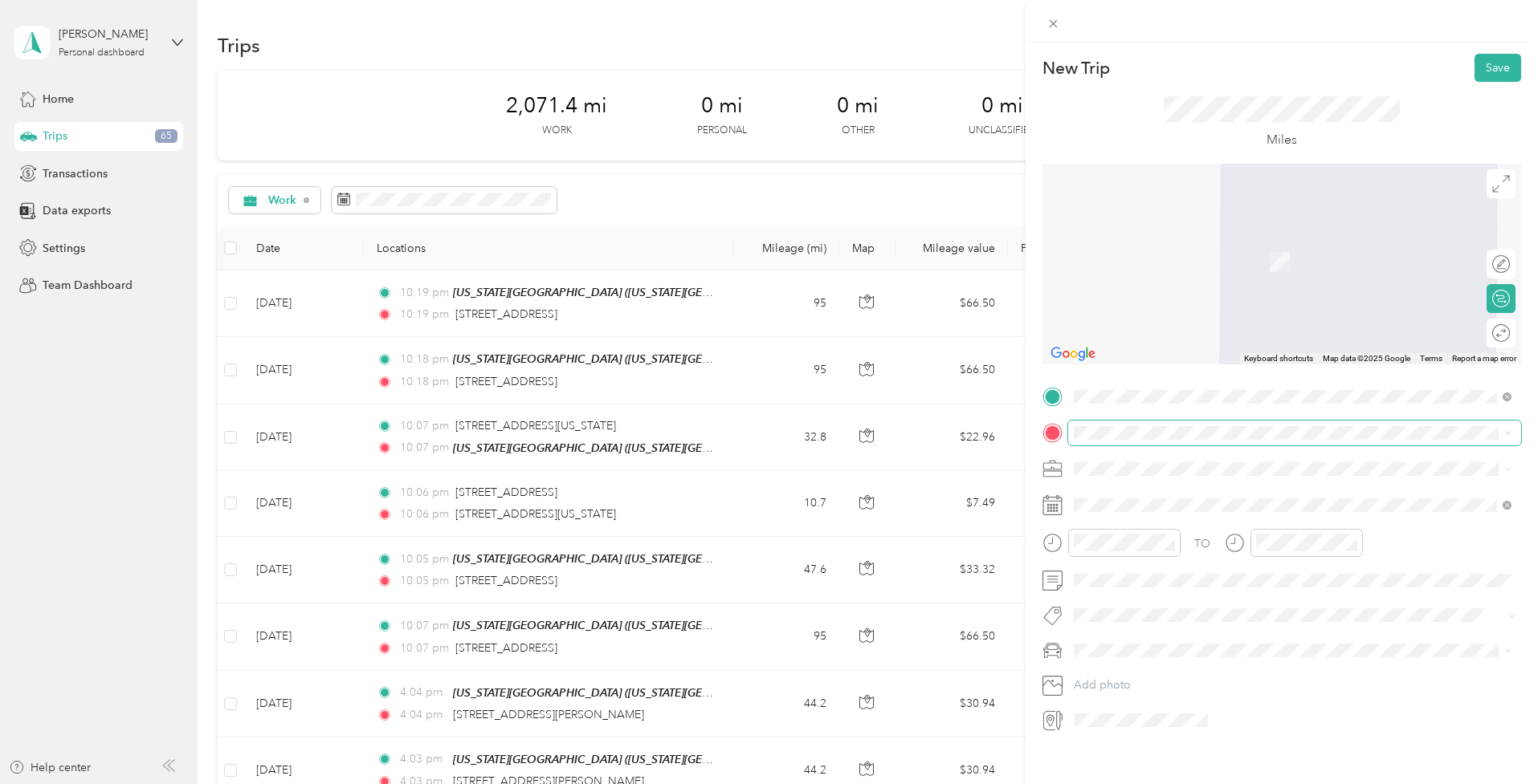
click at [1099, 421] on span at bounding box center [1295, 434] width 453 height 25
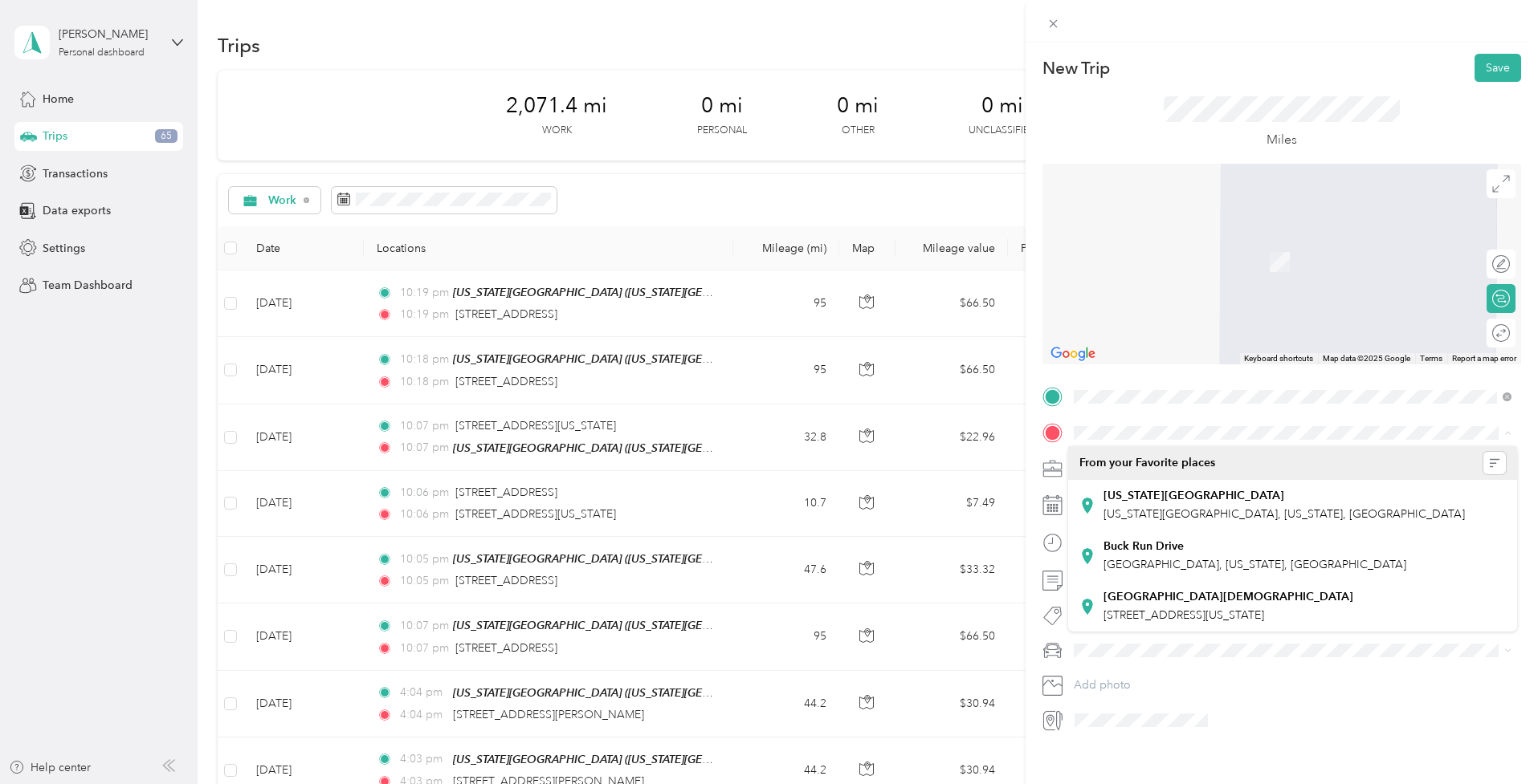
click at [1116, 595] on strong "[GEOGRAPHIC_DATA][DEMOGRAPHIC_DATA]" at bounding box center [1229, 597] width 250 height 15
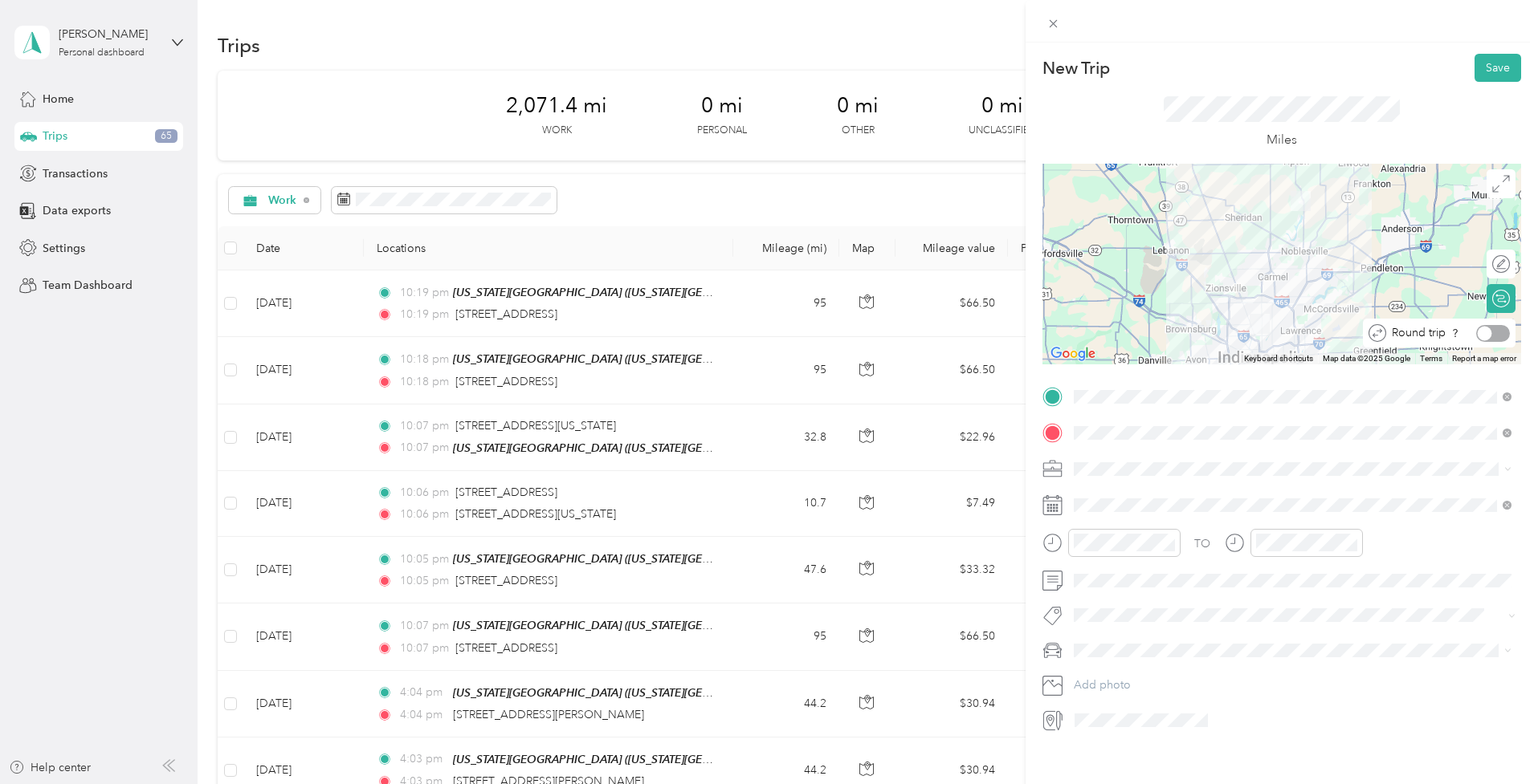
click at [1494, 333] on div at bounding box center [1493, 333] width 34 height 16
click at [1112, 558] on li "Freelance Choir Director & Musician" at bounding box center [1293, 546] width 449 height 28
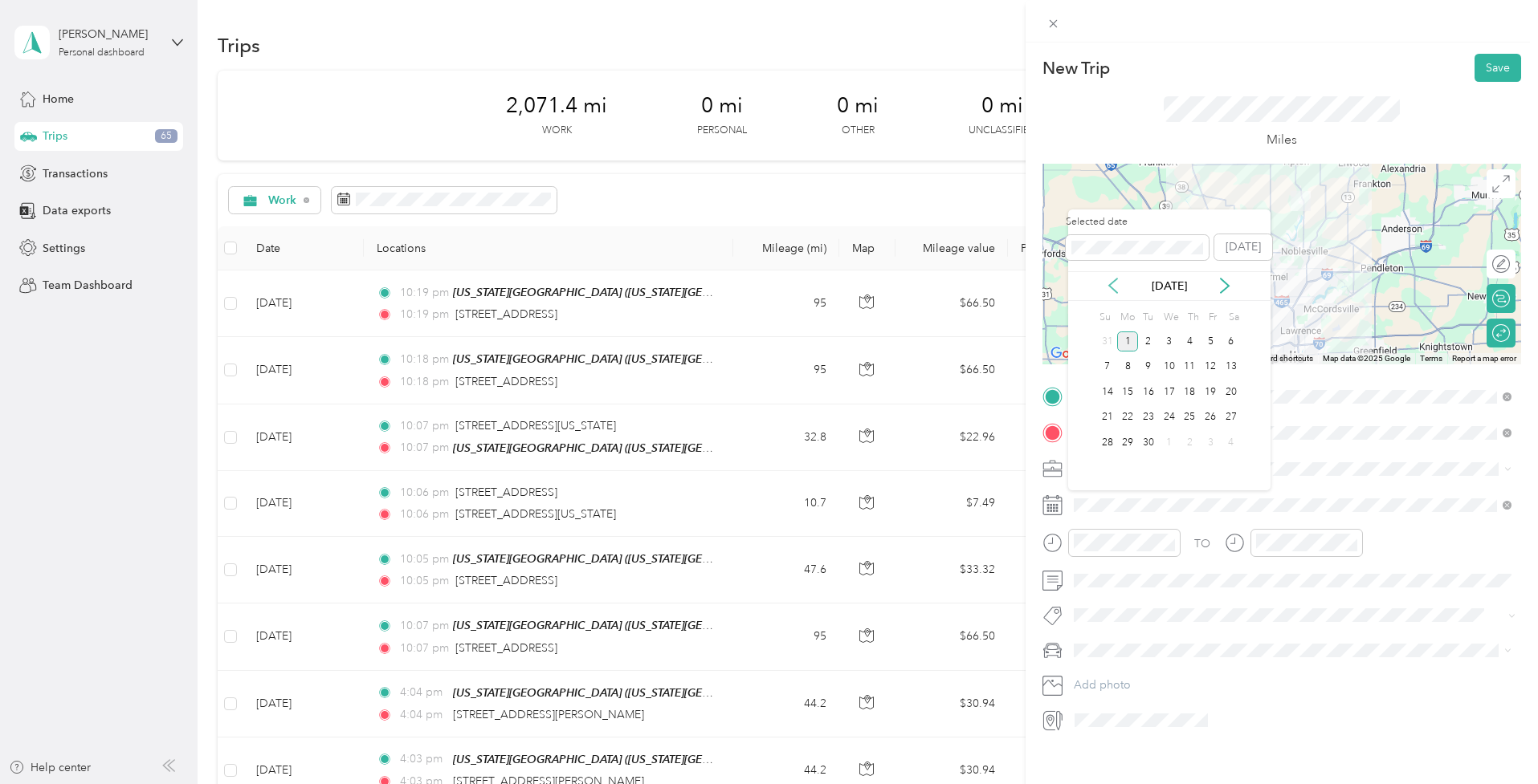
click at [1120, 289] on icon at bounding box center [1113, 286] width 16 height 16
click at [1223, 289] on icon at bounding box center [1225, 286] width 16 height 16
click at [1213, 393] on div "15" at bounding box center [1211, 392] width 21 height 20
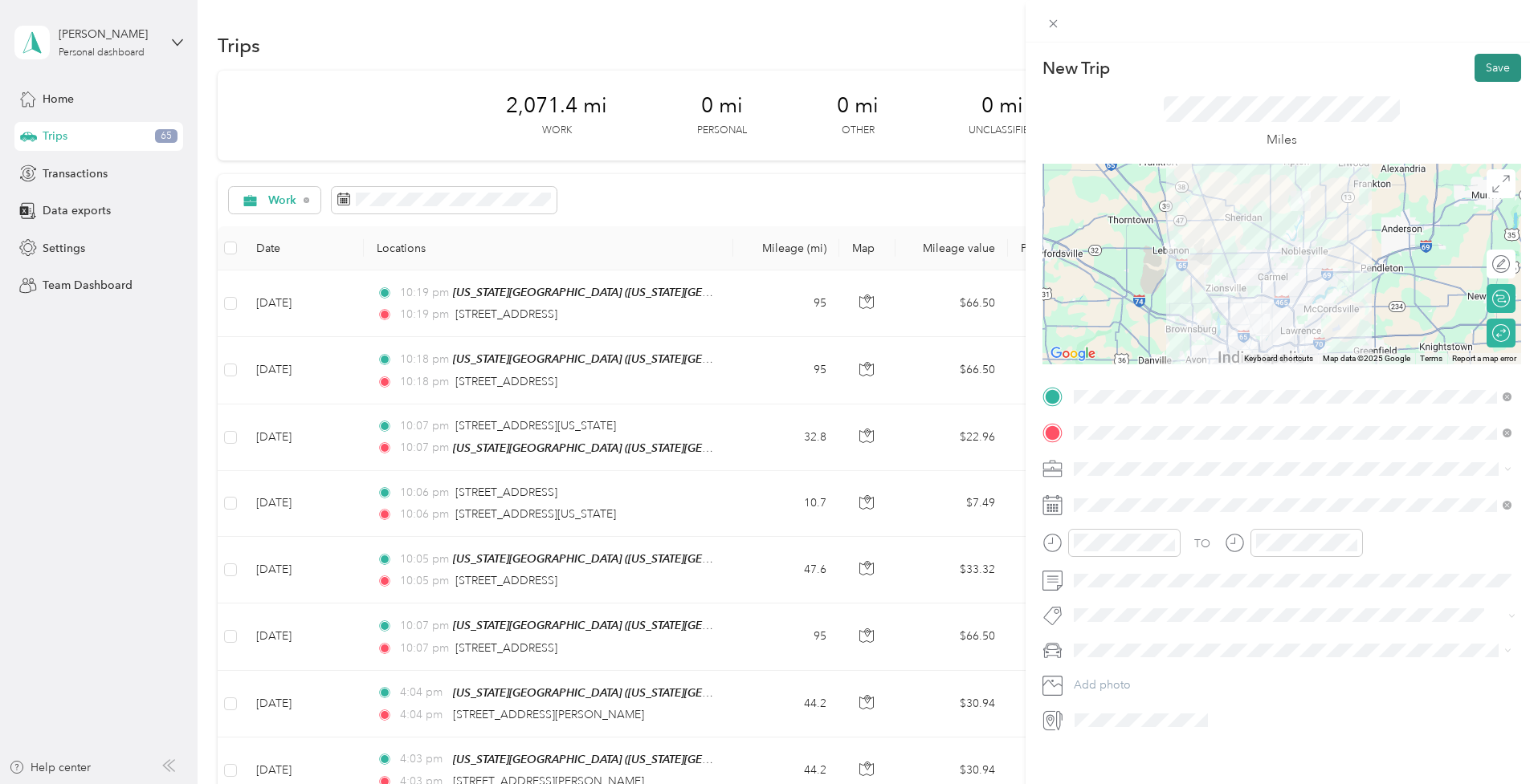
click at [1492, 71] on button "Save" at bounding box center [1498, 68] width 46 height 28
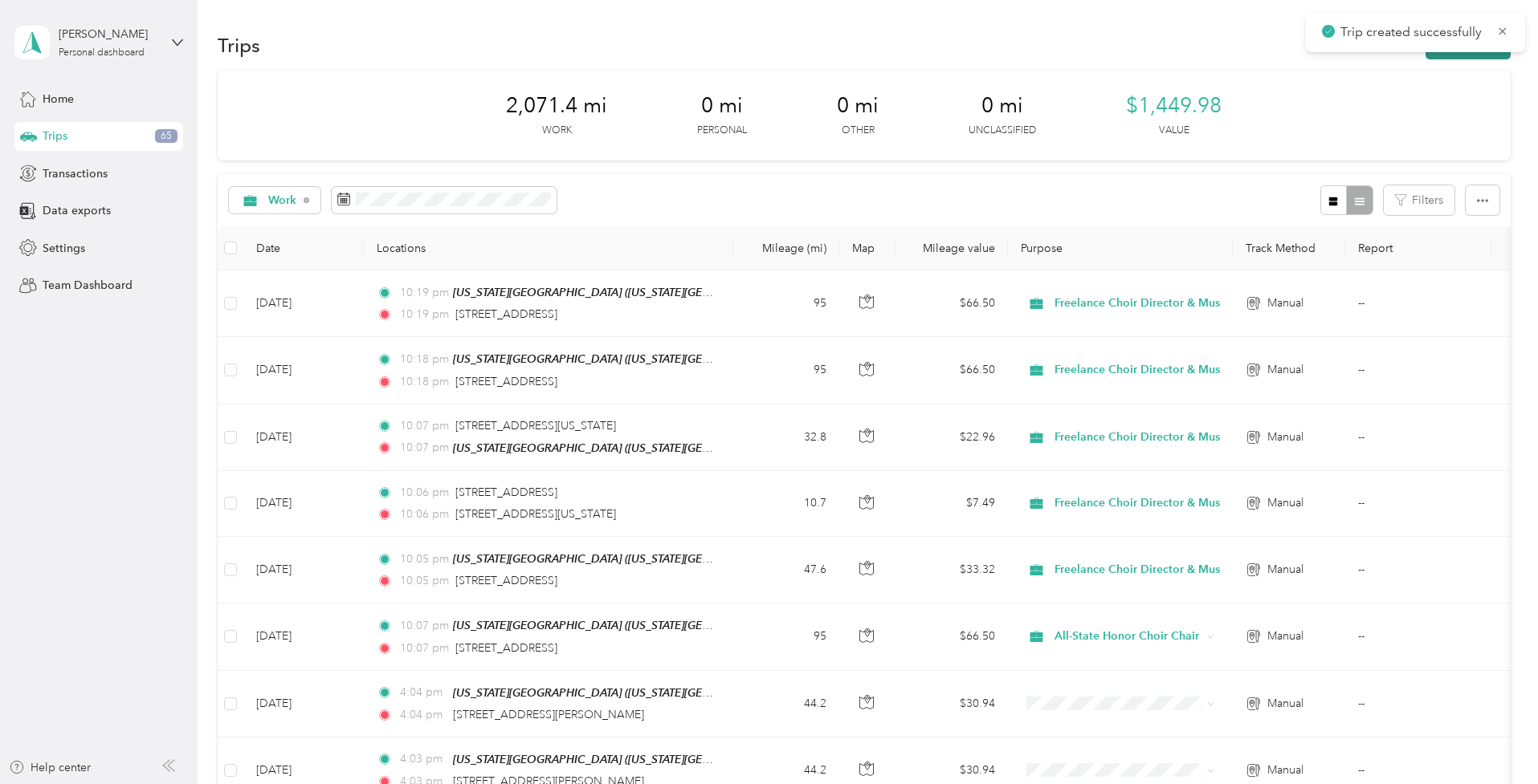
click at [1471, 57] on button "New trip" at bounding box center [1468, 45] width 85 height 28
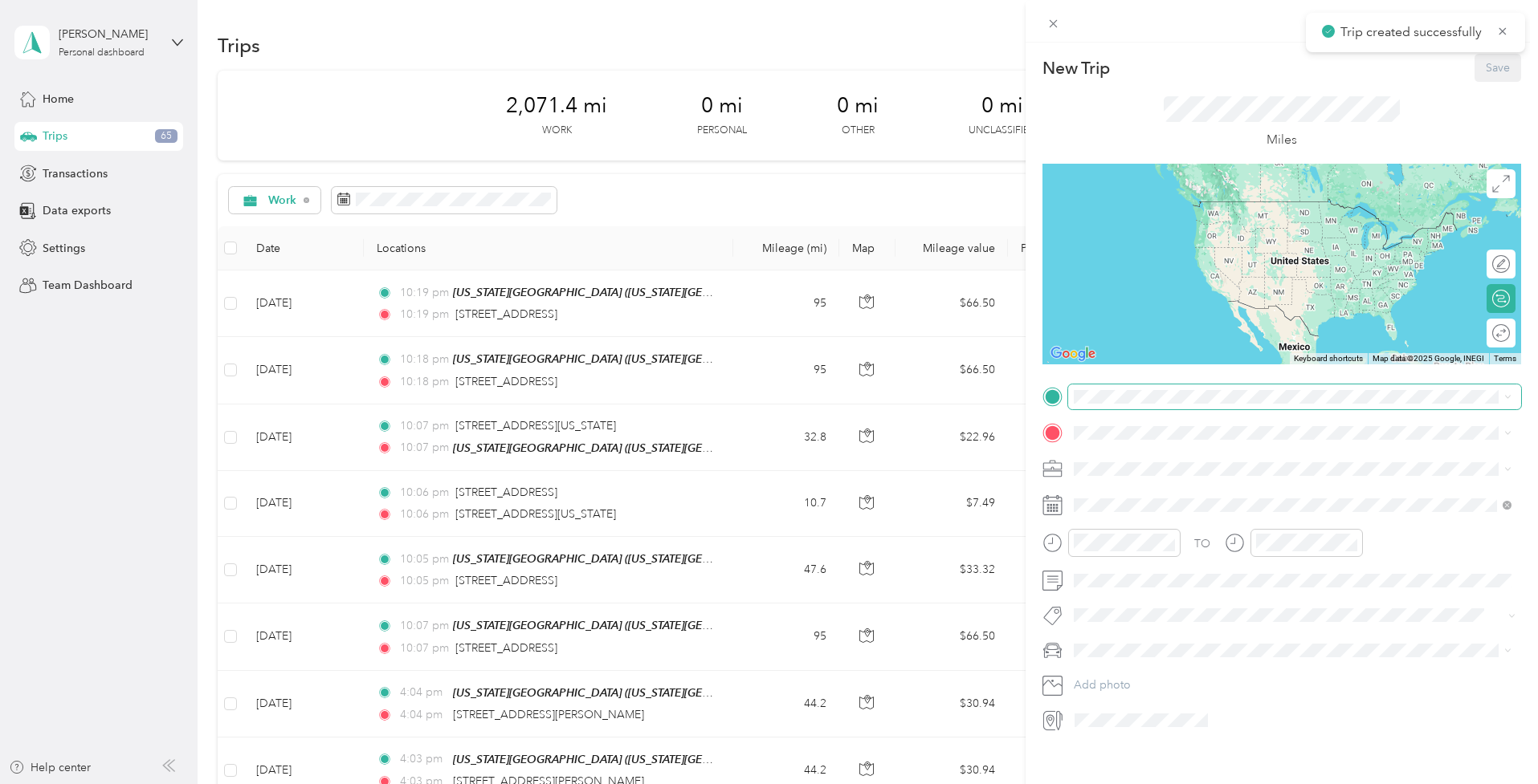
click at [1071, 402] on span at bounding box center [1295, 397] width 453 height 25
click at [1115, 478] on span "[US_STATE][GEOGRAPHIC_DATA], [US_STATE], [GEOGRAPHIC_DATA]" at bounding box center [1284, 478] width 361 height 14
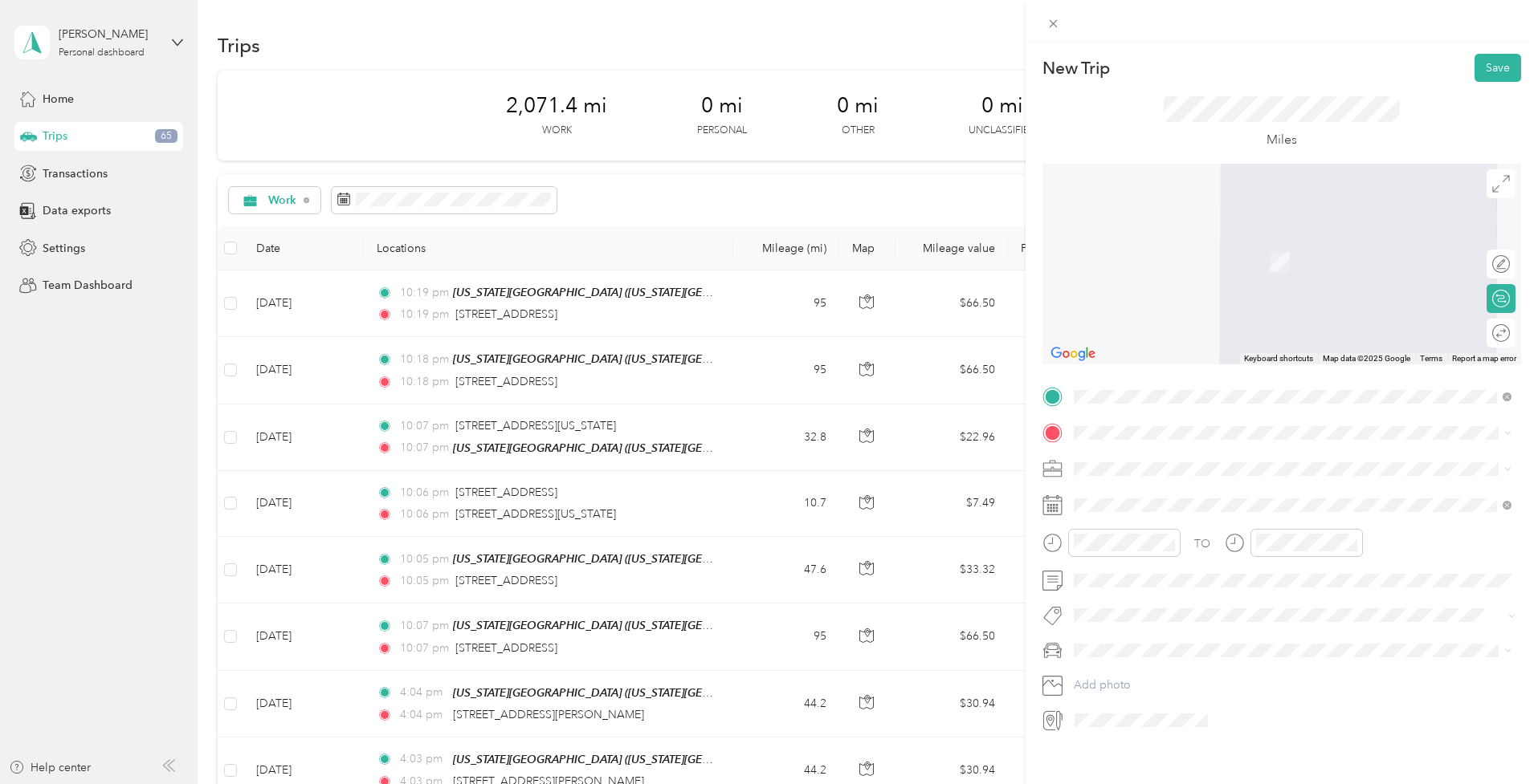
click at [1142, 601] on div "[GEOGRAPHIC_DATA][DEMOGRAPHIC_DATA] [STREET_ADDRESS][US_STATE]" at bounding box center [1229, 604] width 250 height 34
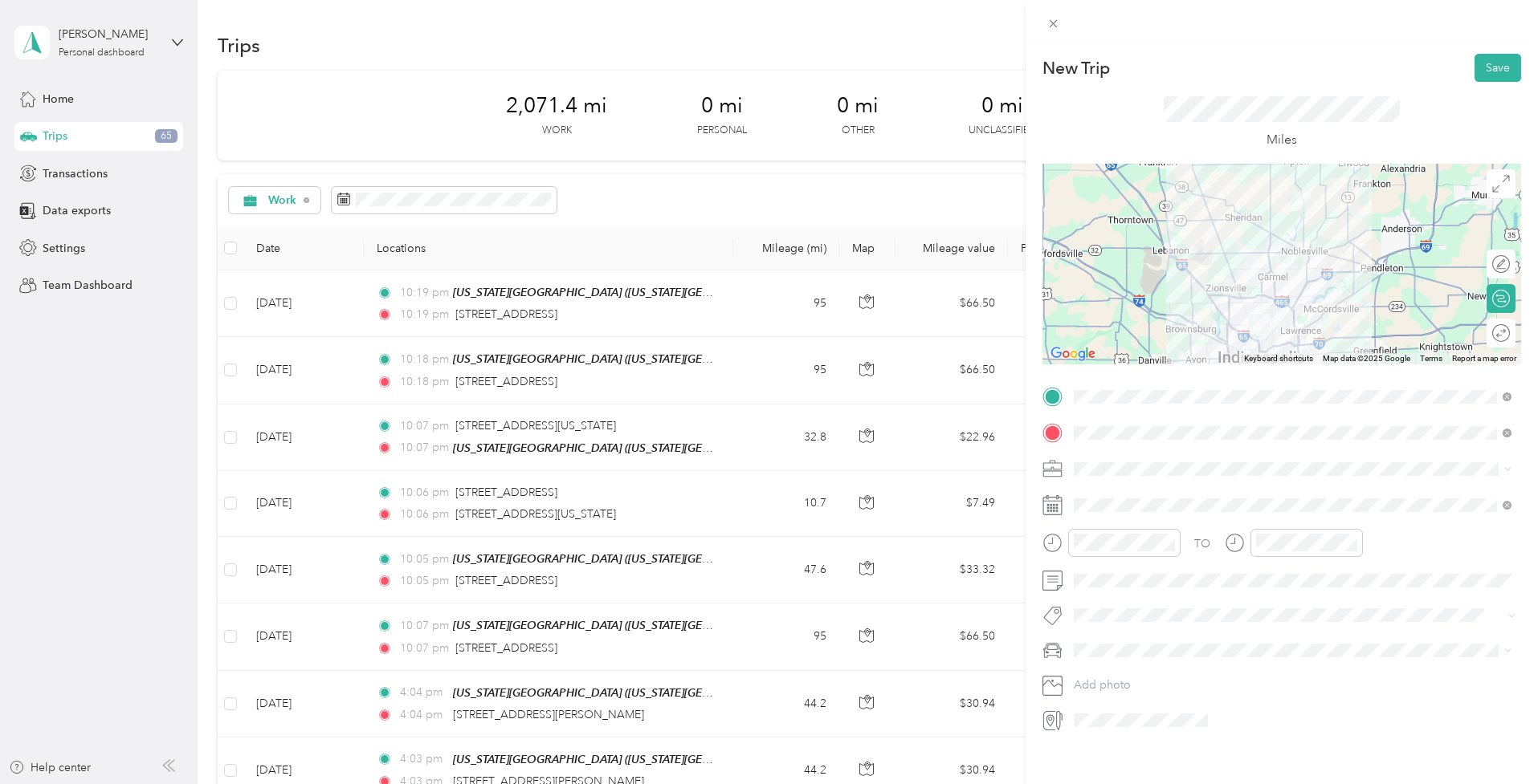
click at [1142, 557] on li "Freelance Choir Director & Musician" at bounding box center [1293, 551] width 449 height 28
click at [1091, 494] on span at bounding box center [1295, 505] width 453 height 25
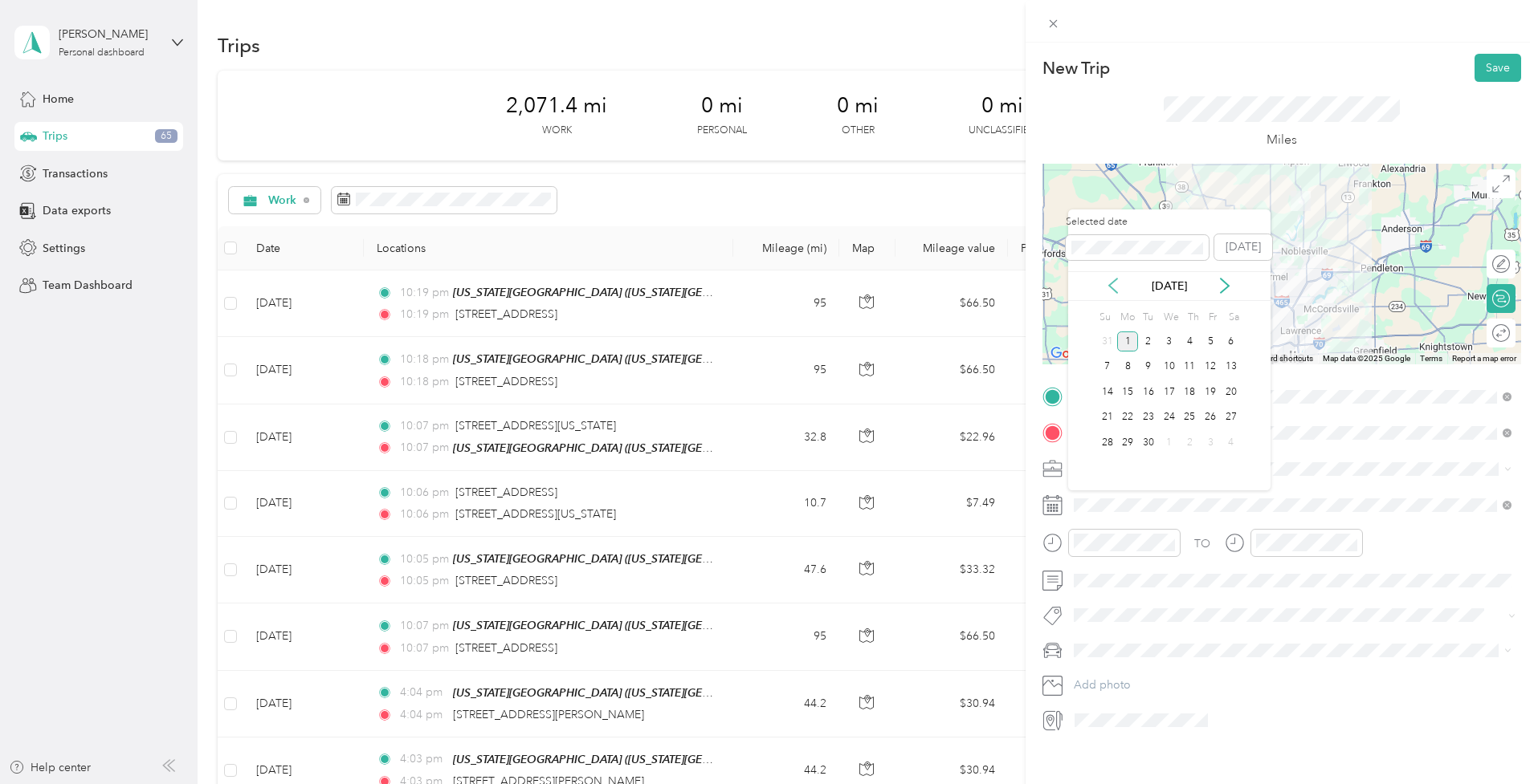
click at [1111, 291] on icon at bounding box center [1113, 286] width 16 height 16
click at [1227, 285] on icon at bounding box center [1225, 286] width 8 height 15
click at [1228, 388] on div "16" at bounding box center [1232, 392] width 21 height 20
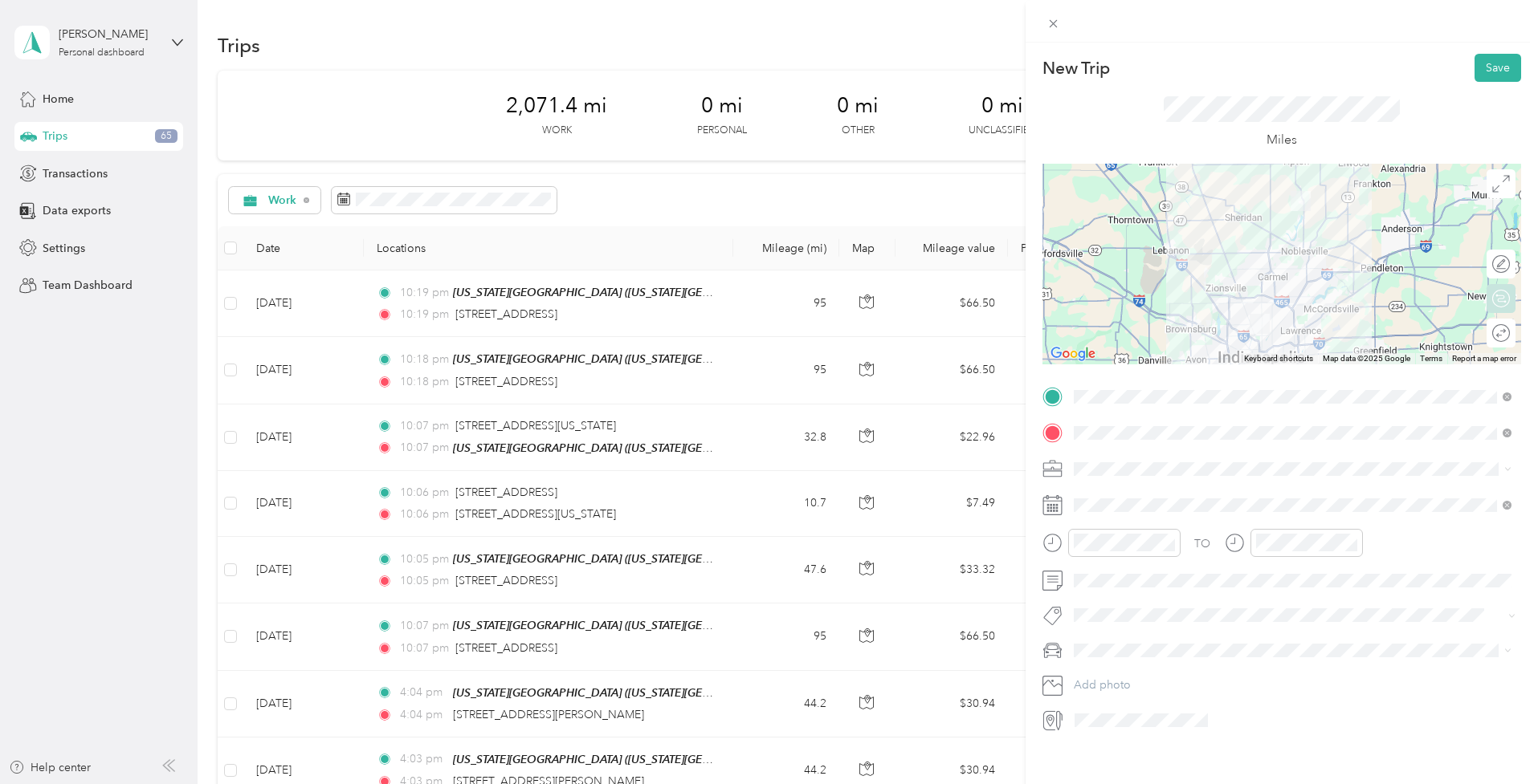
click at [1496, 328] on div "Round trip" at bounding box center [1501, 333] width 29 height 29
click at [1497, 338] on div at bounding box center [1493, 333] width 34 height 16
click at [1491, 70] on button "Save" at bounding box center [1498, 68] width 46 height 28
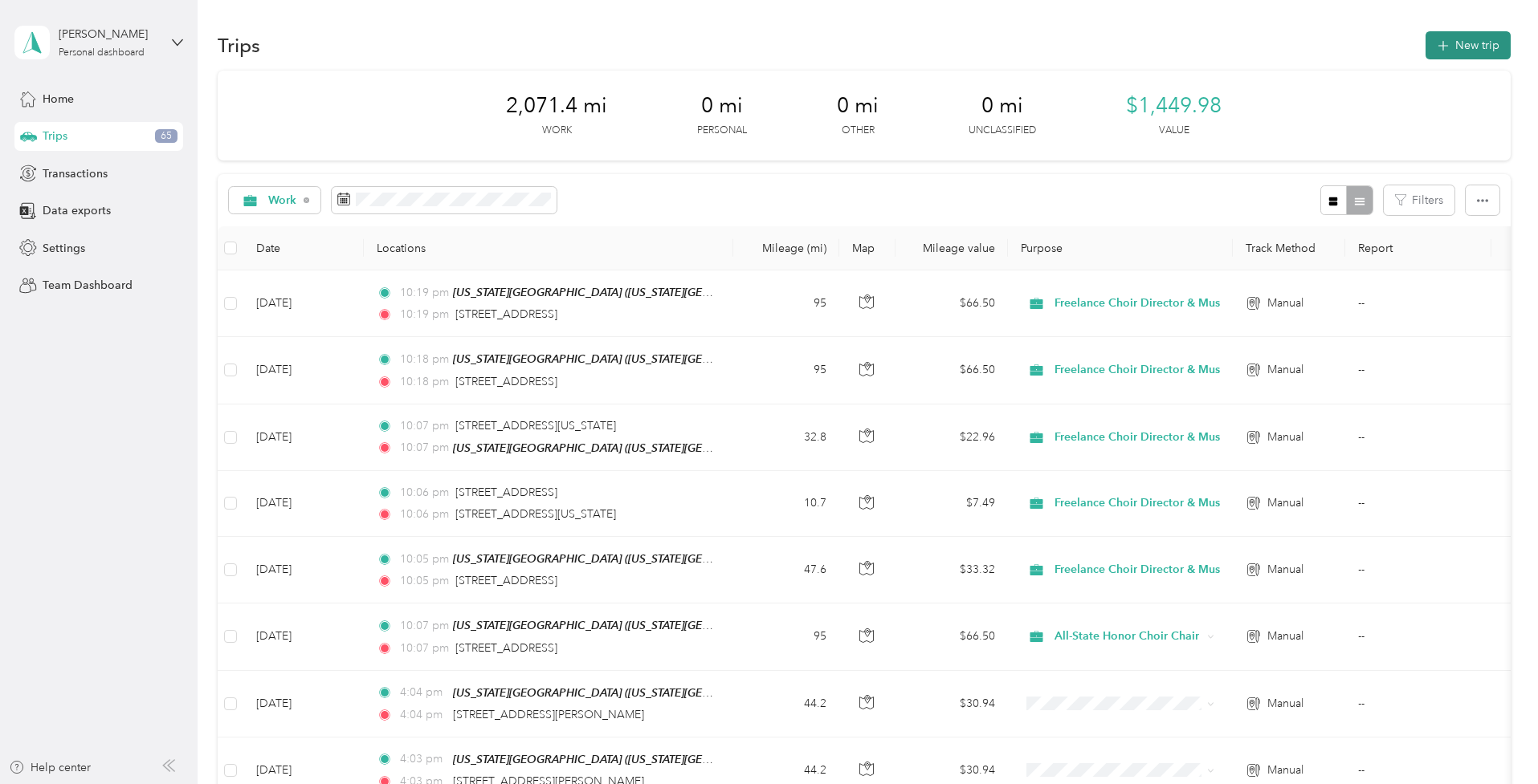
click at [1484, 47] on button "New trip" at bounding box center [1468, 45] width 85 height 28
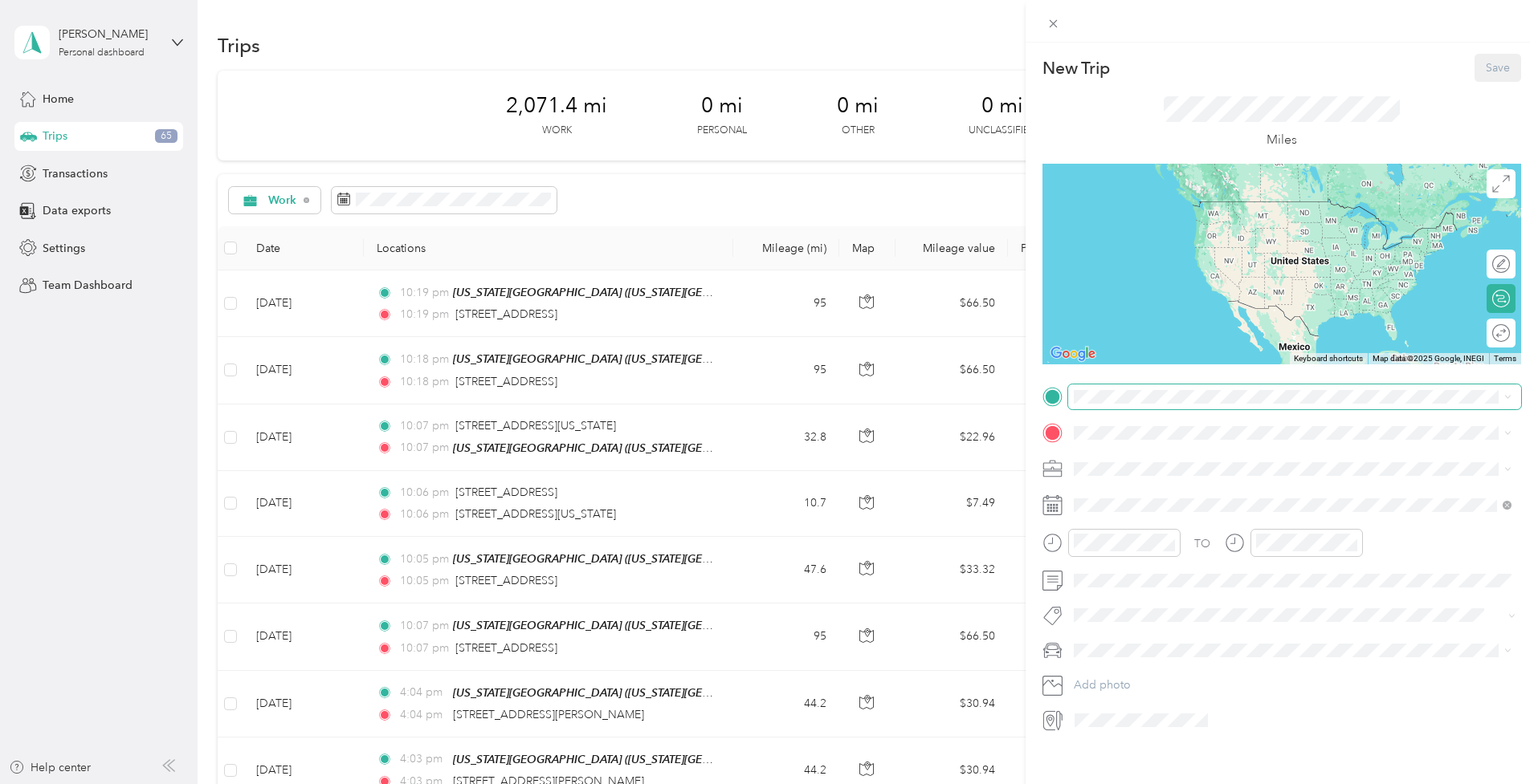
click at [1100, 404] on span at bounding box center [1295, 397] width 453 height 25
click at [1114, 478] on span "[US_STATE][GEOGRAPHIC_DATA], [US_STATE], [GEOGRAPHIC_DATA]" at bounding box center [1284, 478] width 361 height 14
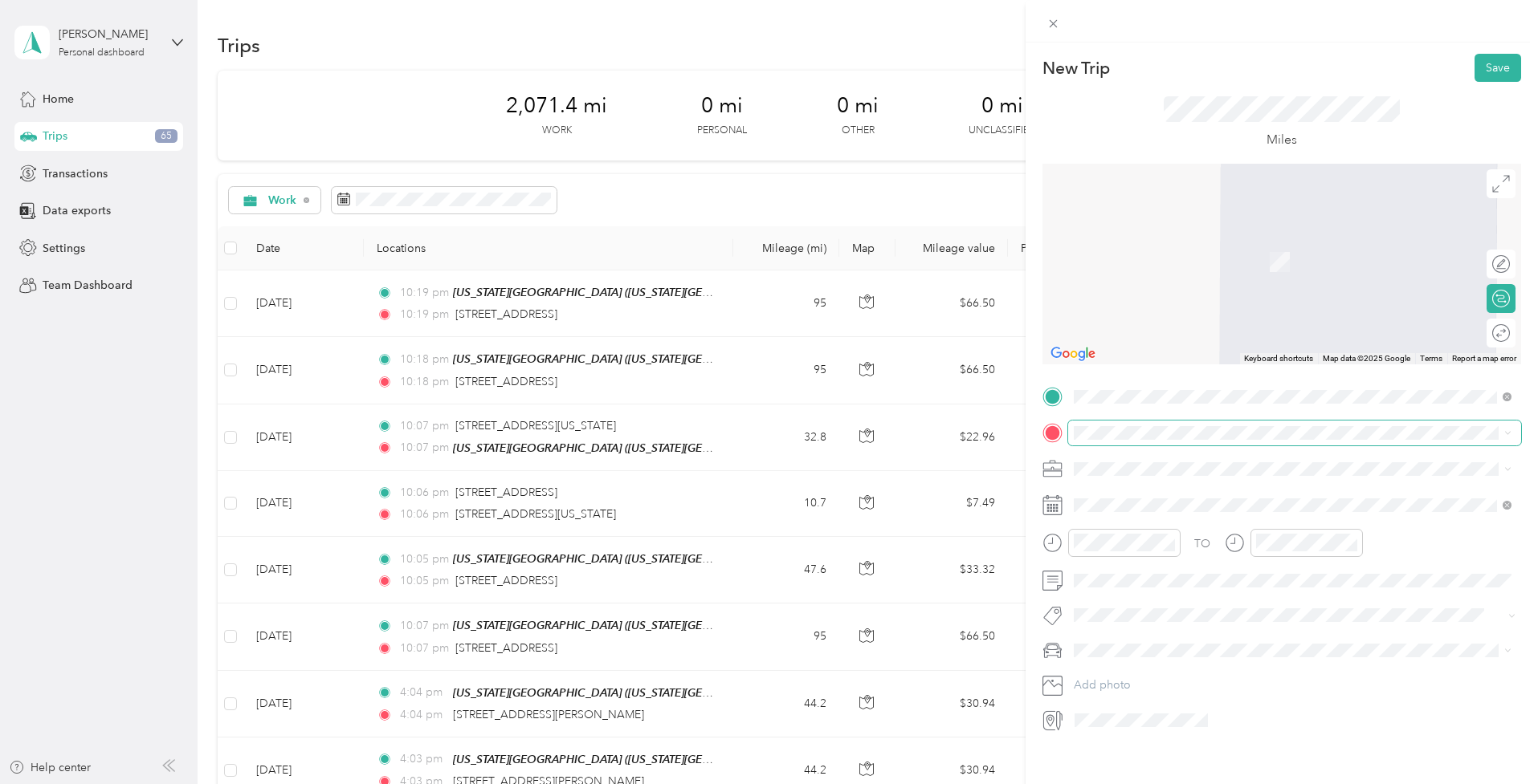
click at [1105, 440] on span at bounding box center [1295, 434] width 453 height 25
click at [1123, 602] on div "[GEOGRAPHIC_DATA][DEMOGRAPHIC_DATA] [STREET_ADDRESS][US_STATE]" at bounding box center [1229, 607] width 250 height 34
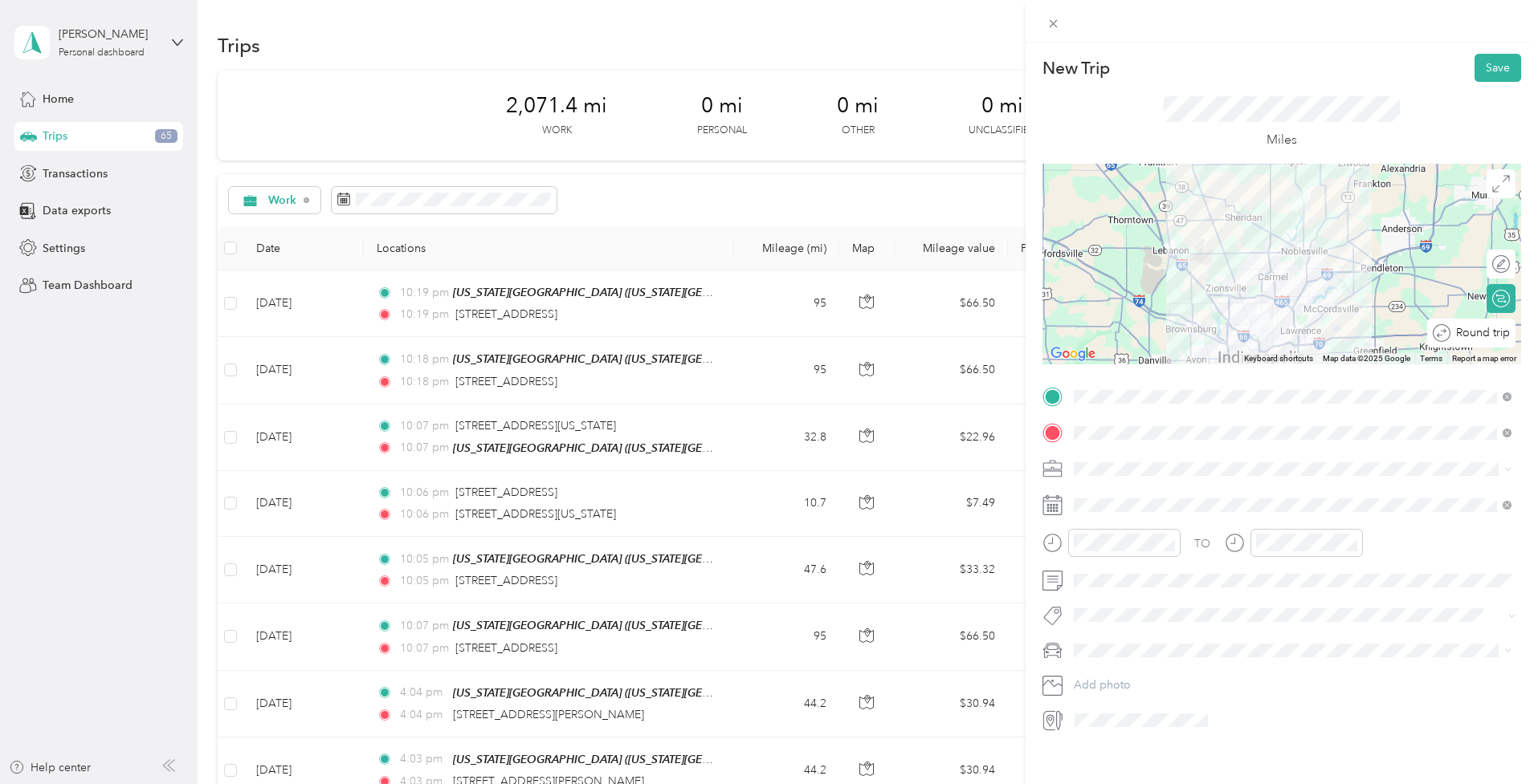
click at [1503, 339] on div "Round trip" at bounding box center [1471, 333] width 88 height 29
click at [1502, 334] on div at bounding box center [1493, 333] width 34 height 16
click at [1106, 521] on div "TO Add photo" at bounding box center [1282, 558] width 478 height 348
click at [1096, 458] on span at bounding box center [1295, 469] width 453 height 25
click at [1114, 551] on span "Freelance Choir Director & Musician" at bounding box center [1171, 547] width 183 height 14
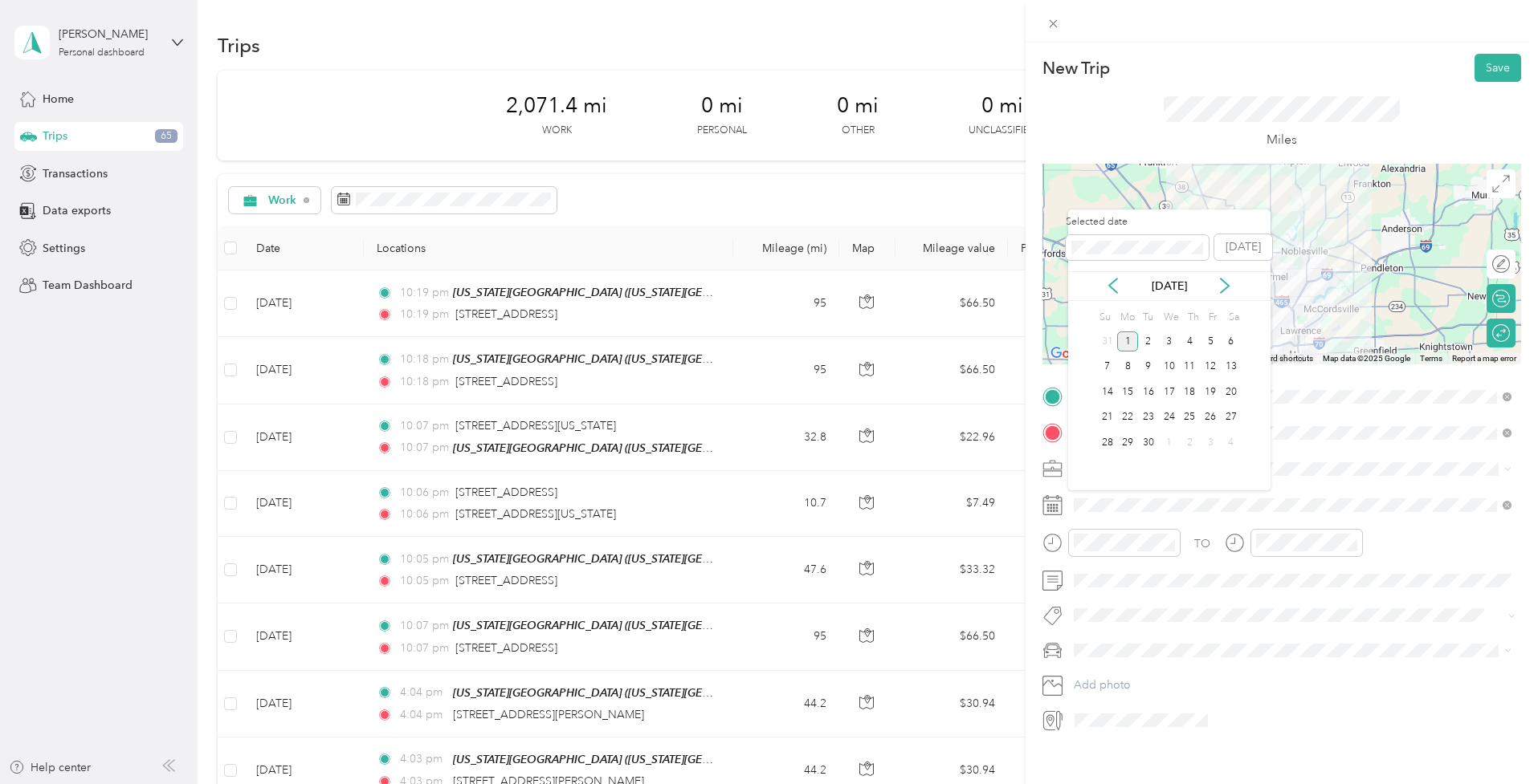
click at [1117, 298] on div "[DATE]" at bounding box center [1169, 286] width 202 height 30
click at [1116, 292] on icon at bounding box center [1113, 286] width 16 height 16
click at [1131, 416] on div "18" at bounding box center [1128, 417] width 21 height 20
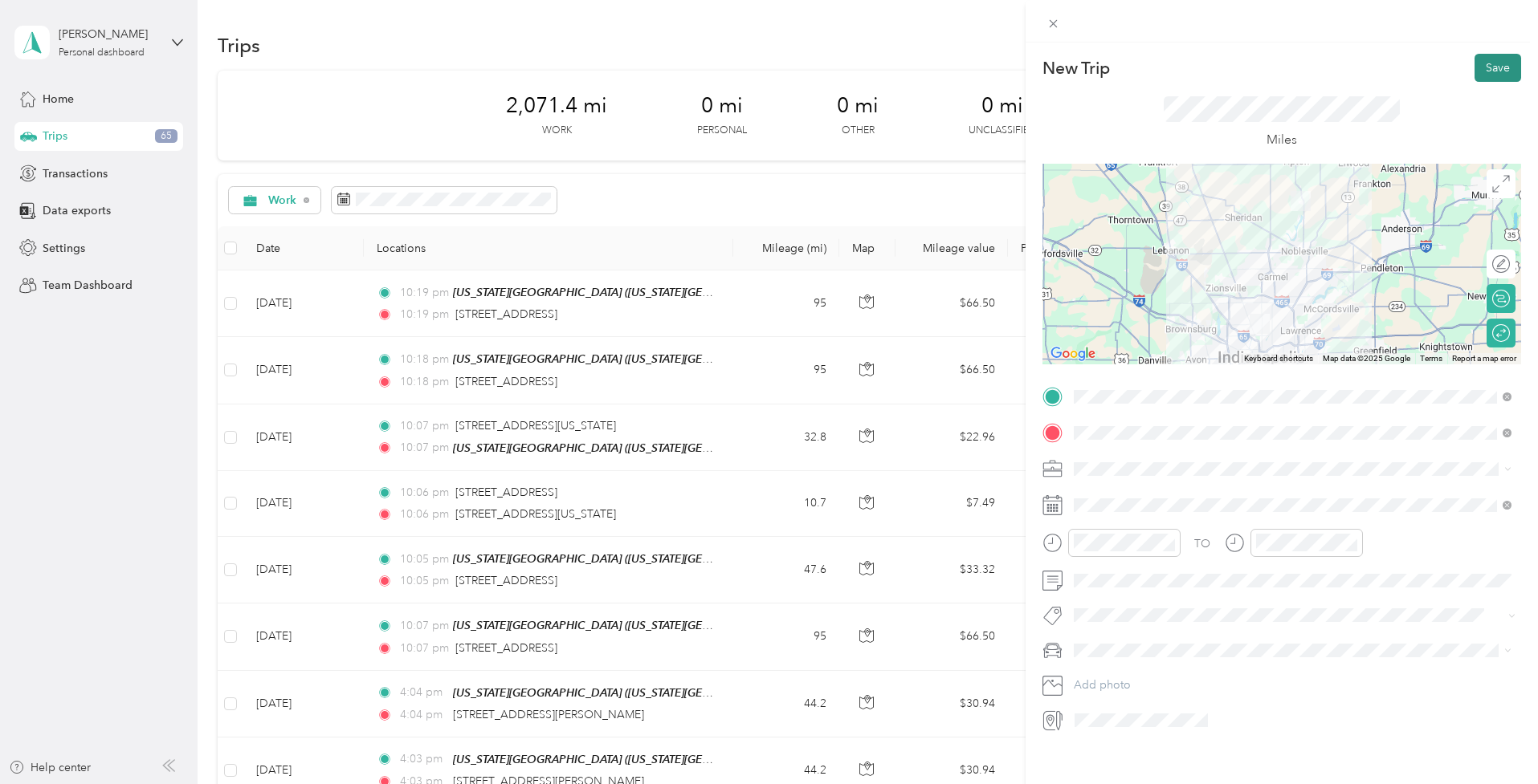
click at [1488, 65] on button "Save" at bounding box center [1498, 68] width 46 height 28
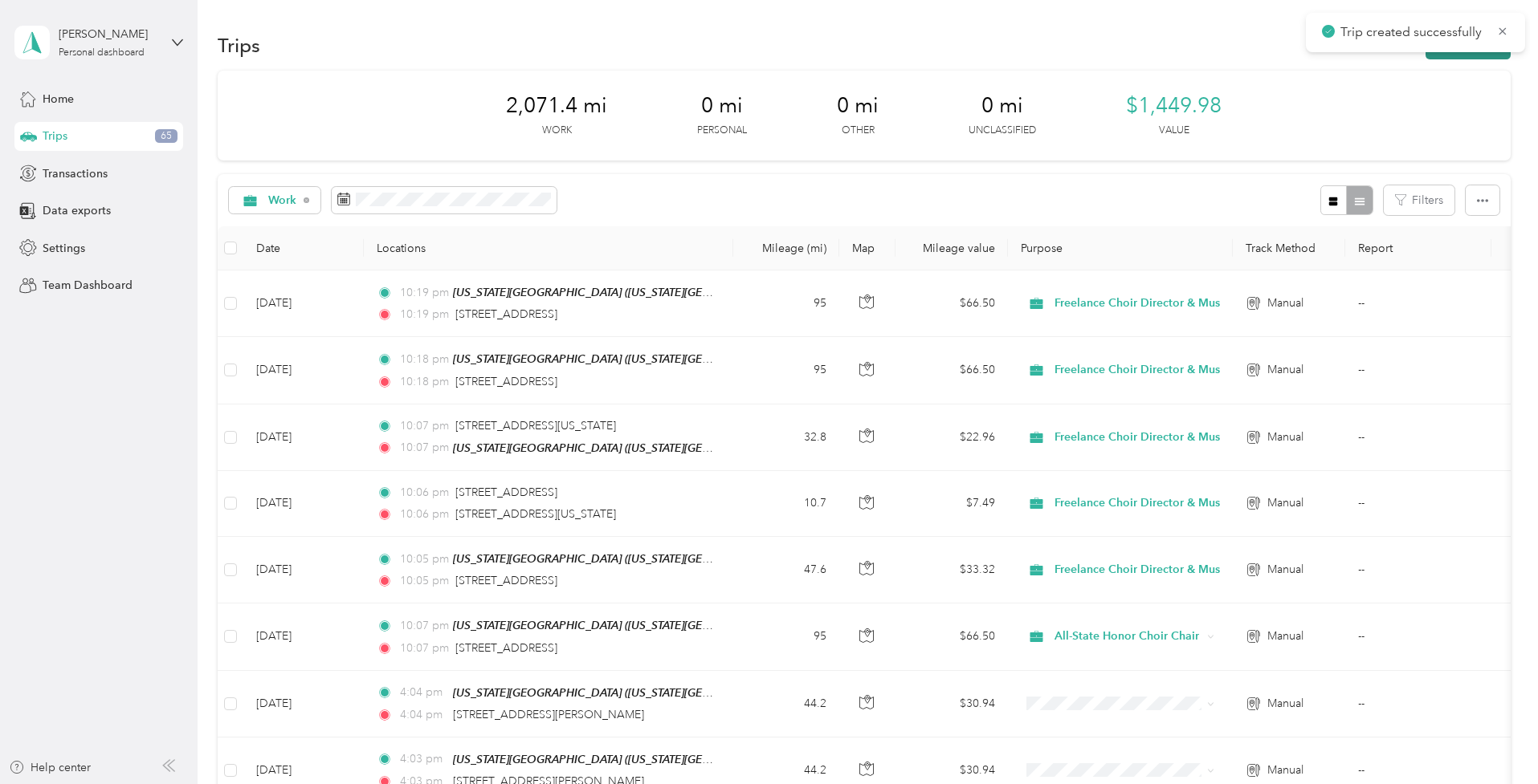
click at [1472, 54] on button "New trip" at bounding box center [1468, 45] width 85 height 28
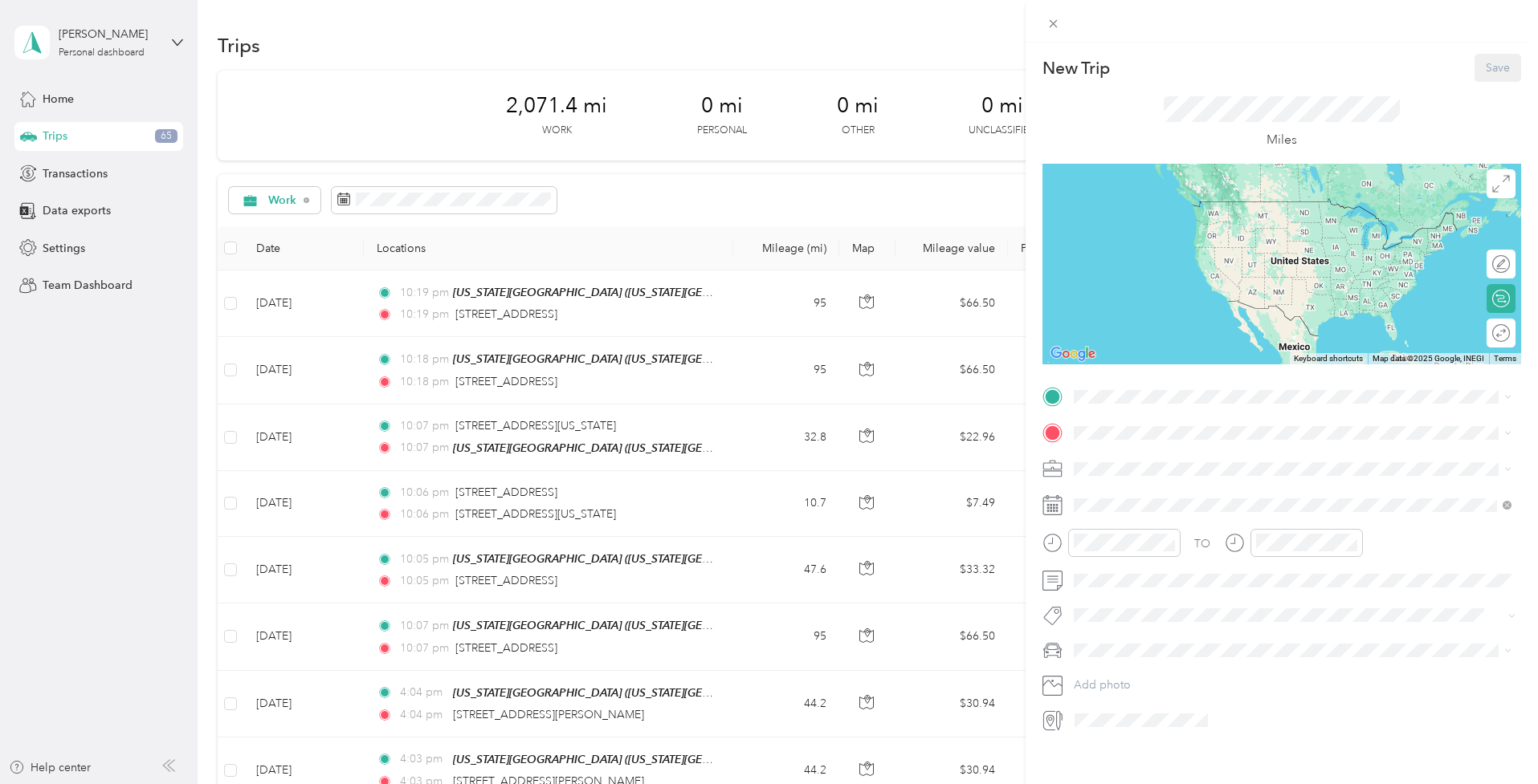
click at [1136, 468] on div "[US_STATE][GEOGRAPHIC_DATA][US_STATE], [US_STATE], [GEOGRAPHIC_DATA]" at bounding box center [1284, 468] width 361 height 34
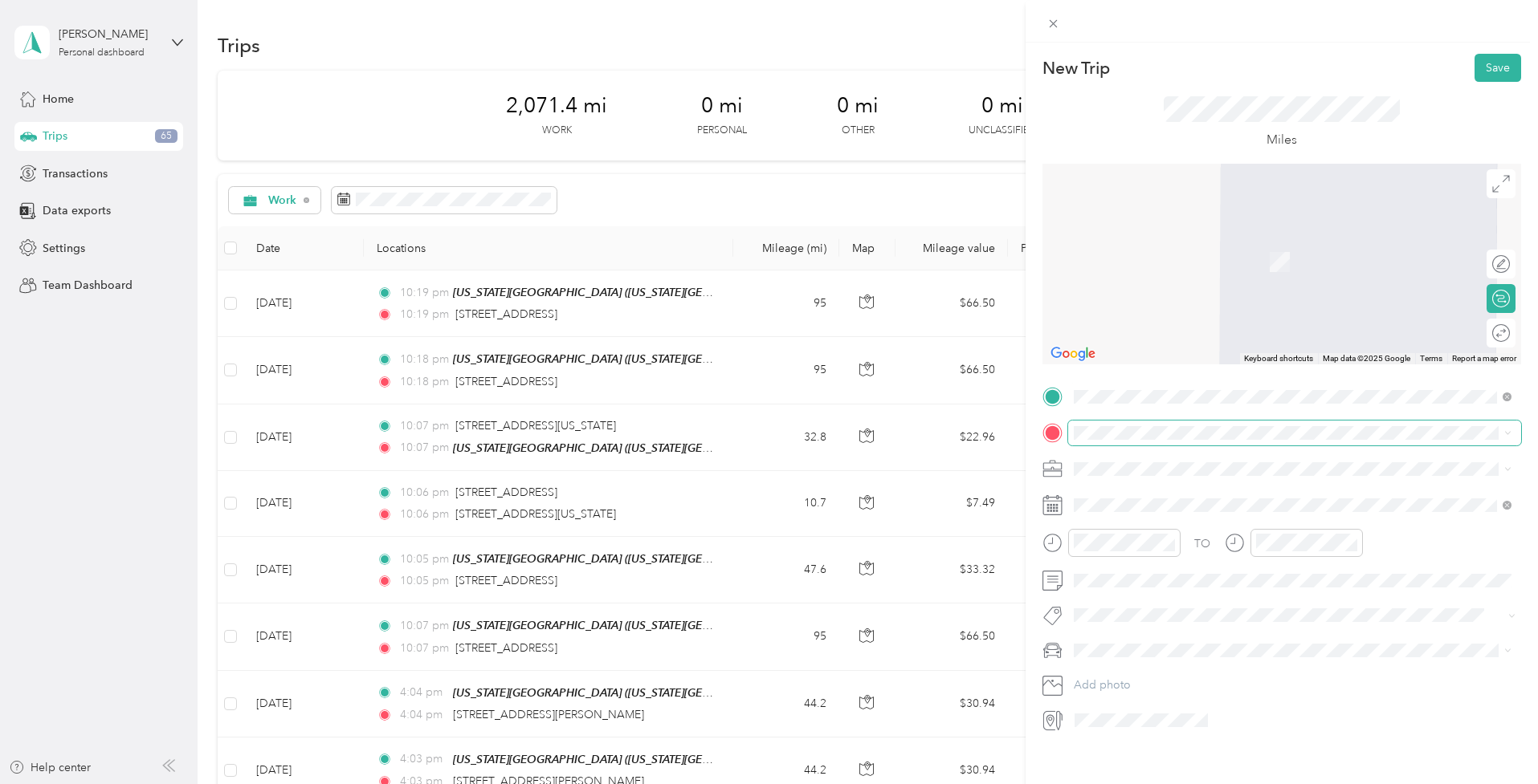
click at [1107, 424] on span at bounding box center [1295, 434] width 453 height 25
click at [1151, 595] on strong "[GEOGRAPHIC_DATA][DEMOGRAPHIC_DATA]" at bounding box center [1229, 597] width 250 height 15
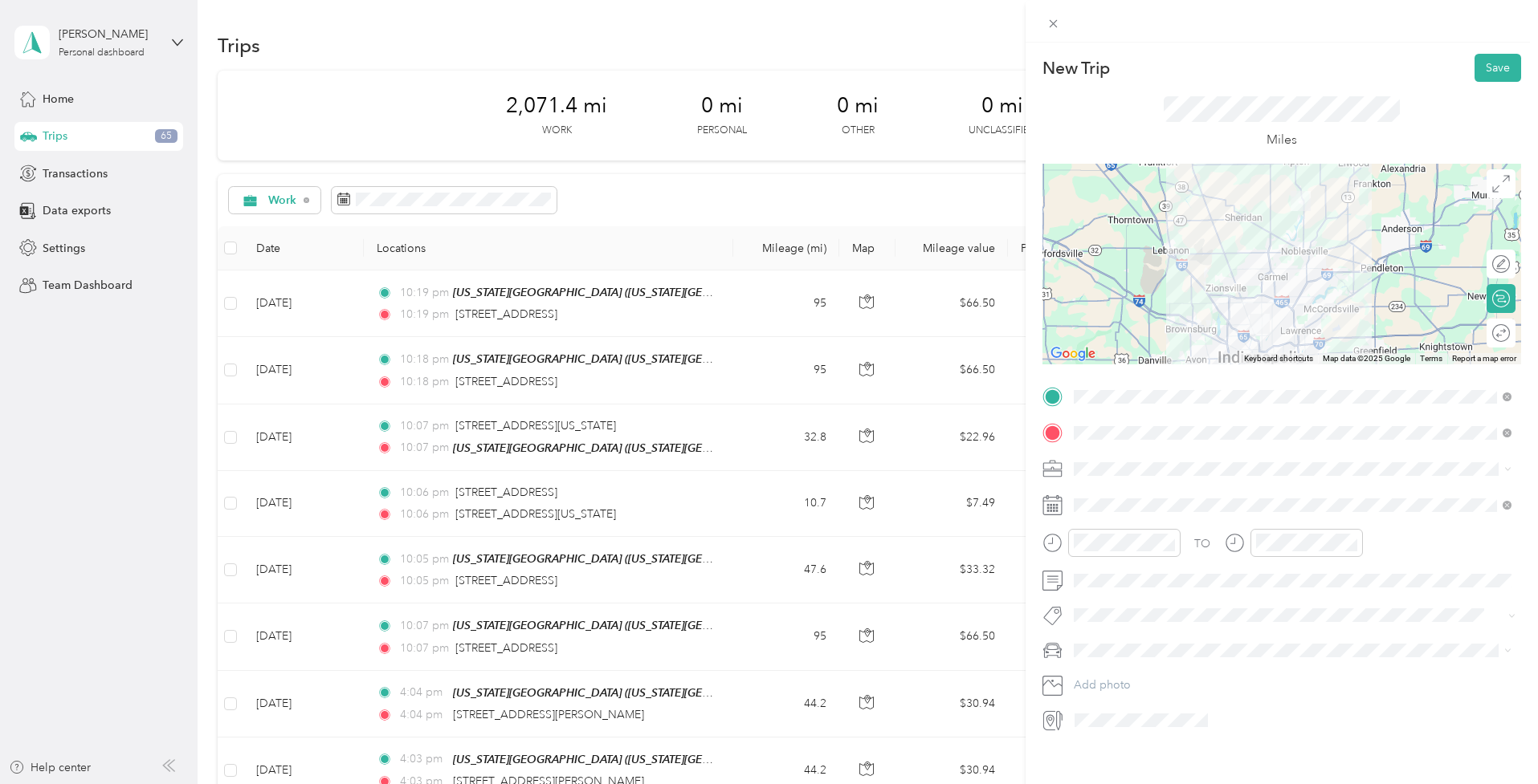
click at [1491, 330] on div "Round trip" at bounding box center [1501, 333] width 29 height 29
click at [1491, 330] on div at bounding box center [1493, 333] width 34 height 16
click at [1143, 555] on span "Freelance Choir Director & Musician" at bounding box center [1171, 553] width 183 height 14
click at [1112, 487] on div "TO Add photo" at bounding box center [1282, 558] width 478 height 348
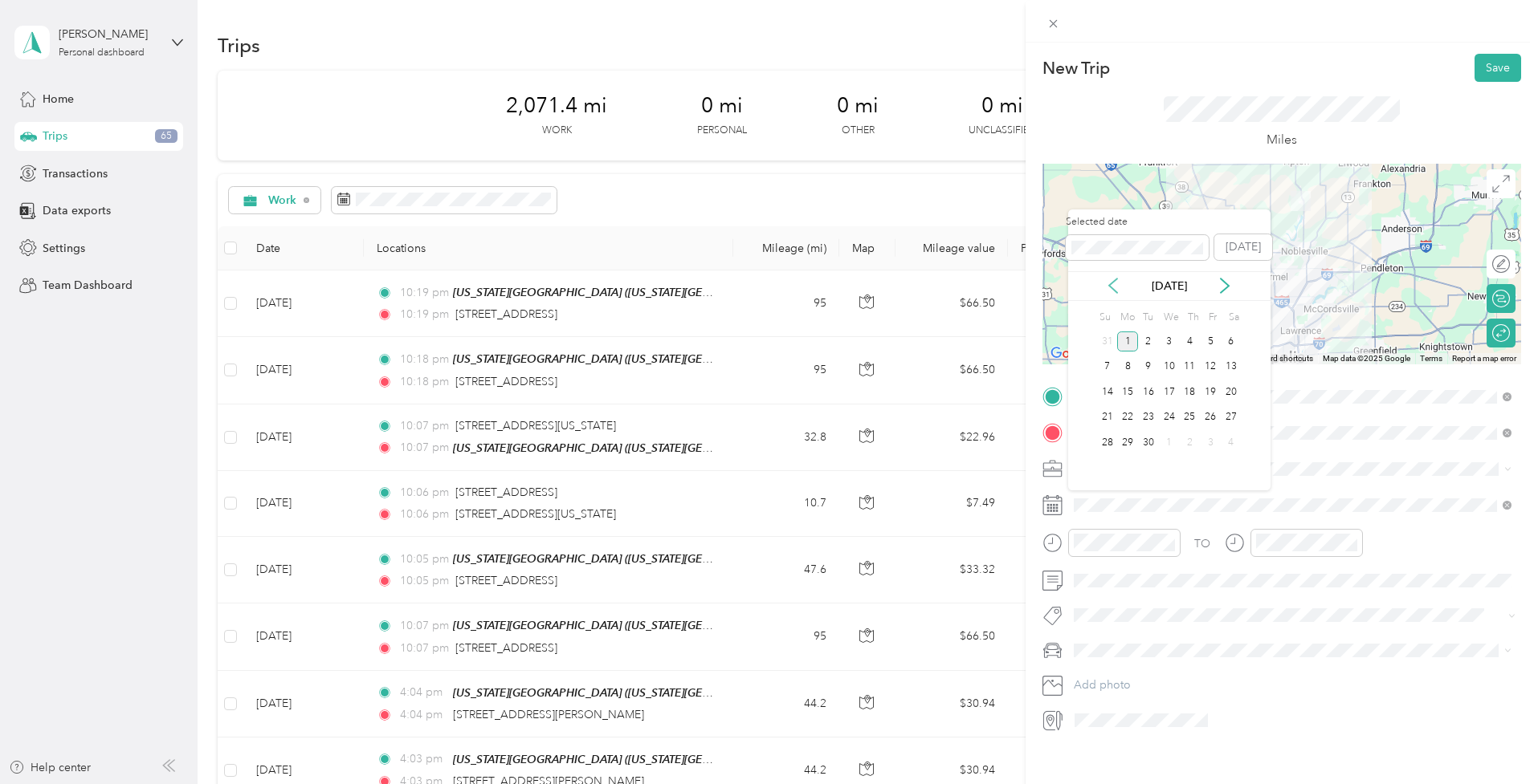
click at [1115, 285] on icon at bounding box center [1113, 286] width 16 height 16
drag, startPoint x: 1147, startPoint y: 413, endPoint x: 1137, endPoint y: 415, distance: 10.2
click at [1137, 415] on div "Su Mo Tu We Th Fr Sa 27 28 29 30 31 1 2 3 4 5 6 7 8 9 10 11 12 13 14 15 16 17 1…" at bounding box center [1169, 394] width 144 height 174
click at [1135, 440] on div "25" at bounding box center [1128, 442] width 21 height 20
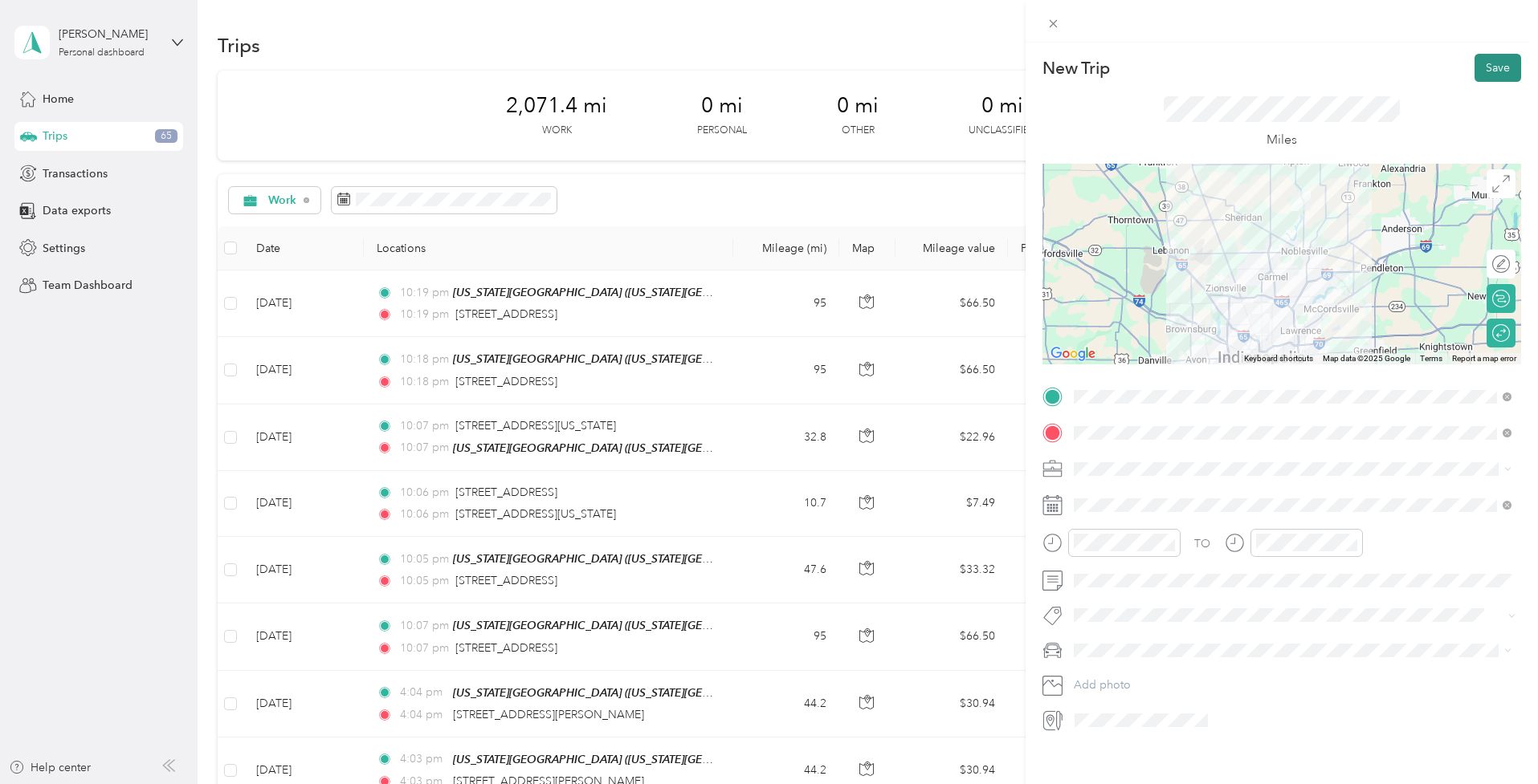
click at [1491, 68] on button "Save" at bounding box center [1498, 68] width 46 height 28
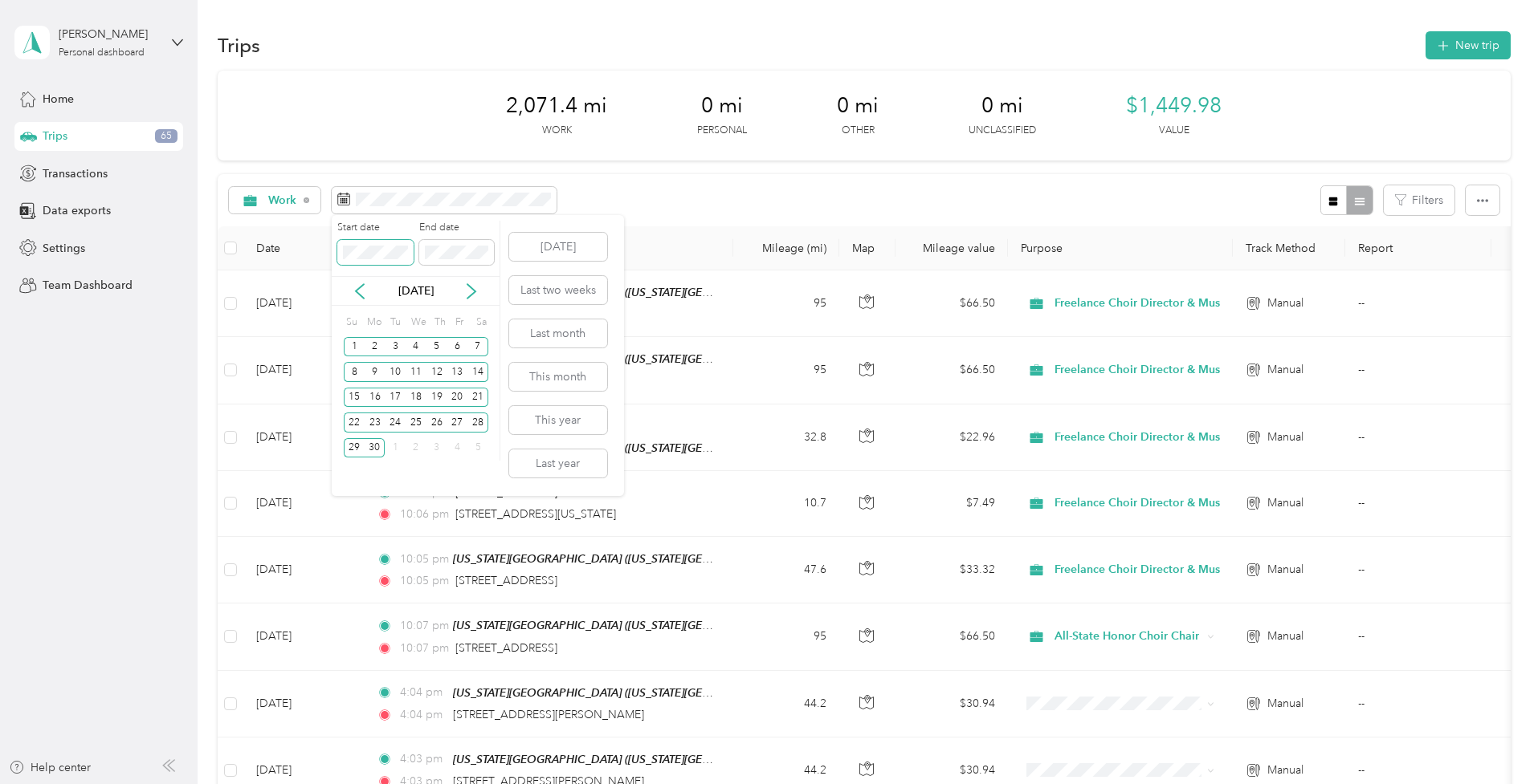
click at [342, 248] on span at bounding box center [375, 253] width 77 height 25
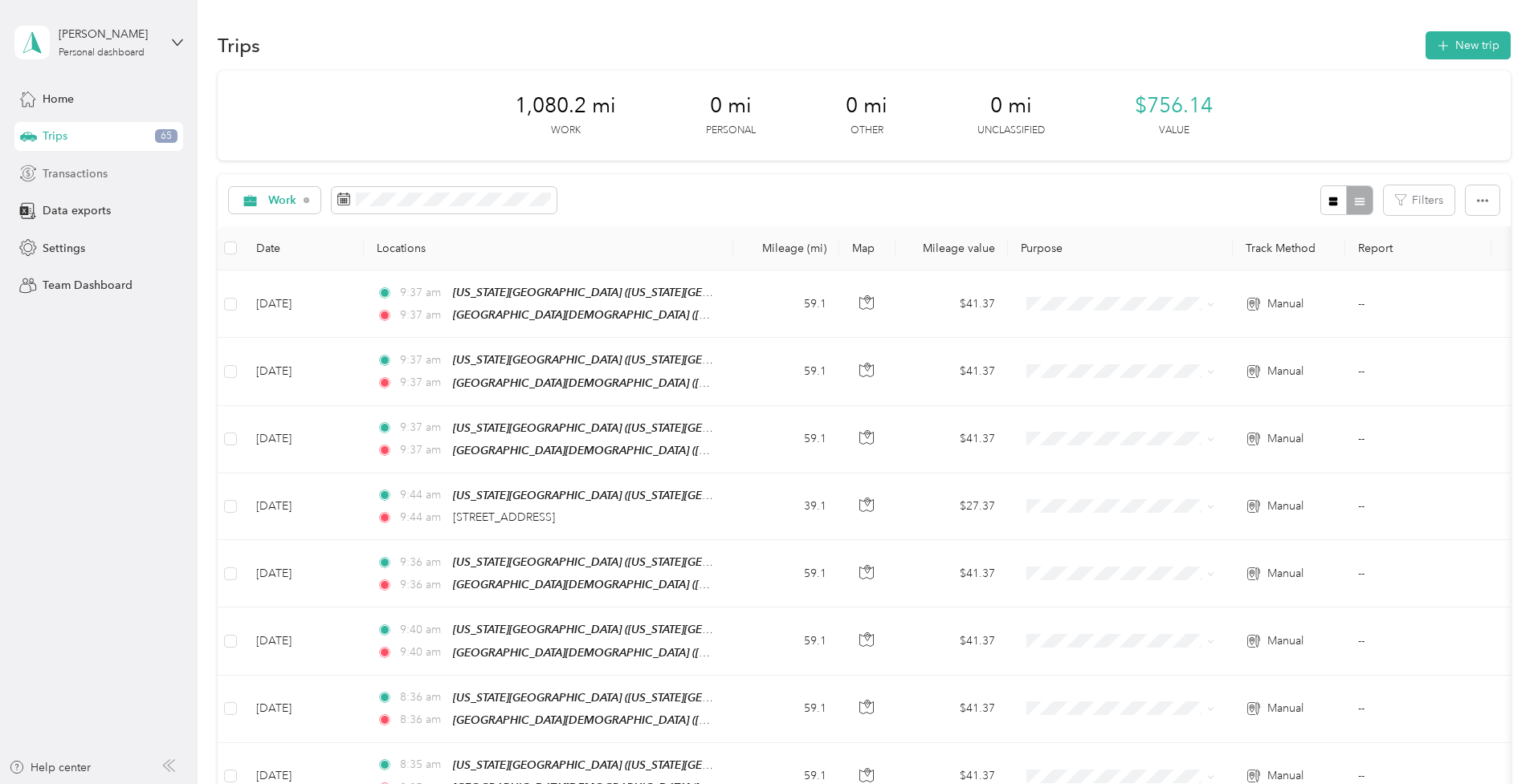
click at [89, 167] on span "Transactions" at bounding box center [75, 173] width 65 height 16
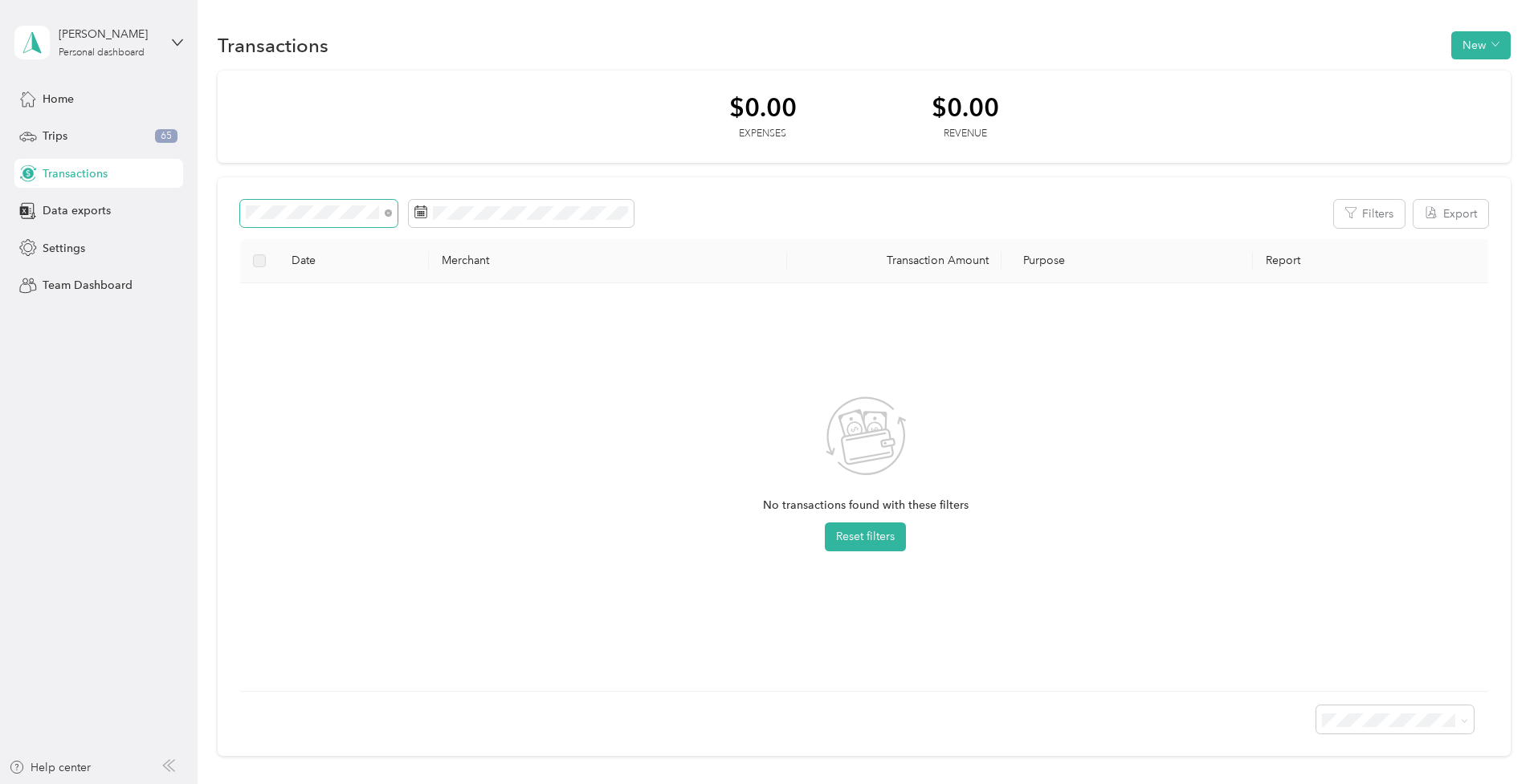
click at [351, 219] on span at bounding box center [319, 214] width 158 height 27
click at [385, 212] on icon at bounding box center [387, 212] width 7 height 7
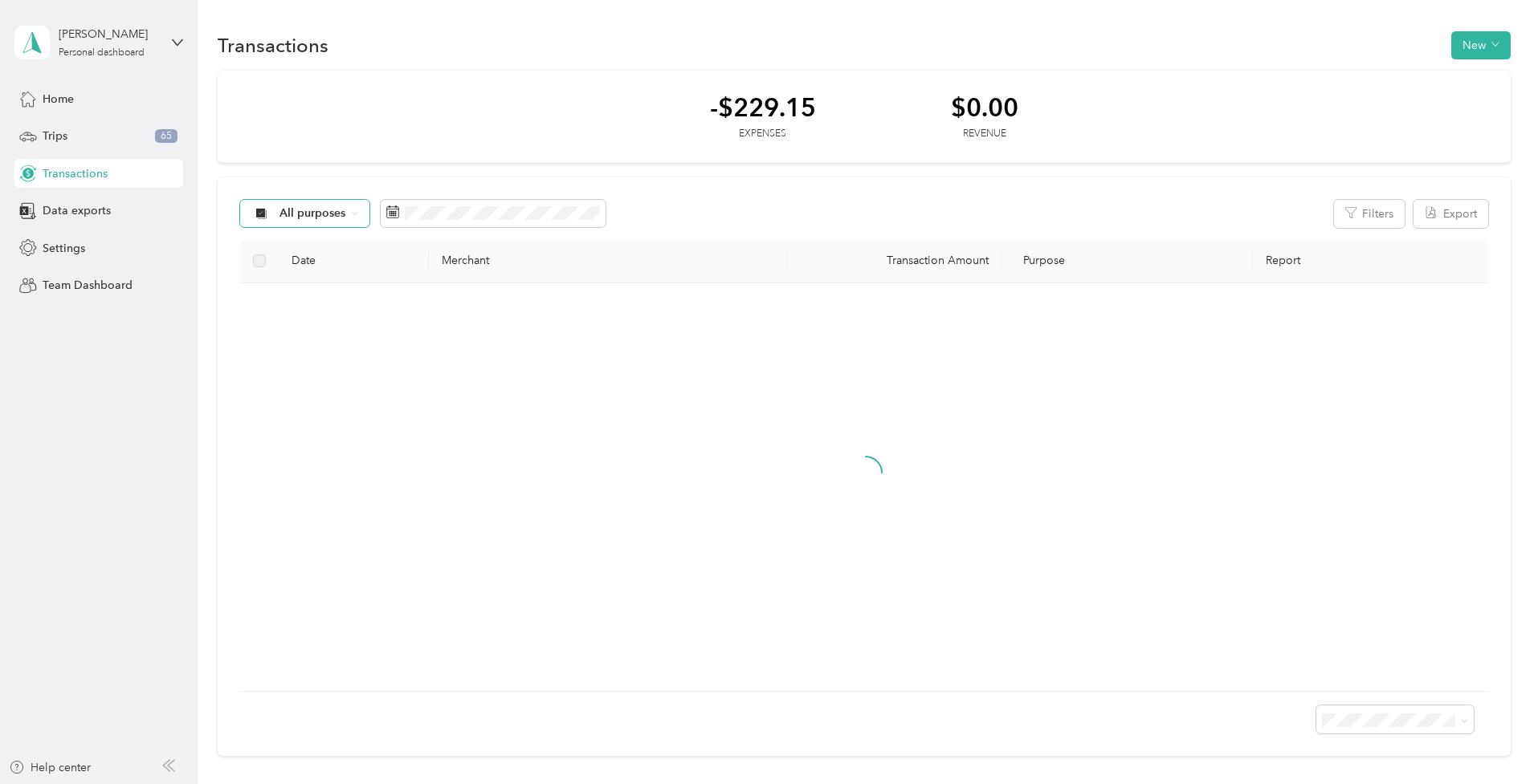
click at [310, 213] on span "All purposes" at bounding box center [313, 214] width 67 height 12
click at [305, 301] on li "Work" at bounding box center [361, 298] width 242 height 28
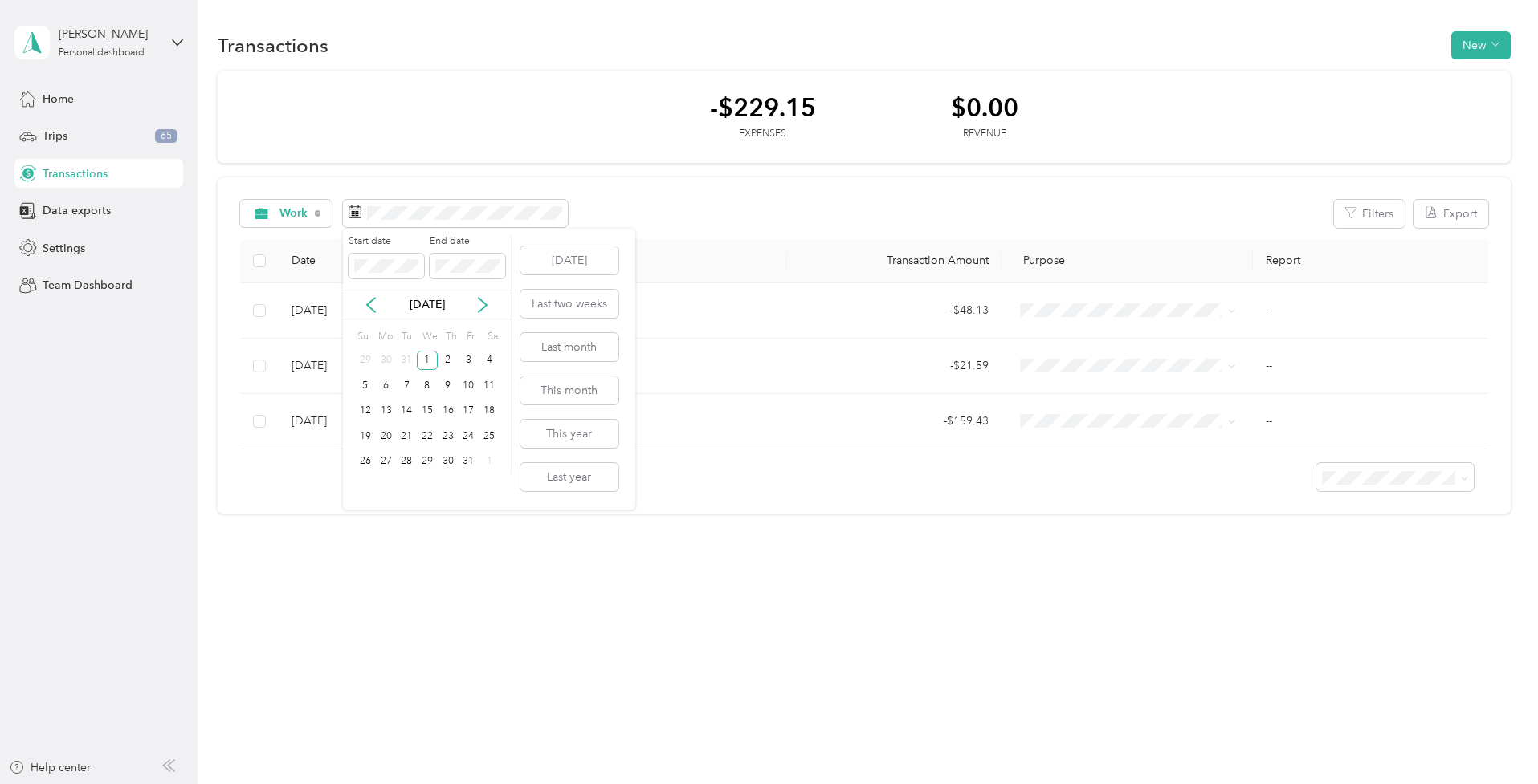
click at [426, 259] on div "Start date End date" at bounding box center [426, 262] width 168 height 56
click at [478, 254] on span at bounding box center [468, 266] width 76 height 25
click at [442, 277] on span at bounding box center [468, 266] width 76 height 25
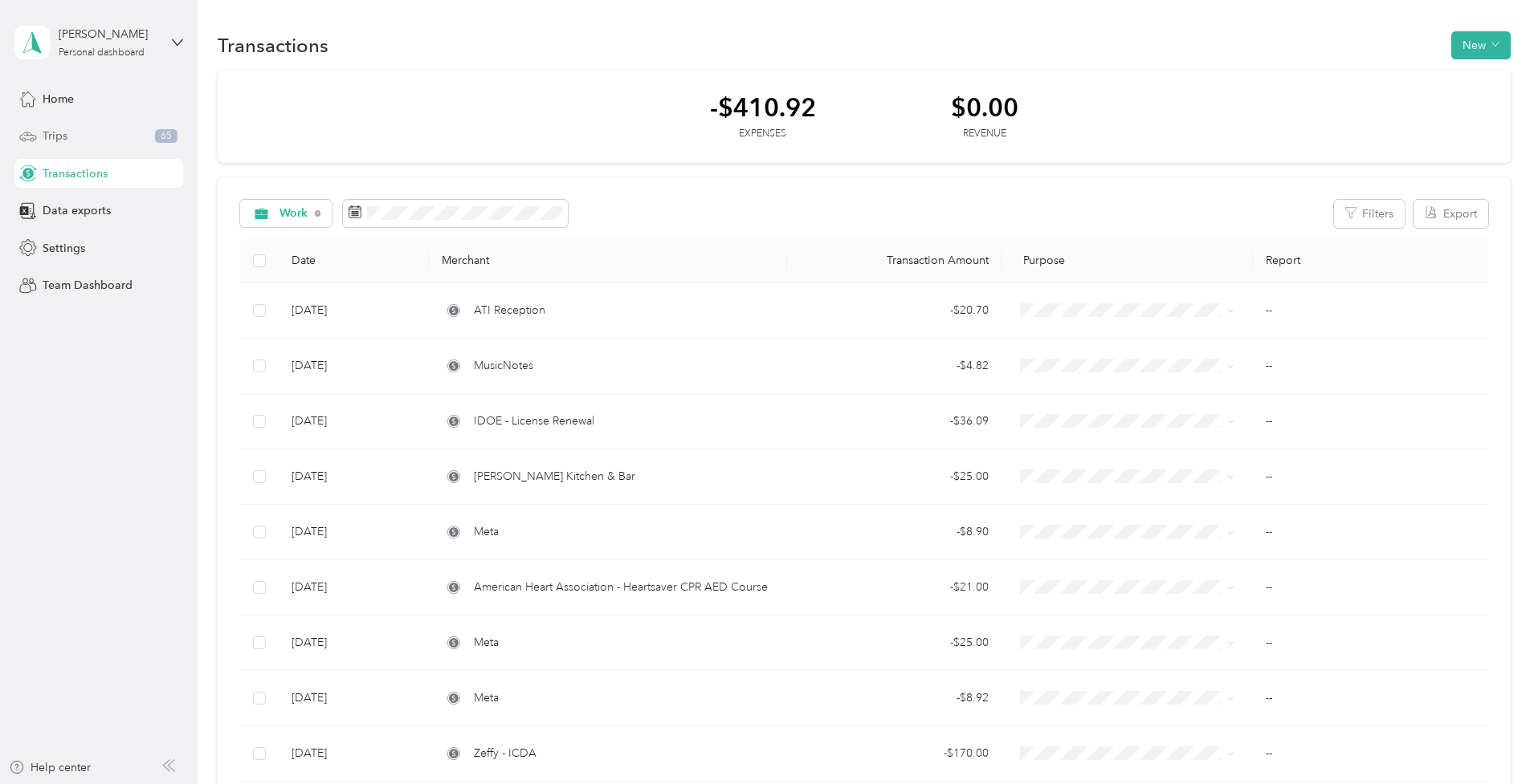
click at [64, 136] on span "Trips" at bounding box center [55, 136] width 25 height 16
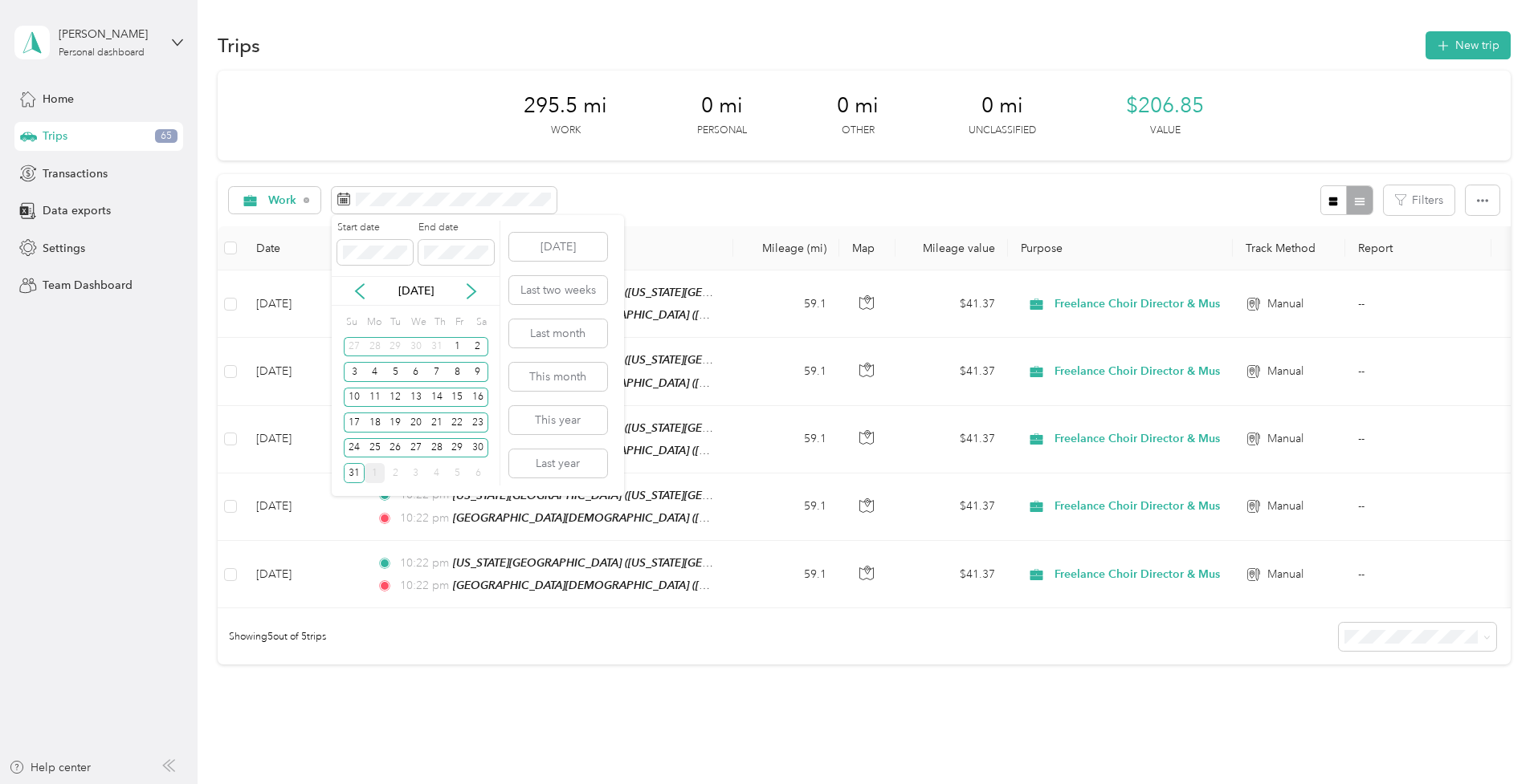
click at [571, 217] on div "[DATE] Last two weeks Last month This month This year Last year" at bounding box center [557, 355] width 102 height 281
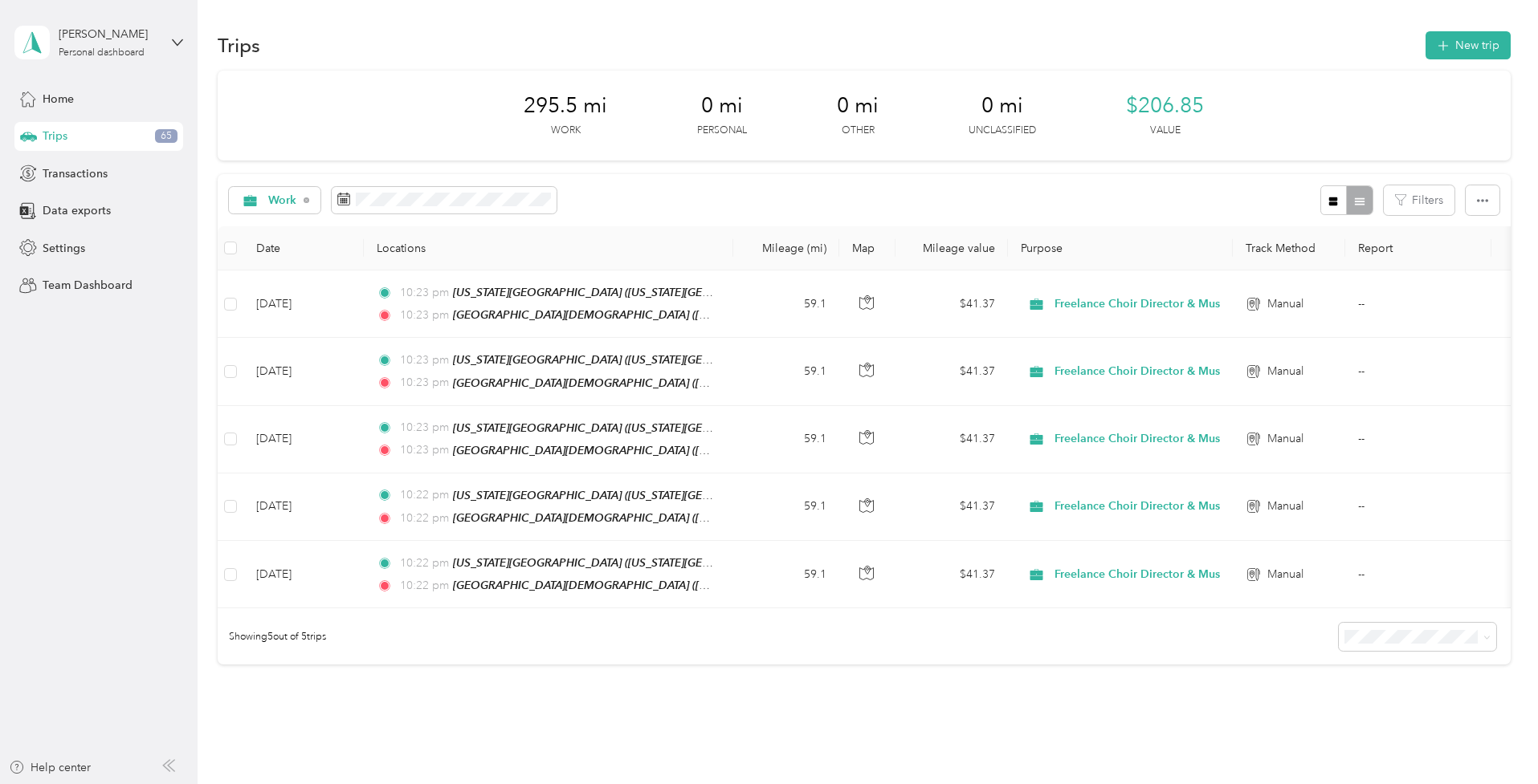
click at [1109, 211] on div "Work Filters" at bounding box center [864, 200] width 1293 height 52
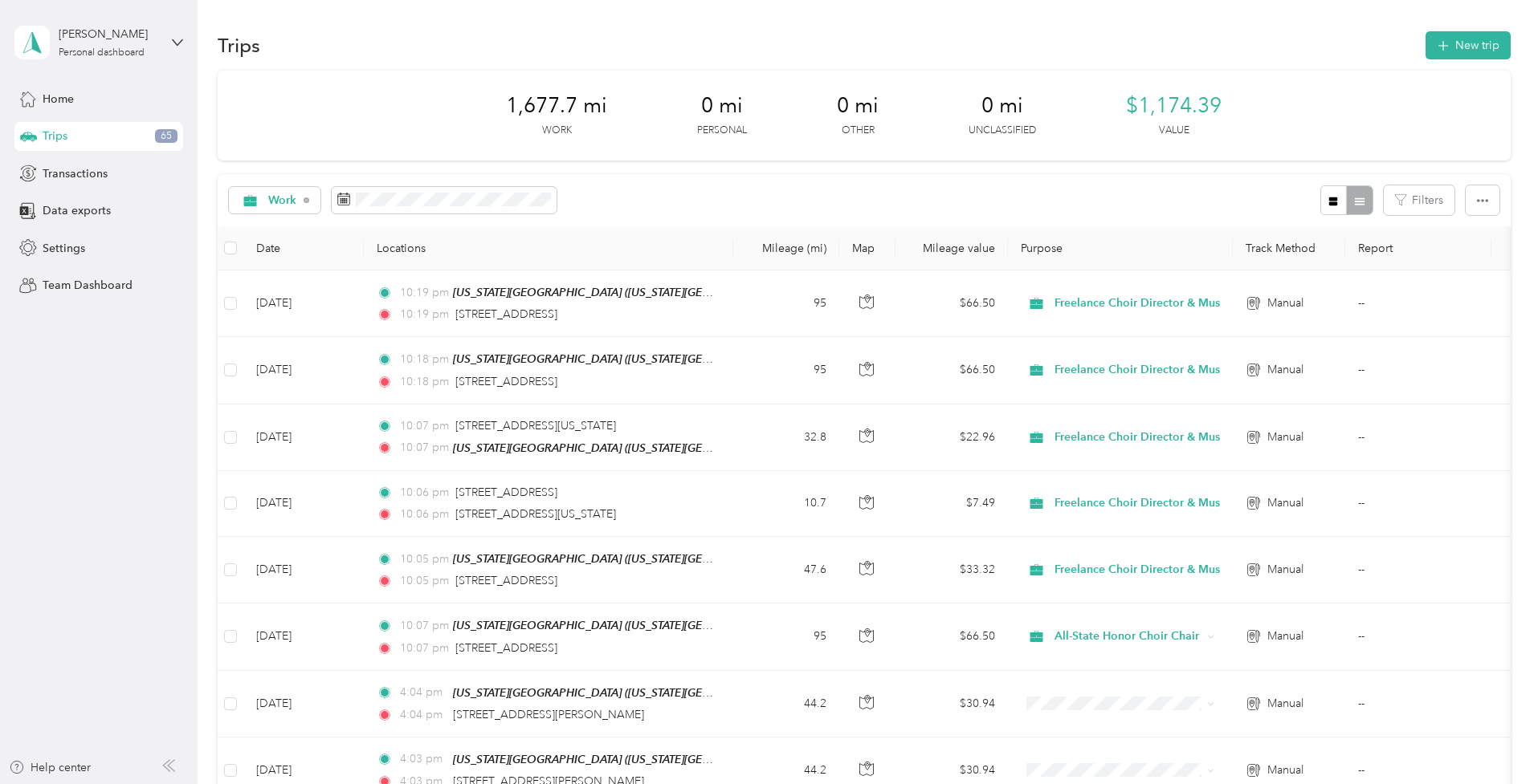
click at [676, 196] on div "Work Filters" at bounding box center [864, 200] width 1293 height 52
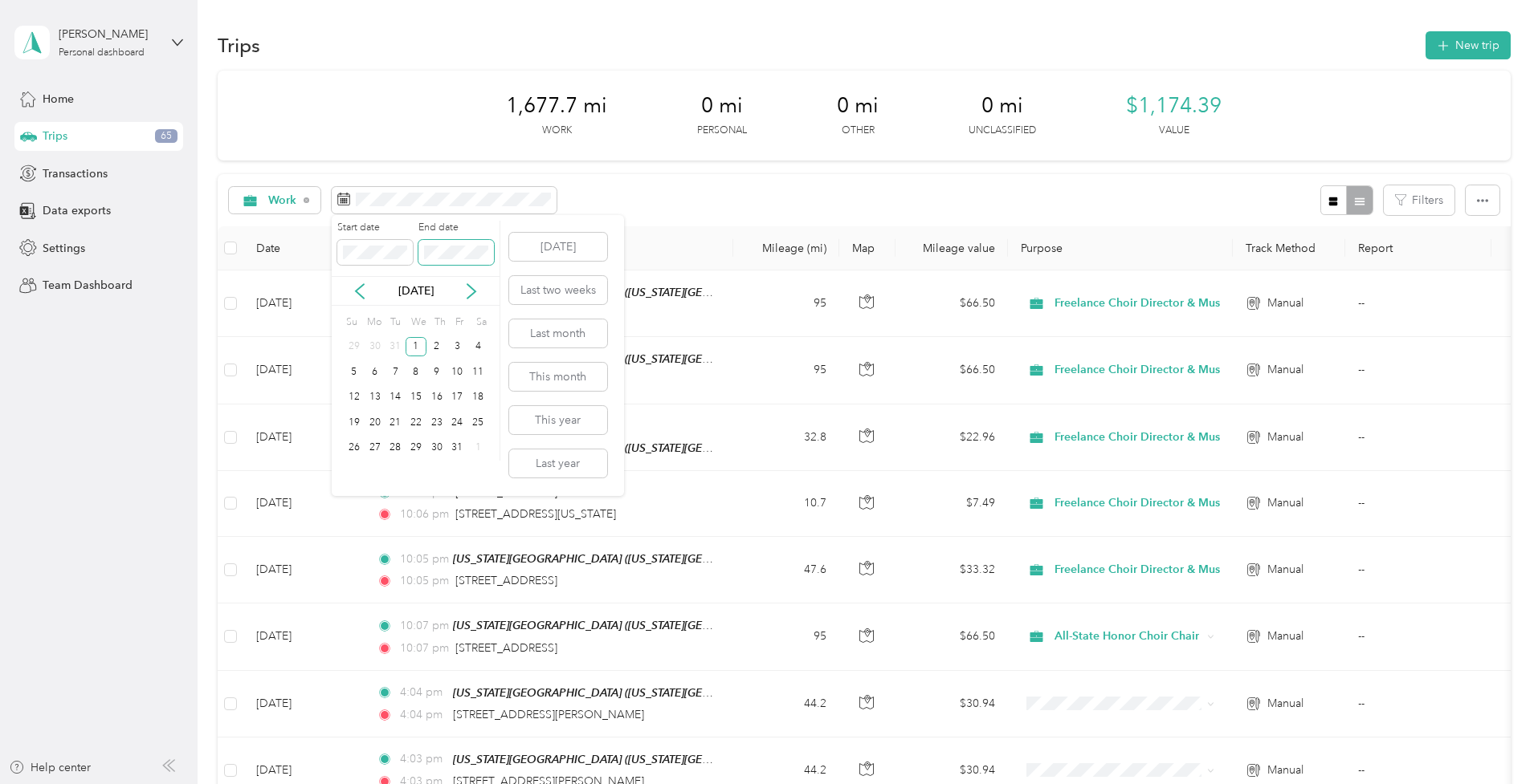
click at [434, 242] on span at bounding box center [456, 253] width 76 height 25
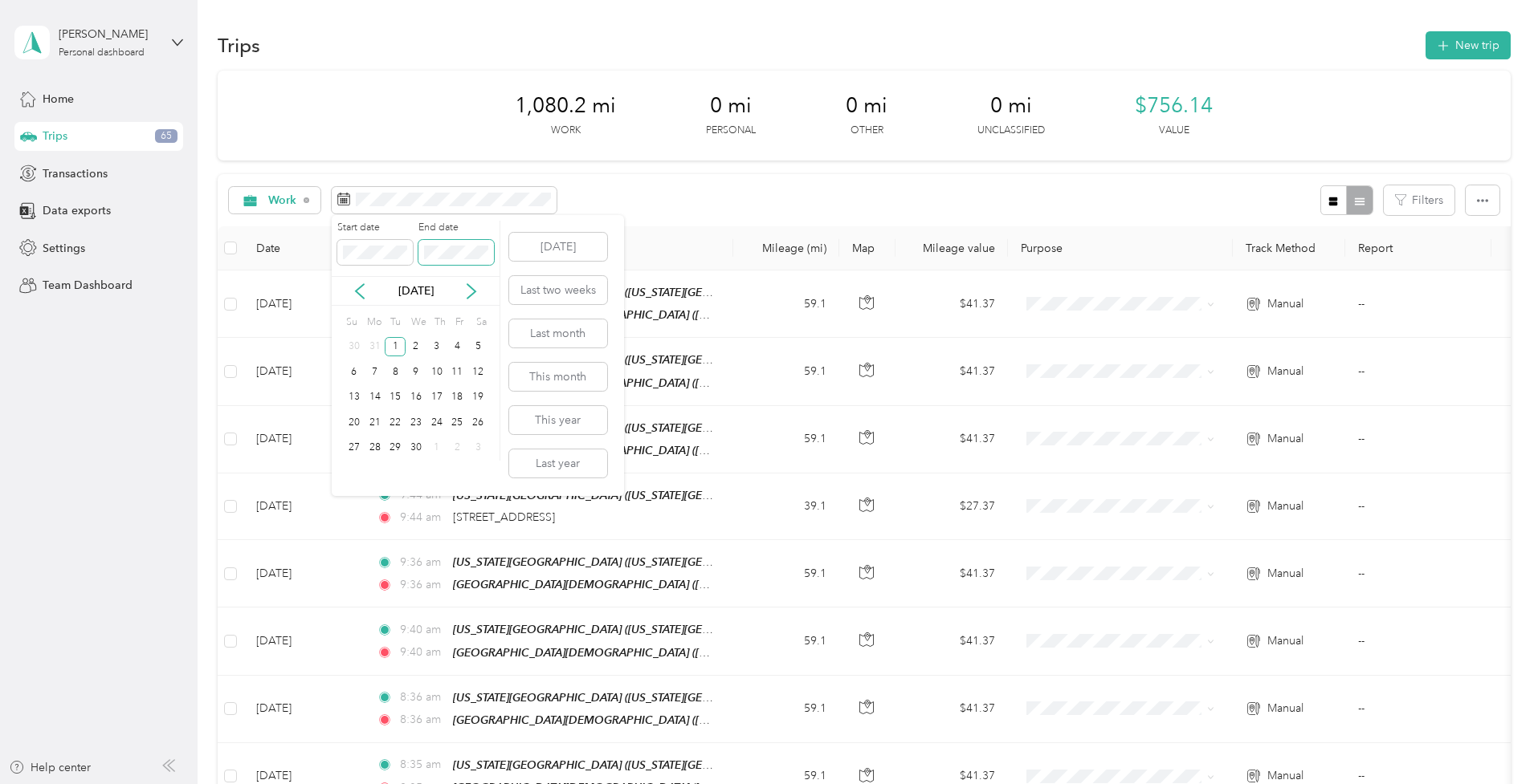
click at [438, 261] on span at bounding box center [456, 253] width 76 height 25
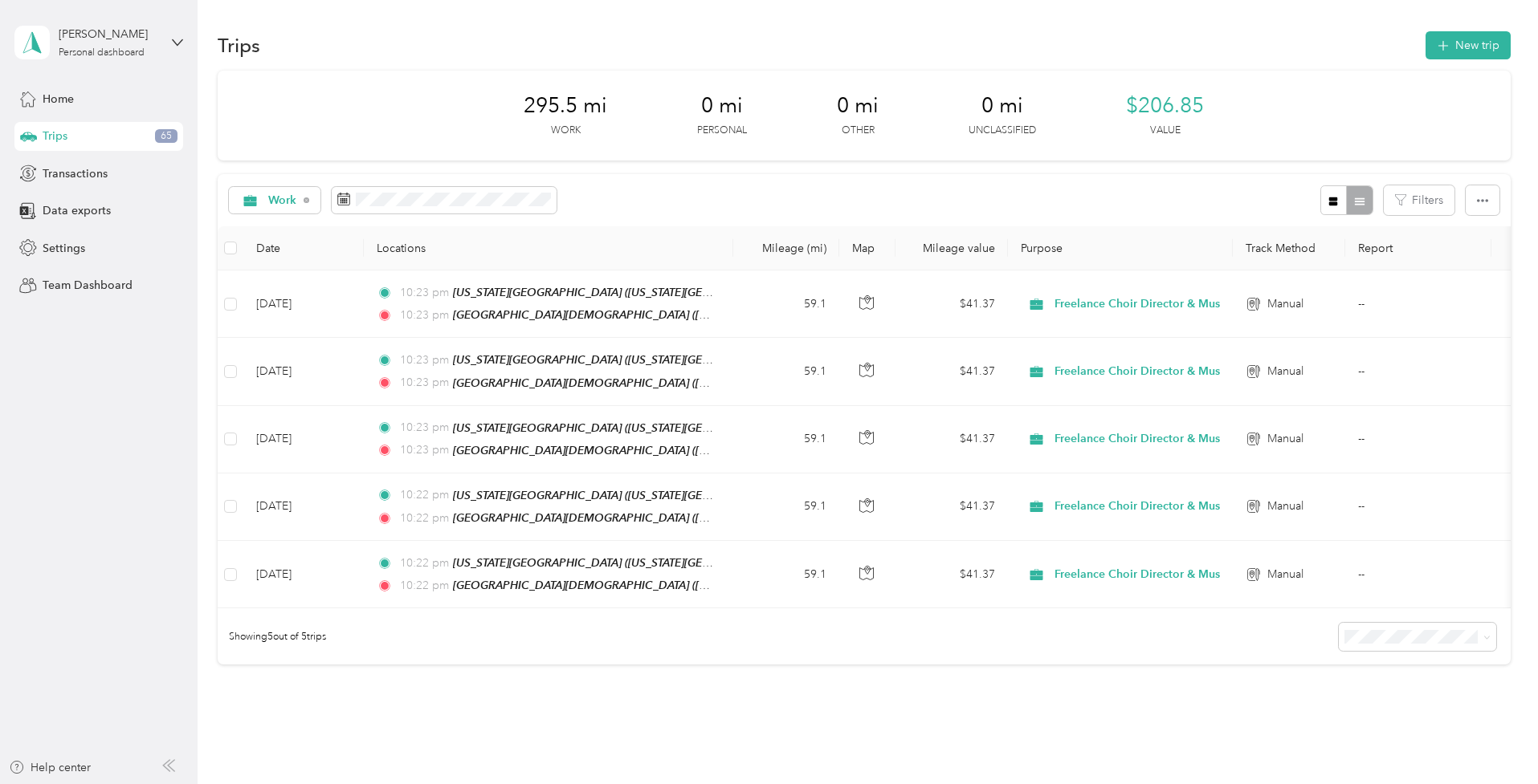
click at [653, 192] on div "Work Filters" at bounding box center [864, 200] width 1293 height 52
click at [101, 170] on span "Transactions" at bounding box center [75, 173] width 65 height 16
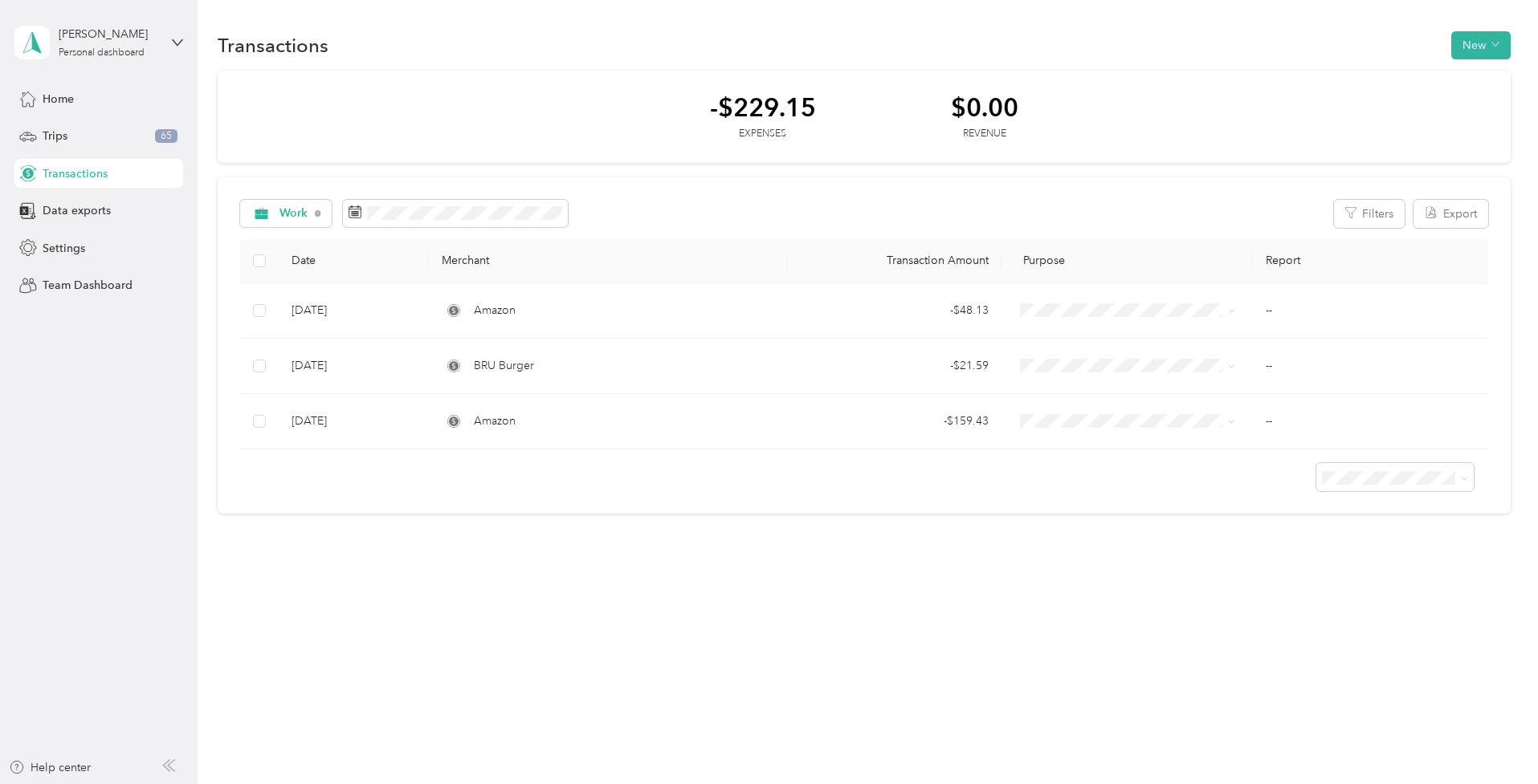
click at [1032, 196] on div "Work Filters Export Date Merchant Transaction Amount Purpose Report [DATE] Amaz…" at bounding box center [864, 346] width 1293 height 337
click at [1496, 46] on button "New" at bounding box center [1481, 45] width 59 height 28
click at [1509, 47] on button "New" at bounding box center [1481, 45] width 59 height 28
click at [1496, 46] on button "New" at bounding box center [1481, 45] width 59 height 28
click at [1484, 45] on button "New" at bounding box center [1481, 45] width 59 height 28
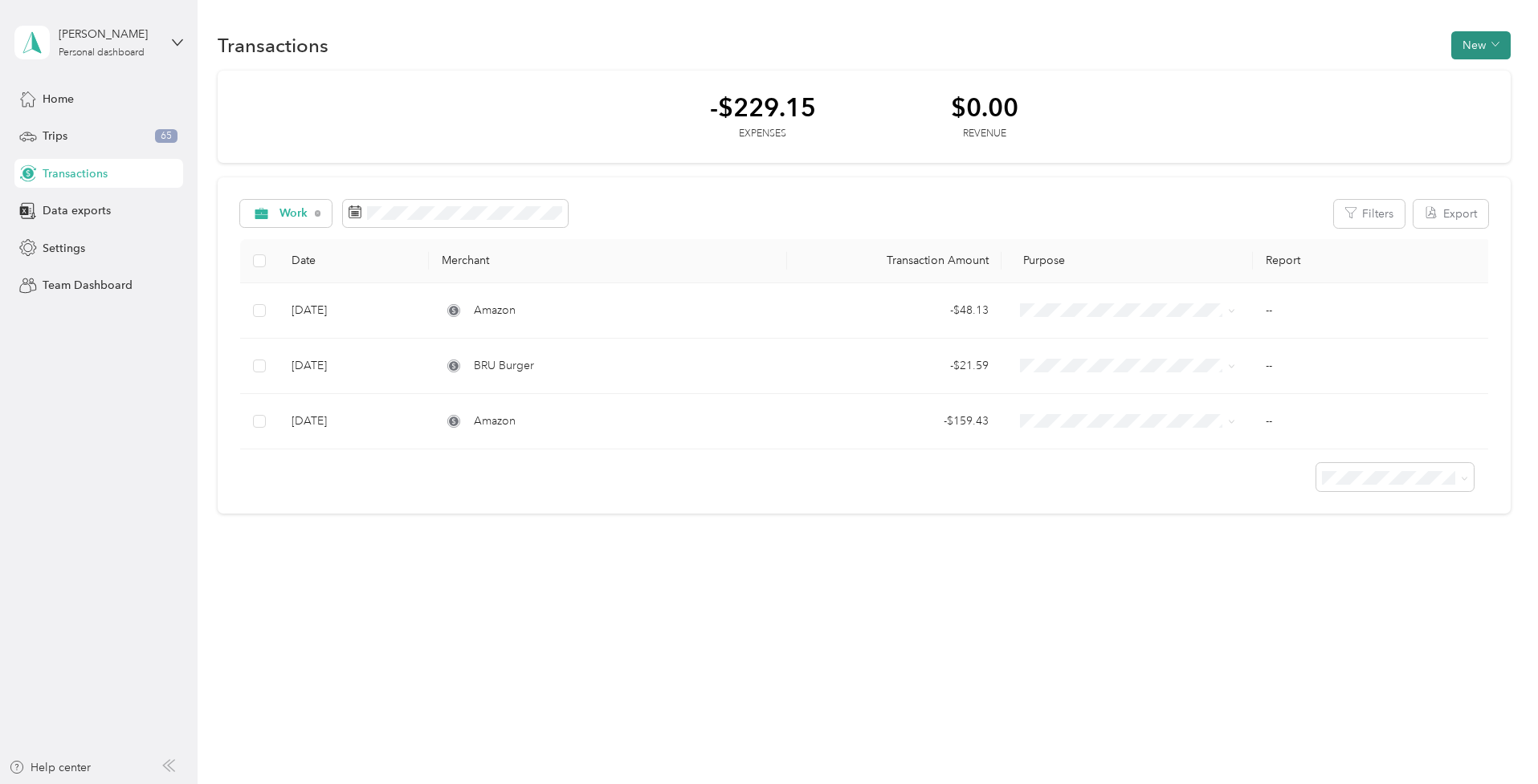
click at [1482, 45] on button "New" at bounding box center [1481, 45] width 59 height 28
click at [1482, 73] on span "Expense" at bounding box center [1485, 76] width 44 height 16
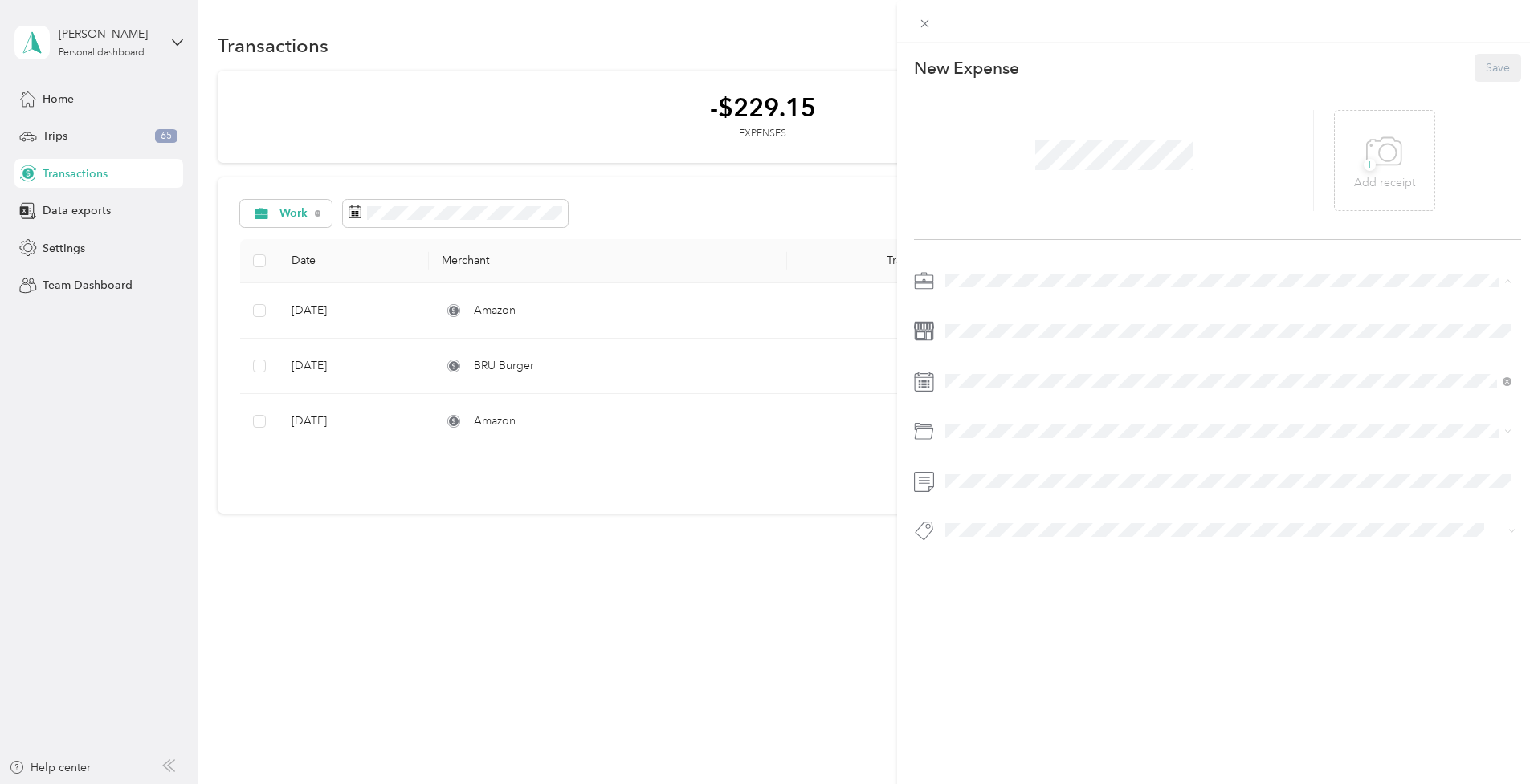
click at [995, 371] on li "Freelance Choir Director & Musician" at bounding box center [1228, 364] width 577 height 28
click at [977, 389] on span at bounding box center [1230, 381] width 582 height 25
click at [988, 468] on icon at bounding box center [985, 471] width 16 height 16
click at [1083, 574] on div "15" at bounding box center [1083, 577] width 21 height 20
click at [997, 501] on div "Supplies" at bounding box center [1228, 495] width 555 height 16
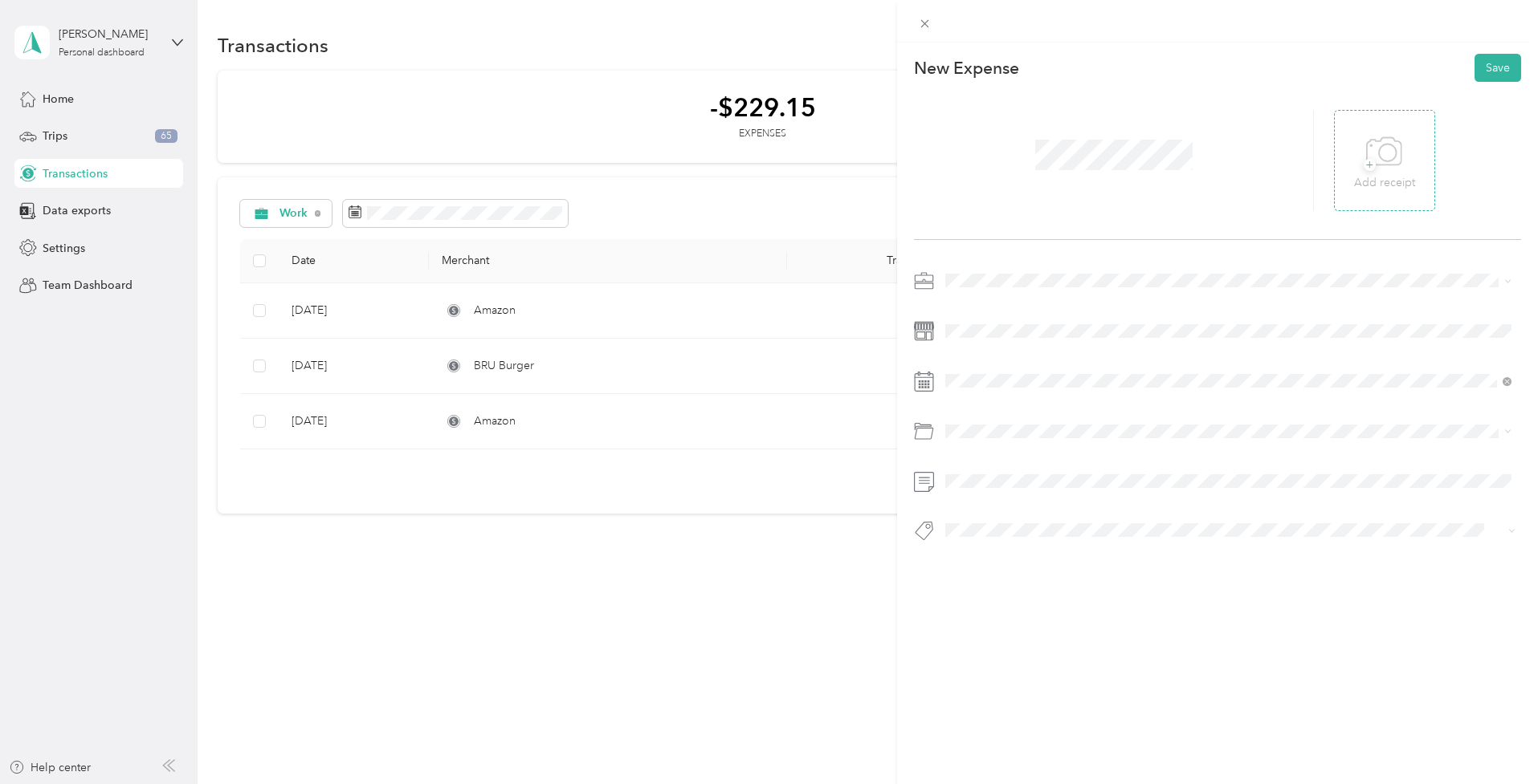
click at [1387, 149] on icon at bounding box center [1384, 152] width 36 height 45
click at [1492, 75] on button "Save" at bounding box center [1498, 68] width 46 height 28
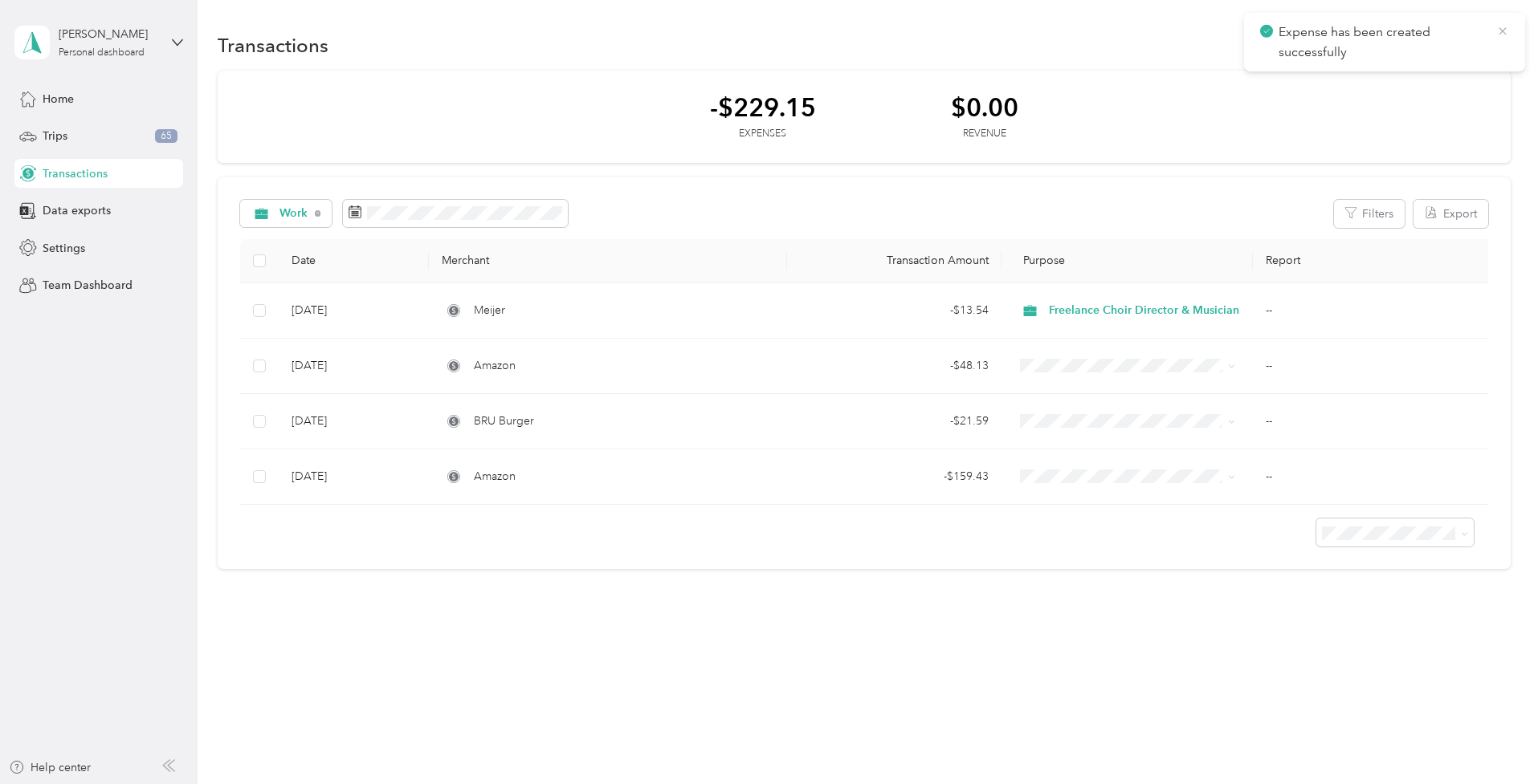
click at [1503, 29] on icon at bounding box center [1502, 31] width 13 height 15
click at [1498, 40] on button "New" at bounding box center [1481, 45] width 59 height 28
click at [1476, 81] on span "Expense" at bounding box center [1485, 75] width 44 height 16
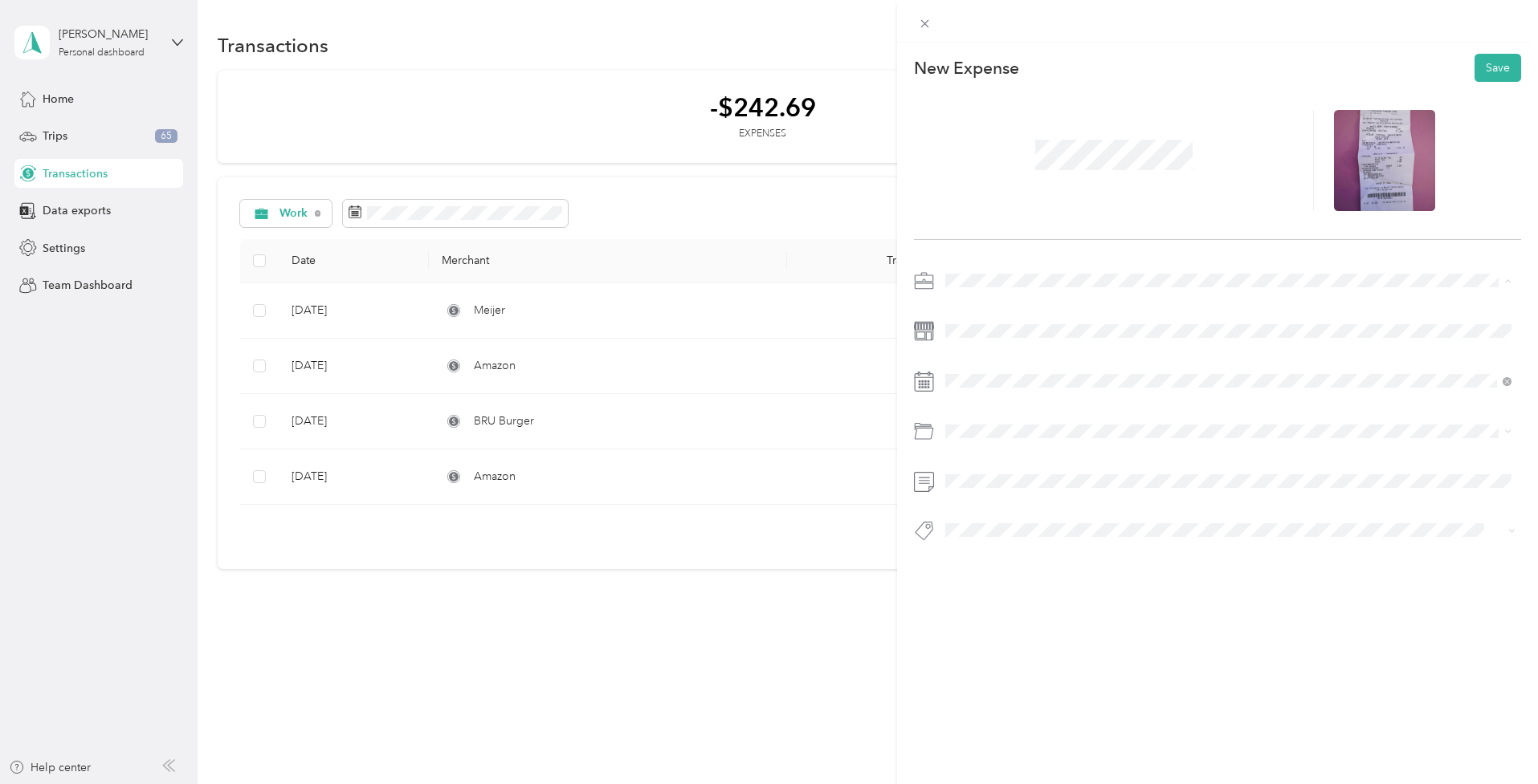
click at [1017, 365] on span "Freelance Choir Director & Musician" at bounding box center [1042, 365] width 183 height 14
click at [982, 468] on icon at bounding box center [986, 470] width 8 height 15
click at [1087, 576] on div "15" at bounding box center [1083, 577] width 21 height 20
drag, startPoint x: 996, startPoint y: 458, endPoint x: 991, endPoint y: 487, distance: 29.4
click at [991, 487] on div "Supplies" at bounding box center [1228, 495] width 555 height 16
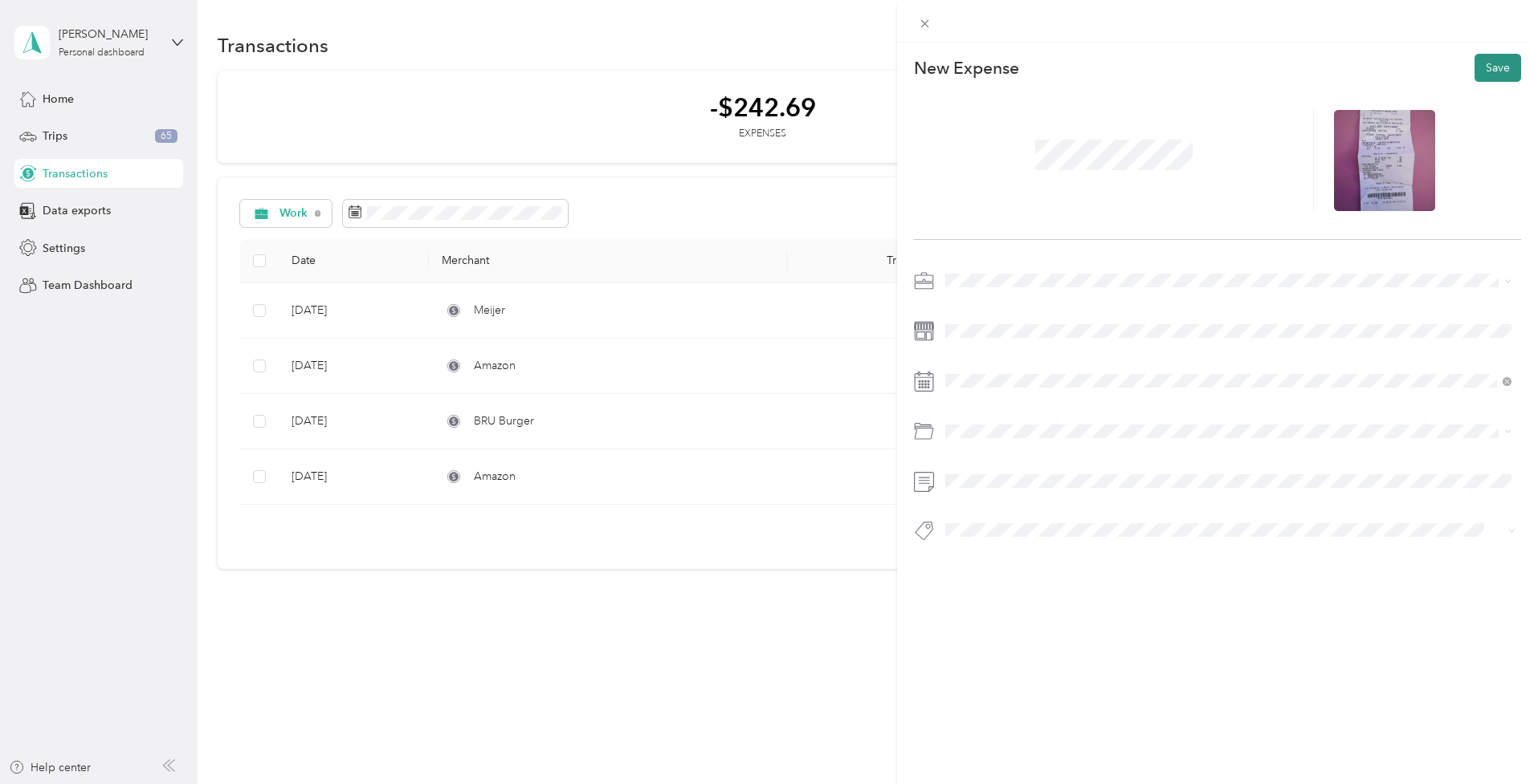
click at [1492, 75] on button "Save" at bounding box center [1498, 68] width 46 height 28
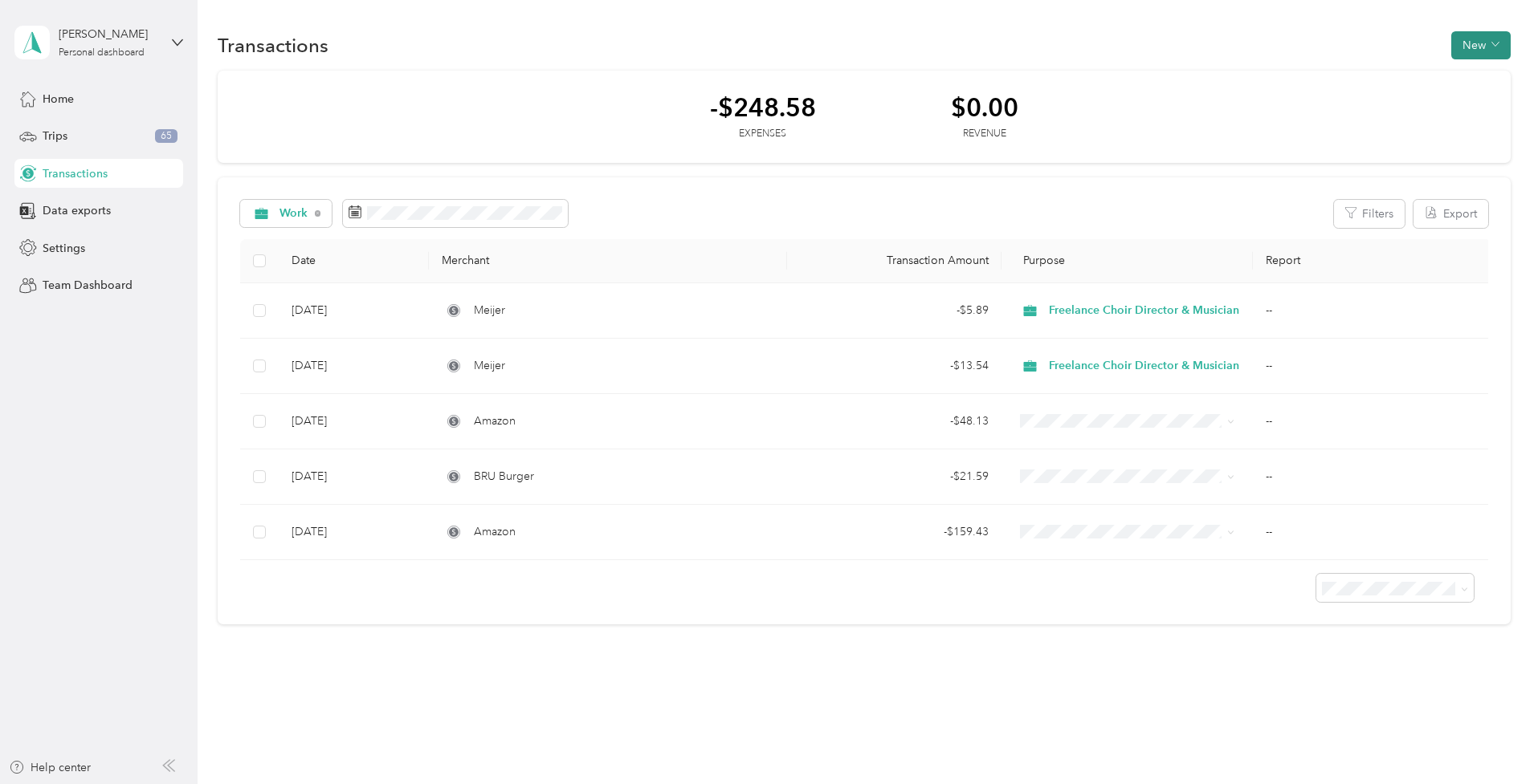
click at [1482, 49] on button "New" at bounding box center [1481, 45] width 59 height 28
click at [1466, 78] on span "Expense" at bounding box center [1481, 75] width 44 height 16
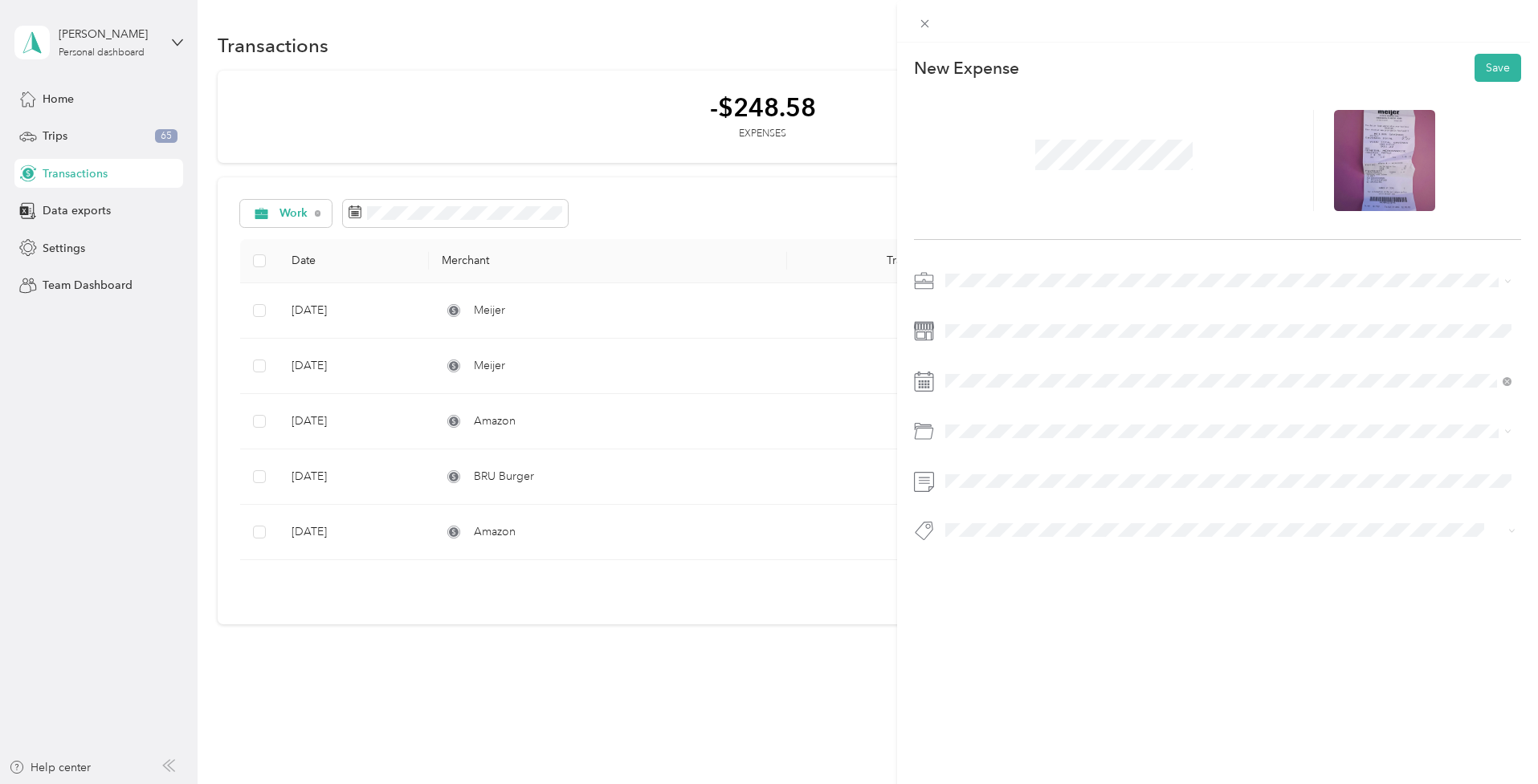
click at [993, 360] on span "Freelance Choir Director & Musician" at bounding box center [1042, 365] width 183 height 14
click at [985, 474] on icon at bounding box center [986, 470] width 8 height 15
click at [1081, 576] on div "15" at bounding box center [1083, 577] width 21 height 20
click at [983, 496] on span "Supplies" at bounding box center [972, 496] width 44 height 14
click at [1496, 63] on button "Save" at bounding box center [1498, 68] width 46 height 28
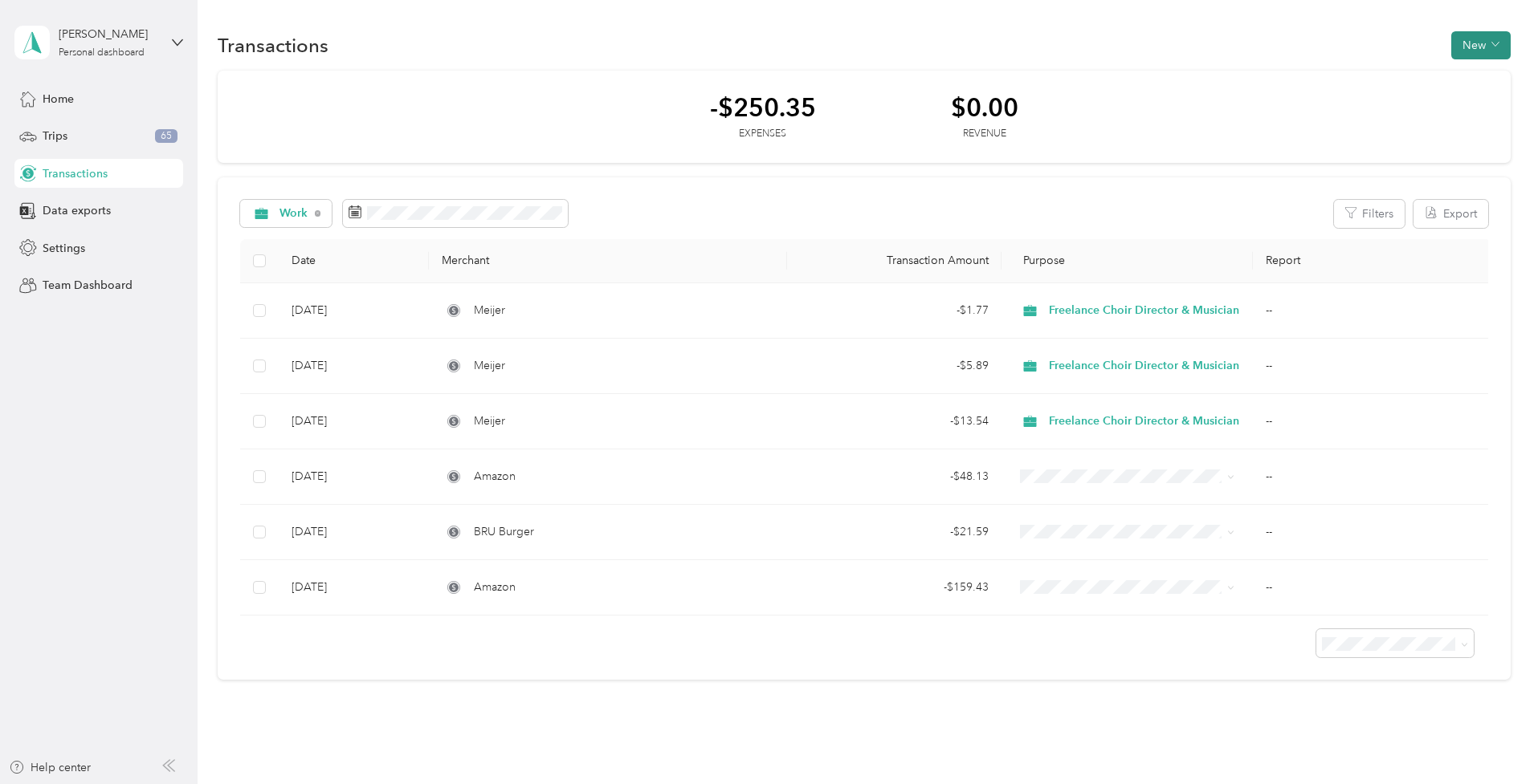
click at [1491, 47] on button "New" at bounding box center [1481, 45] width 59 height 28
click at [1467, 69] on span "Expense" at bounding box center [1481, 76] width 44 height 16
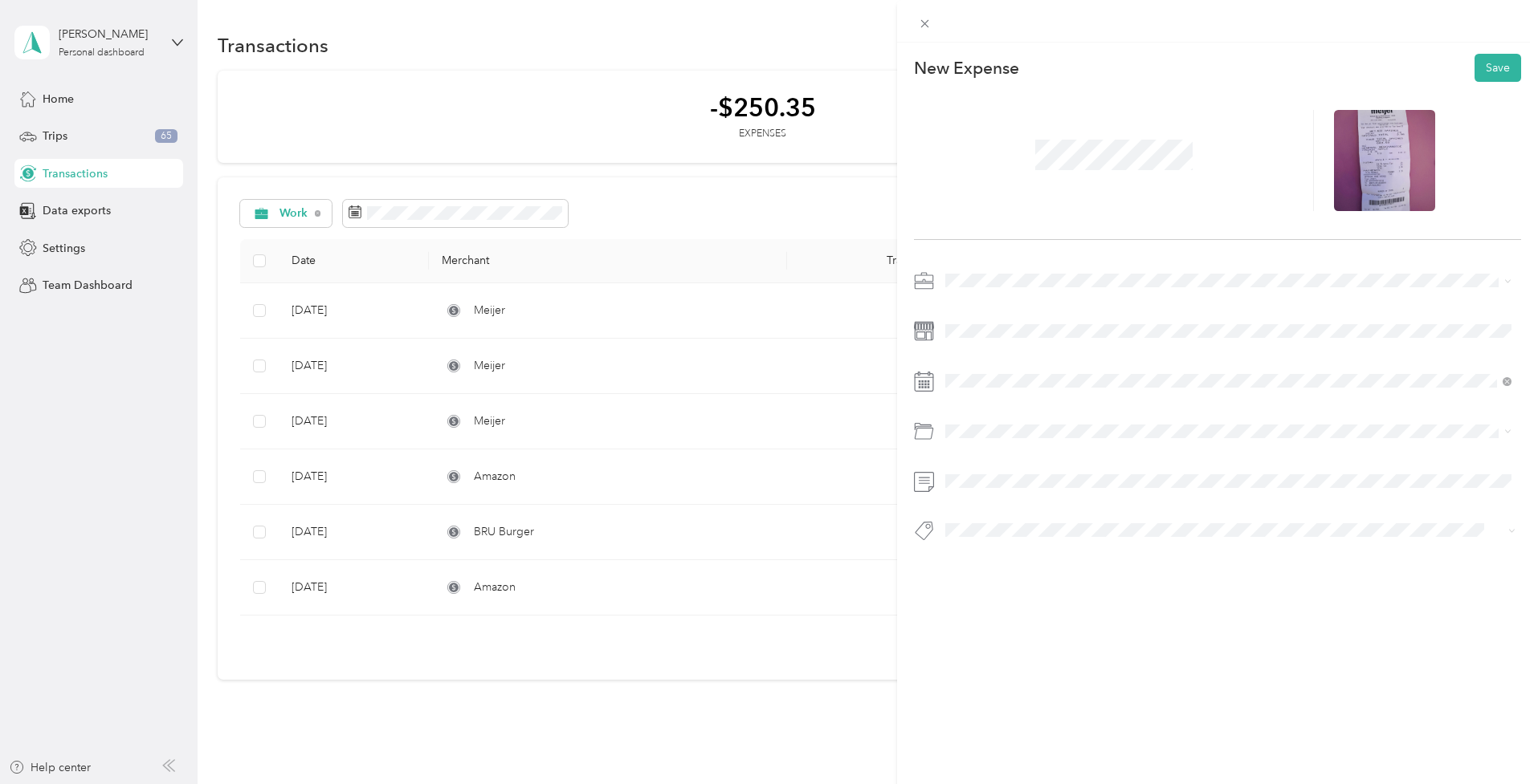
click at [998, 363] on span "Freelance Choir Director & Musician" at bounding box center [1042, 362] width 183 height 14
click at [992, 470] on icon at bounding box center [985, 471] width 16 height 16
click at [1081, 571] on div "15" at bounding box center [1083, 577] width 21 height 20
click at [964, 421] on span at bounding box center [1230, 432] width 582 height 25
click at [979, 495] on span "Supplies" at bounding box center [972, 496] width 44 height 14
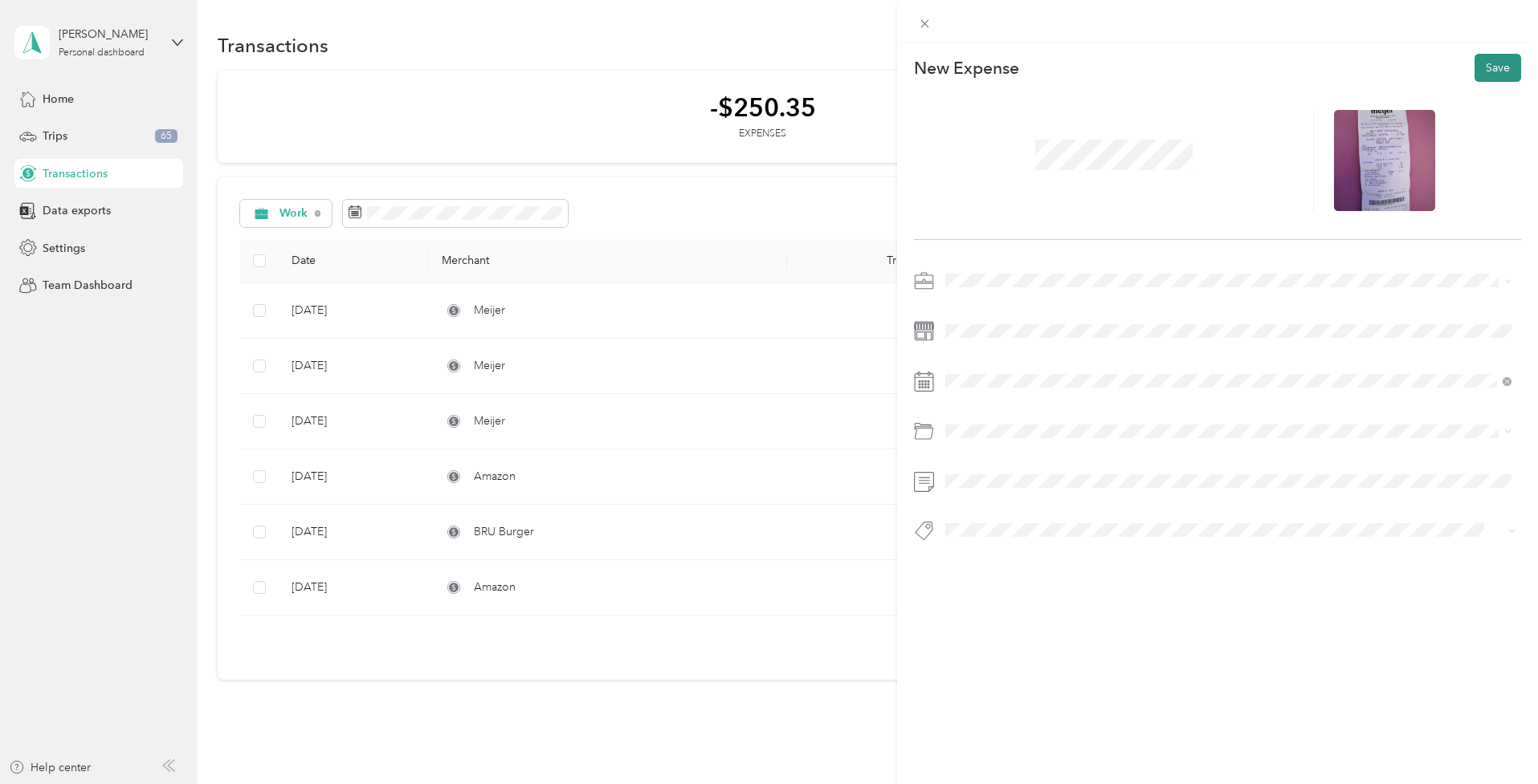
click at [1503, 64] on button "Save" at bounding box center [1498, 68] width 46 height 28
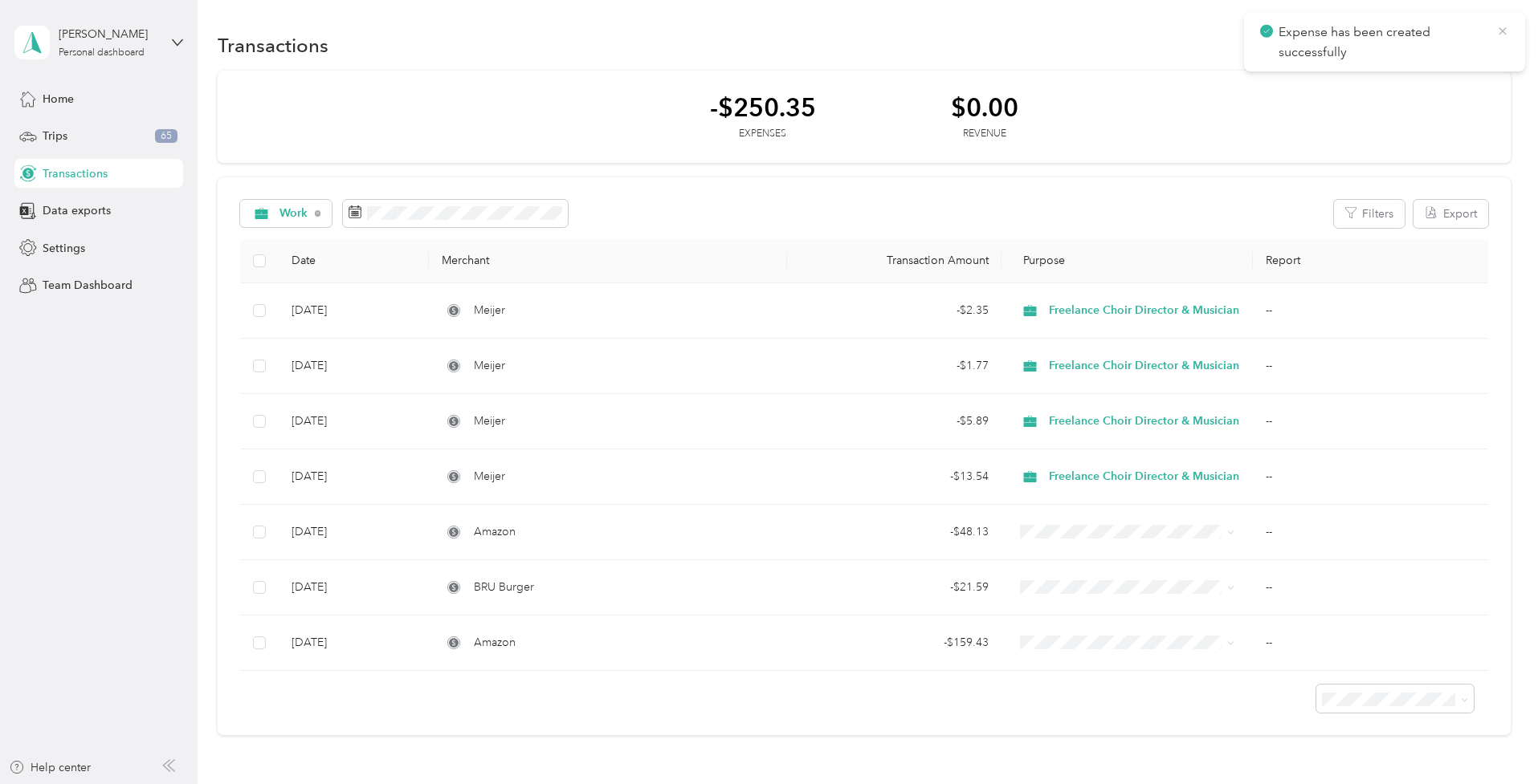
click at [1506, 35] on icon at bounding box center [1502, 31] width 13 height 15
click at [1490, 47] on button "New" at bounding box center [1481, 45] width 59 height 28
click at [1478, 83] on span "Expense" at bounding box center [1481, 75] width 44 height 16
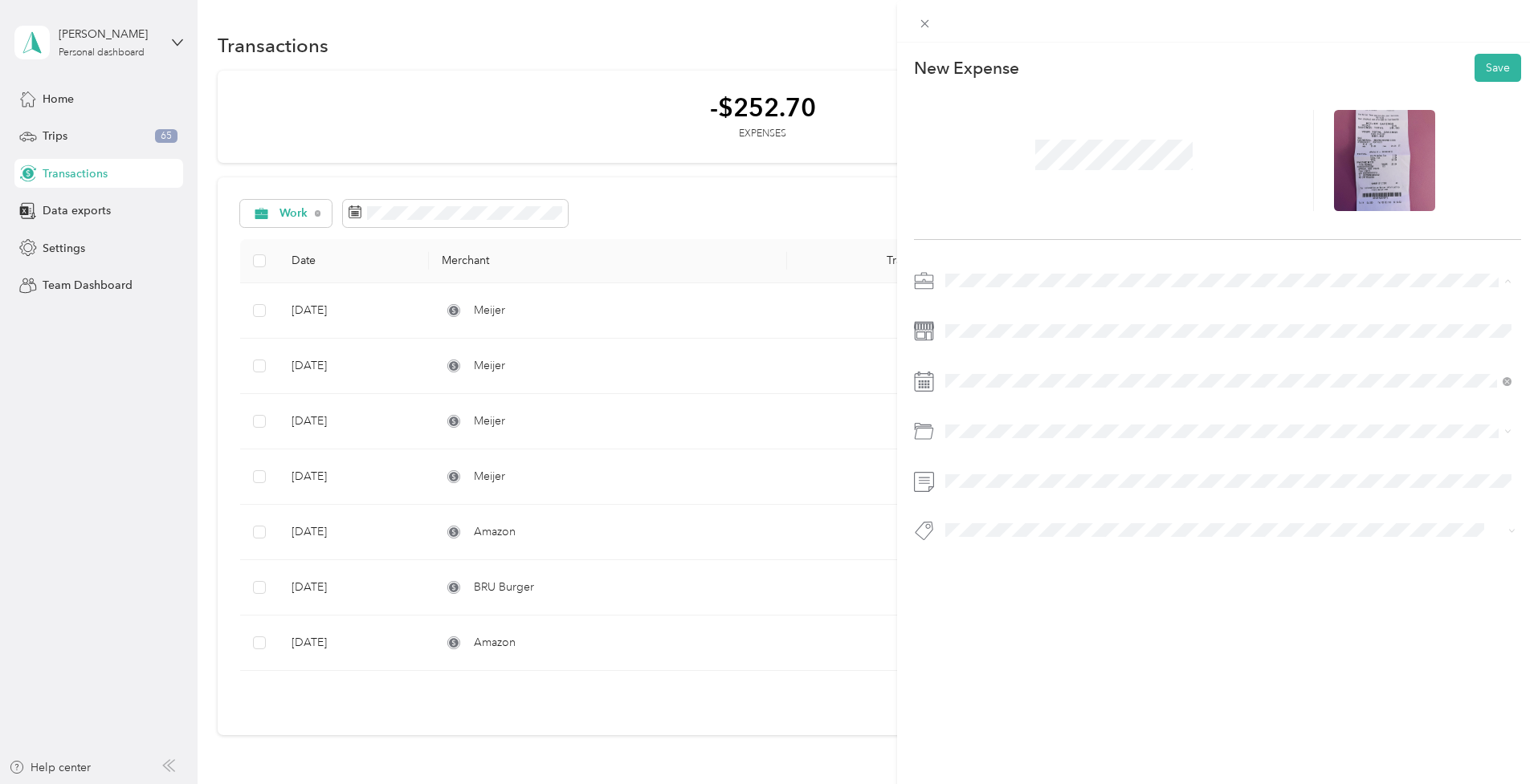
click at [985, 388] on span "All-State Honor Choir Chair" at bounding box center [1020, 393] width 138 height 14
click at [984, 368] on li "Freelance Choir Director & Musician" at bounding box center [1228, 361] width 577 height 28
click at [988, 467] on icon at bounding box center [985, 471] width 16 height 16
click at [1090, 571] on div "15" at bounding box center [1083, 577] width 21 height 20
click at [1015, 501] on li "Supplies" at bounding box center [1228, 492] width 577 height 28
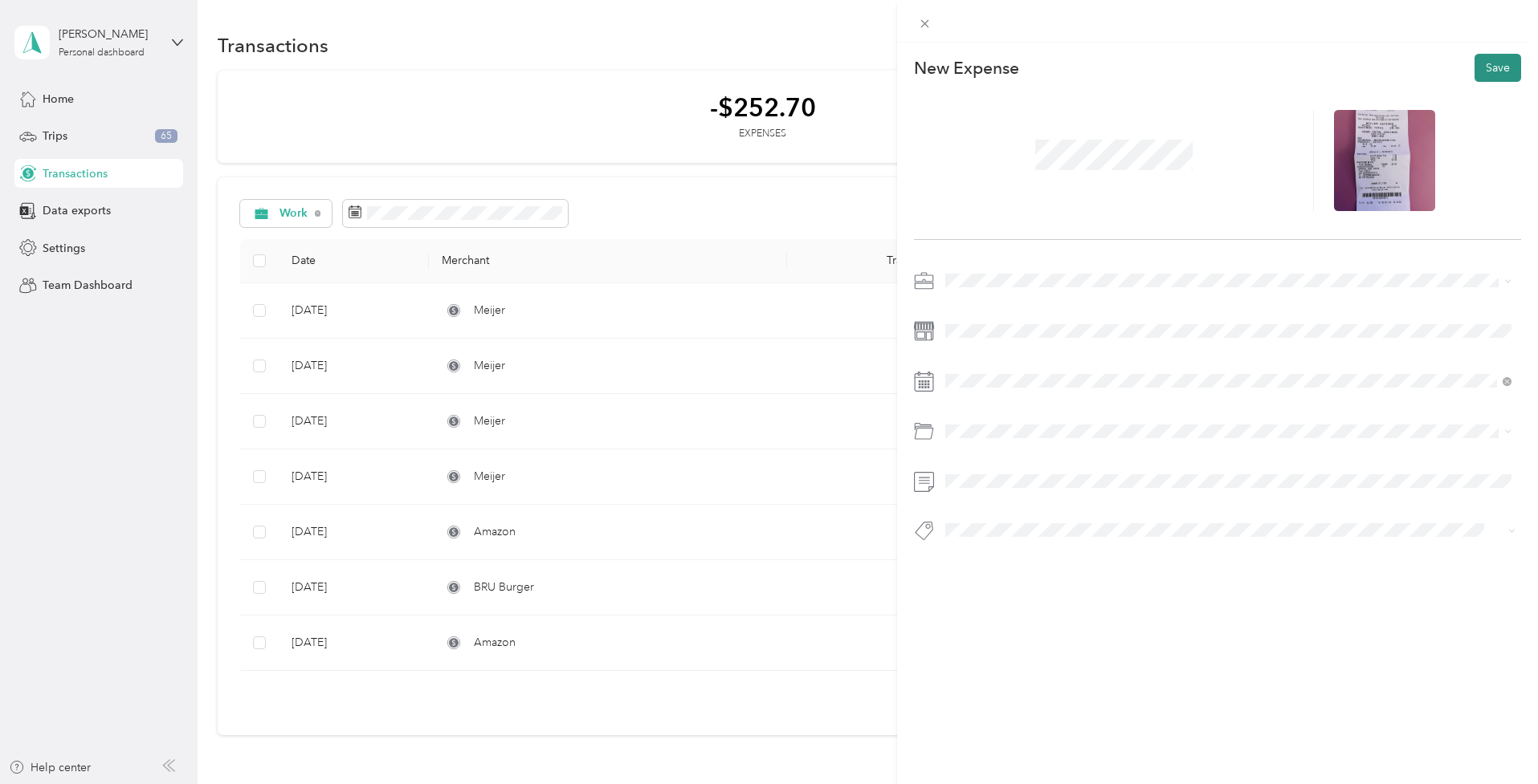
click at [1491, 64] on button "Save" at bounding box center [1498, 68] width 46 height 28
